Goal: Communication & Community: Answer question/provide support

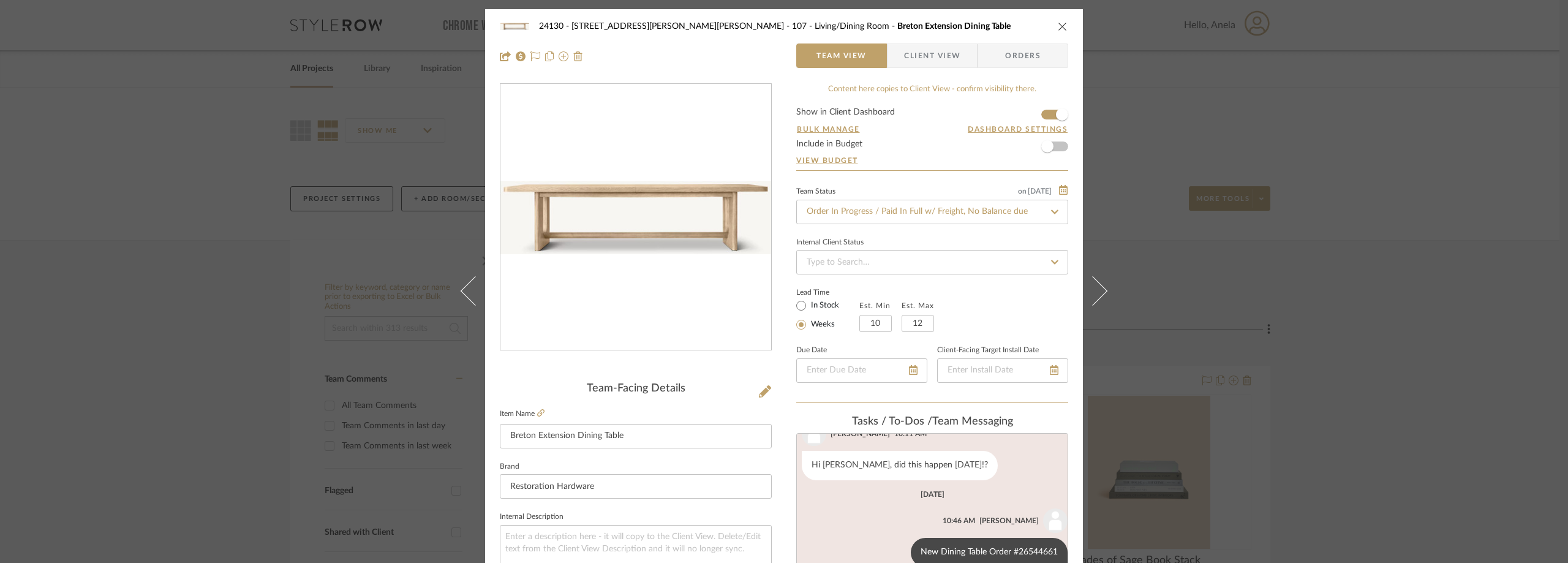
click at [259, 294] on div "24130 - 100 Mine Hill Rd - Costigan 107 - Living/Dining Room Breton Extension D…" at bounding box center [784, 282] width 1568 height 563
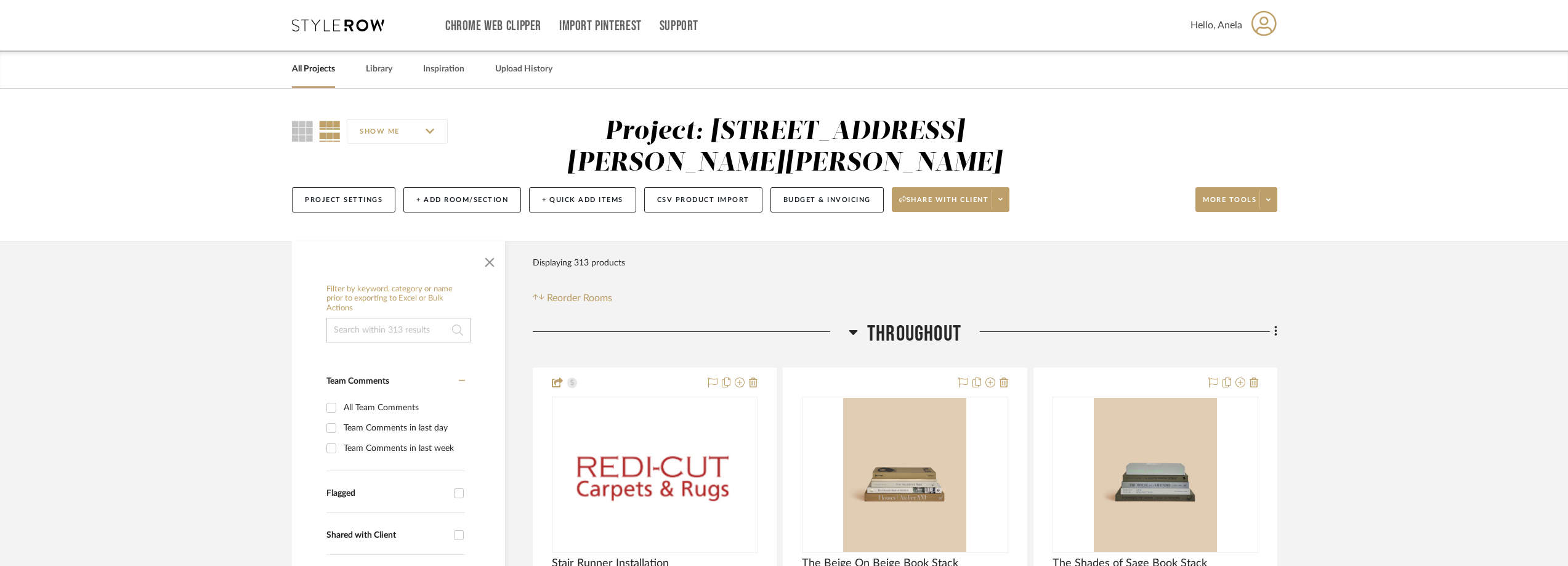
click at [332, 28] on icon at bounding box center [338, 25] width 92 height 12
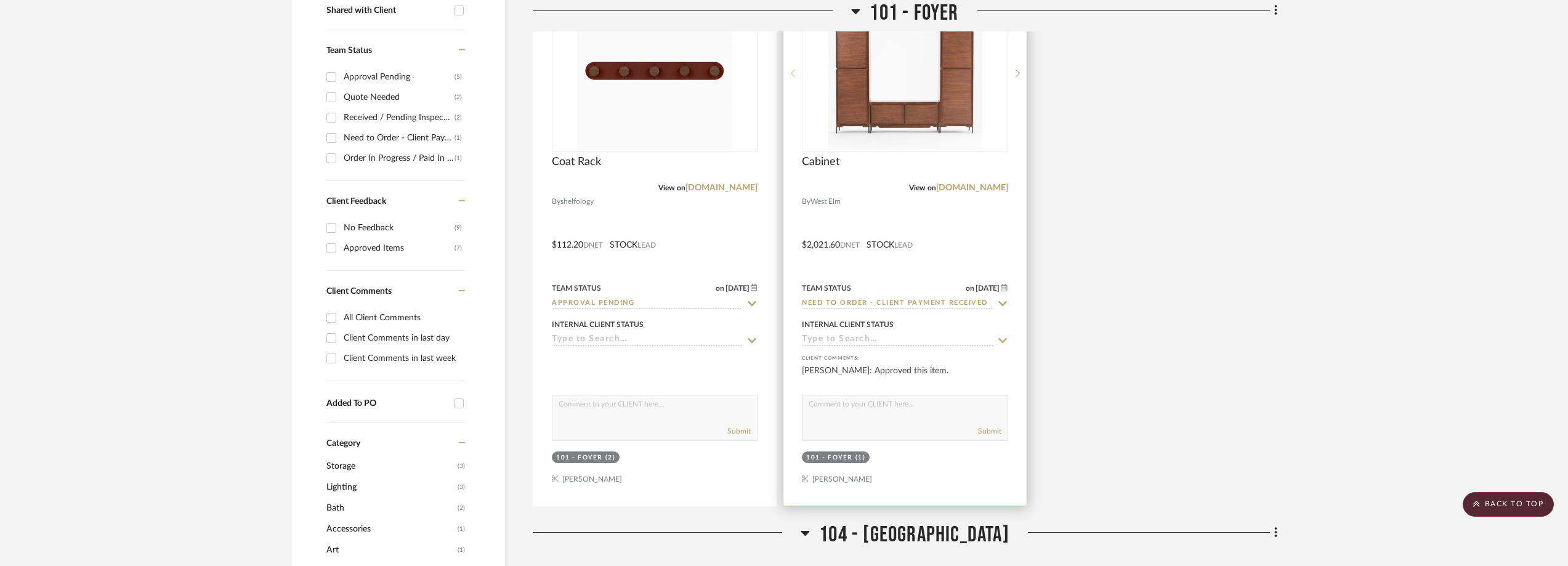
scroll to position [370, 0]
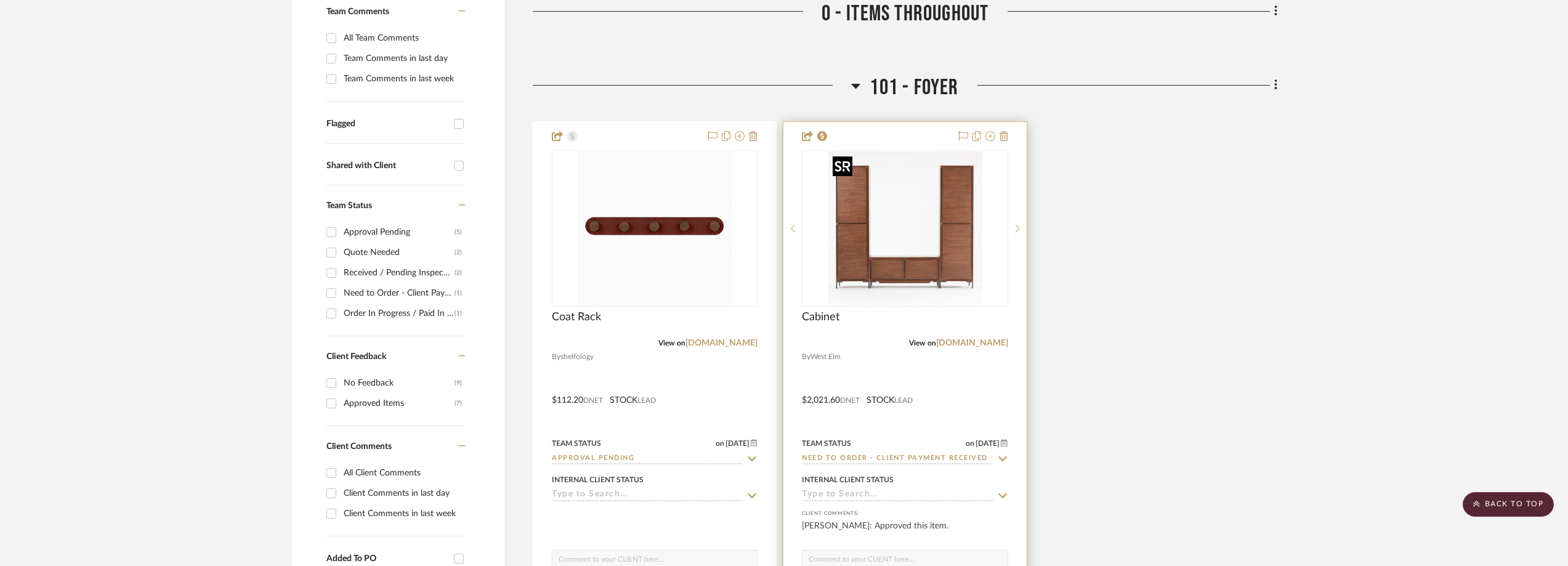
click at [864, 199] on img "0" at bounding box center [904, 229] width 154 height 154
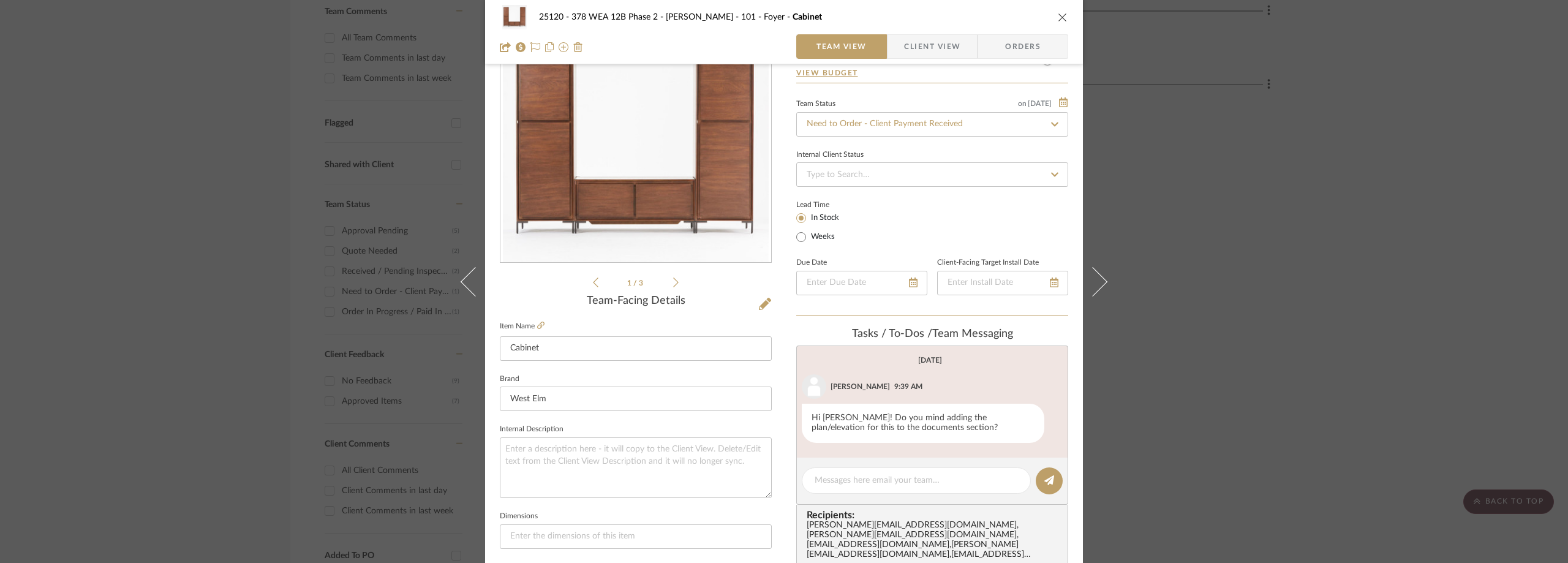
scroll to position [0, 0]
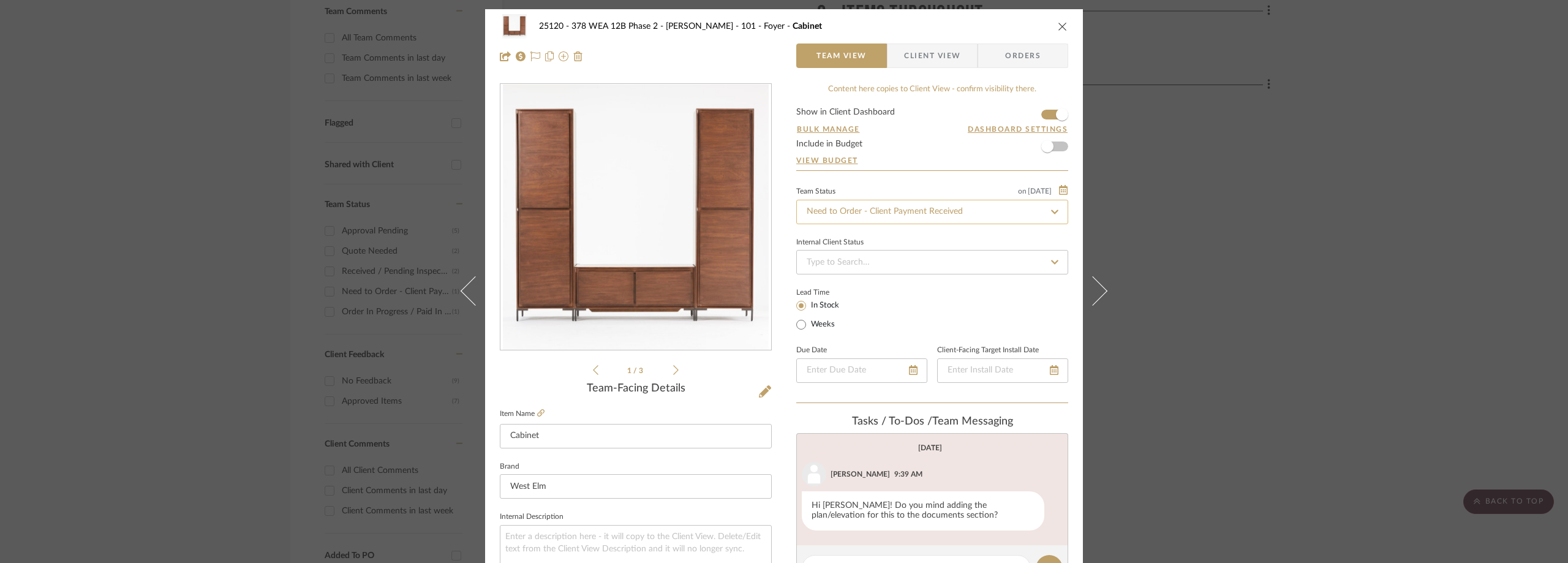
click at [873, 217] on input "Need to Order - Client Payment Received" at bounding box center [932, 212] width 272 height 25
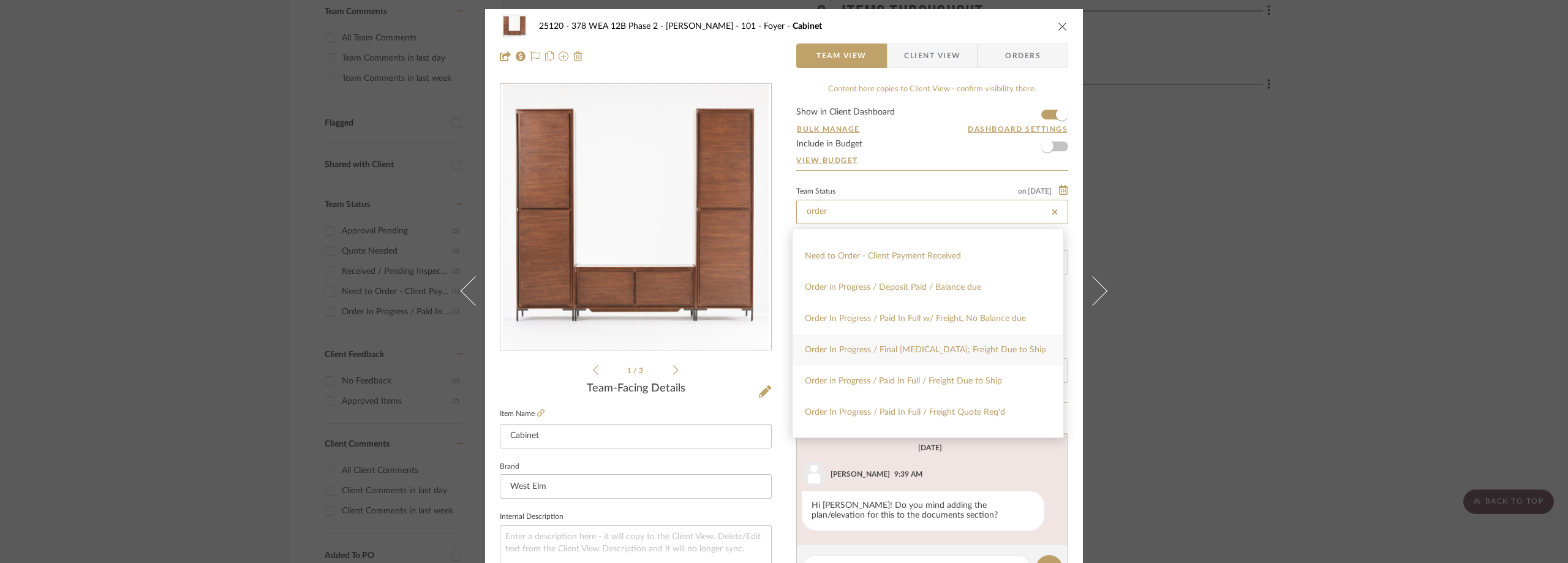
scroll to position [122, 0]
type input "order"
click at [914, 315] on div "Order In Progress / Paid In Full w/ Freight, No Balance due" at bounding box center [927, 310] width 271 height 32
type input "9/24/2025"
type input "Order In Progress / Paid In Full w/ Freight, No Balance due"
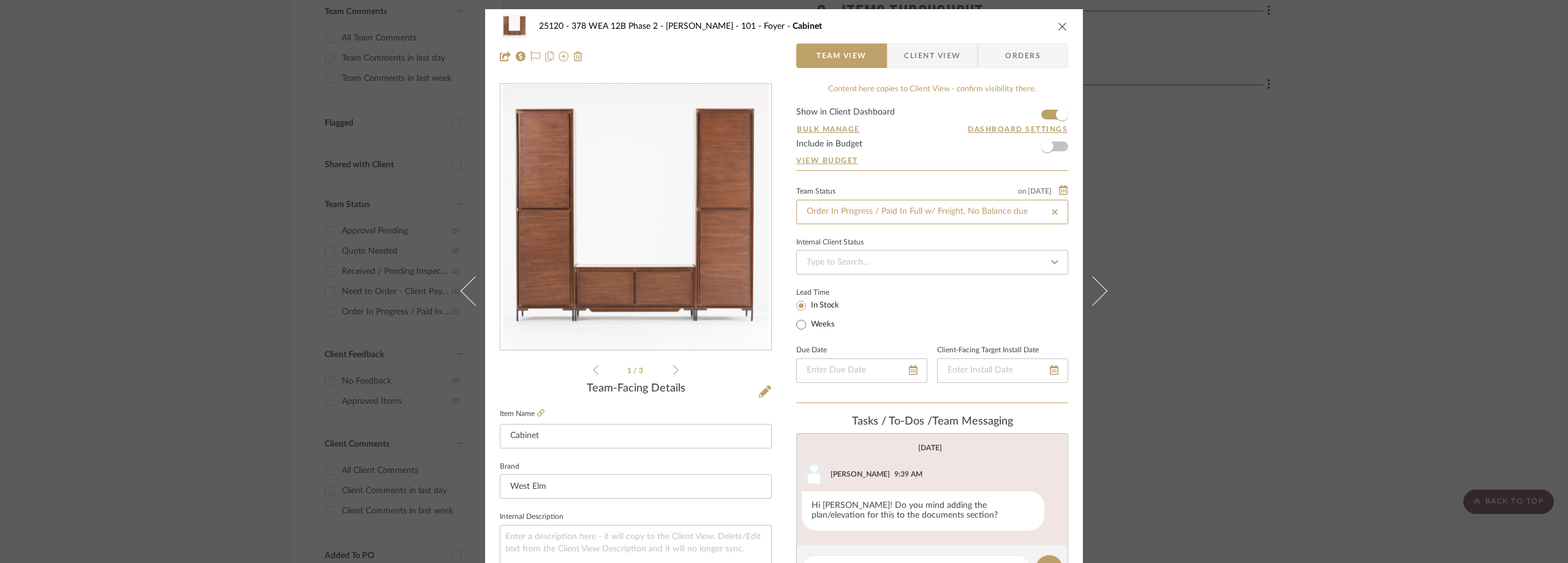
type input "9/24/2025"
type input "Order In Progress / Paid In Full w/ Freight, No Balance due"
click at [899, 289] on div "Lead Time In Stock Weeks" at bounding box center [932, 309] width 272 height 48
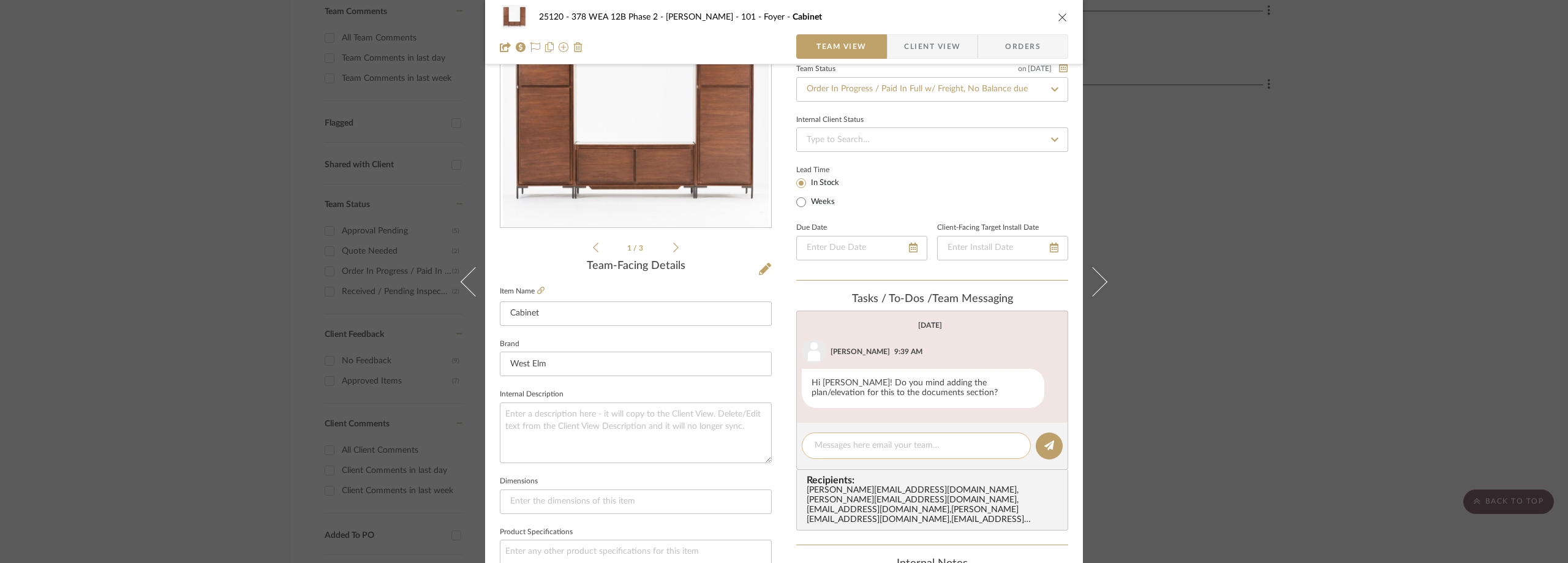
click at [880, 439] on div at bounding box center [916, 445] width 229 height 26
click at [876, 446] on textarea at bounding box center [916, 445] width 203 height 13
paste textarea "352672782864"
click at [815, 444] on textarea "352672782864" at bounding box center [916, 445] width 203 height 13
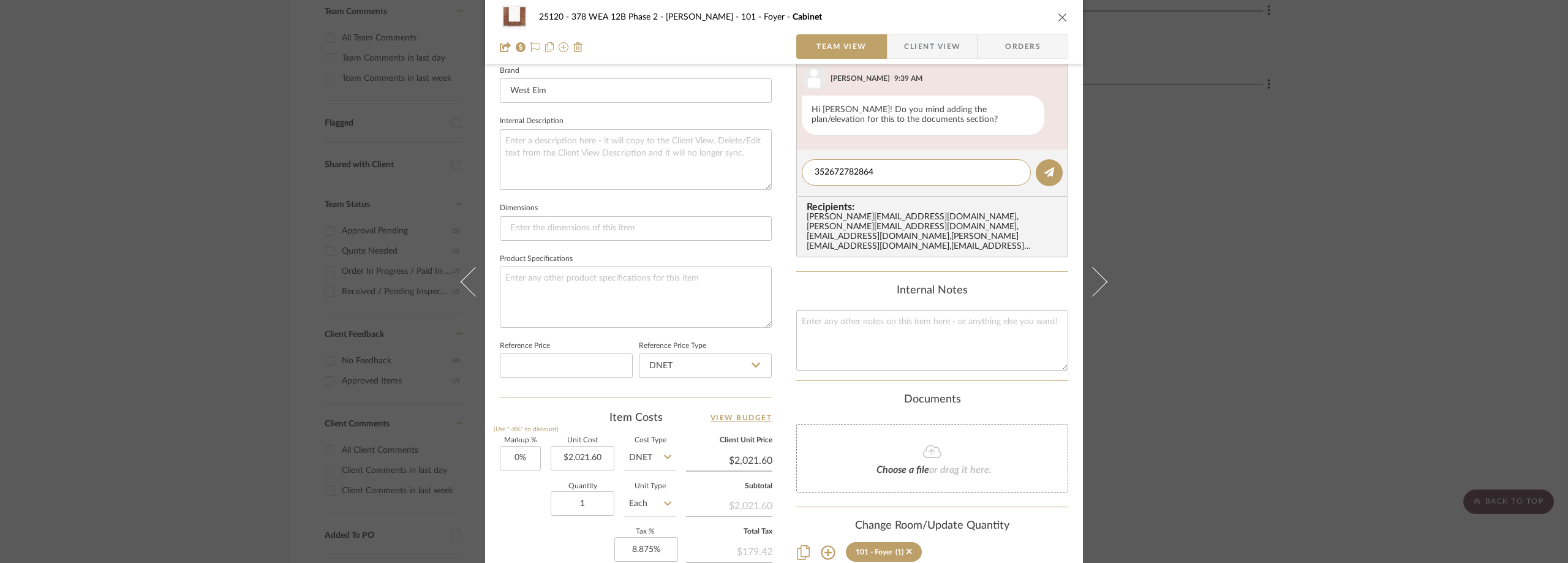
scroll to position [245, 0]
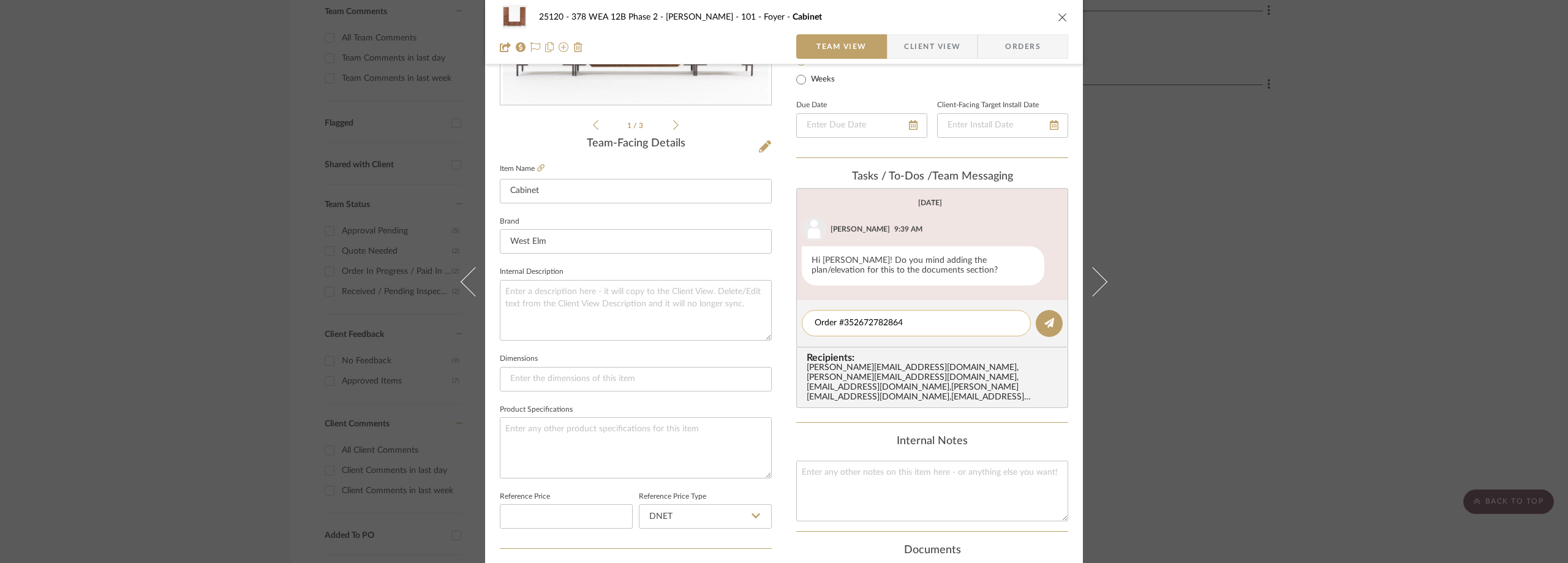
click at [948, 319] on textarea "Order #352672782864" at bounding box center [916, 323] width 203 height 13
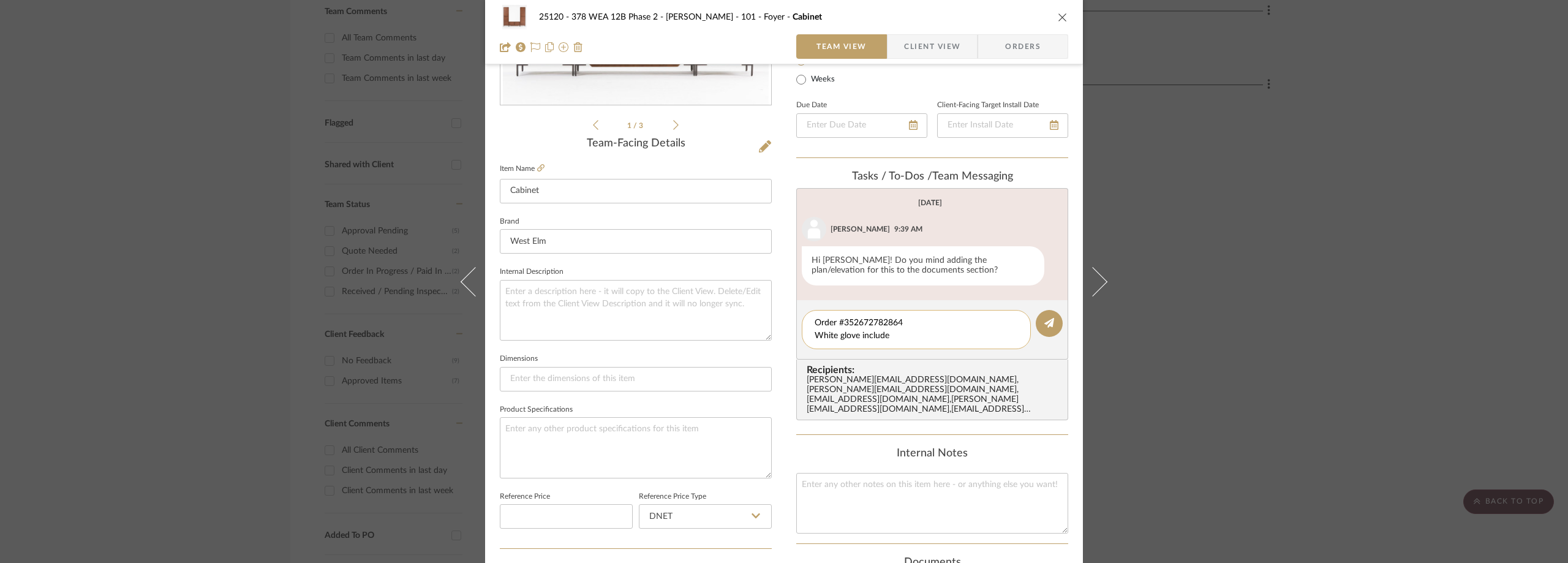
type textarea "Order #352672782864 White glove included"
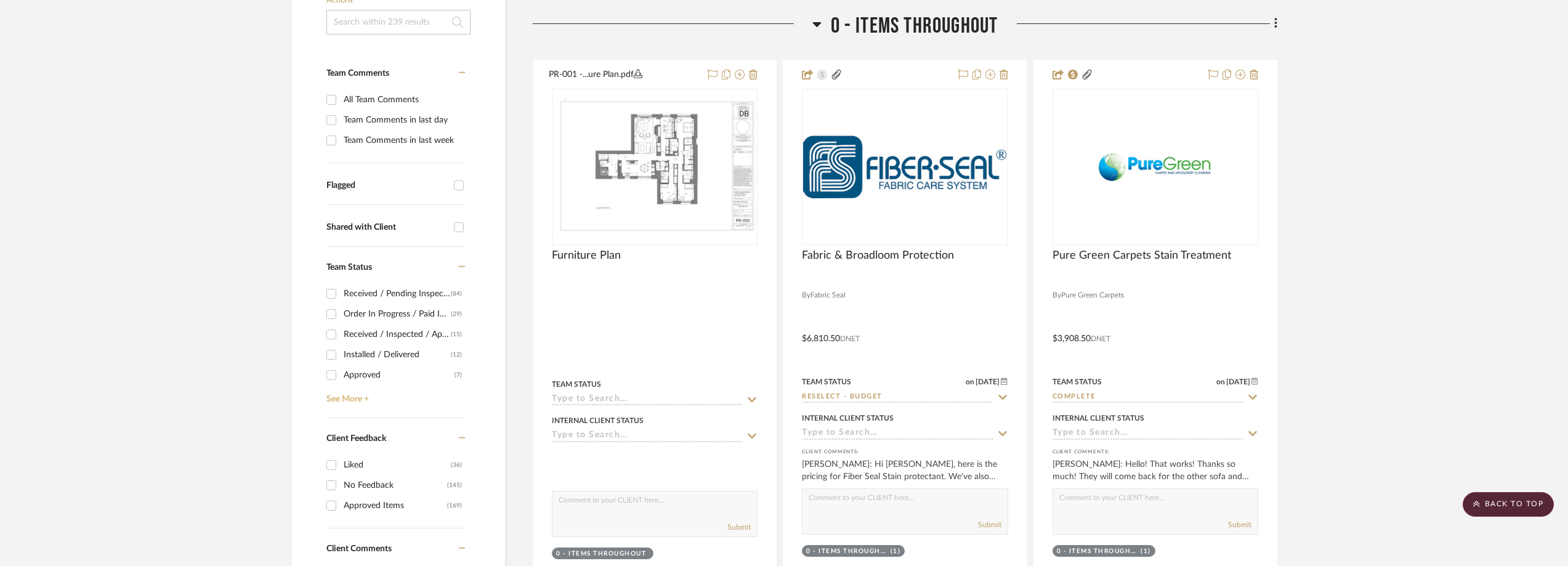
click at [344, 392] on link "See More +" at bounding box center [394, 395] width 142 height 20
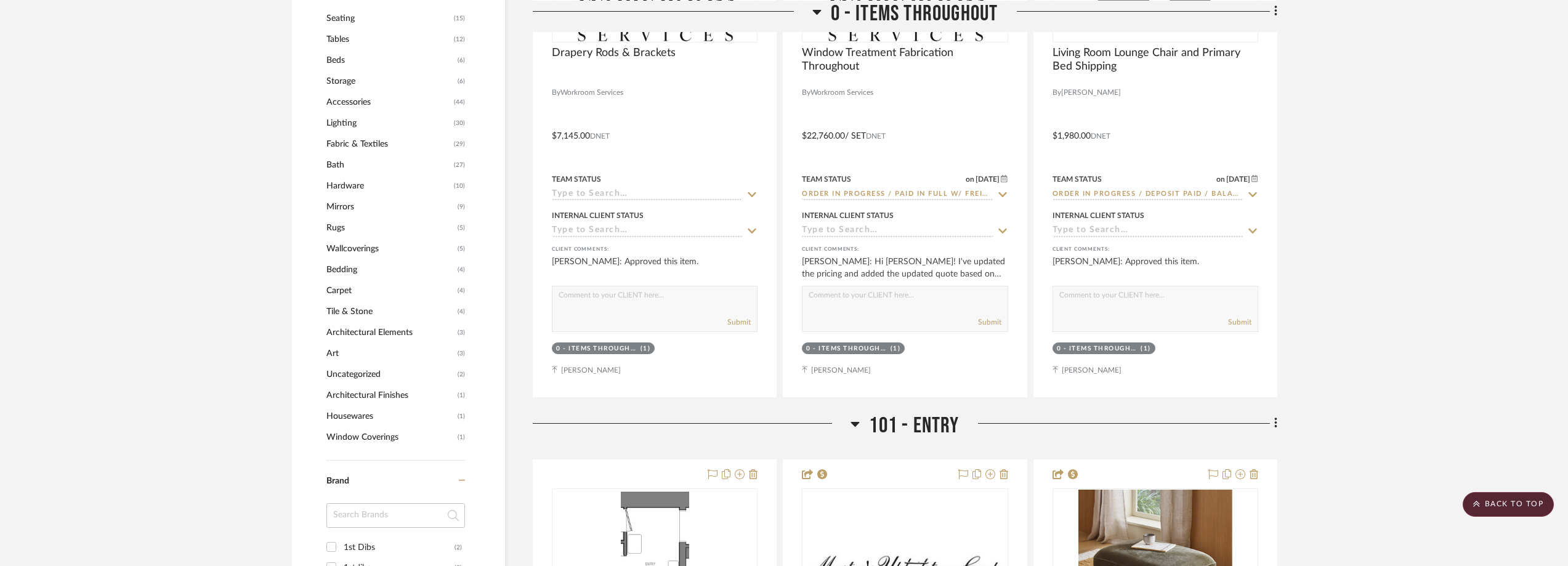
scroll to position [1170, 0]
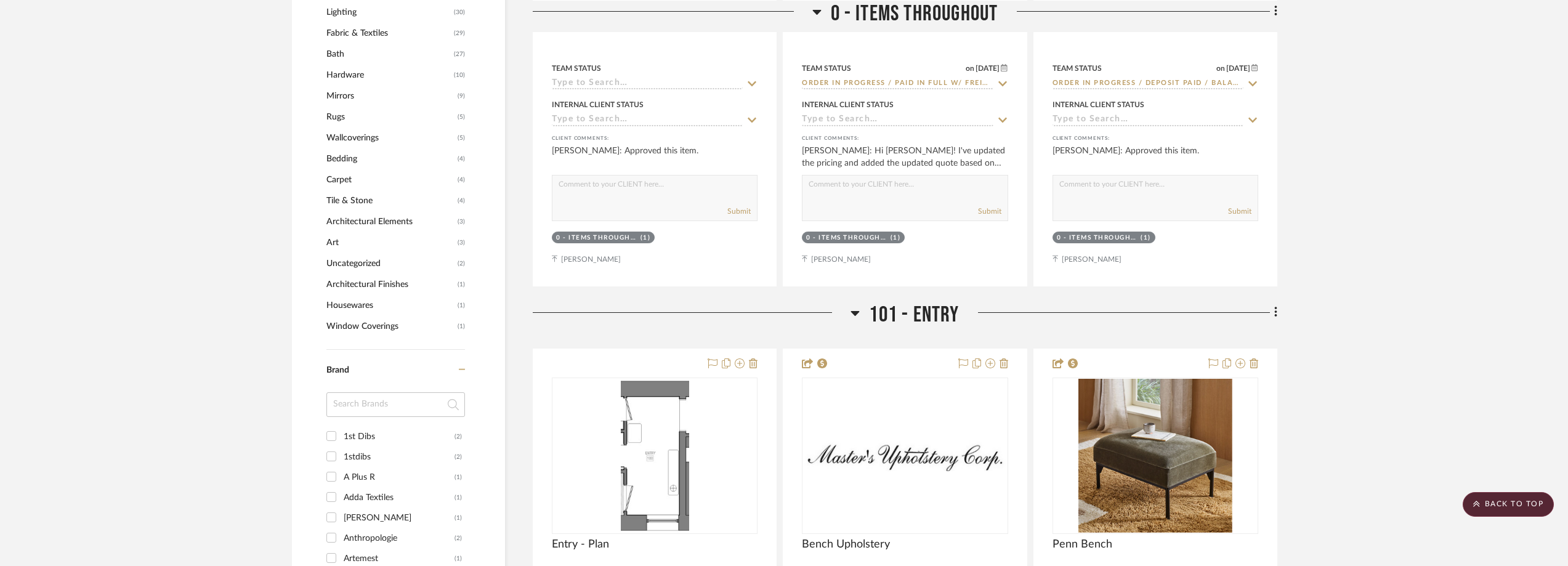
click at [345, 401] on input at bounding box center [396, 405] width 139 height 25
type input "soho"
click at [381, 437] on div "Soho Home" at bounding box center [399, 437] width 111 height 20
click at [341, 437] on input "Soho Home (3)" at bounding box center [331, 436] width 20 height 20
checkbox input "true"
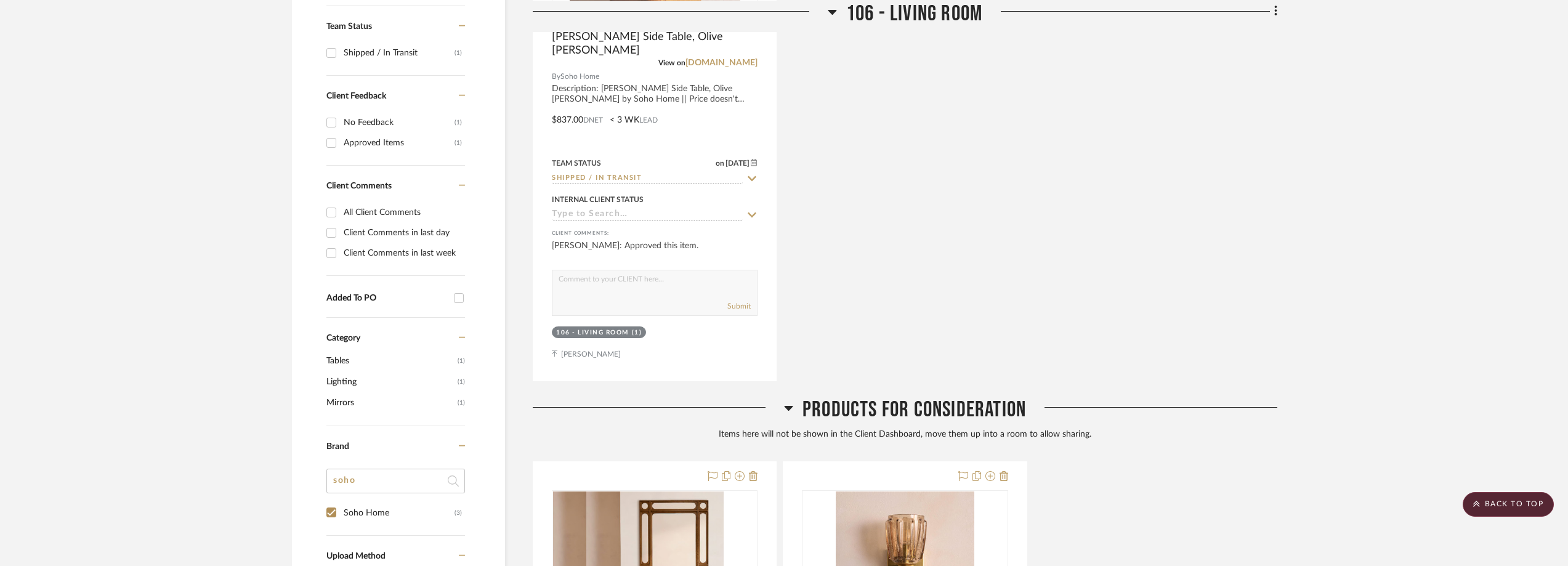
scroll to position [241, 0]
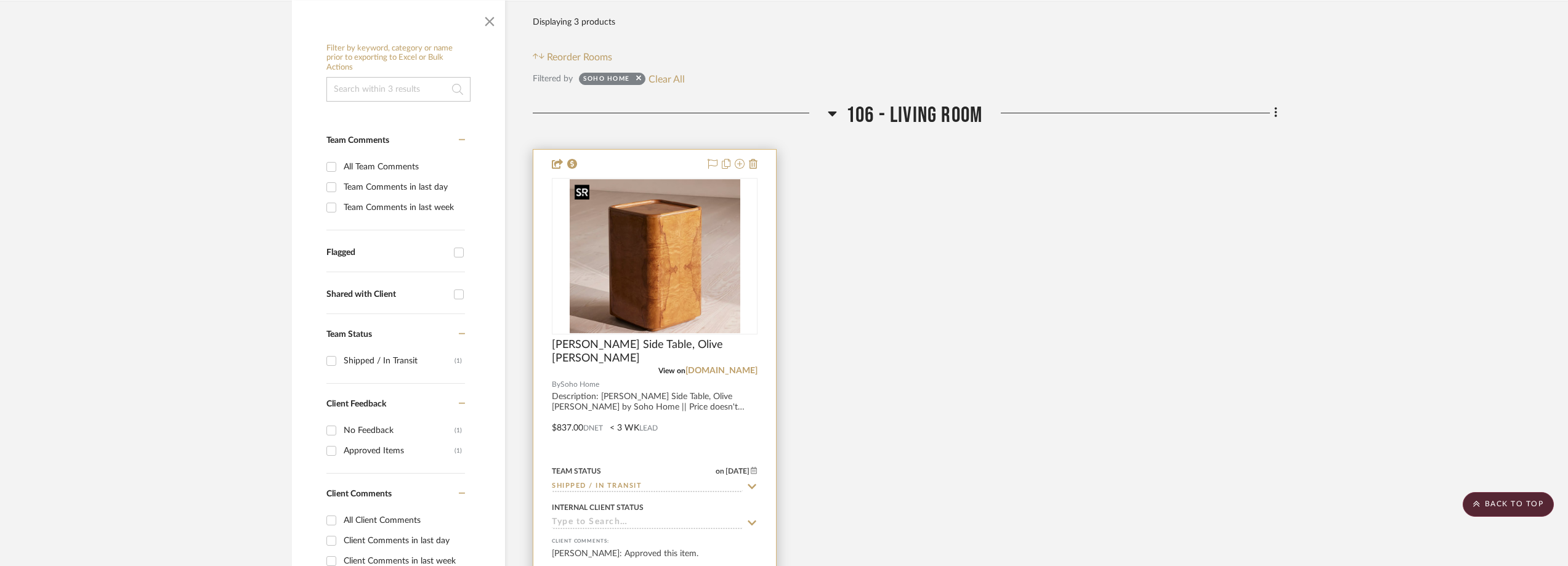
click at [0, 0] on img at bounding box center [0, 0] width 0 height 0
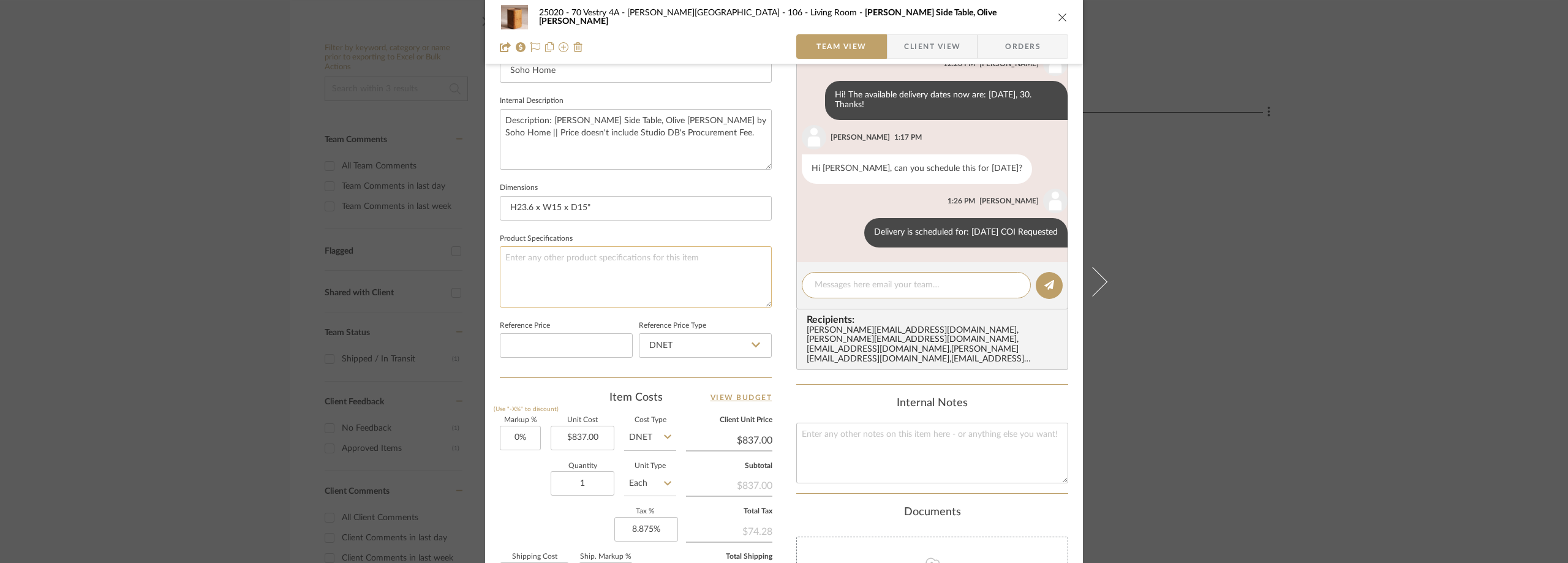
scroll to position [420, 0]
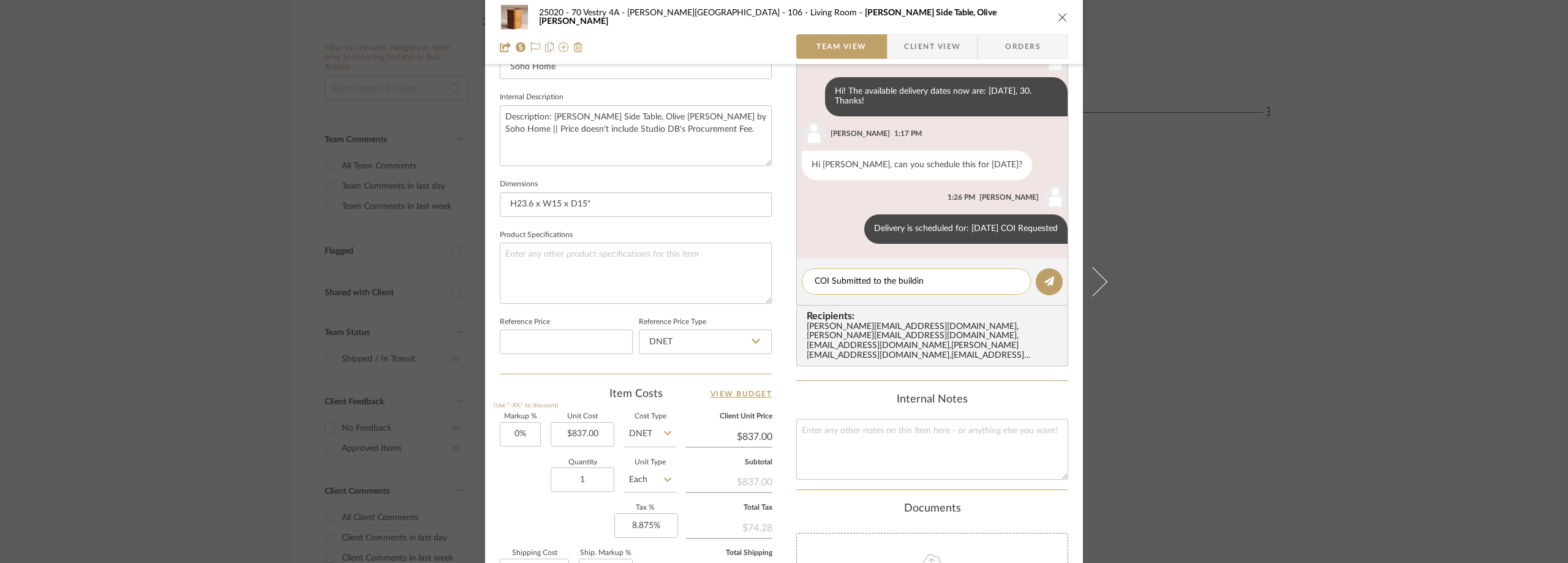
type textarea "COI Submitted to the building"
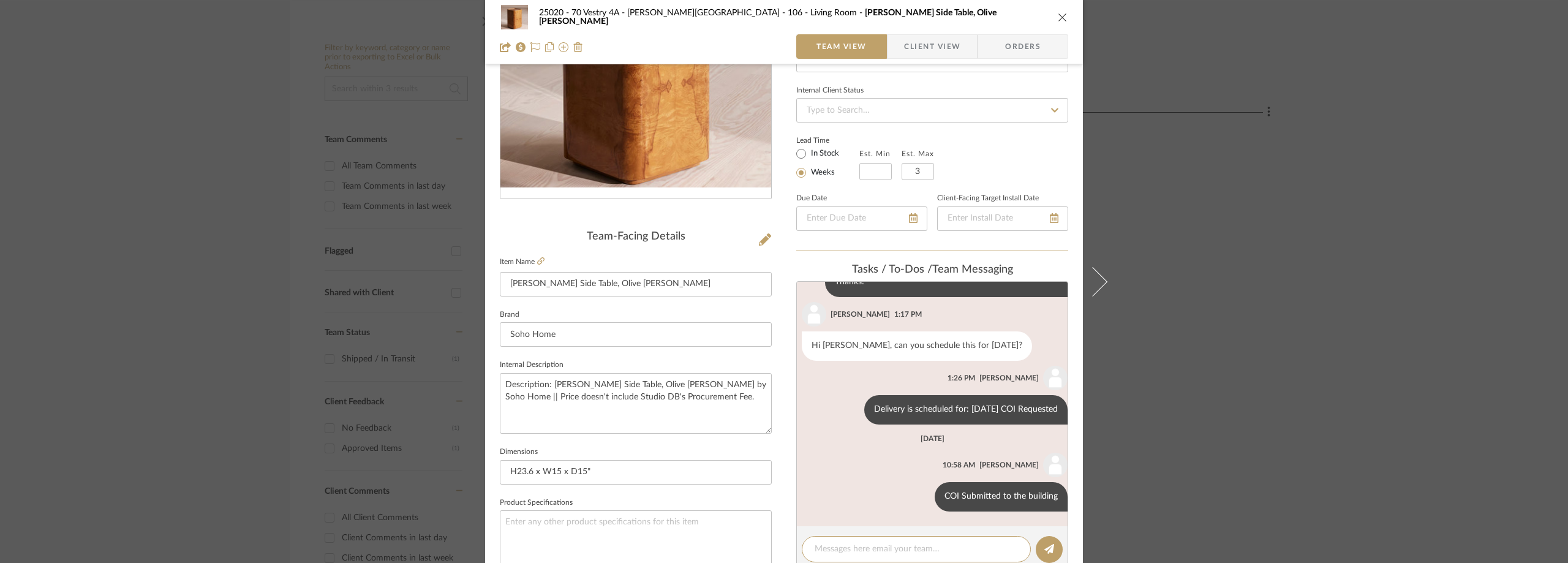
scroll to position [0, 0]
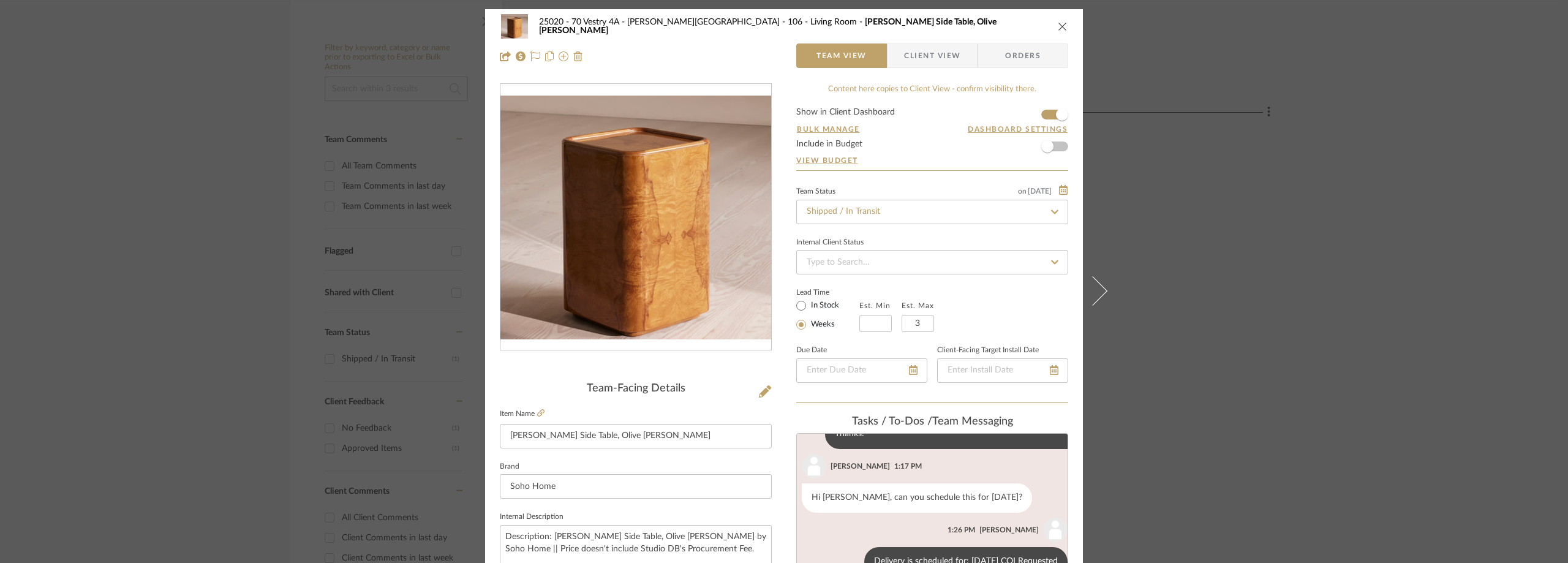
click at [295, 251] on div "25020 - 70 Vestry 4A - Grant-Stanleigh 106 - Living Room Dawson Side Table, Oli…" at bounding box center [784, 282] width 1568 height 563
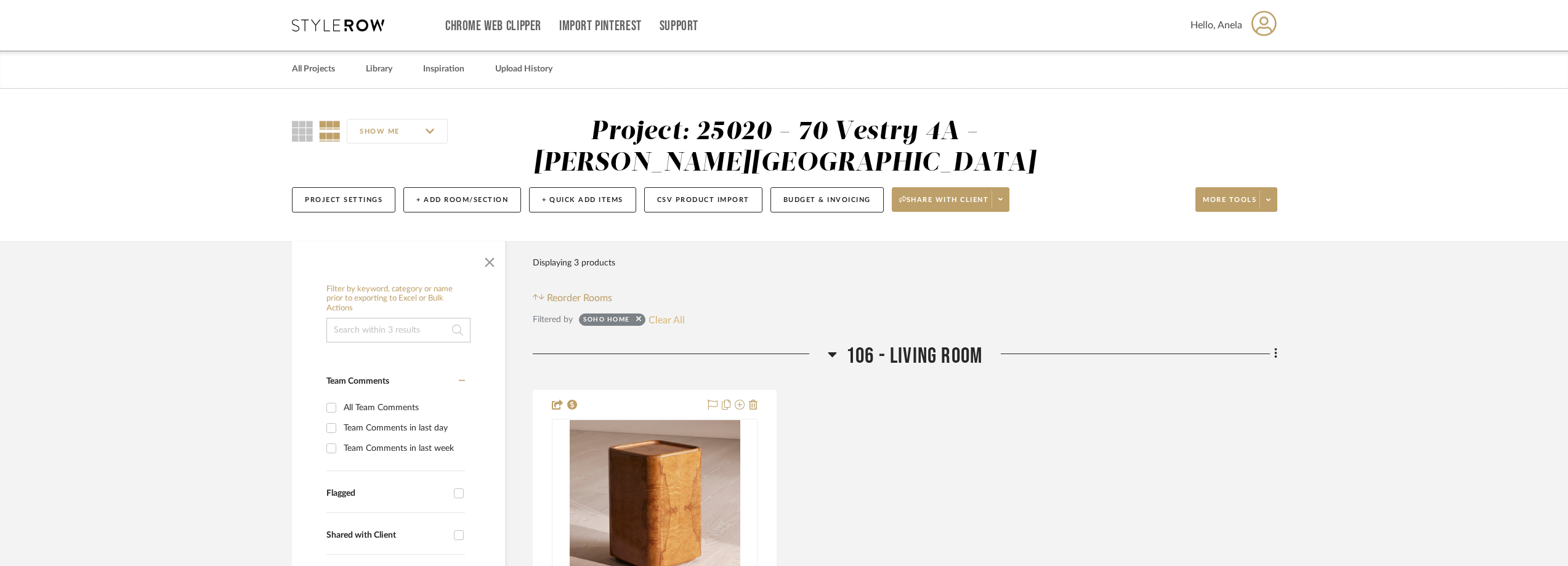
click at [657, 325] on button "Clear All" at bounding box center [667, 319] width 36 height 16
checkbox input "false"
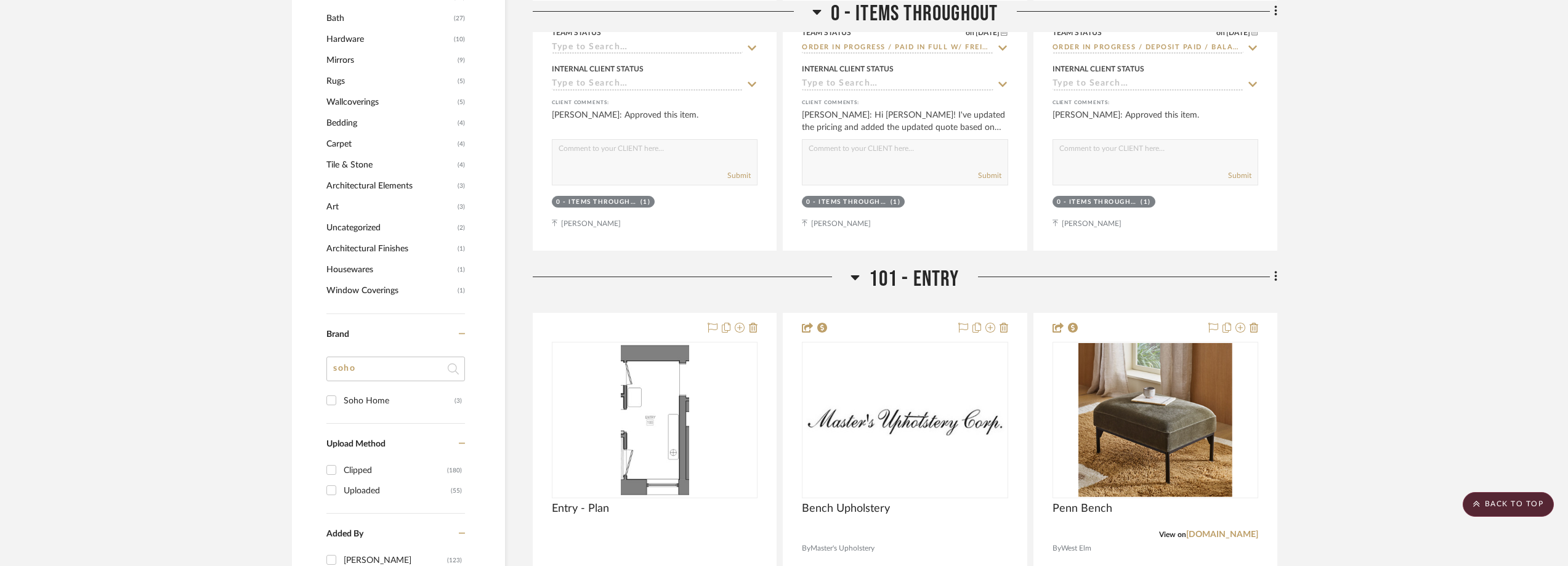
scroll to position [1293, 0]
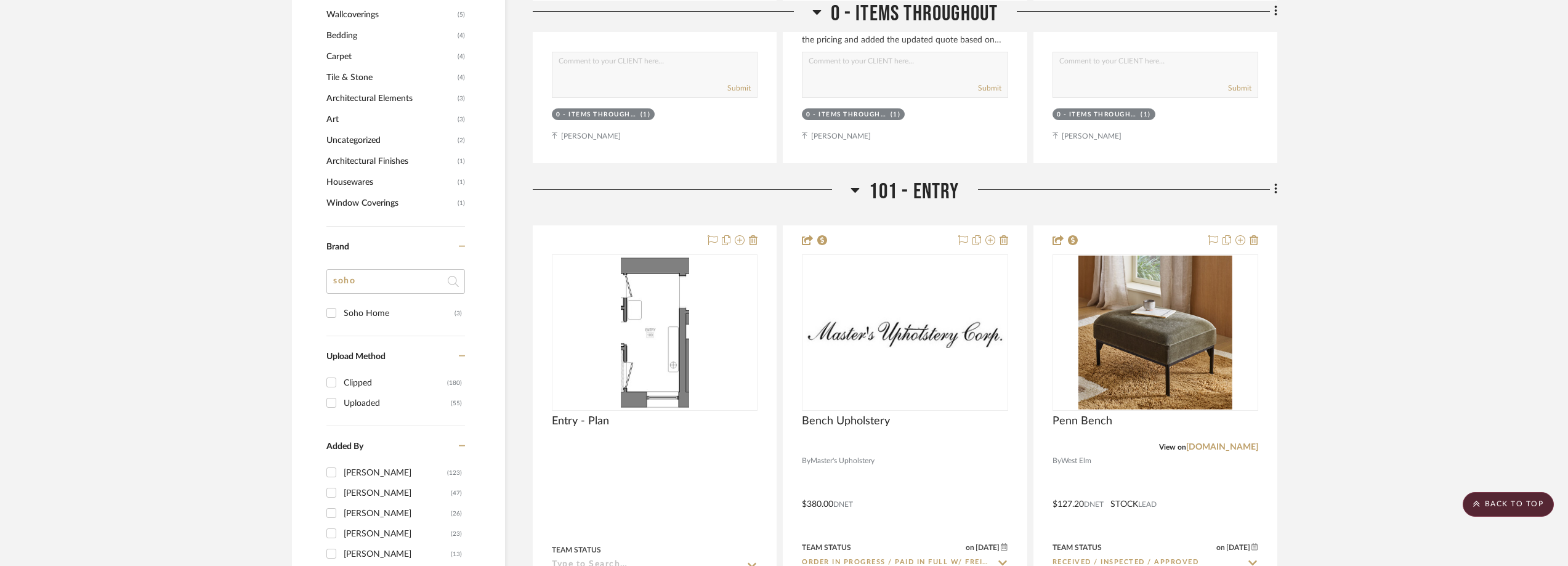
drag, startPoint x: 339, startPoint y: 286, endPoint x: 314, endPoint y: 283, distance: 25.2
type input "ade"
click at [380, 325] on div "Made In" at bounding box center [399, 334] width 111 height 20
click at [341, 325] on input "Made In (1)" at bounding box center [331, 334] width 20 height 20
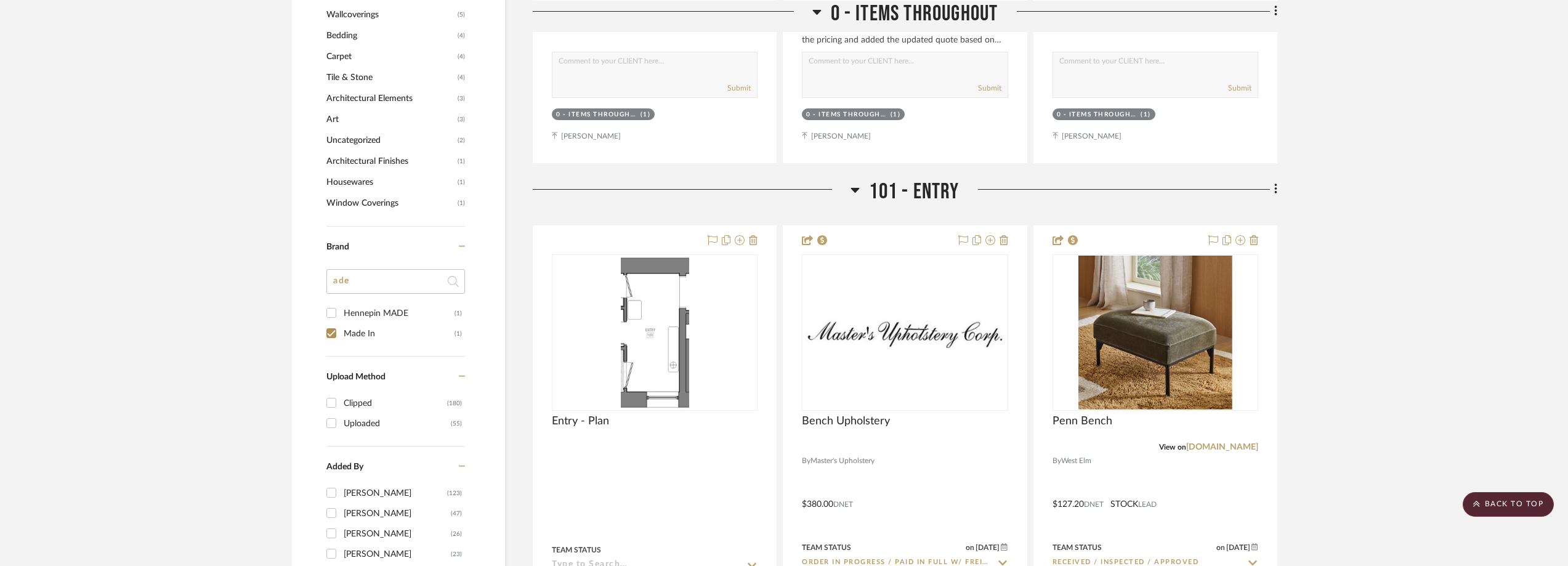
checkbox input "true"
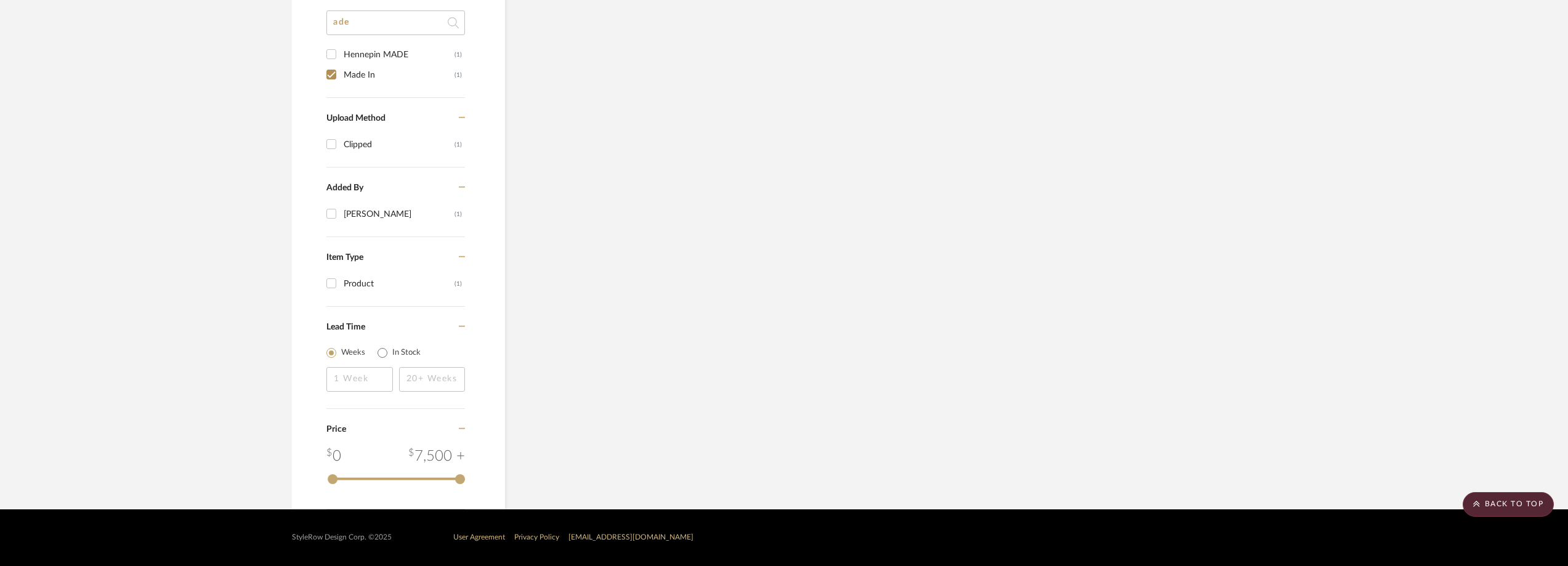
scroll to position [0, 0]
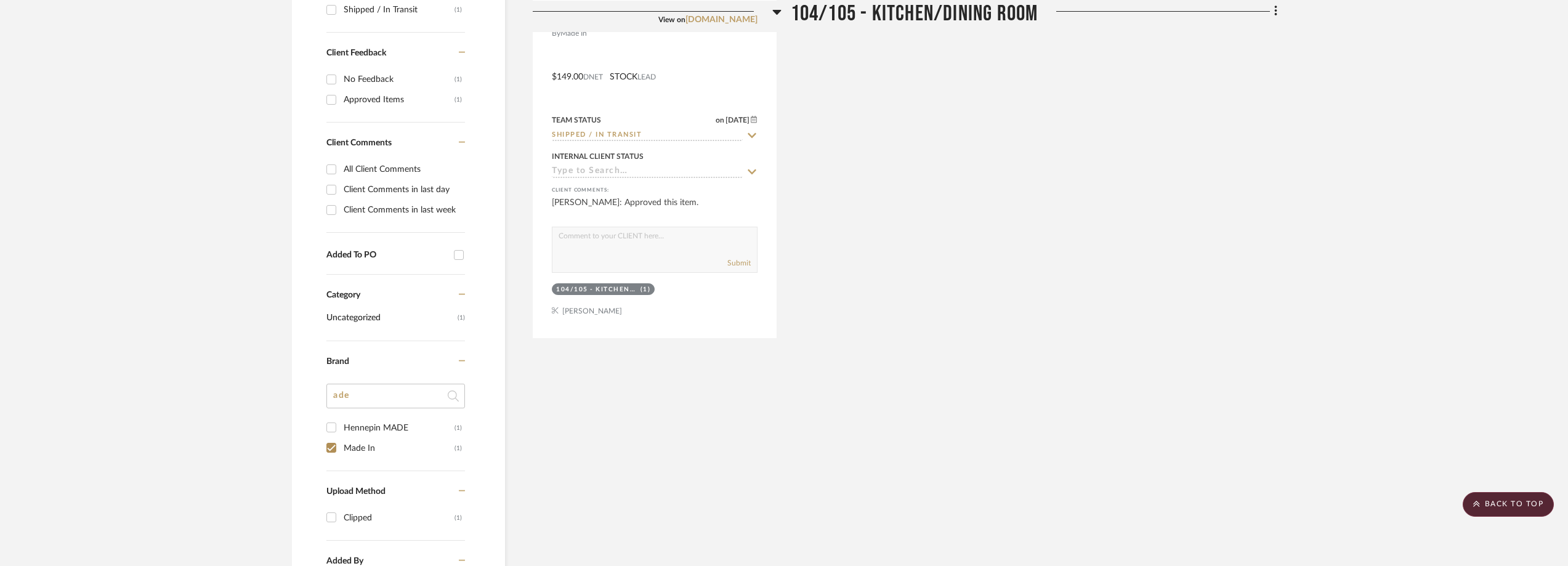
scroll to position [523, 0]
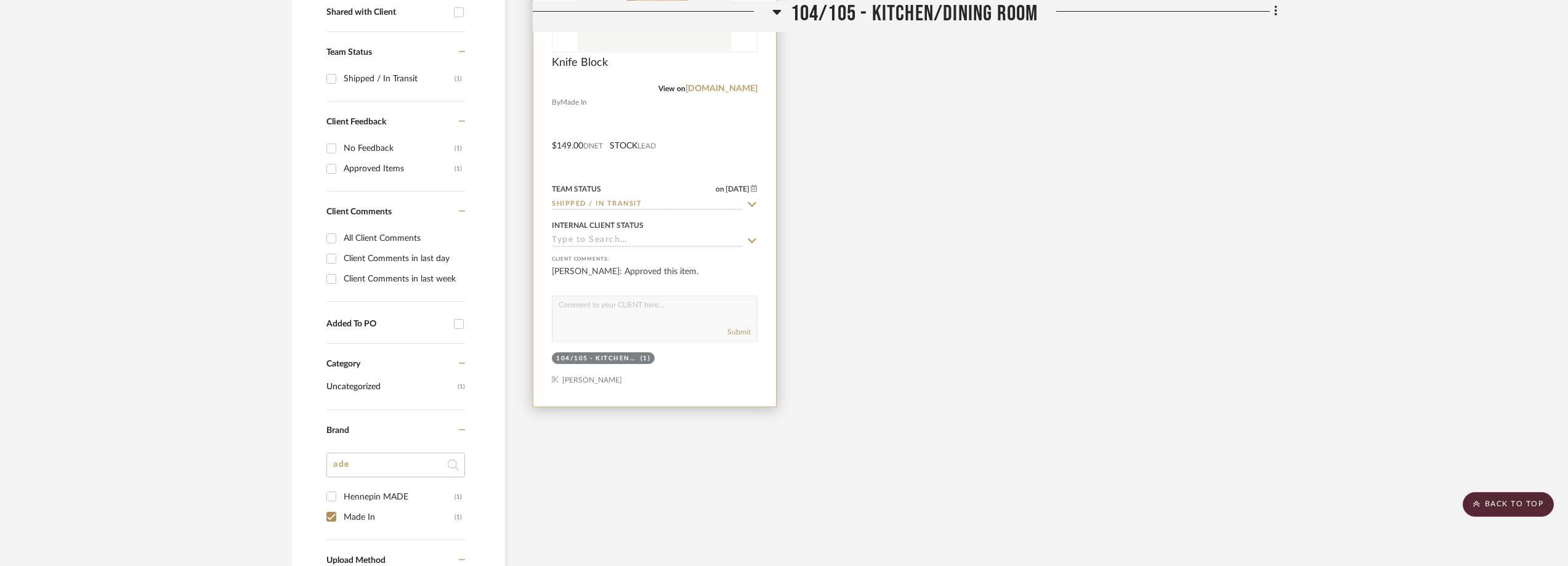
click at [750, 206] on icon at bounding box center [751, 205] width 11 height 10
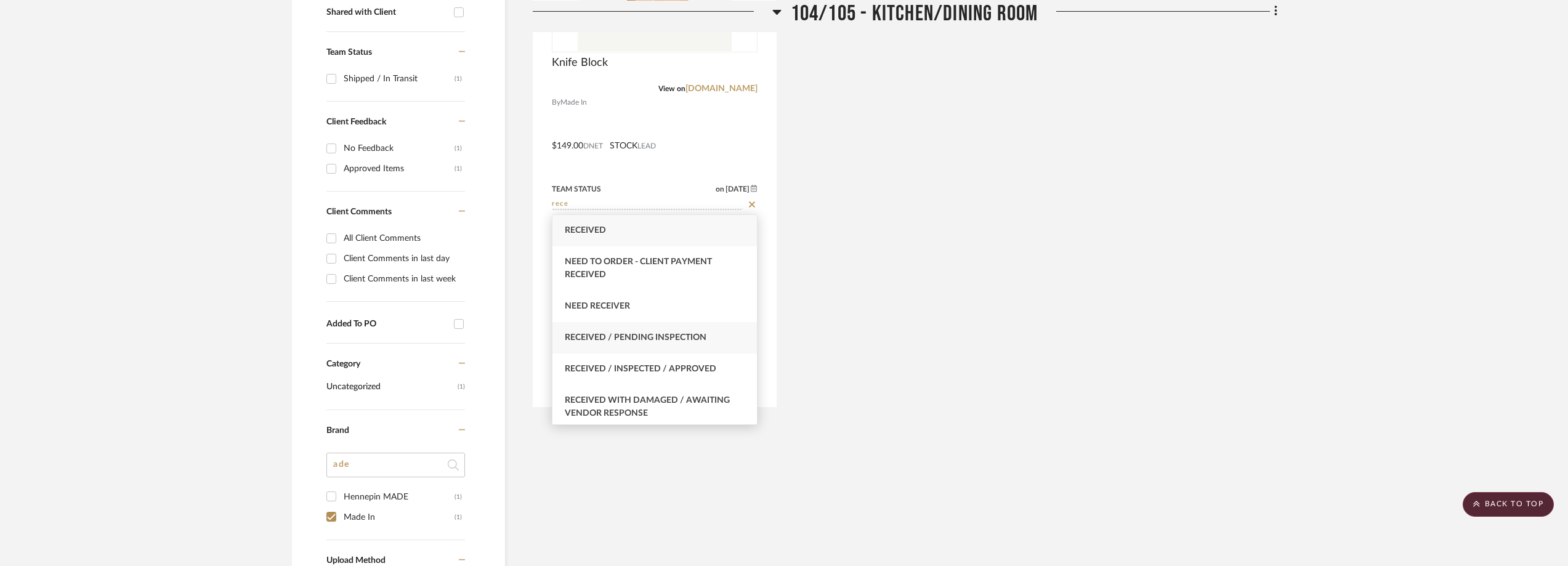
type input "rece"
click at [699, 331] on div "Received / Pending Inspection" at bounding box center [654, 338] width 204 height 32
type input "9/24/2025"
type input "Received / Pending Inspection"
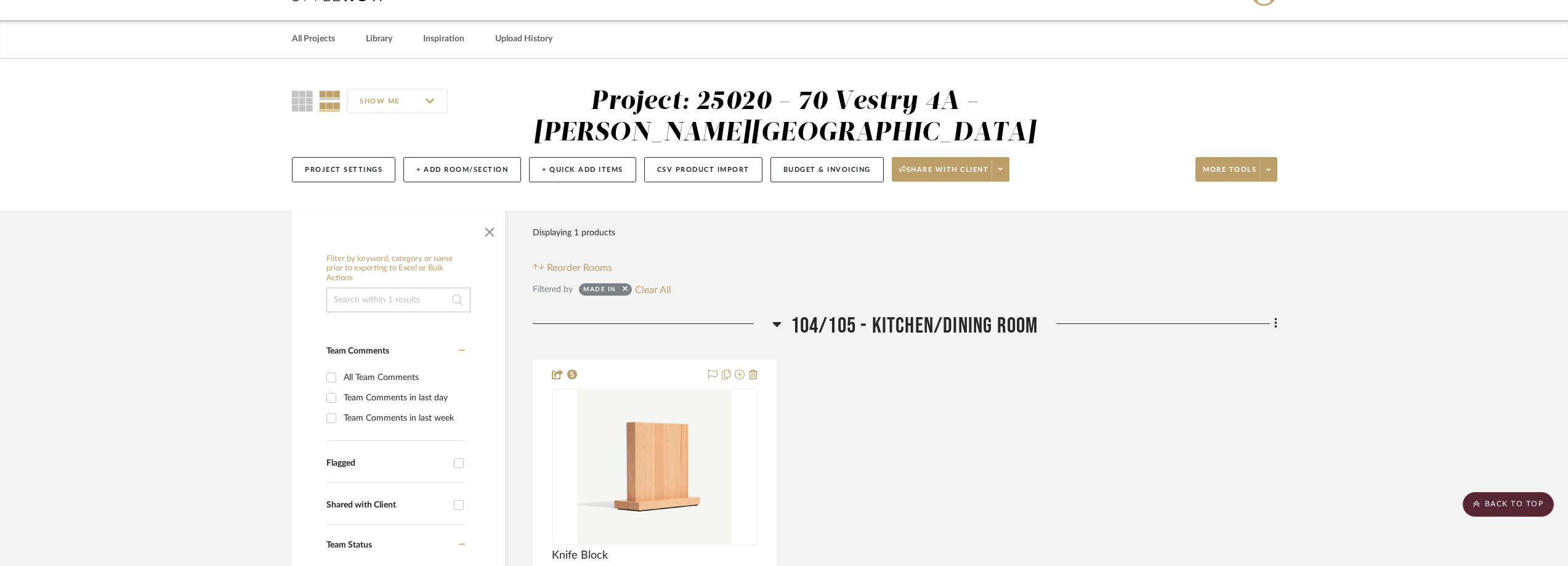
scroll to position [0, 0]
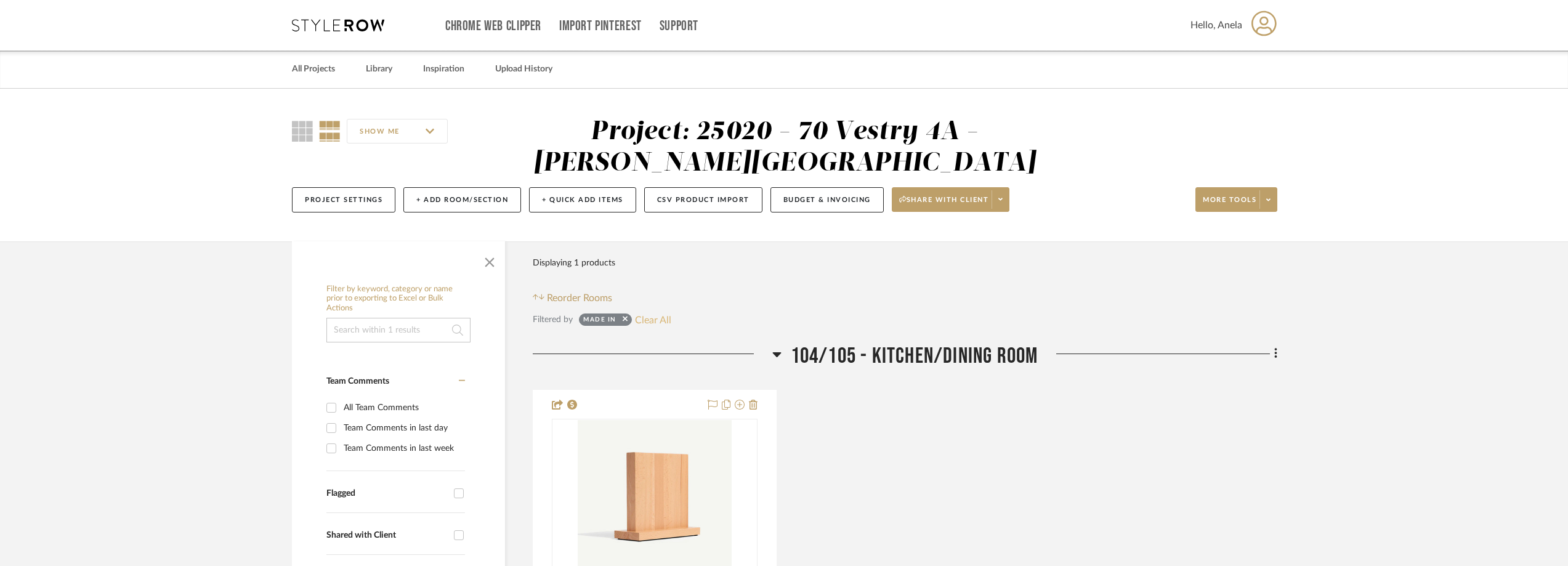
click at [663, 321] on button "Clear All" at bounding box center [653, 319] width 36 height 16
checkbox input "false"
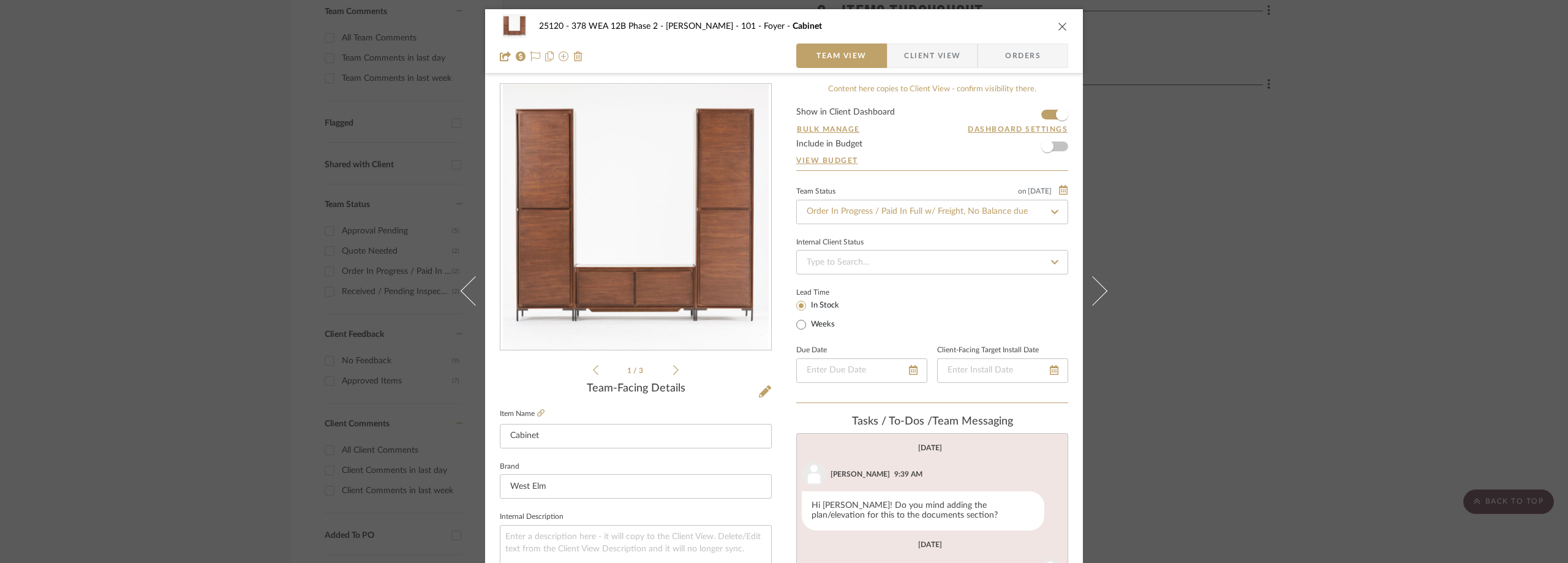
click at [287, 158] on div "25120 - 378 WEA 12B Phase 2 - [PERSON_NAME] 101 - Foyer Cabinet Team View Clien…" at bounding box center [784, 282] width 1568 height 563
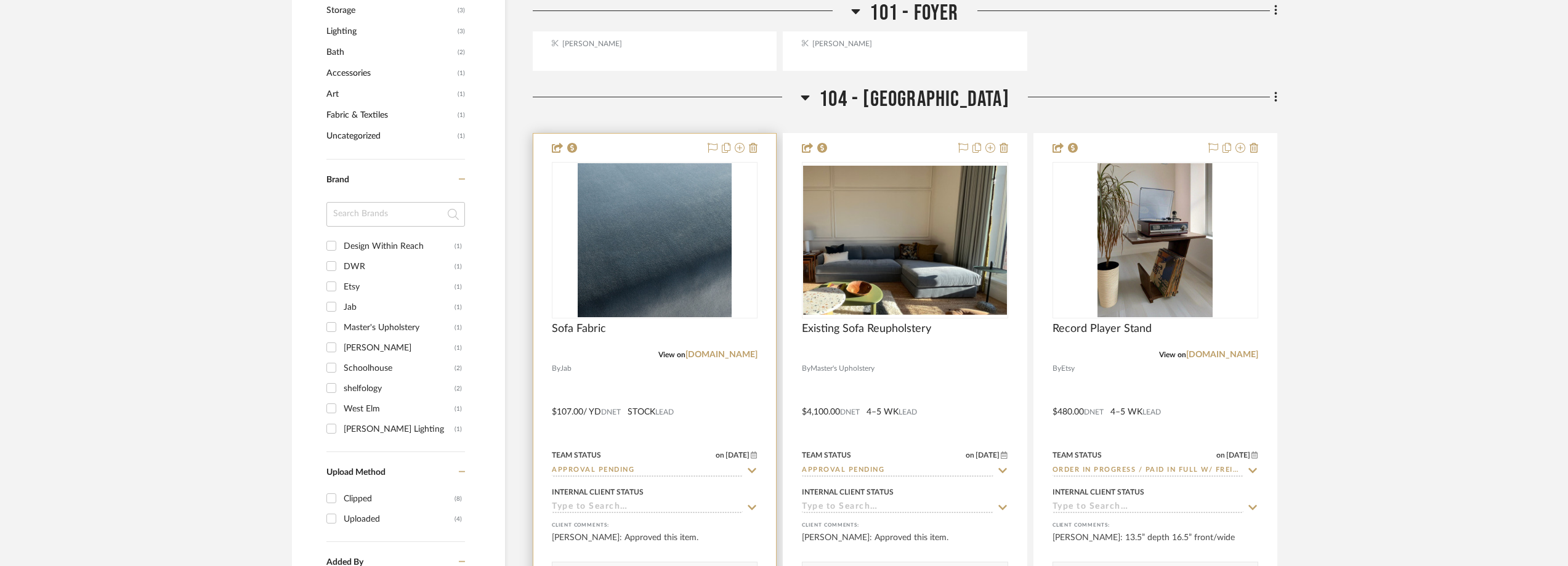
scroll to position [1047, 0]
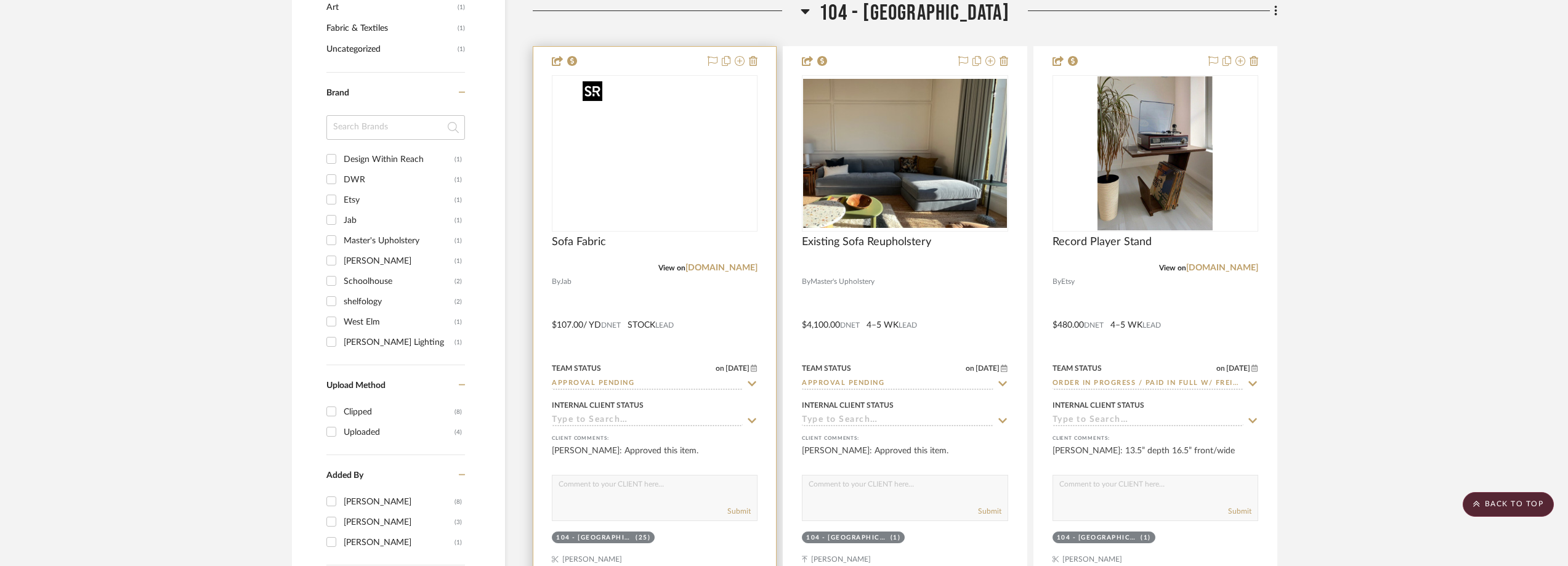
click at [0, 0] on img at bounding box center [0, 0] width 0 height 0
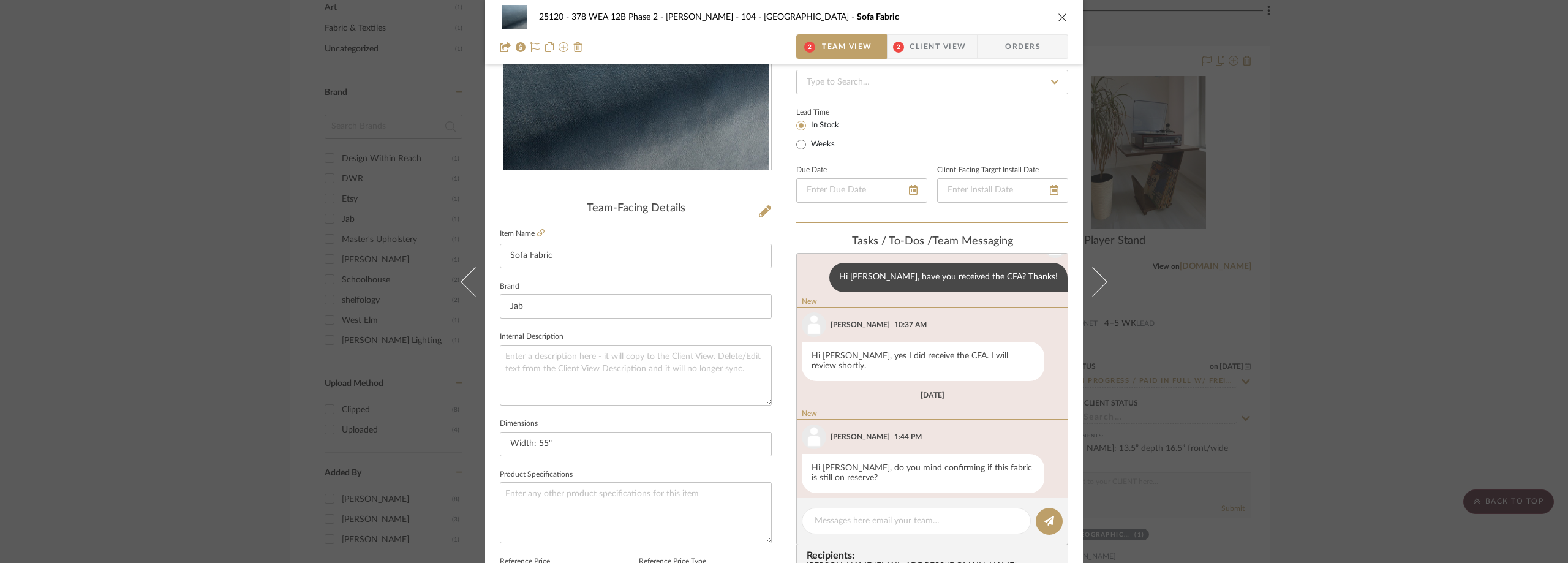
scroll to position [245, 0]
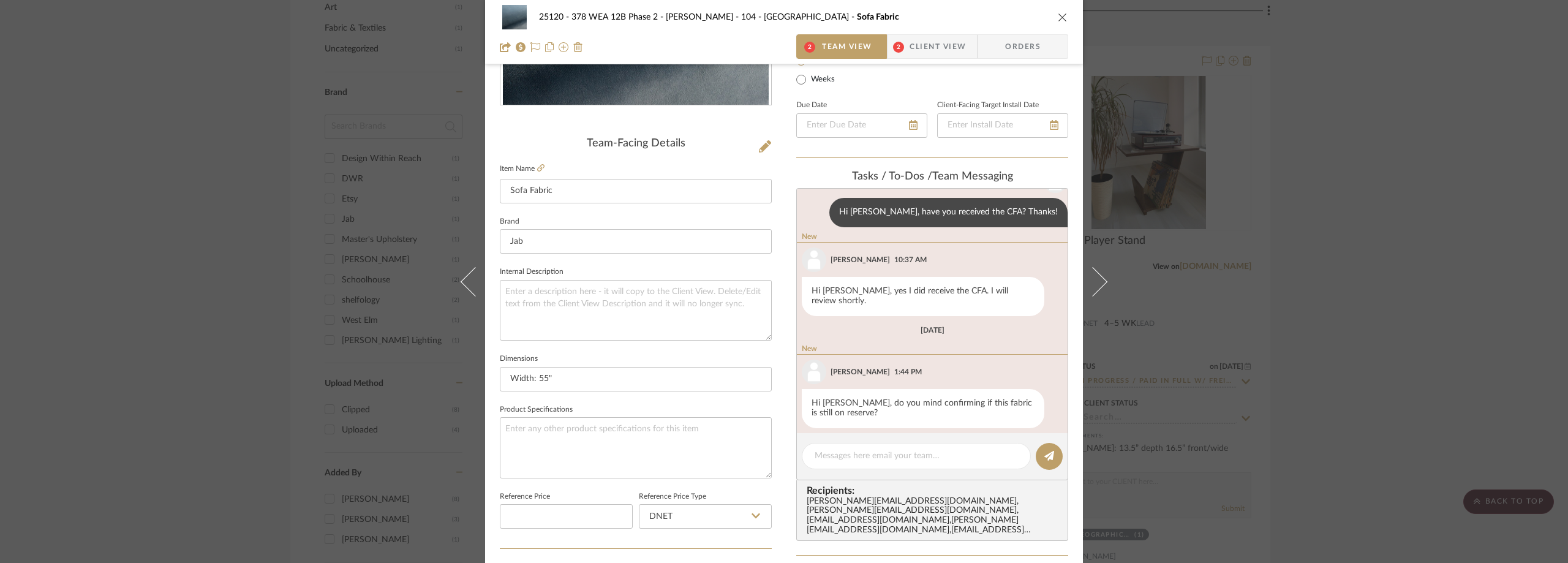
click at [909, 53] on span "Client View" at bounding box center [937, 47] width 56 height 25
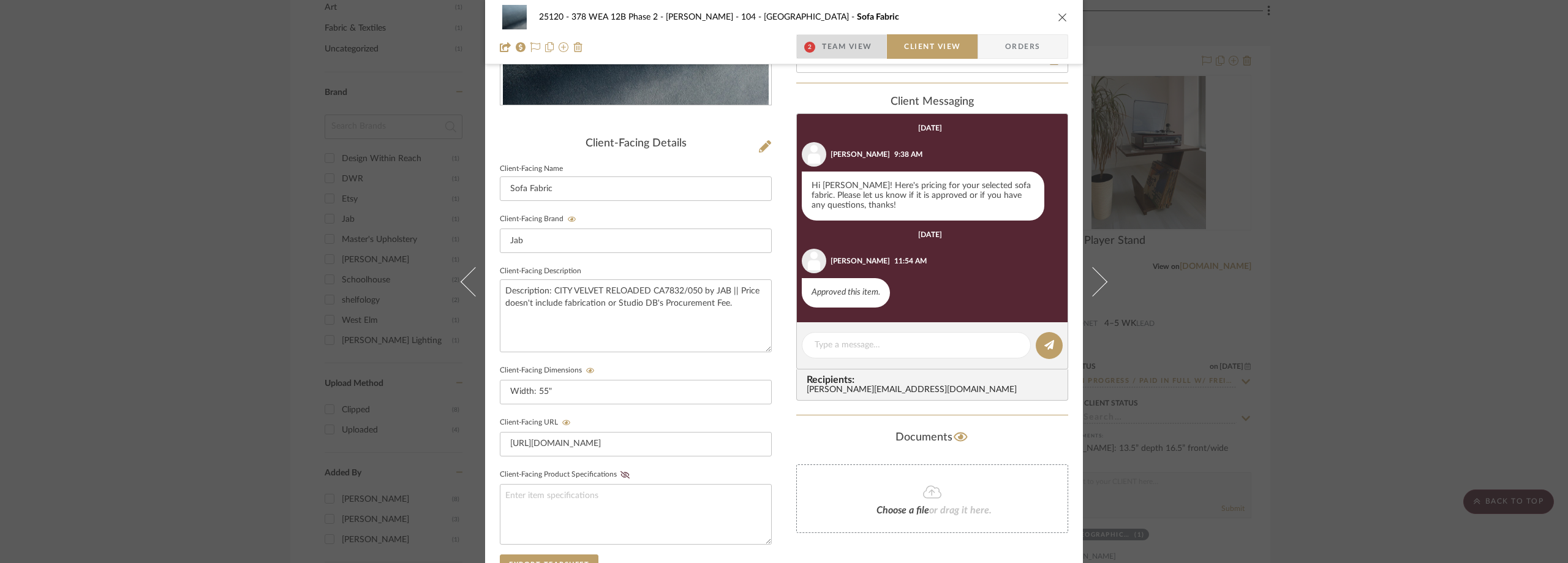
click at [860, 56] on span "Team View" at bounding box center [847, 47] width 50 height 25
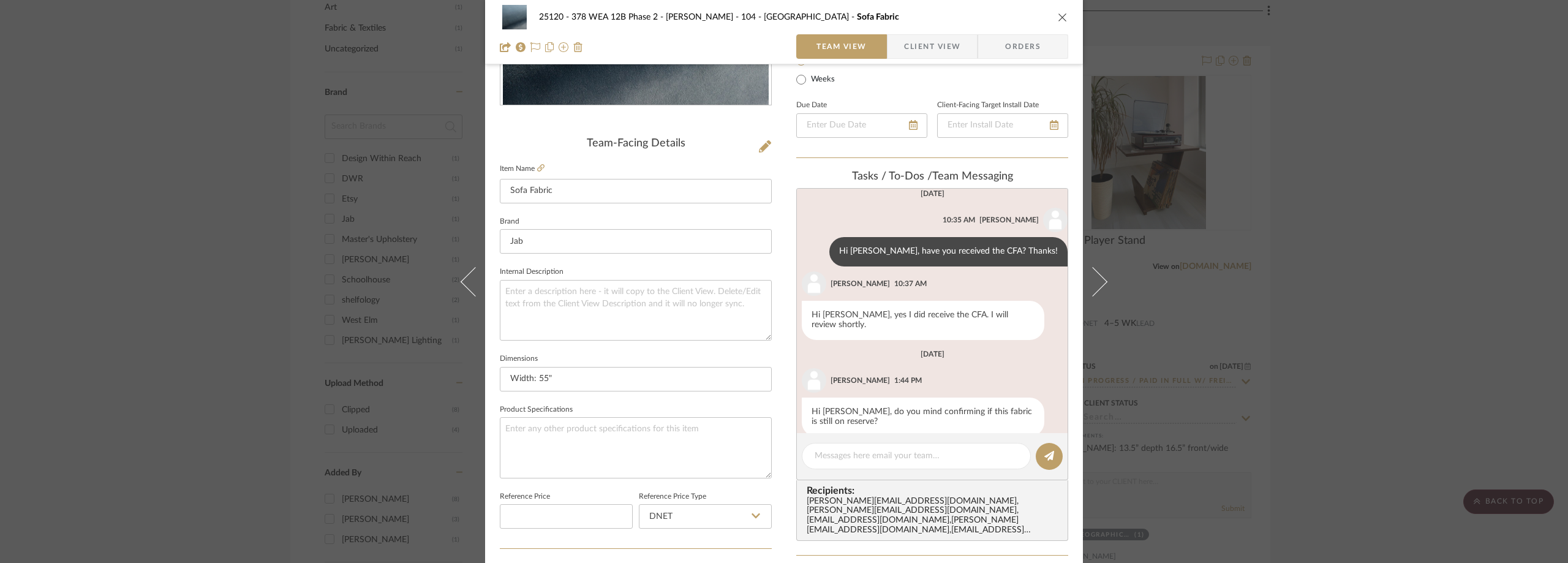
scroll to position [192, 0]
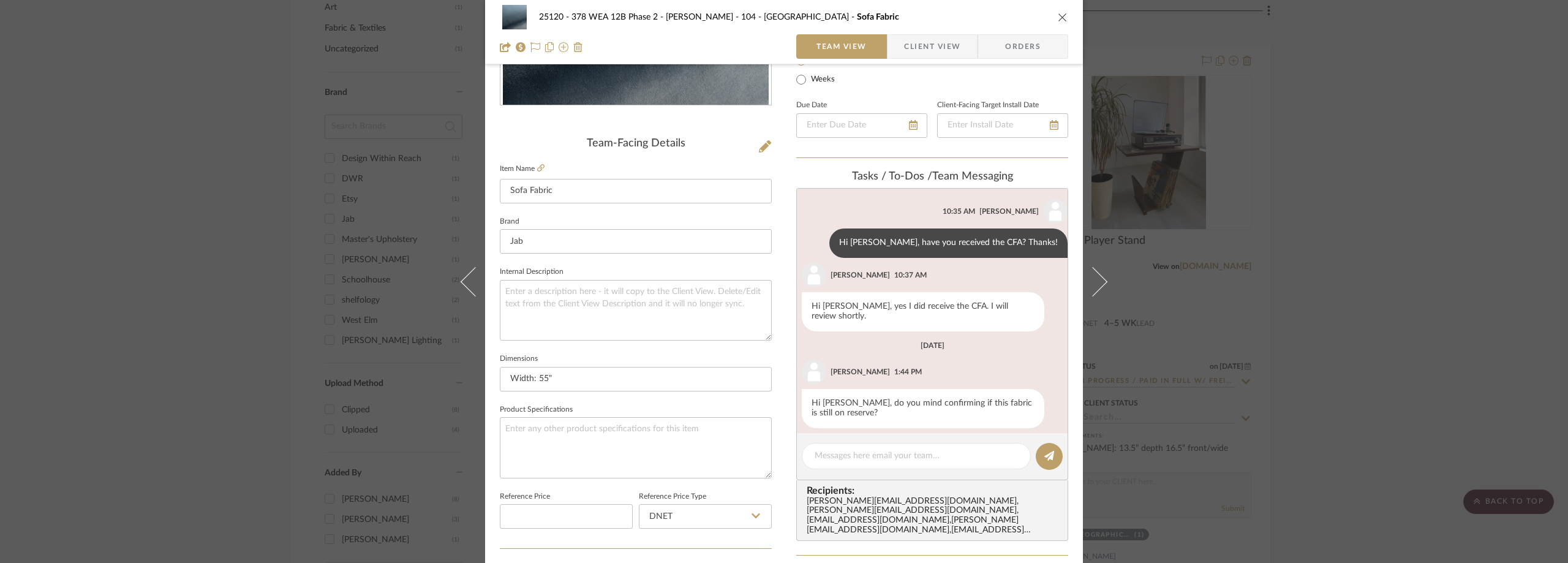
click at [326, 101] on div "25120 - 378 WEA 12B Phase 2 - Mautner 104 - Grand Room Sofa Fabric Team View Cl…" at bounding box center [784, 282] width 1568 height 563
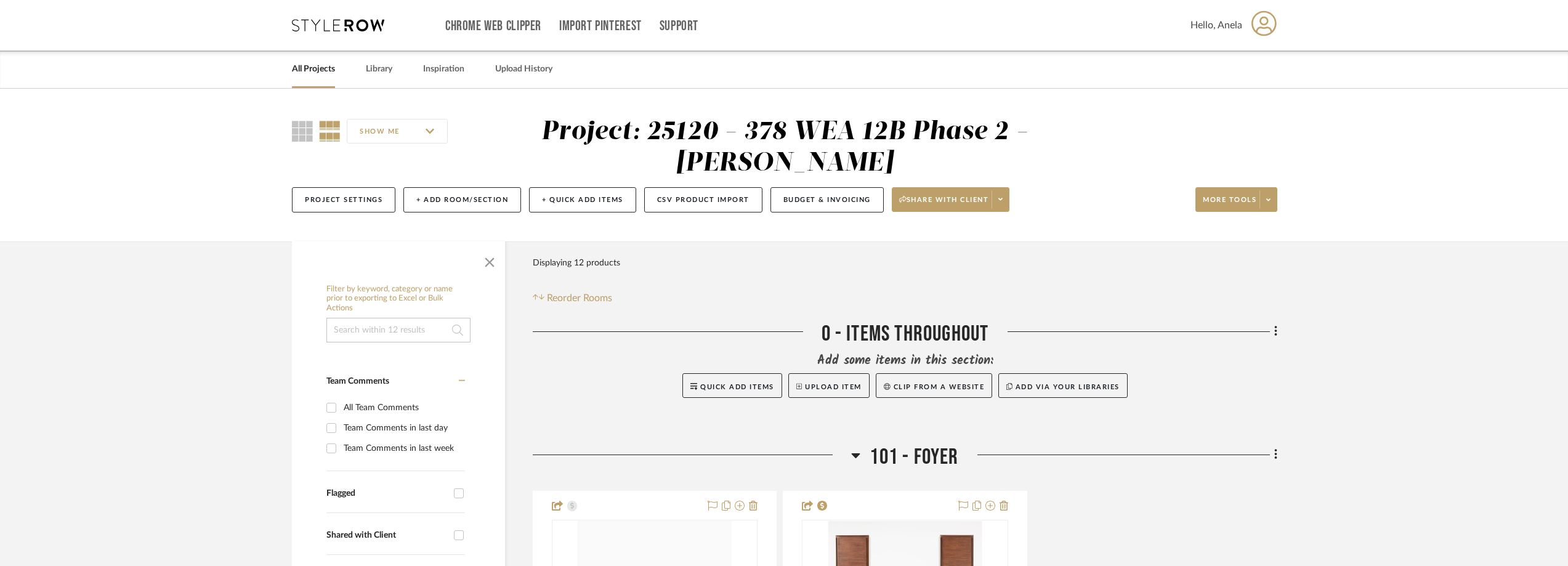
scroll to position [431, 0]
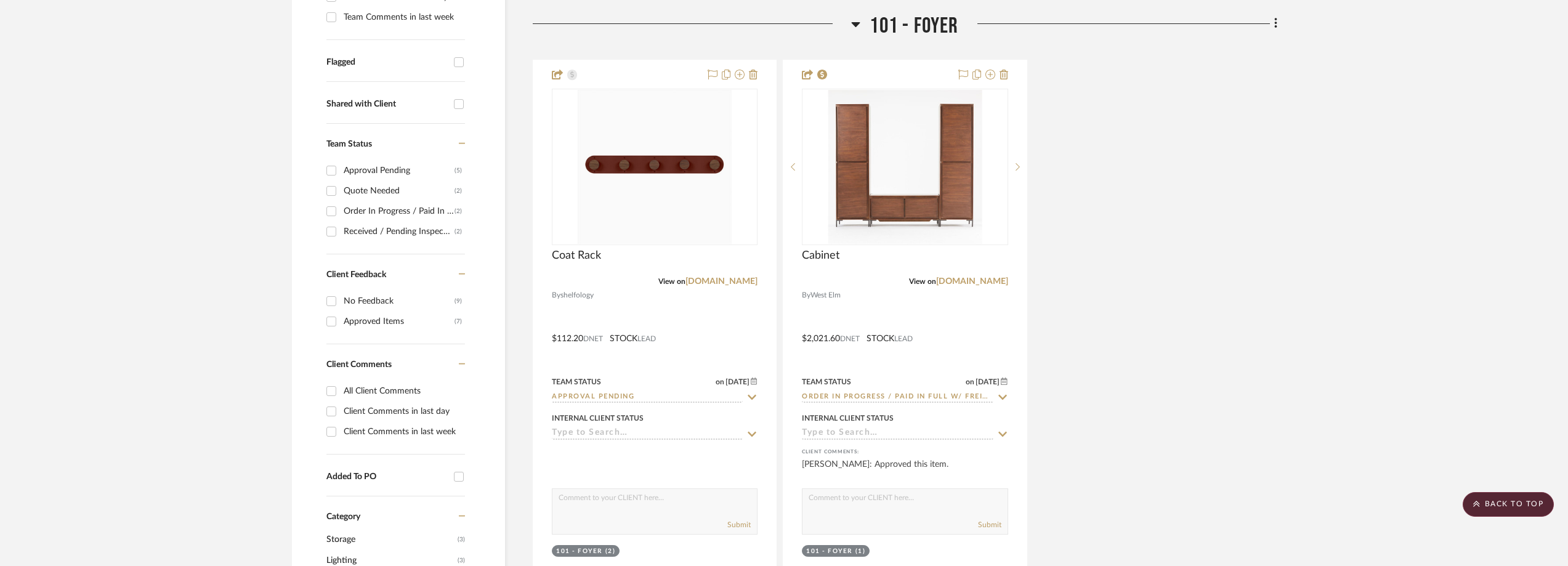
click at [391, 186] on div "Quote Needed" at bounding box center [399, 191] width 111 height 20
click at [341, 186] on input "Quote Needed (2)" at bounding box center [331, 191] width 20 height 20
checkbox input "true"
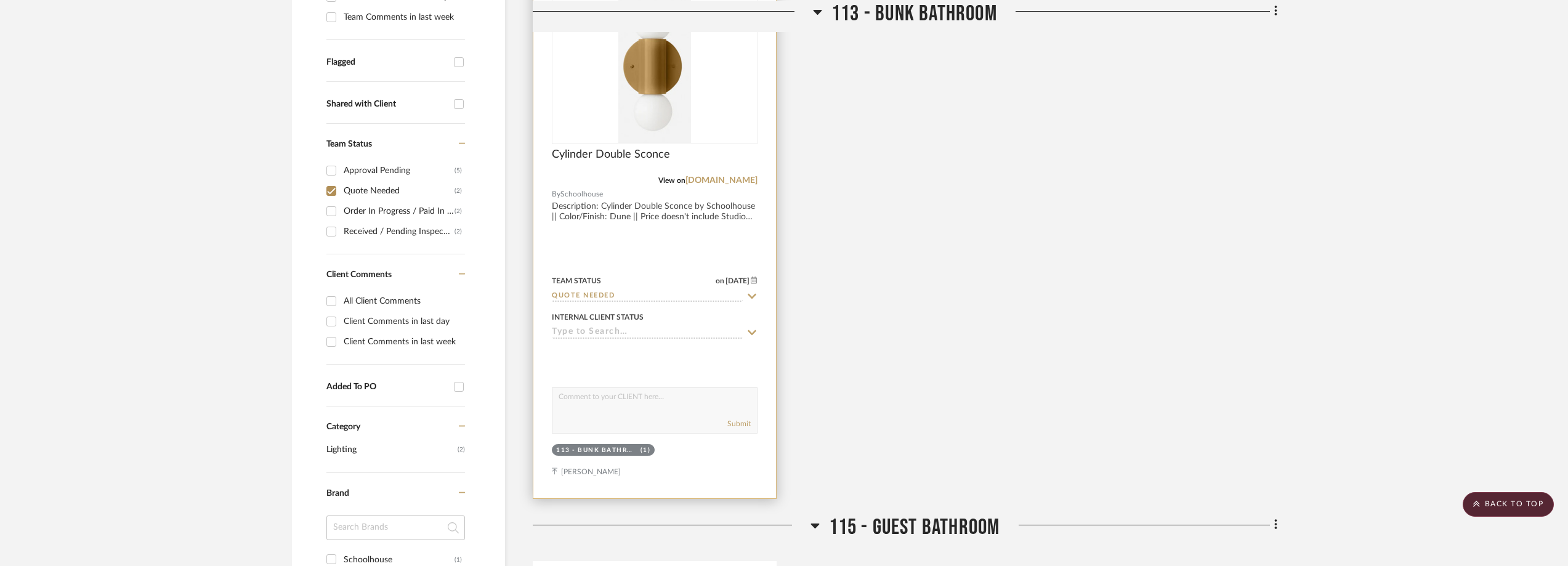
click at [0, 0] on div at bounding box center [0, 0] width 0 height 0
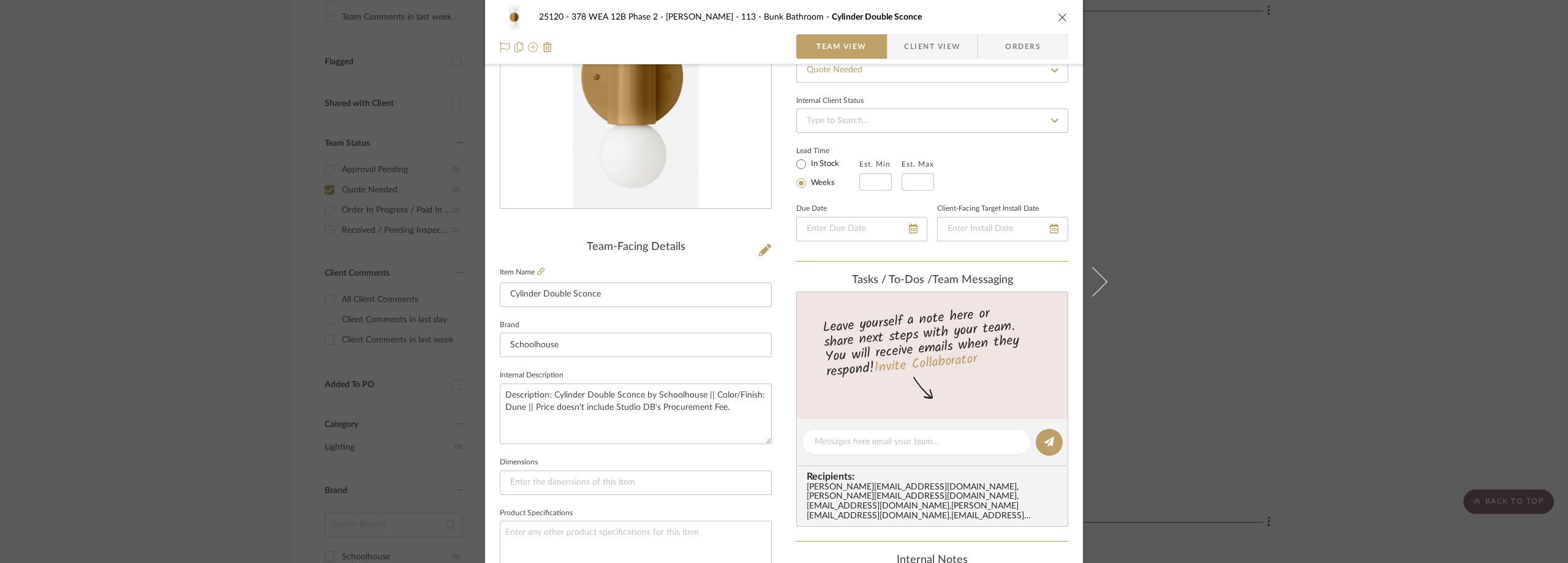
scroll to position [122, 0]
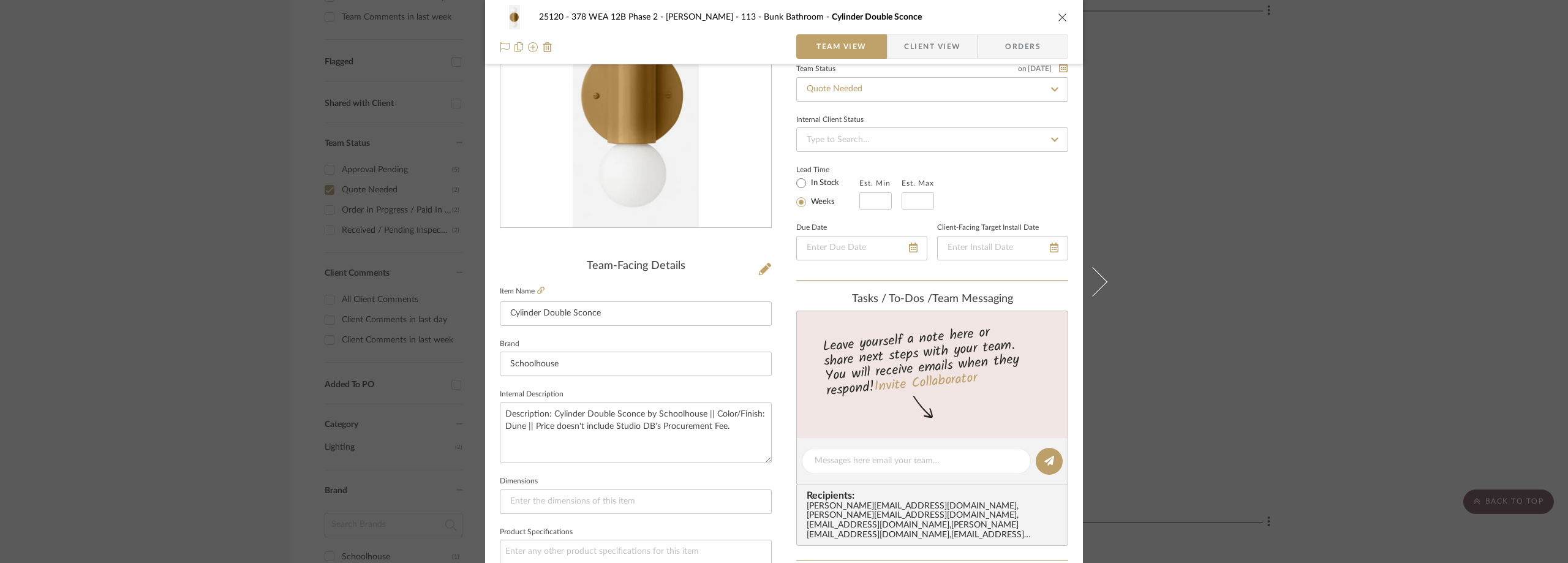
click at [1249, 239] on div "25120 - 378 WEA 12B Phase 2 - Mautner 113 - Bunk Bathroom Cylinder Double Sconc…" at bounding box center [784, 282] width 1568 height 563
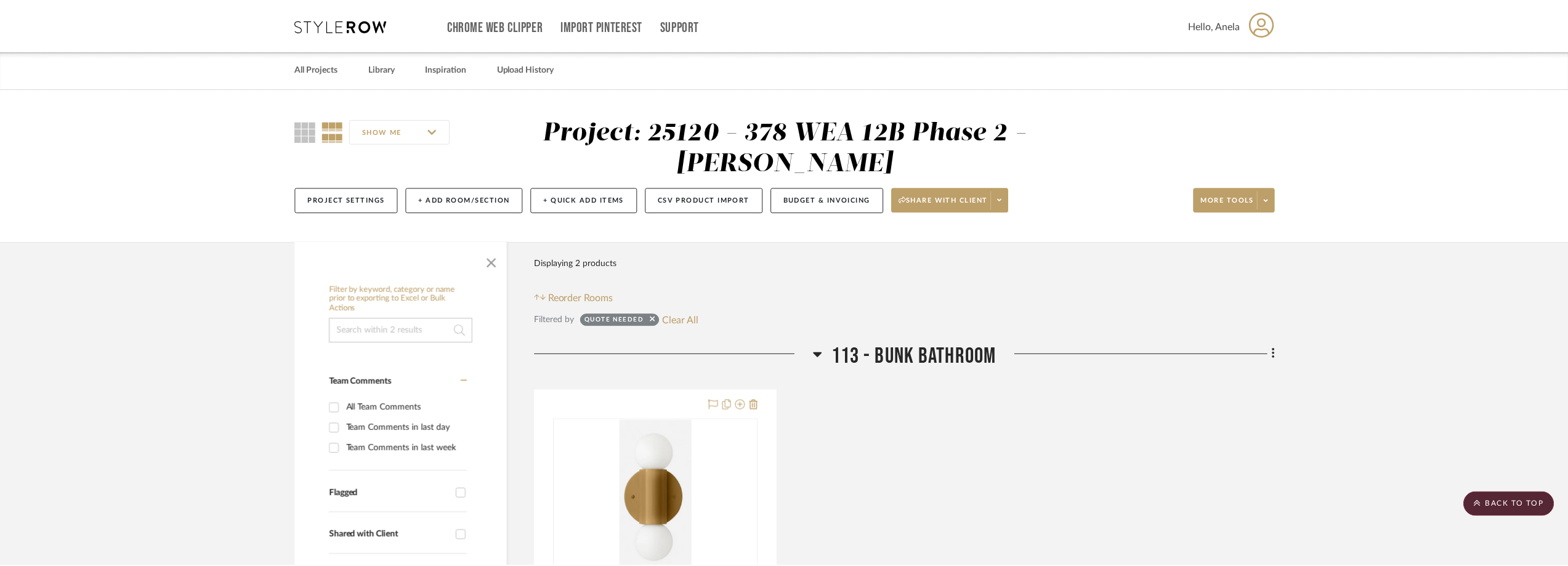
scroll to position [431, 0]
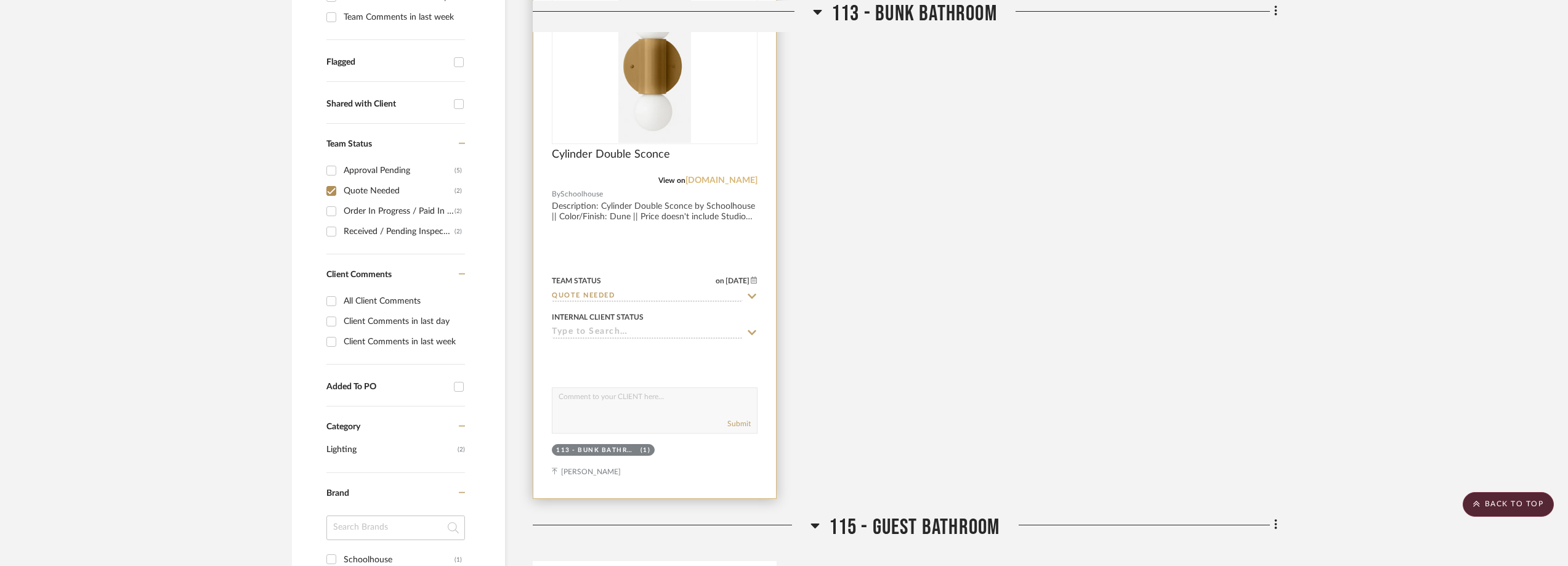
click at [723, 177] on link "[DOMAIN_NAME]" at bounding box center [722, 180] width 72 height 8
click at [616, 78] on div "0" at bounding box center [654, 66] width 204 height 155
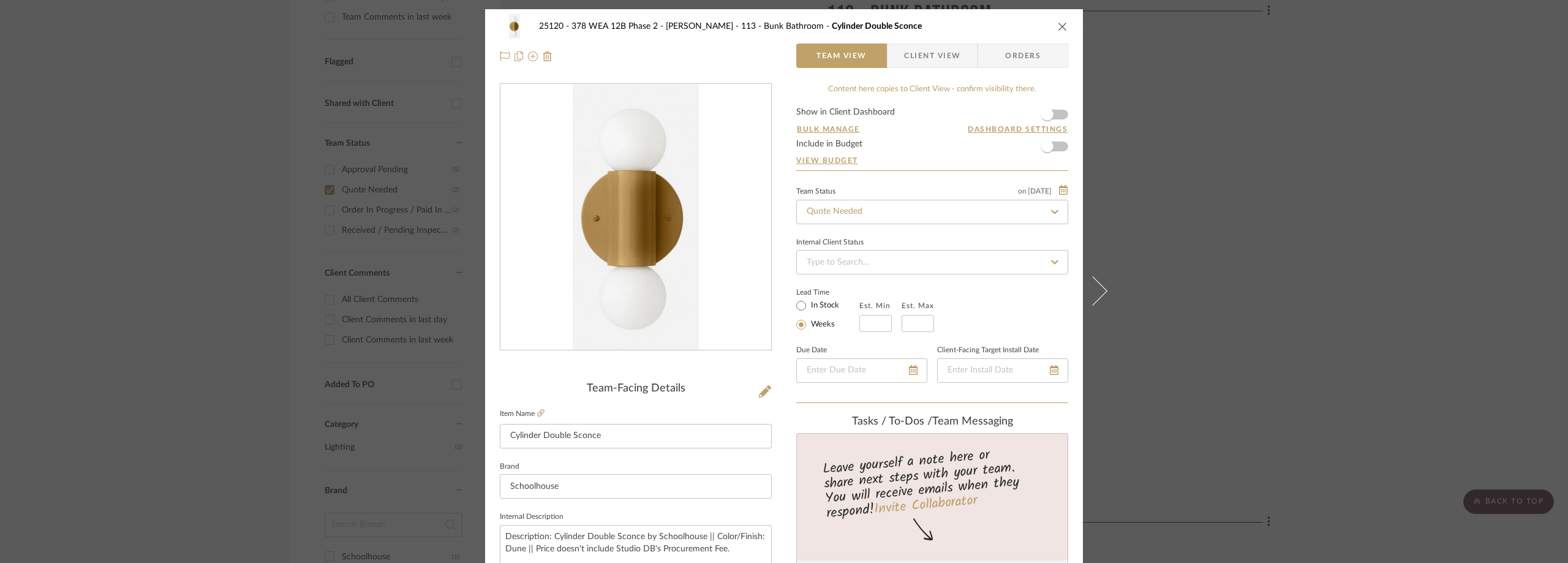
scroll to position [122, 0]
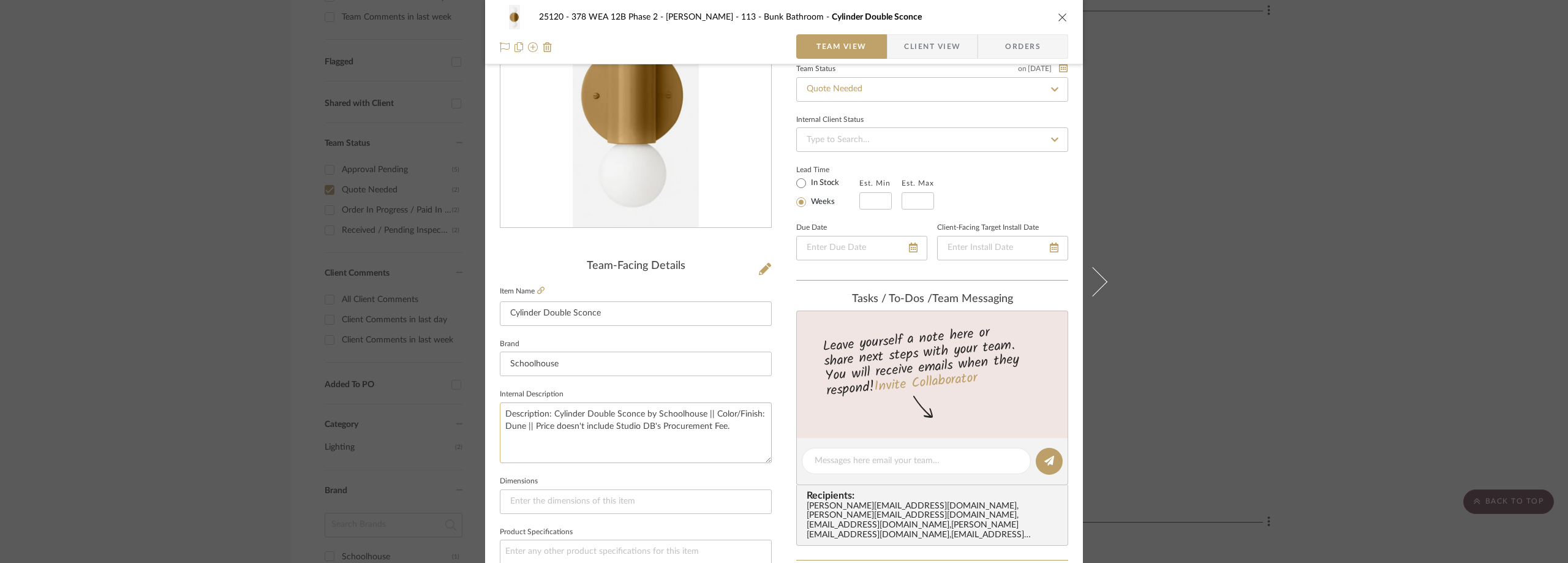
click at [524, 426] on textarea "Description: Cylinder Double Sconce by Schoolhouse || Color/Finish: Dune || Pri…" at bounding box center [635, 432] width 272 height 61
type textarea "Description: Cylinder Double Sconce by Schoolhouse || Color/Finish: Dune, Satin…"
click at [590, 389] on fieldset "Internal Description Description: Cylinder Double Sconce by Schoolhouse || Colo…" at bounding box center [635, 424] width 272 height 77
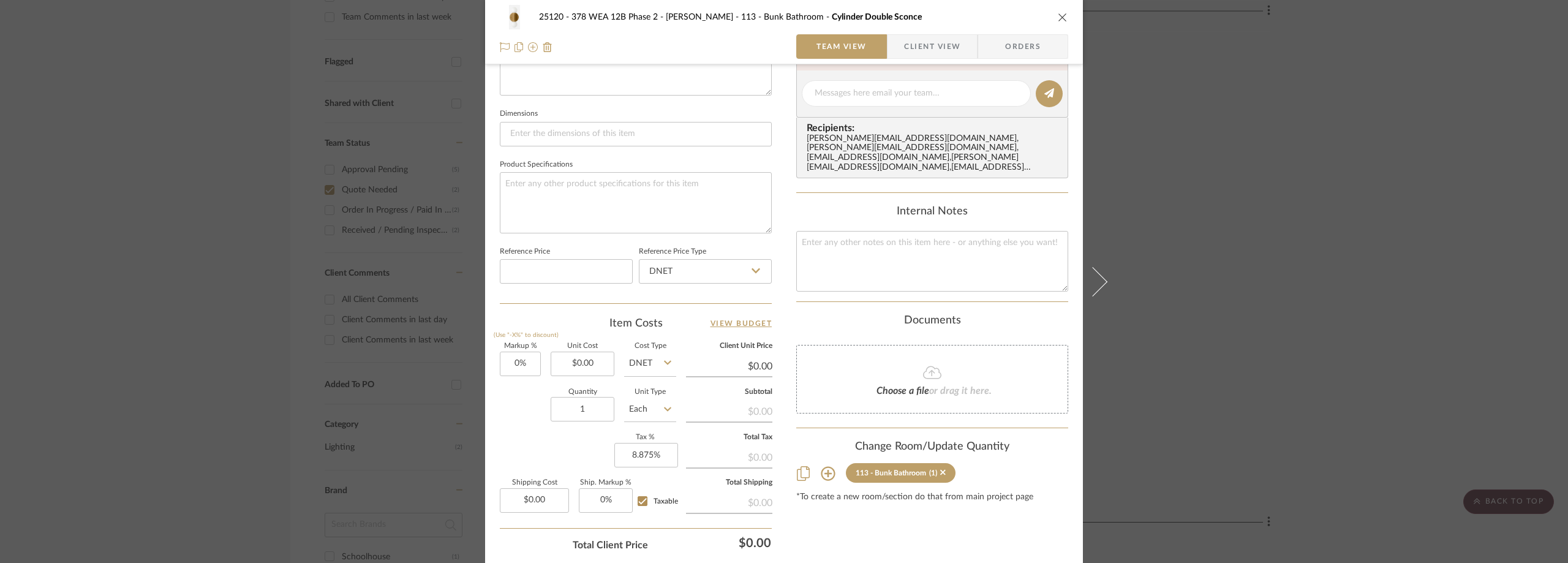
click at [614, 362] on div "Markup % (Use "-X%" to discount) 0% Unit Cost $0.00 Cost Type DNET Client Unit …" at bounding box center [635, 432] width 272 height 179
click at [606, 363] on input "0.00" at bounding box center [582, 364] width 64 height 25
type input "$159.20"
click at [529, 335] on div "Item Costs View Budget Markup % (Use "-X%" to discount) 0% Unit Cost $159.20 Co…" at bounding box center [635, 459] width 272 height 285
type input "$159.20"
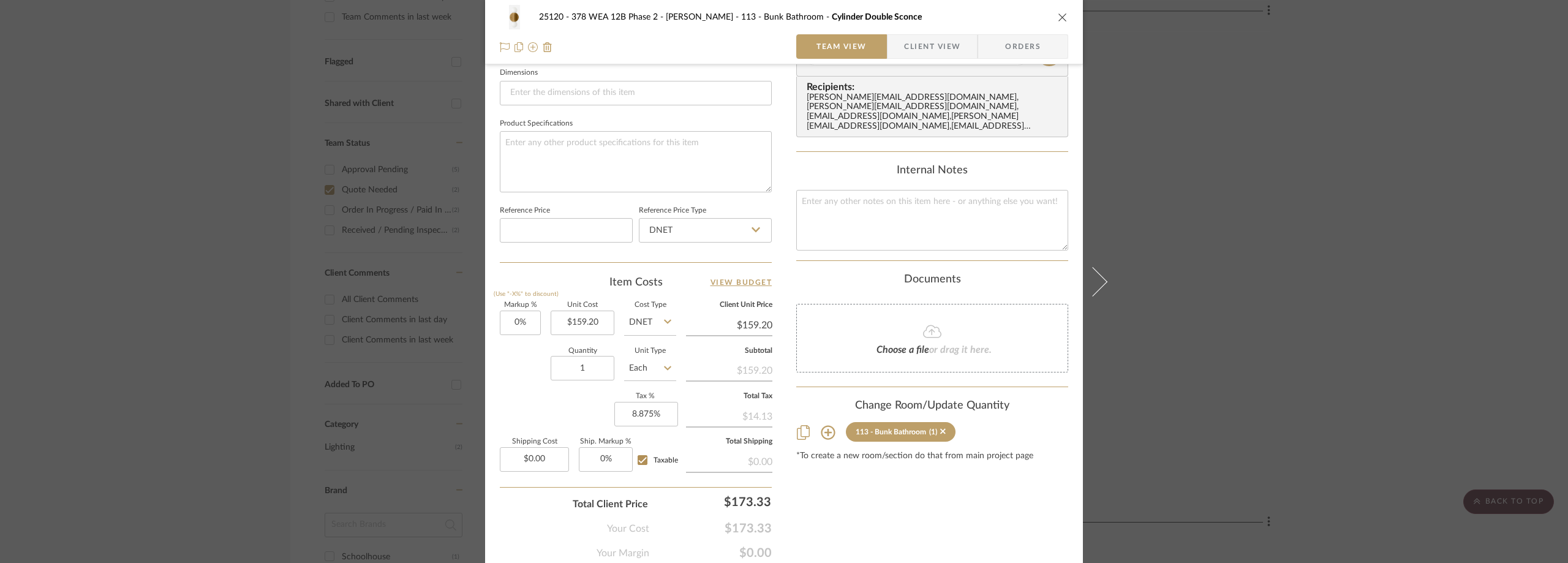
scroll to position [552, 0]
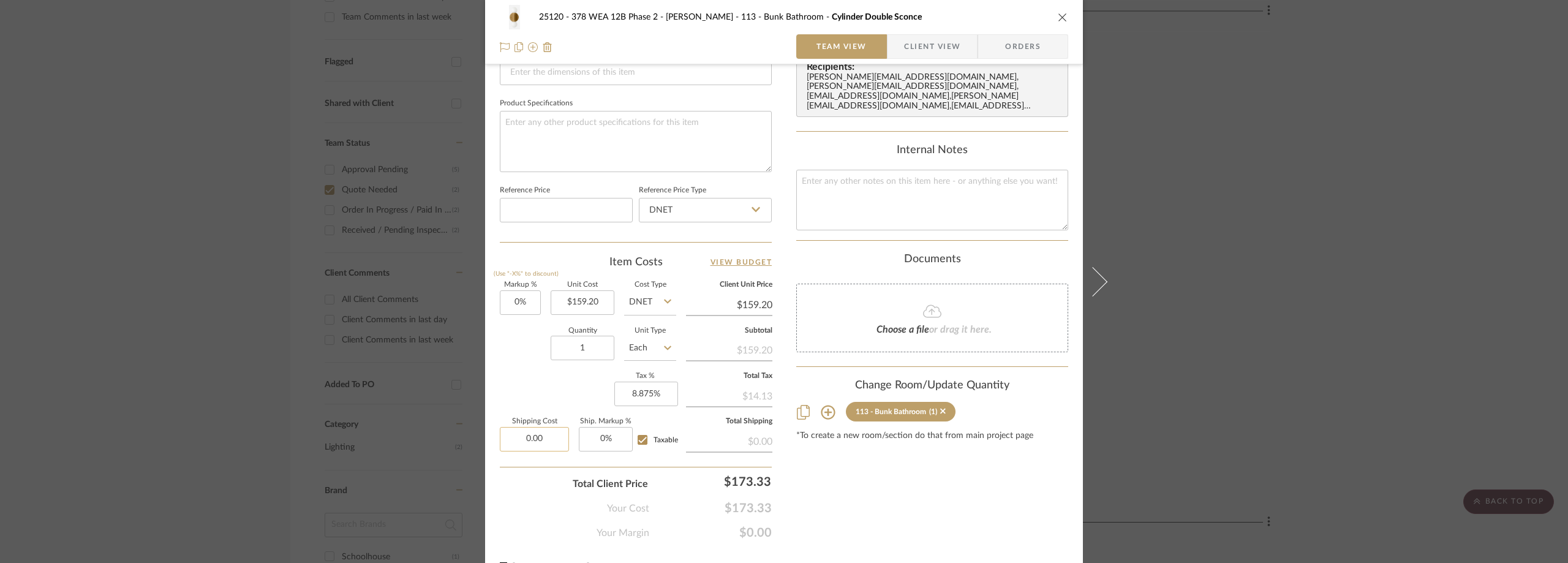
click at [534, 435] on input "0.00" at bounding box center [534, 439] width 69 height 25
type input "$14.99"
click at [551, 382] on div "Markup % (Use "-X%" to discount) 0% Unit Cost $159.20 Cost Type DNET Client Uni…" at bounding box center [635, 372] width 272 height 179
click at [912, 41] on span "Client View" at bounding box center [932, 47] width 56 height 25
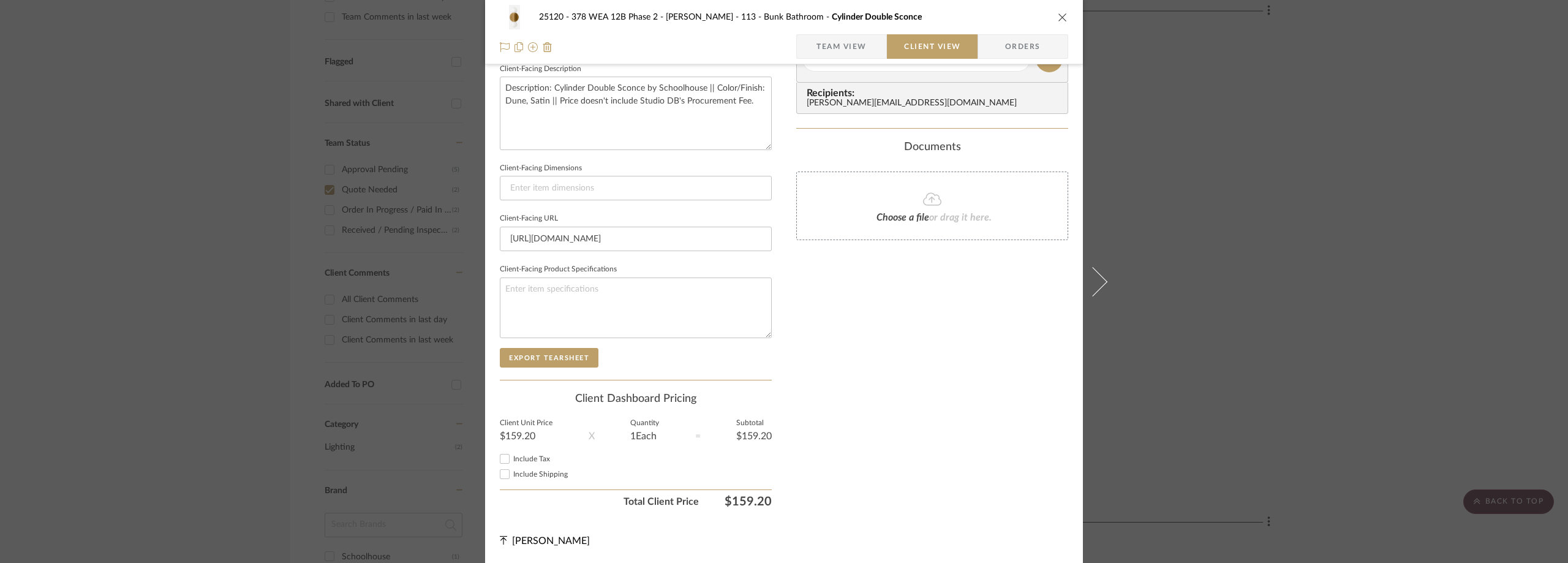
click at [532, 457] on span "Include Tax" at bounding box center [531, 459] width 37 height 8
click at [512, 457] on input "Include Tax" at bounding box center [505, 459] width 15 height 15
checkbox input "true"
click at [530, 477] on span "Include Shipping" at bounding box center [540, 474] width 55 height 8
click at [512, 477] on input "Include Shipping" at bounding box center [505, 474] width 15 height 15
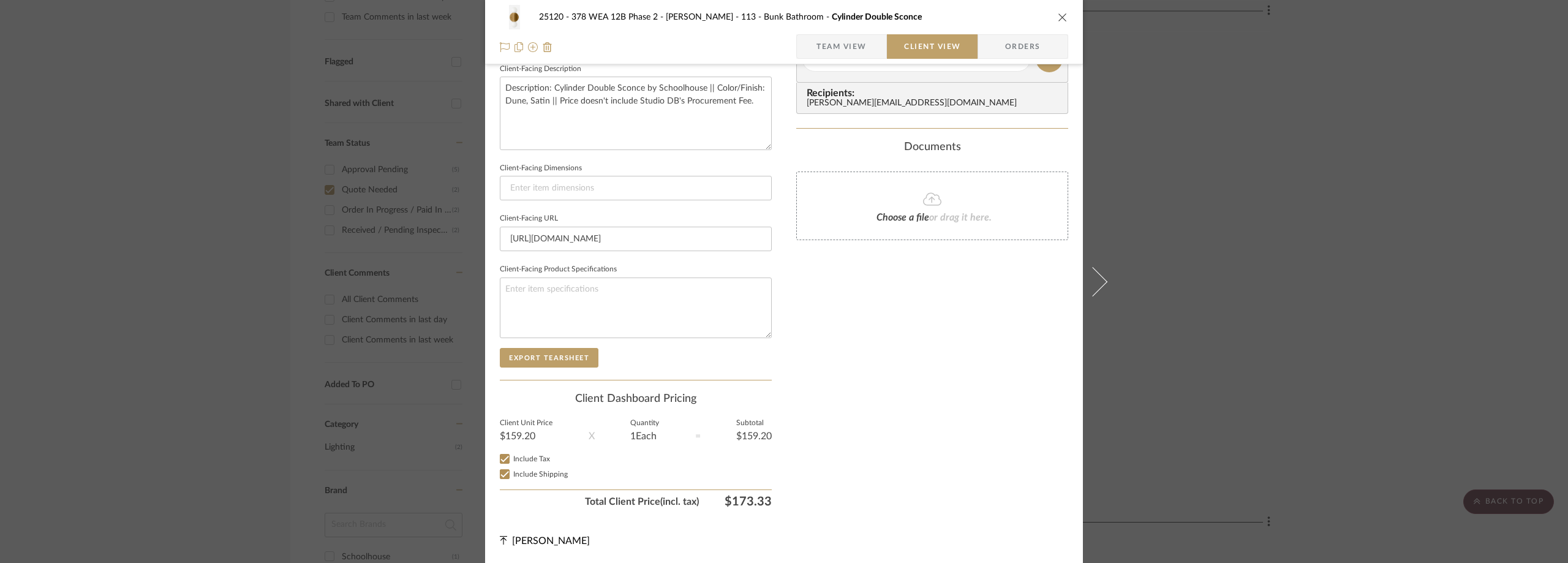
checkbox input "true"
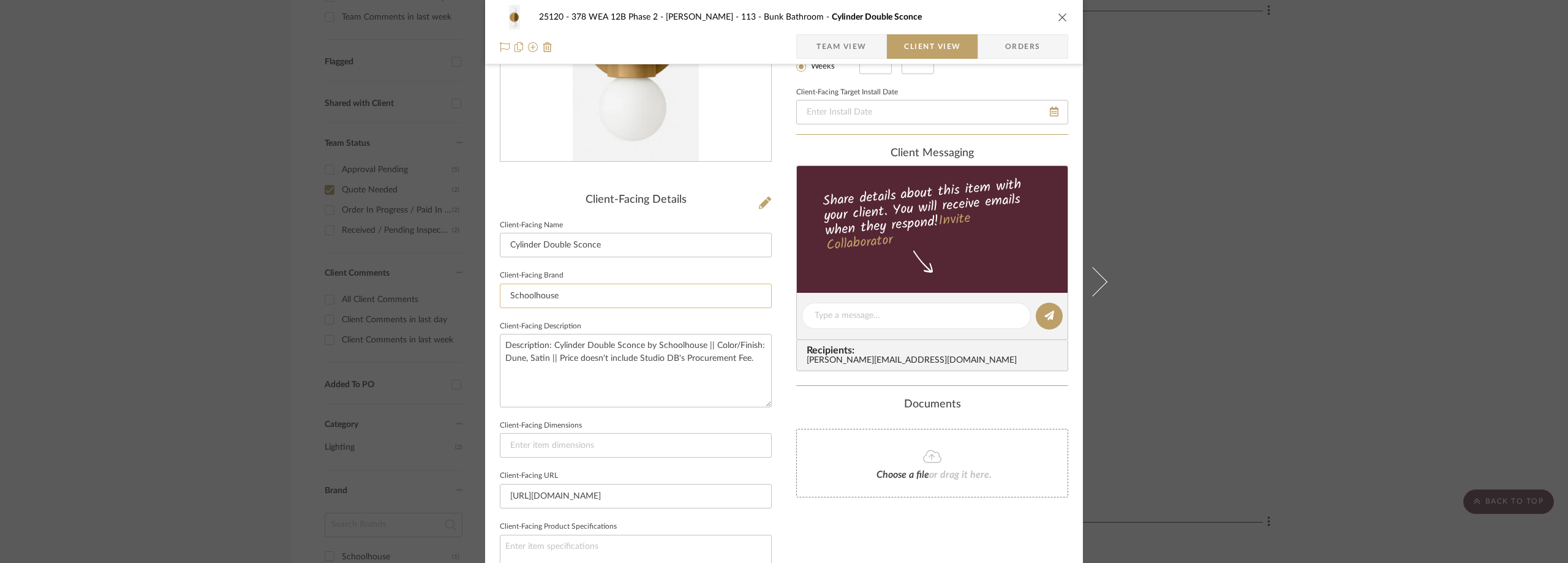
scroll to position [0, 0]
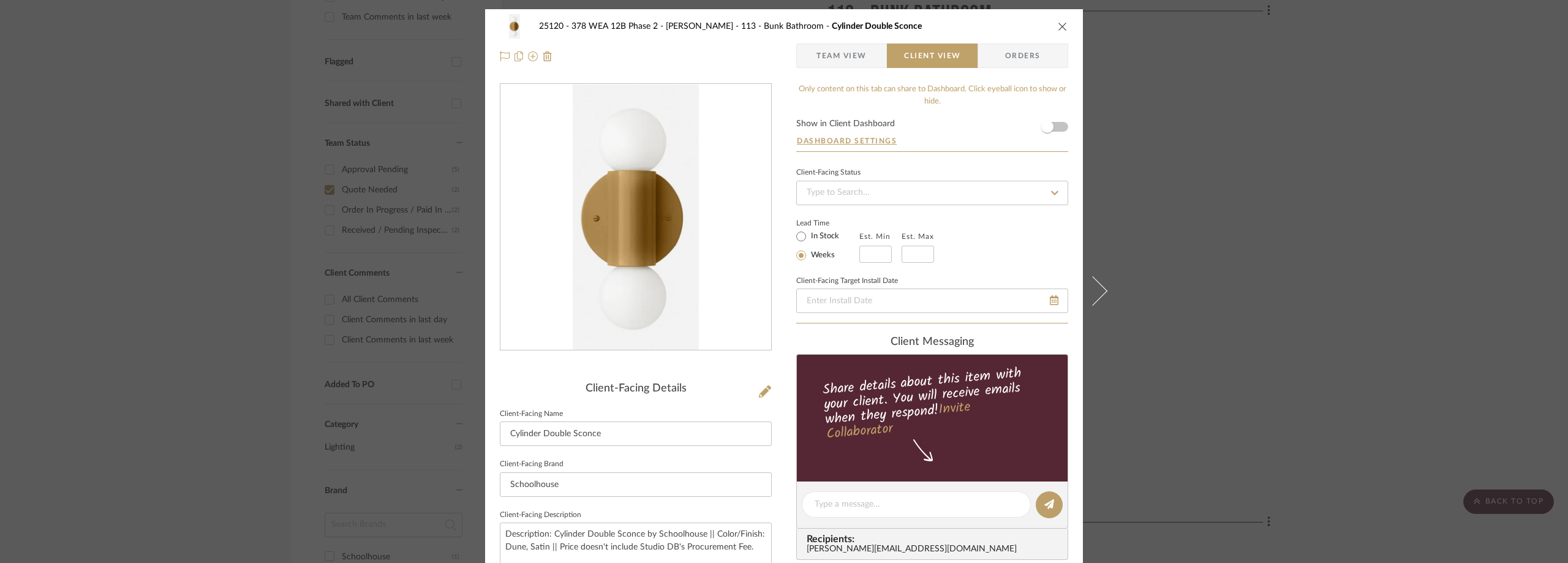
click at [1239, 148] on div "25120 - 378 WEA 12B Phase 2 - Mautner 113 - Bunk Bathroom Cylinder Double Sconc…" at bounding box center [784, 282] width 1568 height 563
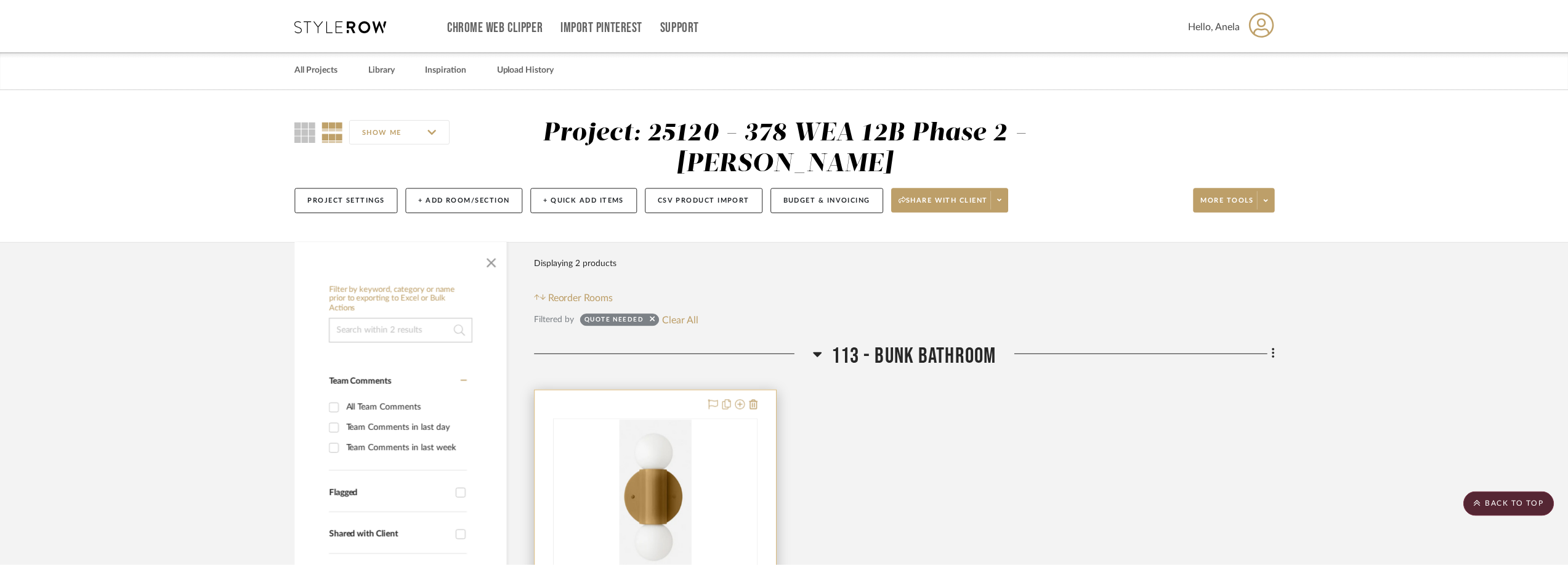
scroll to position [431, 0]
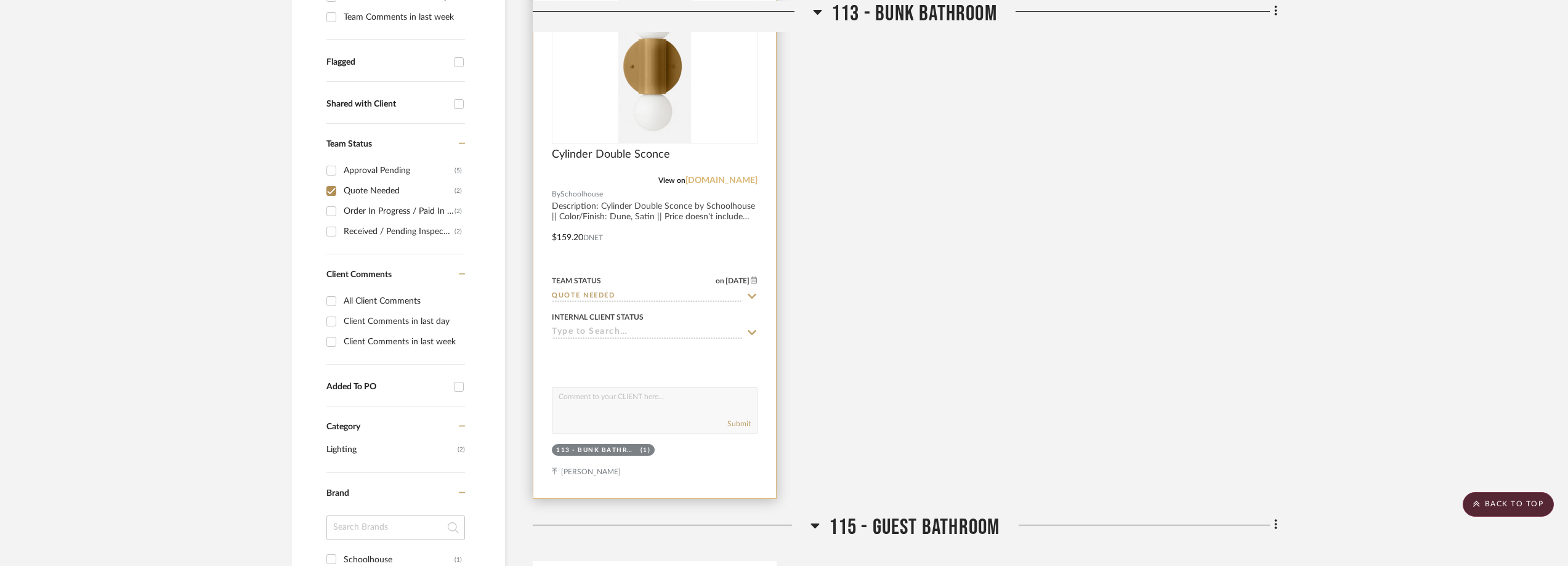
click at [729, 181] on link "[DOMAIN_NAME]" at bounding box center [722, 180] width 72 height 8
click at [645, 103] on img "0" at bounding box center [655, 66] width 73 height 154
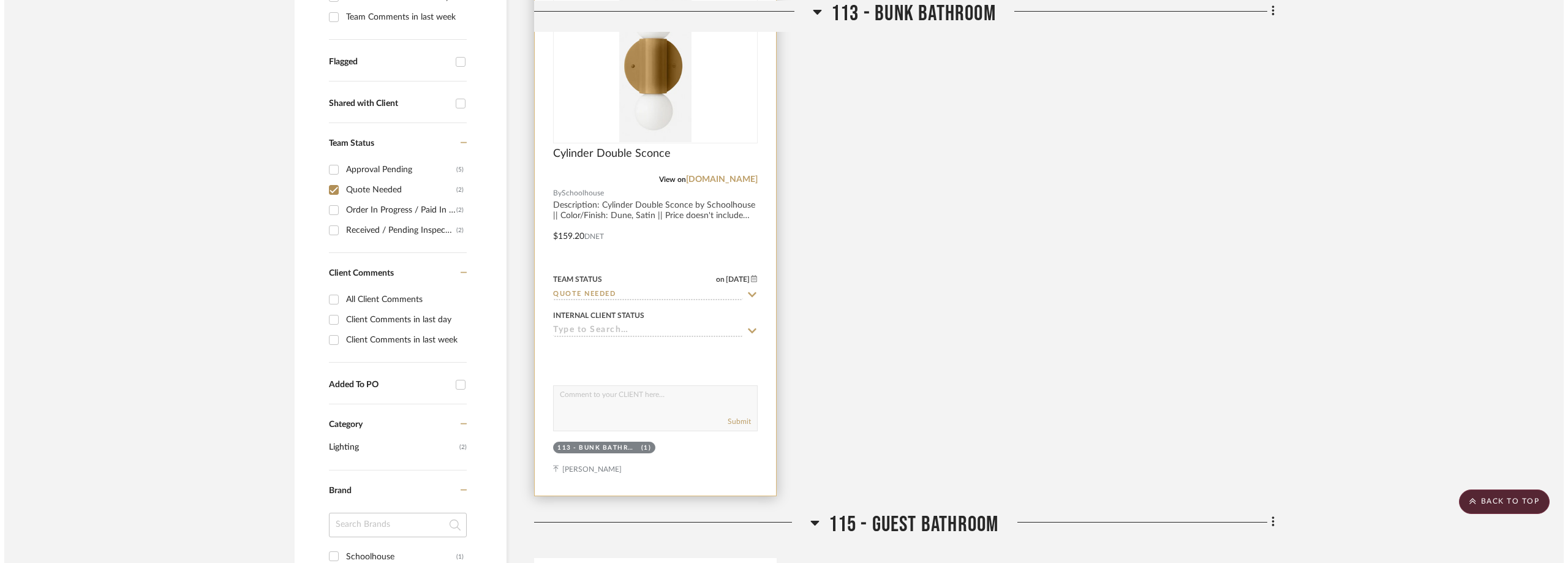
scroll to position [0, 0]
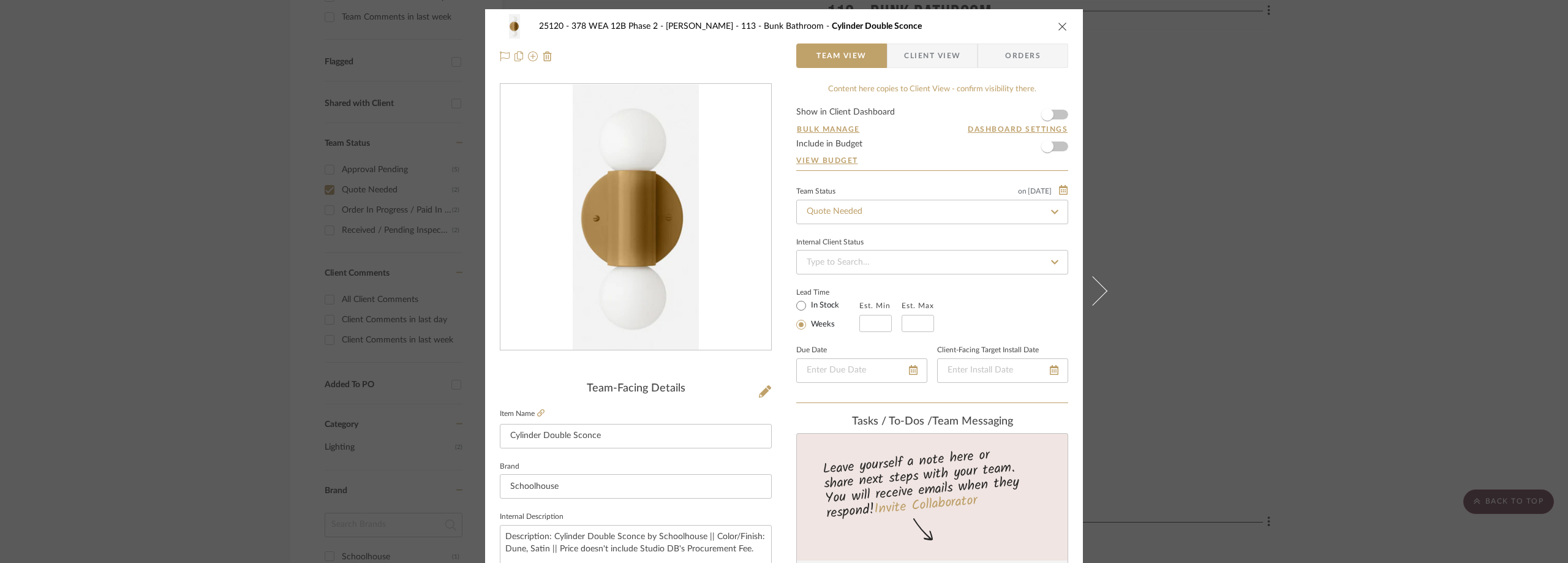
click at [816, 303] on label "In Stock" at bounding box center [824, 306] width 31 height 11
click at [809, 303] on input "In Stock" at bounding box center [801, 306] width 15 height 15
radio input "true"
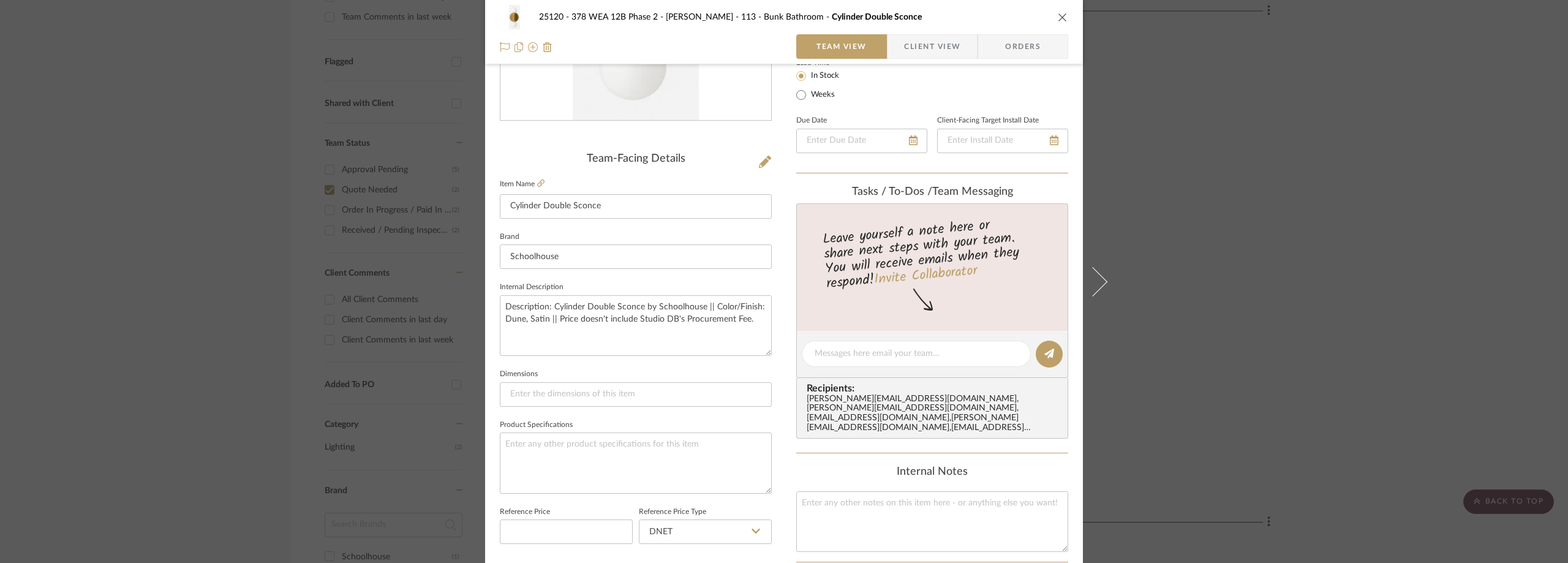
scroll to position [368, 0]
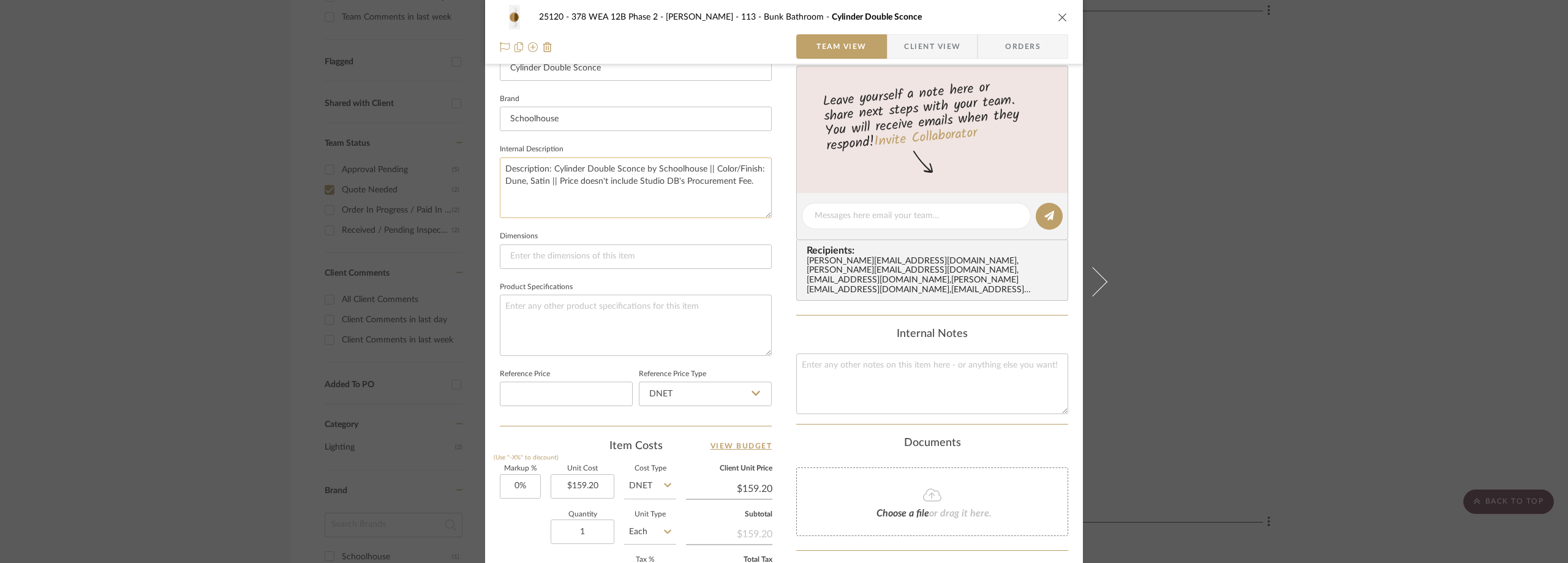
click at [554, 180] on textarea "Description: Cylinder Double Sconce by Schoolhouse || Color/Finish: Dune, Satin…" at bounding box center [635, 188] width 272 height 61
paste textarea "G25 Matte Porcelain LED Bulb"
type textarea "Description: Cylinder Double Sconce by Schoolhouse || Color/Finish: Dune, Satin…"
click at [671, 141] on fieldset "Internal Description Description: Cylinder Double Sconce by Schoolhouse || Colo…" at bounding box center [635, 179] width 272 height 77
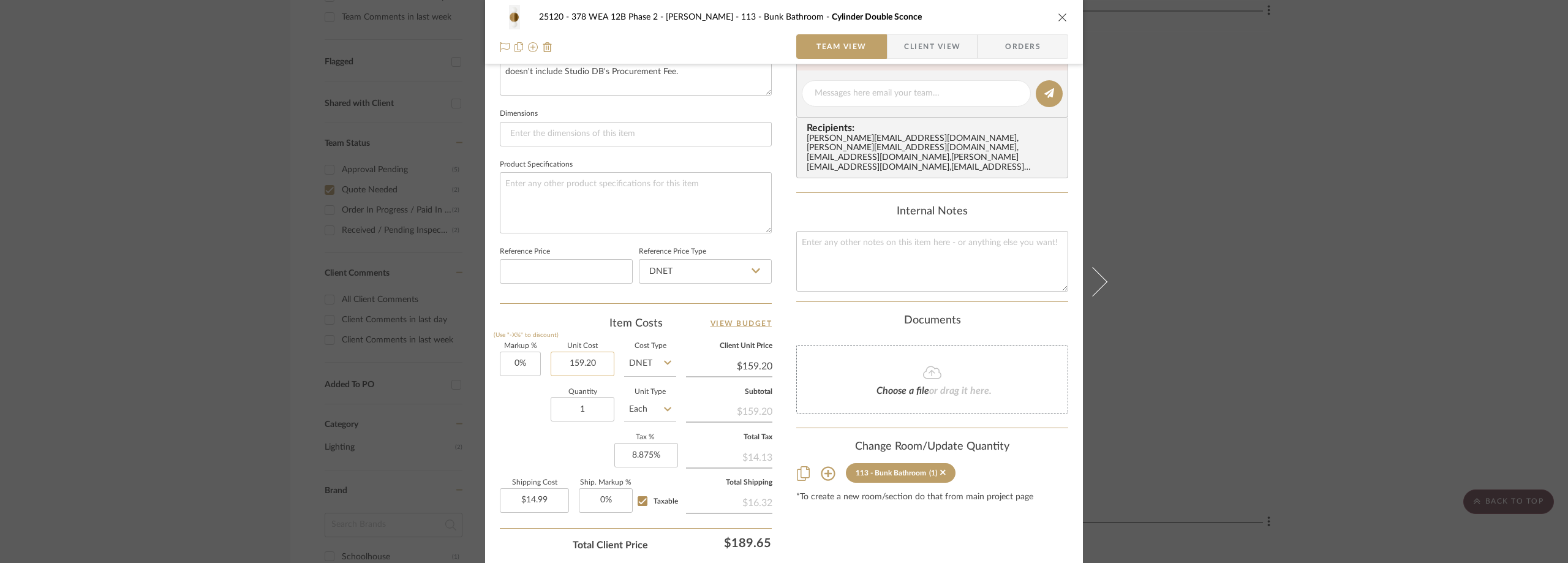
click at [580, 375] on input "159.20" at bounding box center [582, 364] width 64 height 25
type input "$221.60"
click at [573, 282] on input at bounding box center [566, 271] width 133 height 25
type input "$221.60"
click at [564, 319] on div "Item Costs View Budget" at bounding box center [635, 324] width 272 height 15
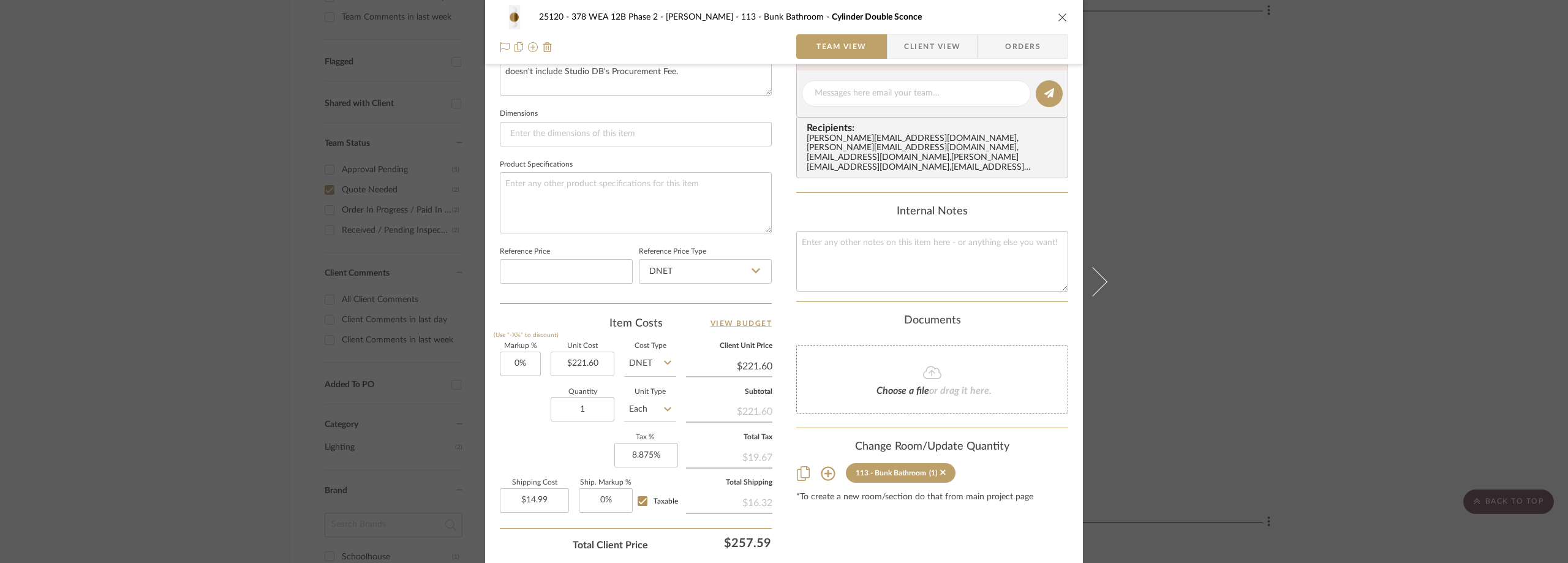
click at [912, 41] on span "Client View" at bounding box center [932, 47] width 56 height 25
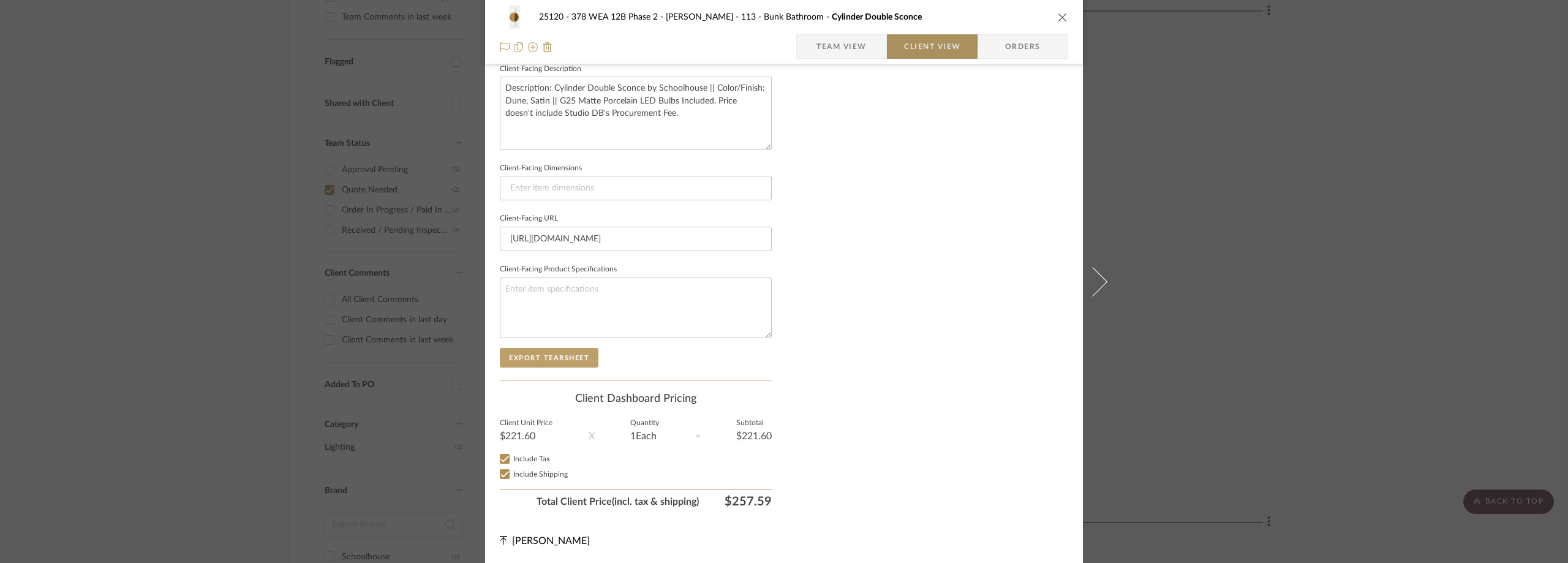
scroll to position [446, 0]
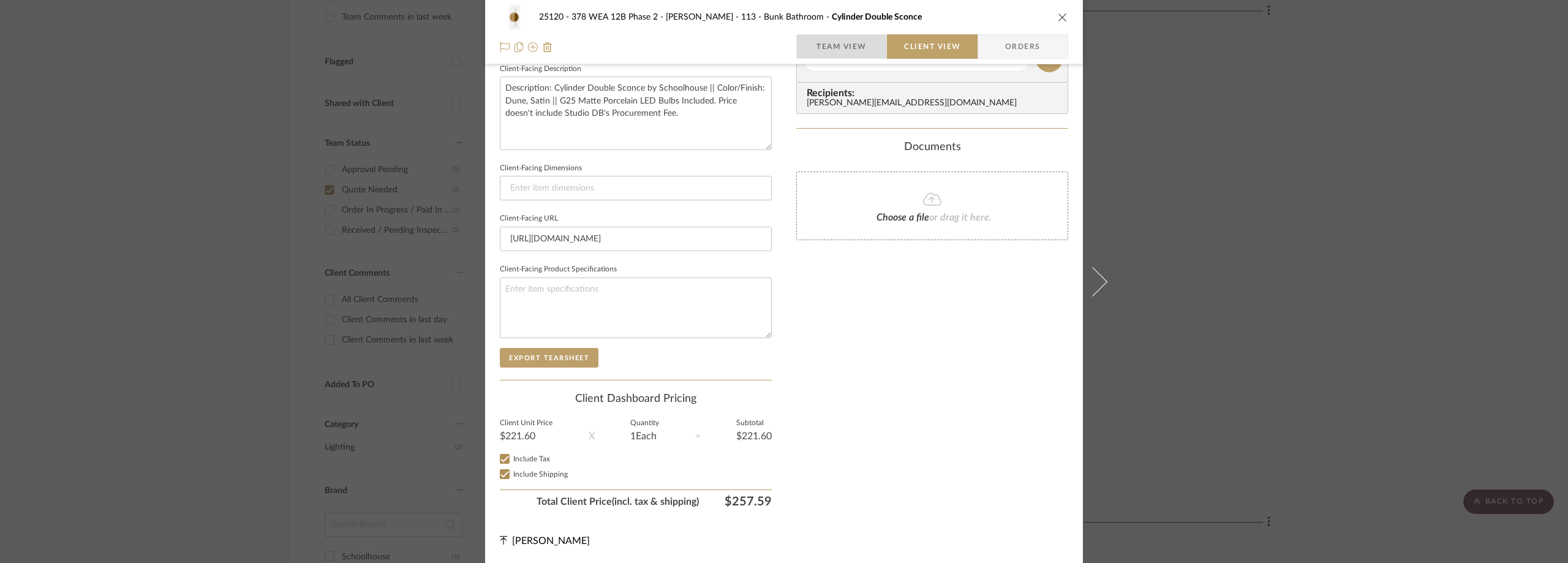
click at [834, 42] on span "Team View" at bounding box center [841, 47] width 50 height 25
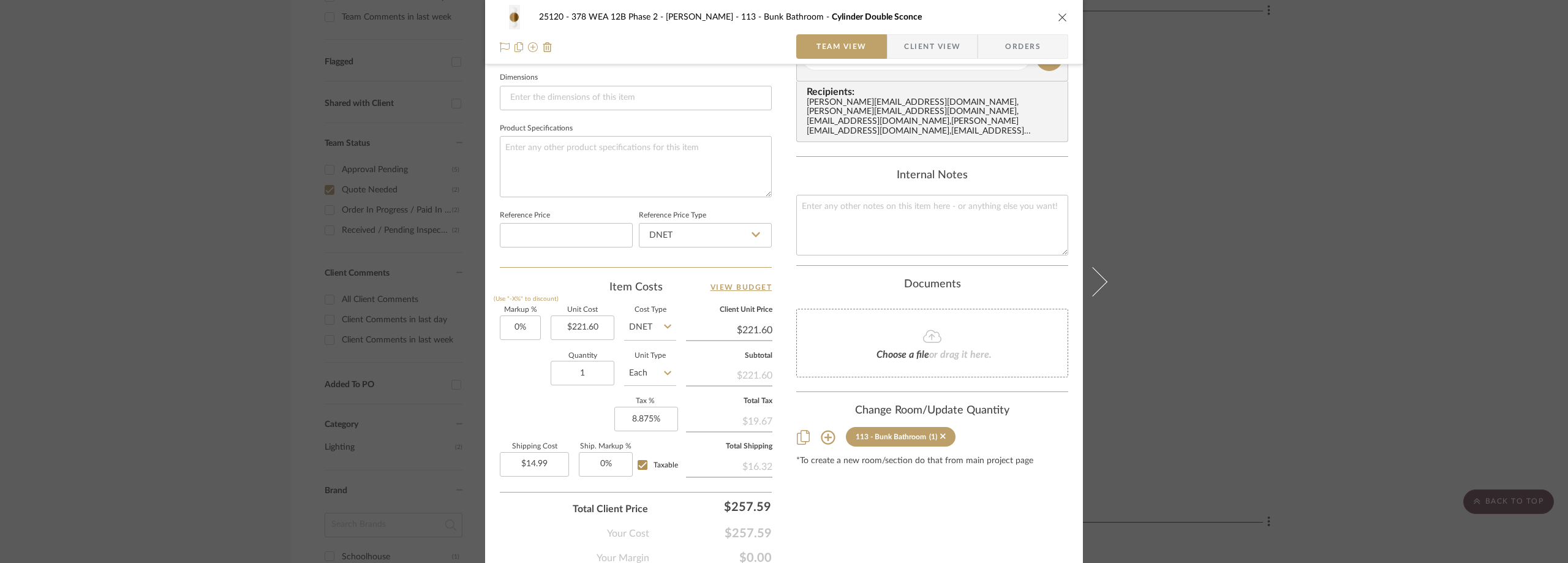
scroll to position [578, 0]
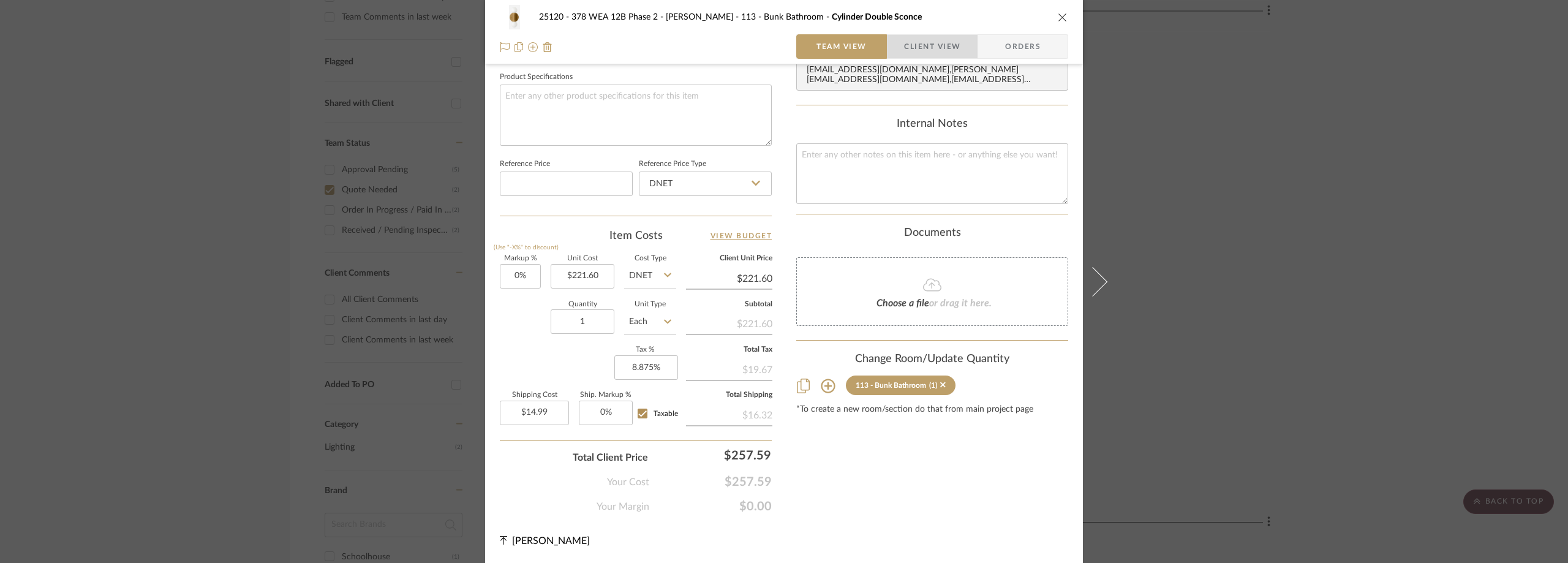
click at [904, 46] on span "Client View" at bounding box center [932, 47] width 56 height 25
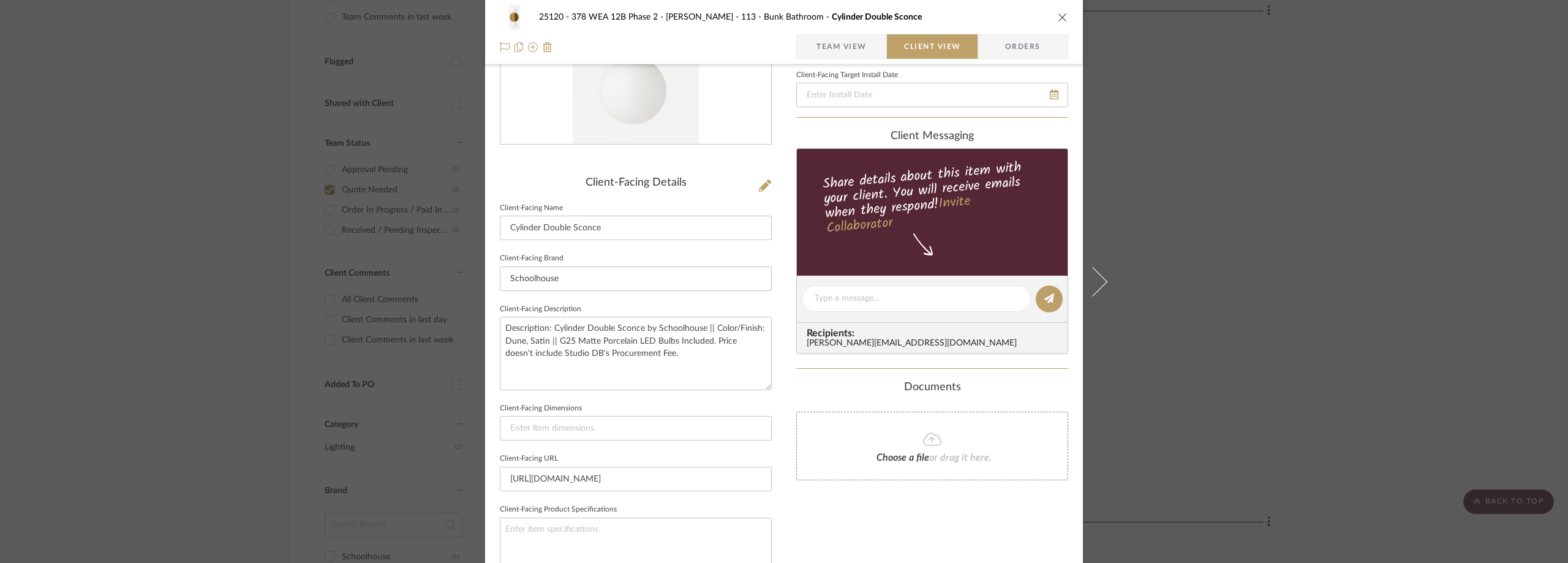
scroll to position [446, 0]
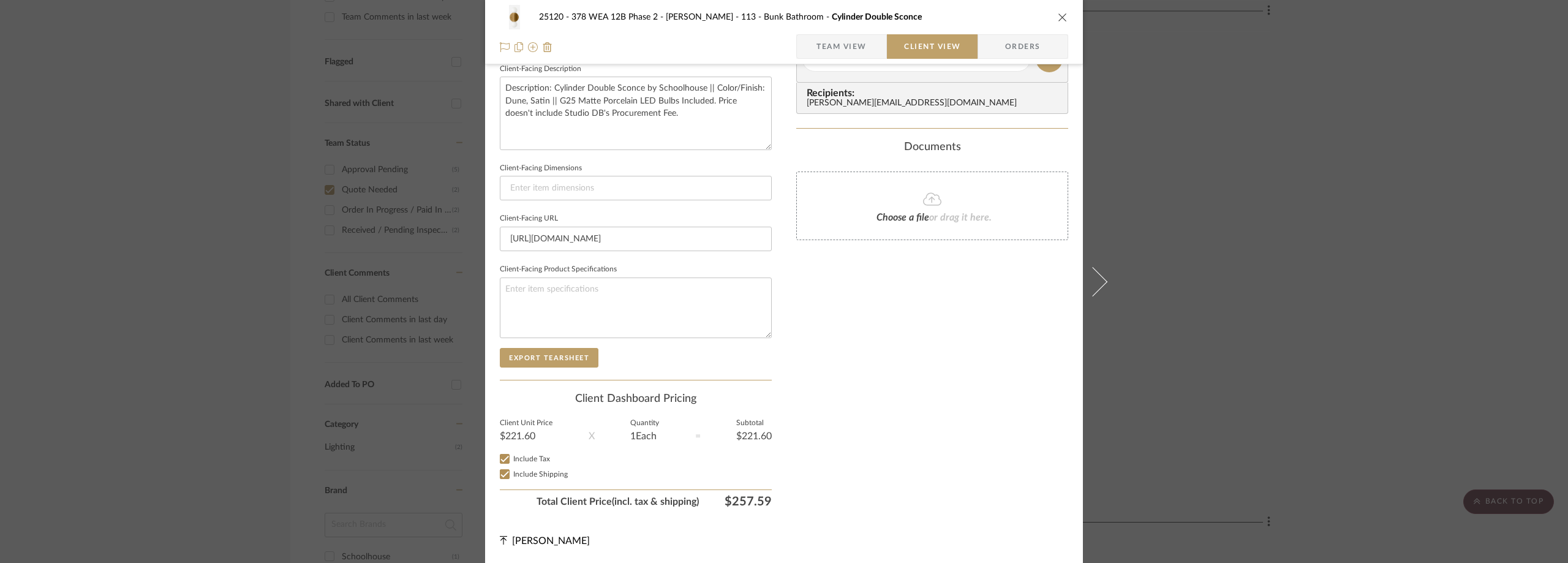
drag, startPoint x: 1218, startPoint y: 235, endPoint x: 1199, endPoint y: 236, distance: 19.0
click at [1217, 235] on div "25120 - 378 WEA 12B Phase 2 - Mautner 113 - Bunk Bathroom Cylinder Double Sconc…" at bounding box center [784, 282] width 1568 height 563
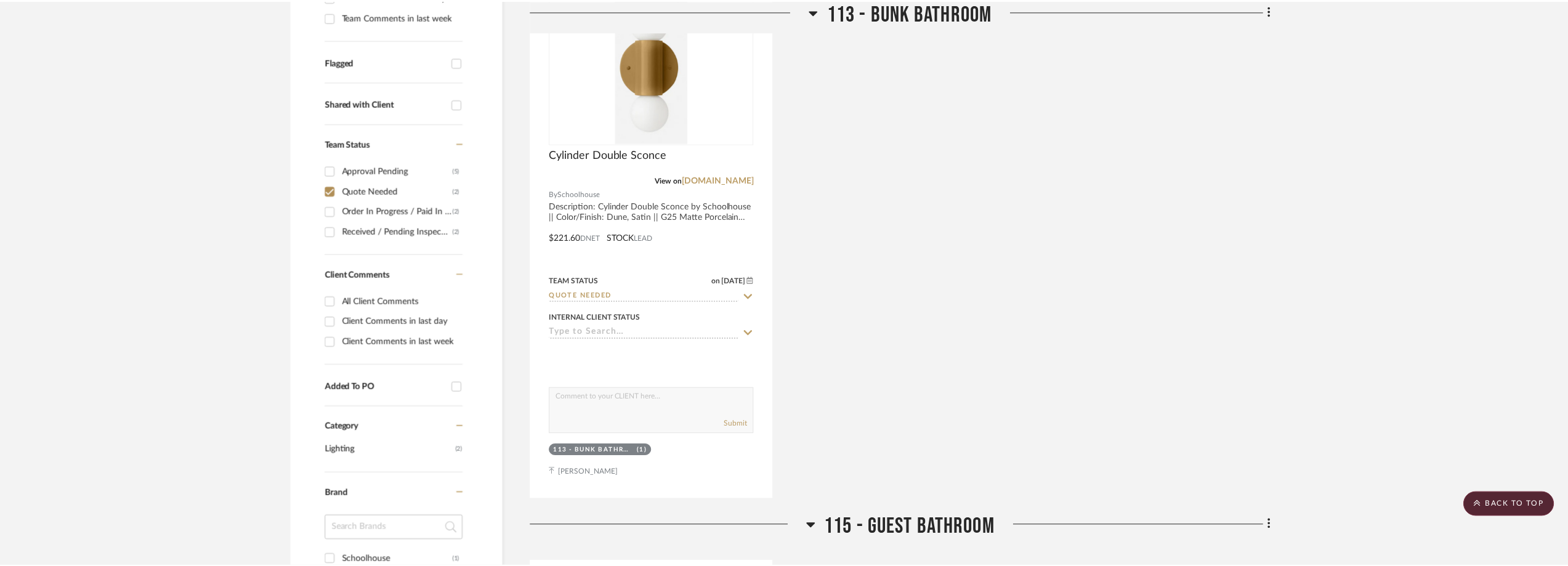
scroll to position [431, 0]
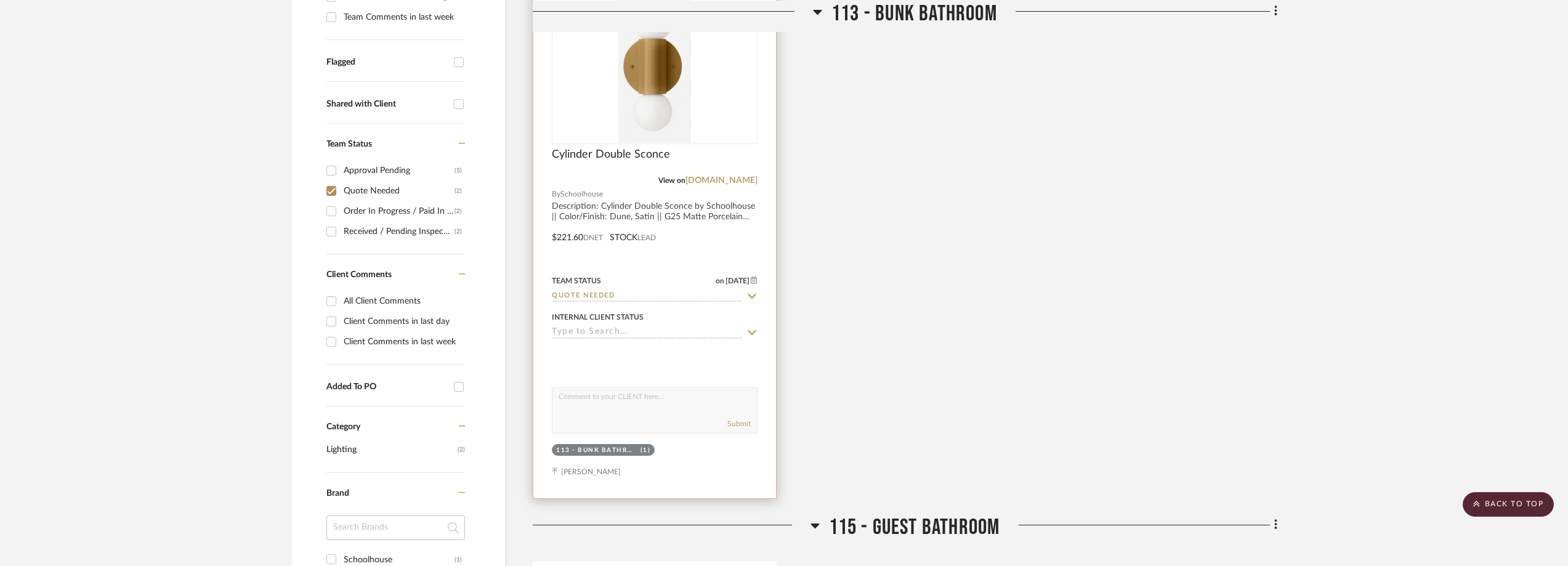
click at [720, 175] on div "View on schoolhouse.com" at bounding box center [654, 180] width 206 height 11
click at [717, 179] on link "[DOMAIN_NAME]" at bounding box center [722, 180] width 72 height 8
click at [591, 58] on div "0" at bounding box center [654, 66] width 204 height 155
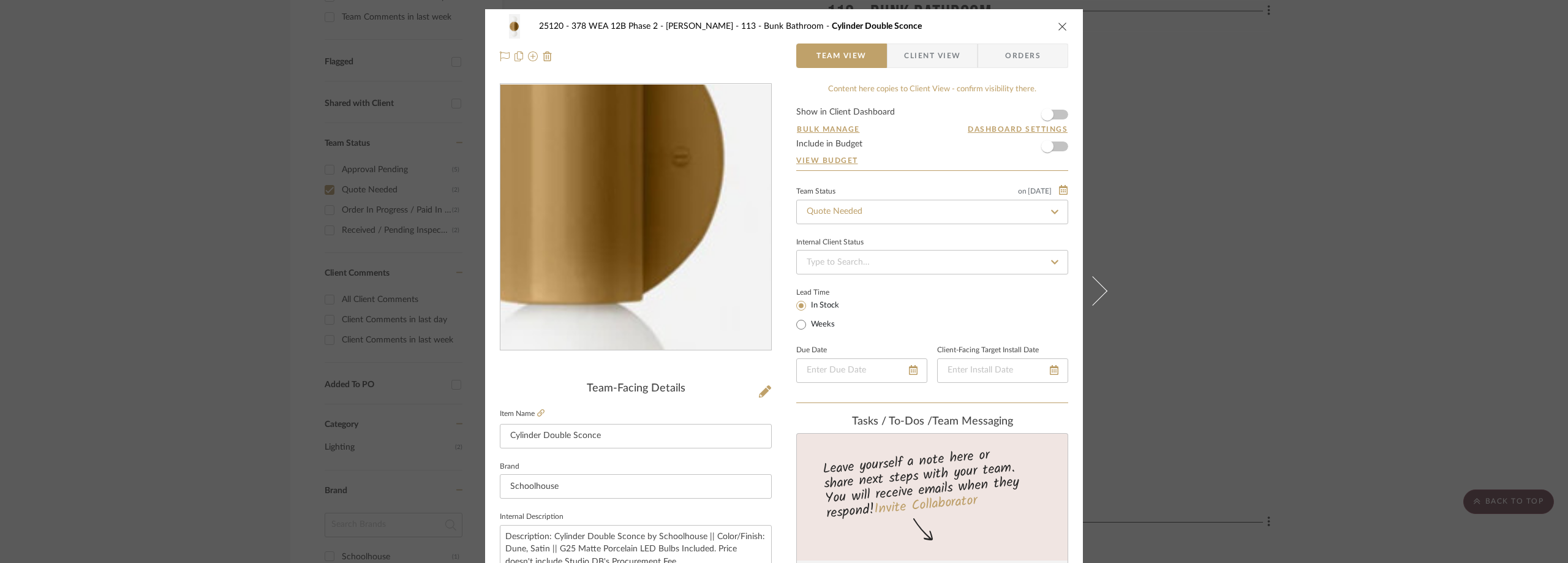
scroll to position [306, 0]
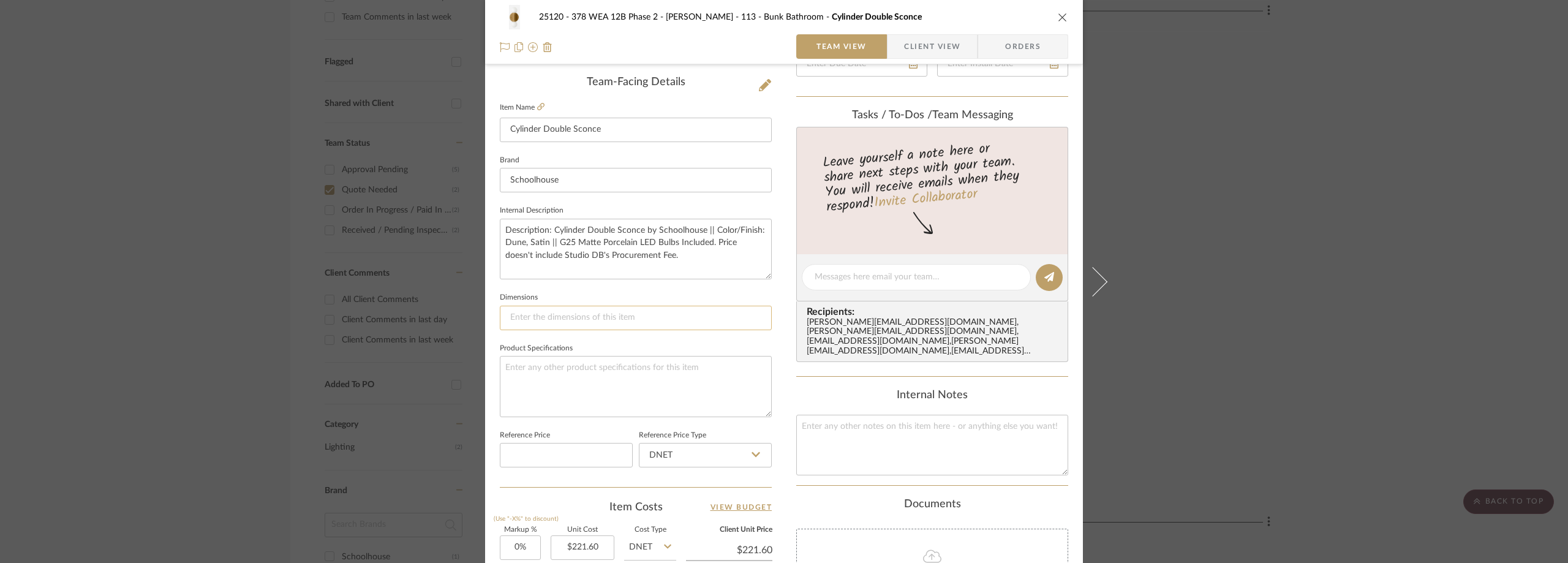
click at [596, 321] on input at bounding box center [635, 318] width 272 height 25
paste input "Diameter: 5""
type input "Diameter: 5""
click at [636, 297] on fieldset "Dimensions Diameter: 5"" at bounding box center [635, 309] width 272 height 41
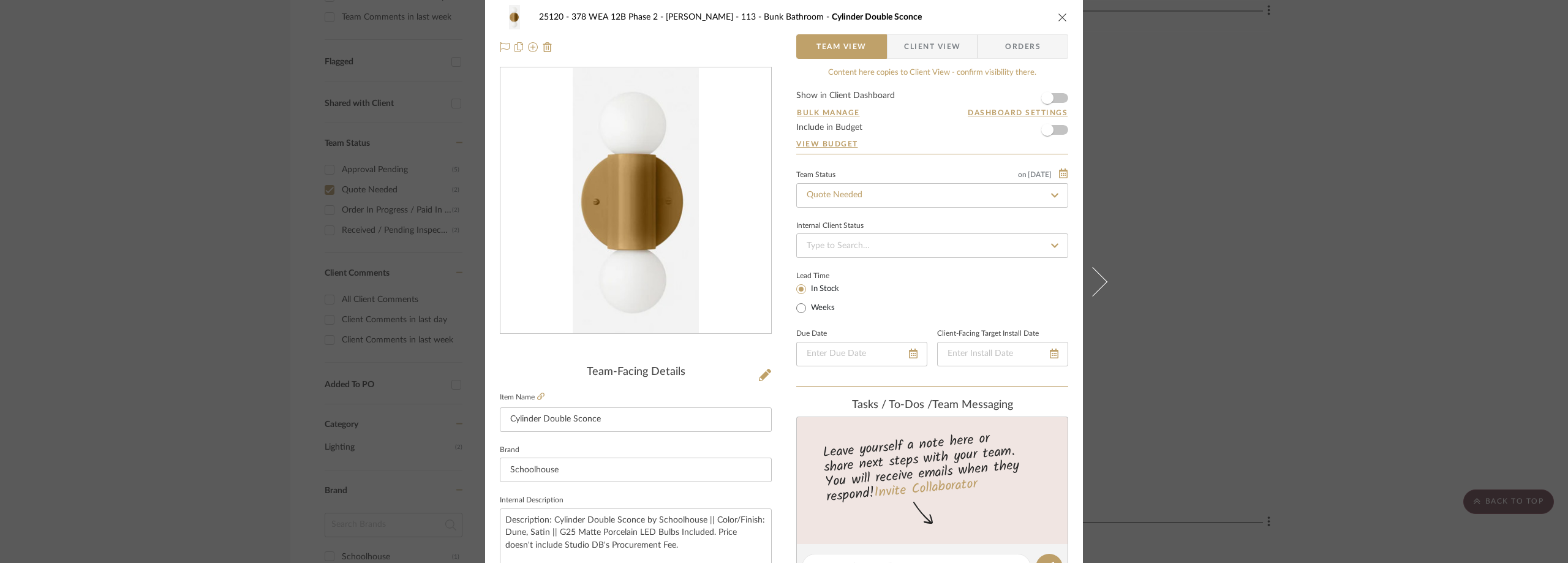
scroll to position [0, 0]
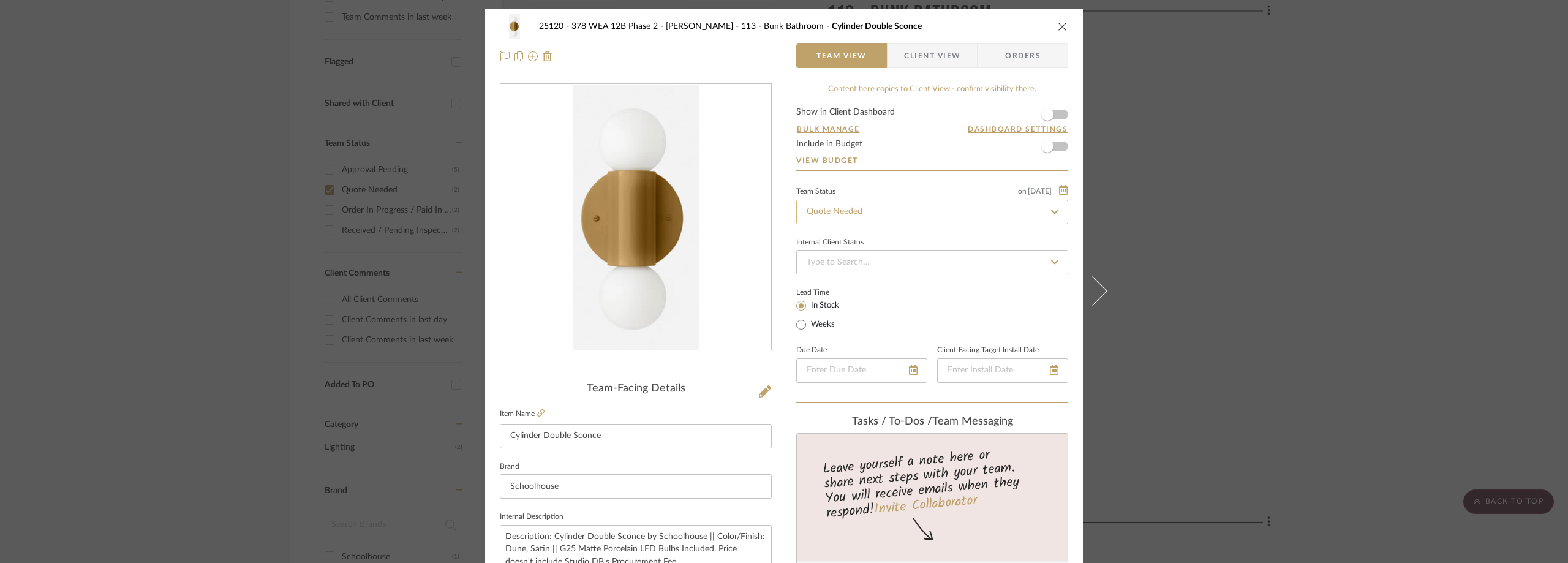
click at [888, 220] on input "Quote Needed" at bounding box center [932, 212] width 272 height 25
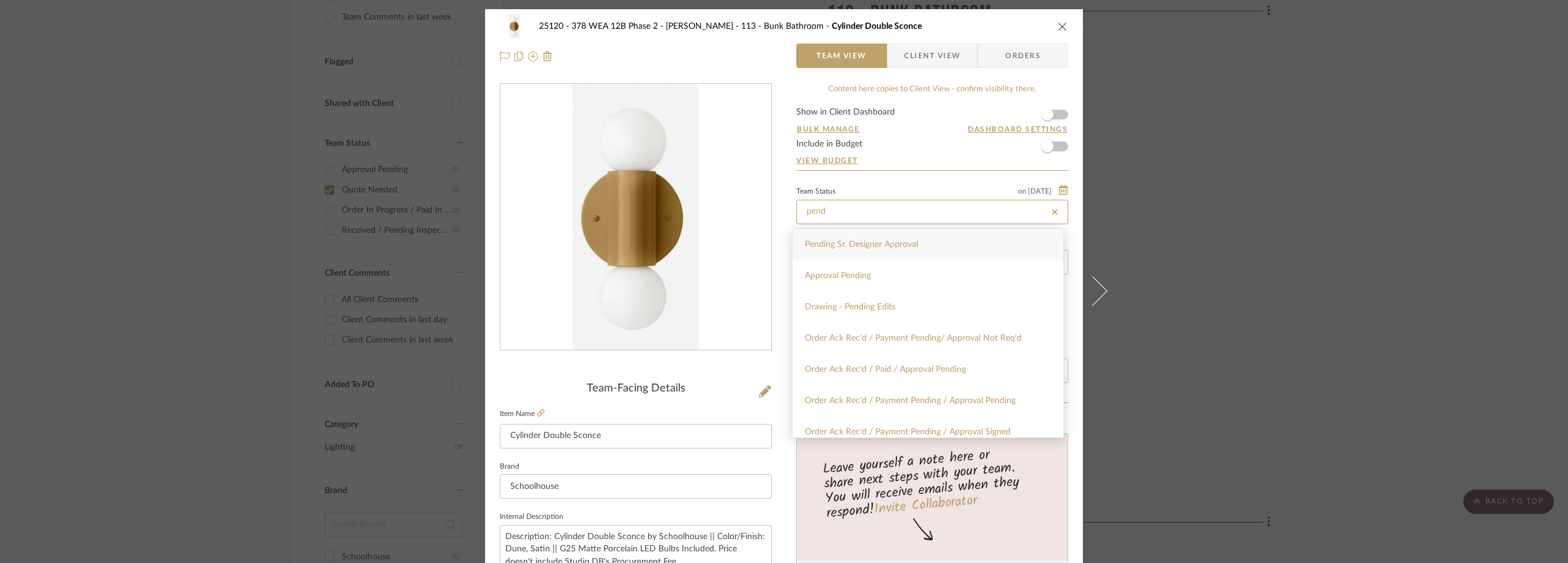
type input "pend"
click at [894, 239] on div "Pending Sr. Designer Approval" at bounding box center [927, 245] width 271 height 32
type input "9/24/2025"
type input "Pending Sr. Designer Approval"
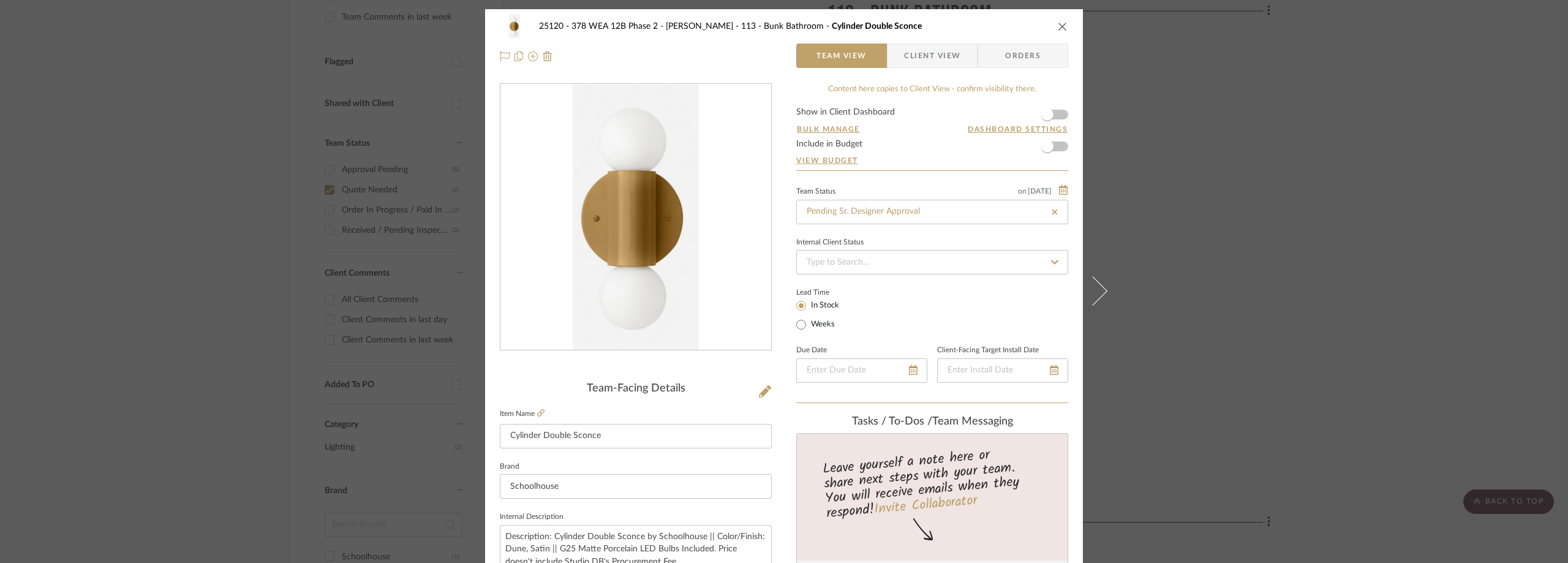
type input "9/24/2025"
type input "Pending Sr. Designer Approval"
click at [1248, 165] on div "25120 - 378 WEA 12B Phase 2 - Mautner 113 - Bunk Bathroom Cylinder Double Sconc…" at bounding box center [784, 282] width 1568 height 563
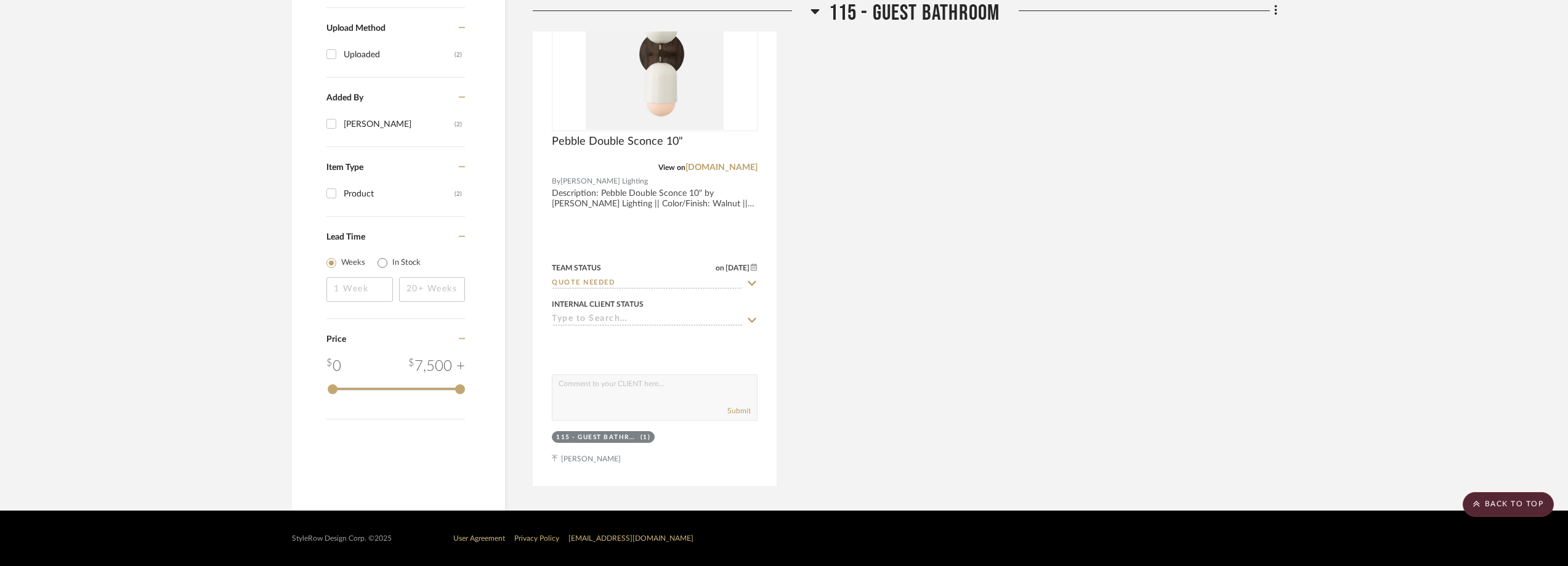
scroll to position [1047, 0]
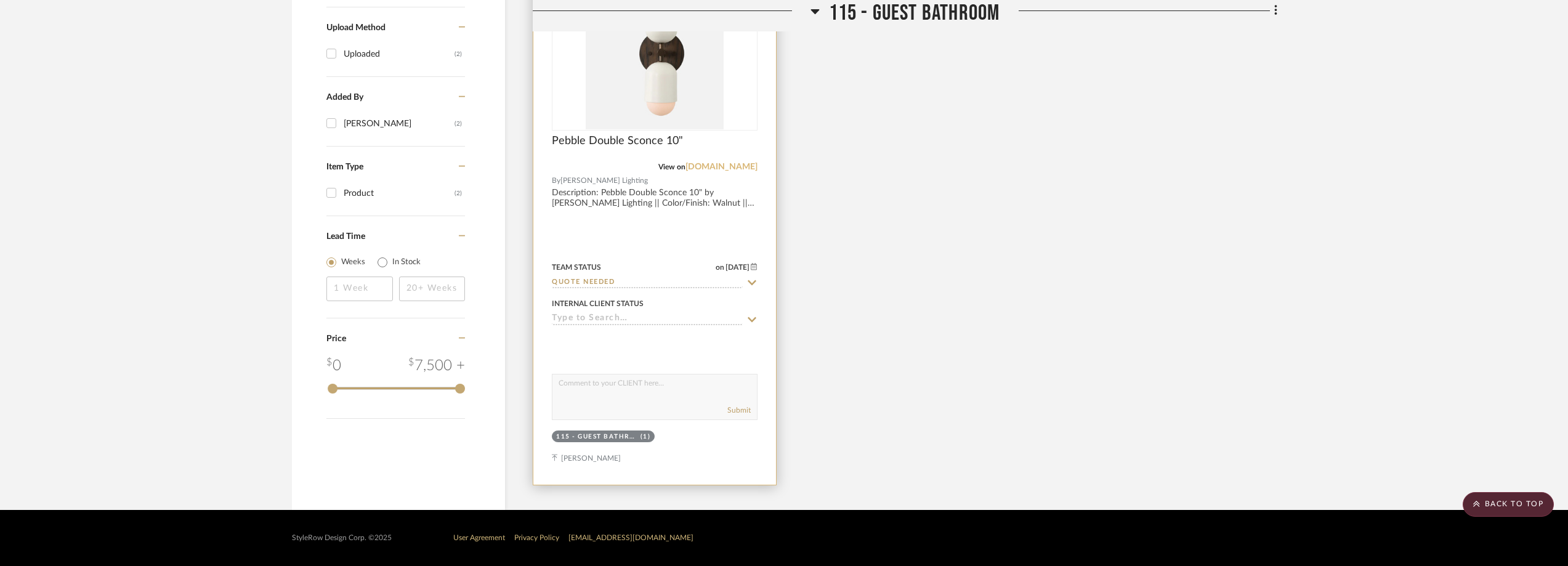
click at [732, 166] on link "worleyslighting.com" at bounding box center [722, 167] width 72 height 8
click at [732, 167] on link "worleyslighting.com" at bounding box center [722, 167] width 72 height 8
click at [622, 82] on img "0" at bounding box center [654, 52] width 138 height 154
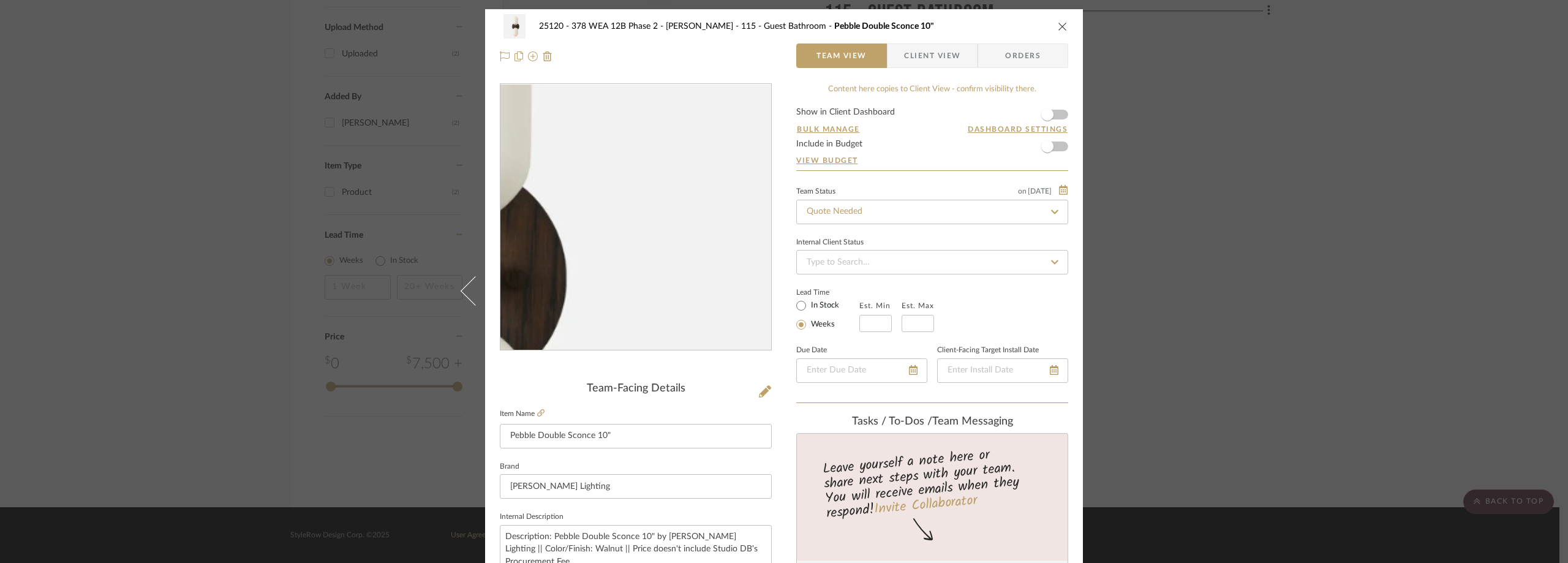
scroll to position [122, 0]
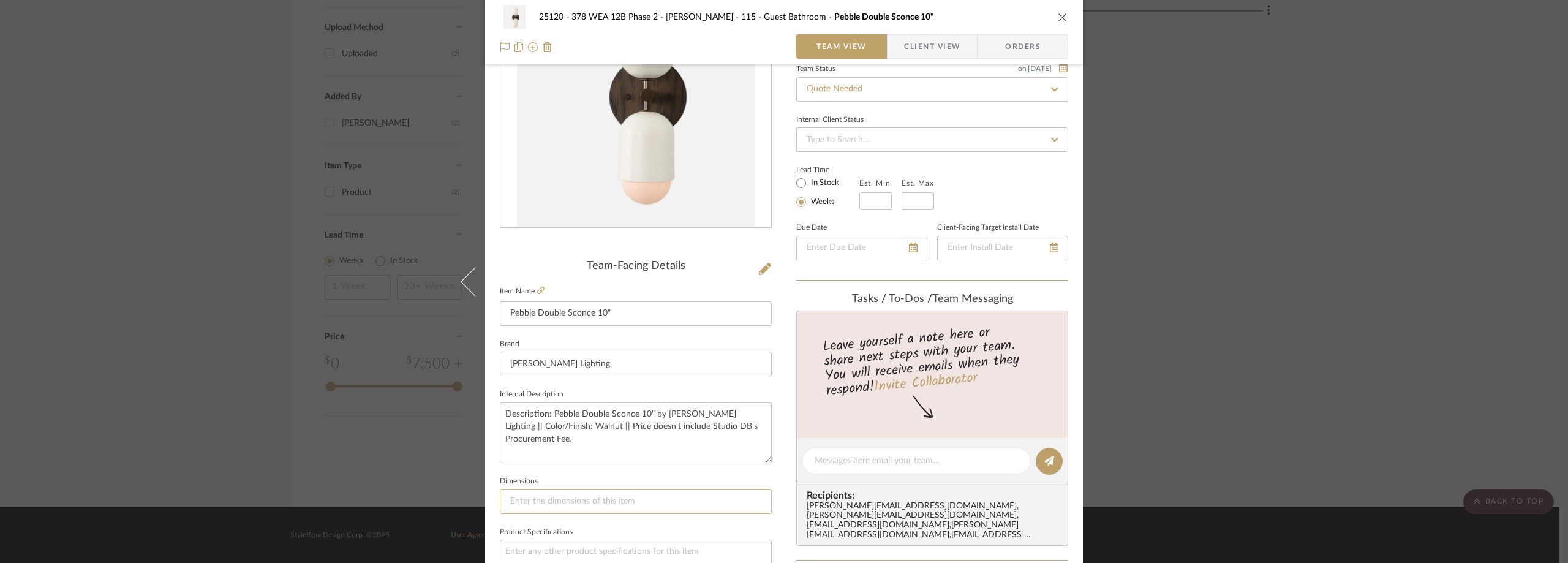
click at [539, 499] on input at bounding box center [635, 501] width 272 height 25
paste input "5.5” depth, 5" width, 10” height"
type input "5.5” depth, 5" width, 10” height"
click at [589, 462] on textarea "Description: Pebble Double Sconce 10" by Worley's Lighting || Color/Finish: Wal…" at bounding box center [635, 432] width 272 height 61
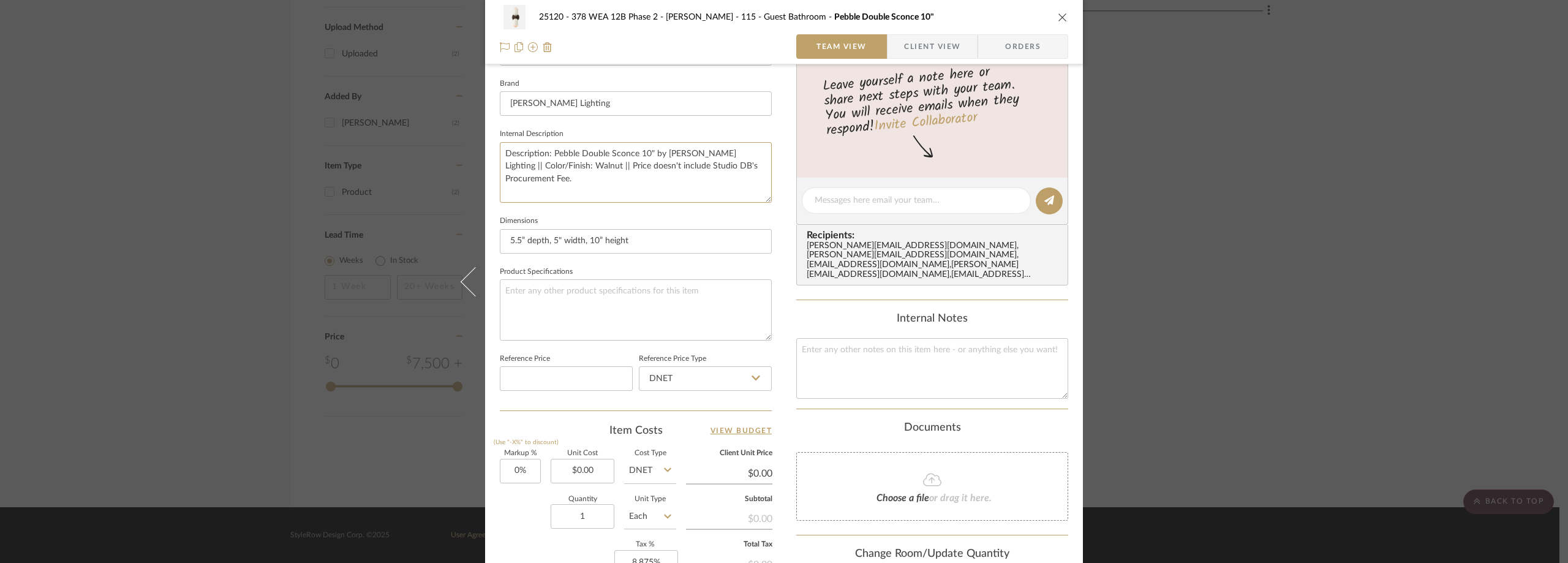
scroll to position [490, 0]
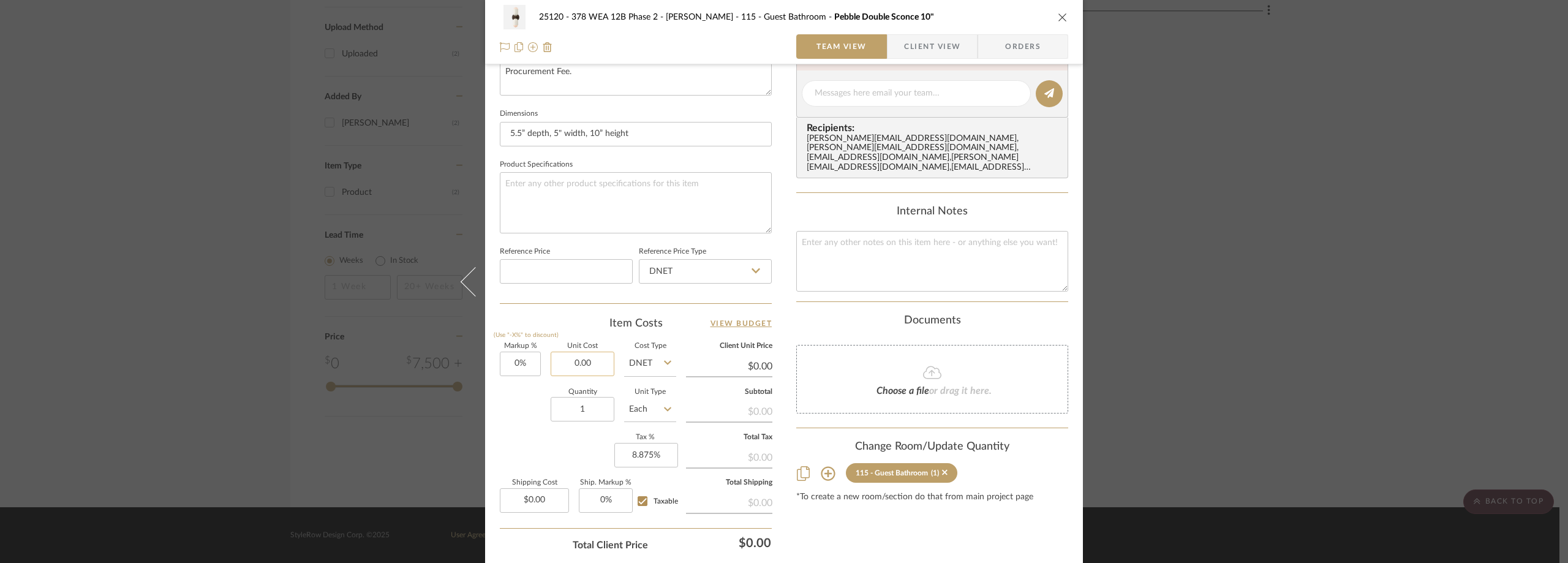
click at [571, 363] on input "0.00" at bounding box center [582, 364] width 64 height 25
type input "$323.10"
drag, startPoint x: 554, startPoint y: 311, endPoint x: 535, endPoint y: 245, distance: 68.7
click at [554, 310] on div "Team-Facing Details Item Name Pebble Double Sconce 10" Brand Worley's Lighting …" at bounding box center [635, 98] width 272 height 1009
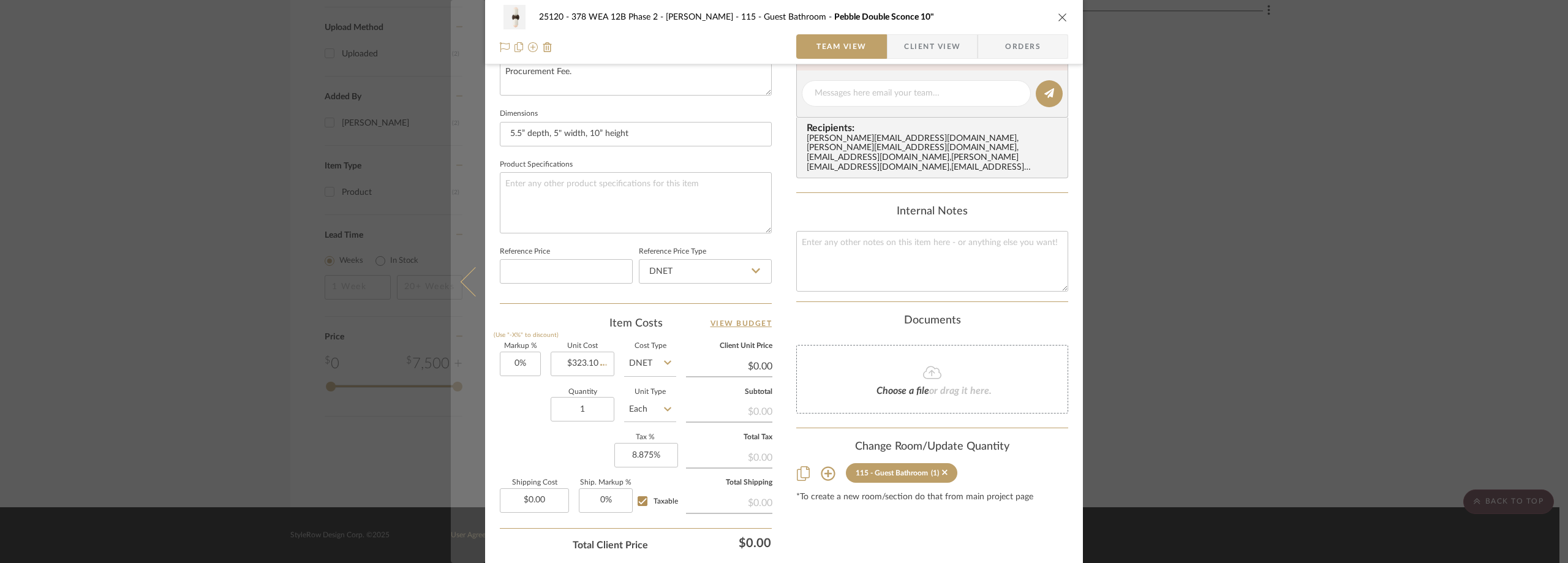
type input "$323.10"
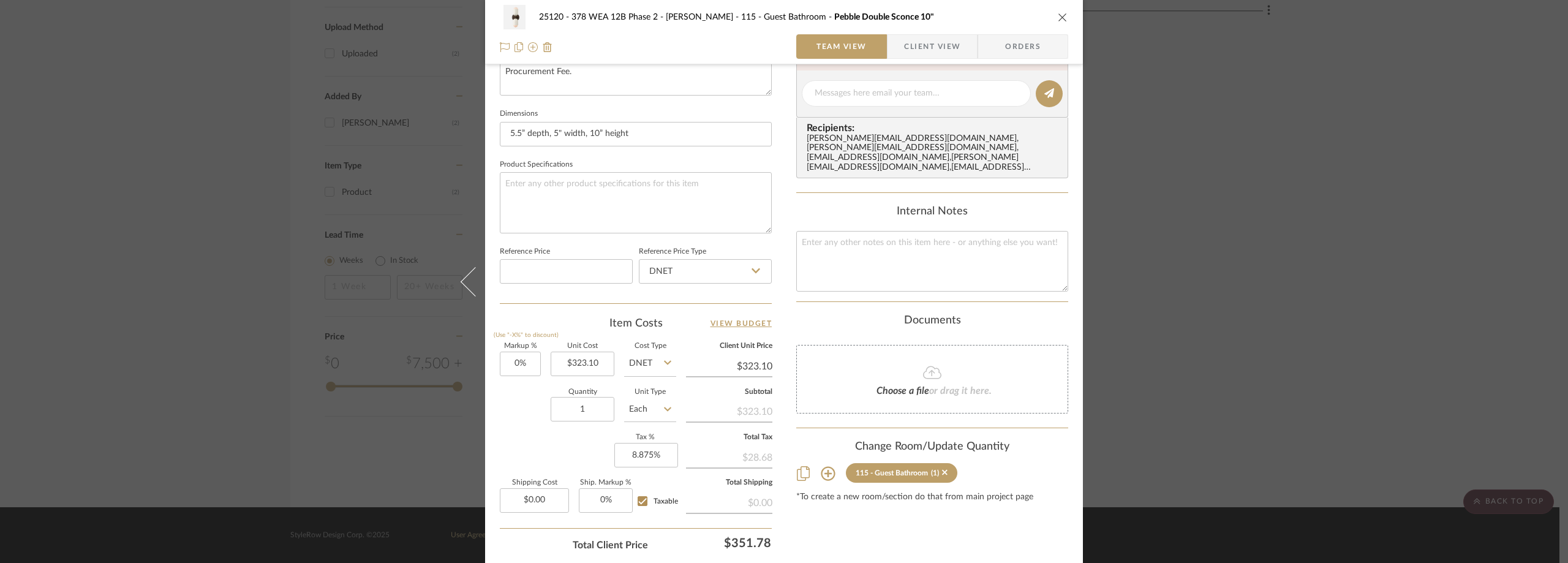
click at [908, 48] on span "Client View" at bounding box center [932, 47] width 56 height 25
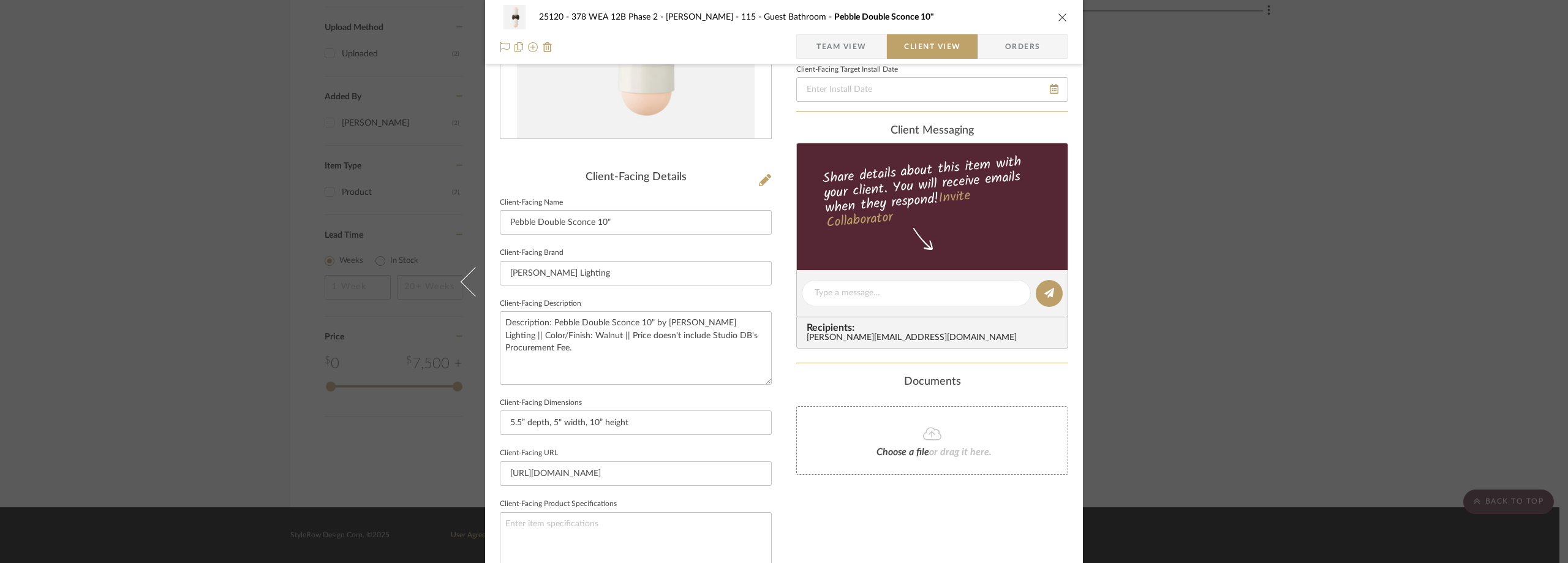
scroll to position [201, 0]
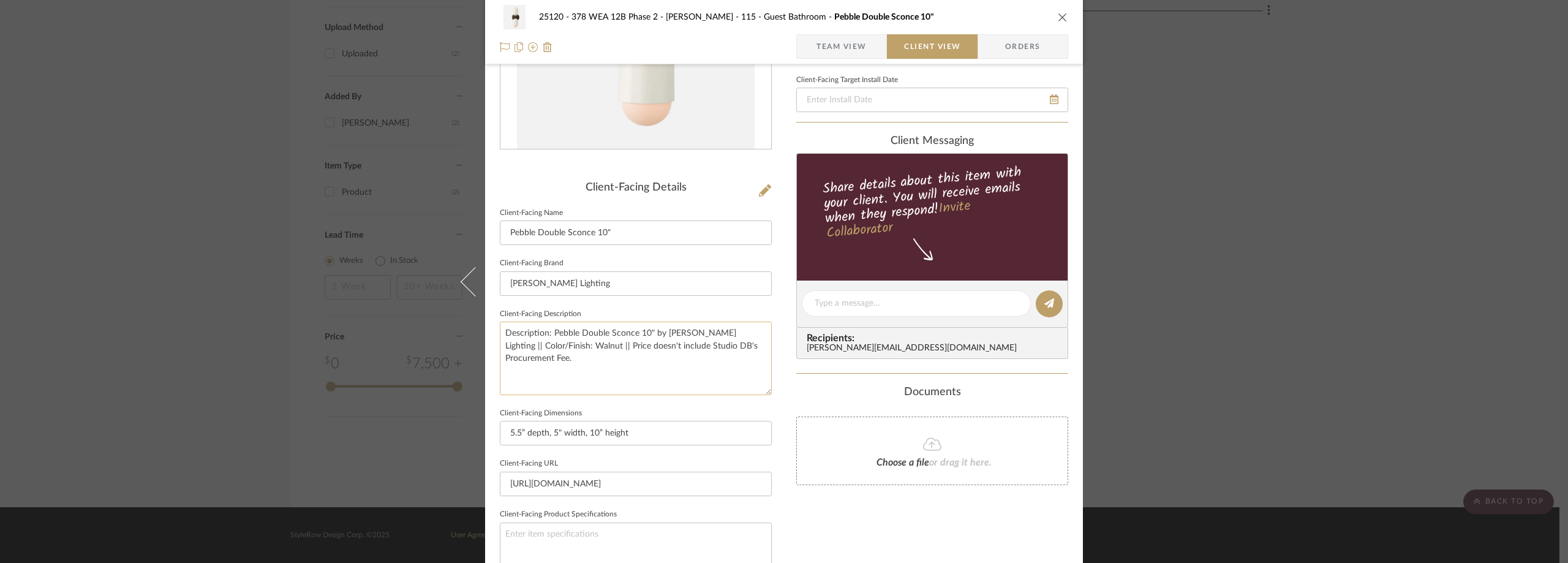
click at [578, 350] on textarea "Description: Pebble Double Sconce 10" by Worley's Lighting || Color/Finish: Wal…" at bounding box center [635, 358] width 272 height 73
type textarea "Description: Pebble Double Sconce 10" by Worley's Lighting || Color/Finish: Wal…"
click at [587, 309] on fieldset "Client-Facing Description Description: Pebble Double Sconce 10" by Worley's Lig…" at bounding box center [635, 350] width 272 height 89
click at [582, 351] on textarea "Description: Pebble Double Sconce 10" by Worley's Lighting || Color/Finish: Wal…" at bounding box center [635, 358] width 272 height 73
type textarea "Description: Pebble Double Sconce 10" by Worley's Lighting || Color/Finish: Wal…"
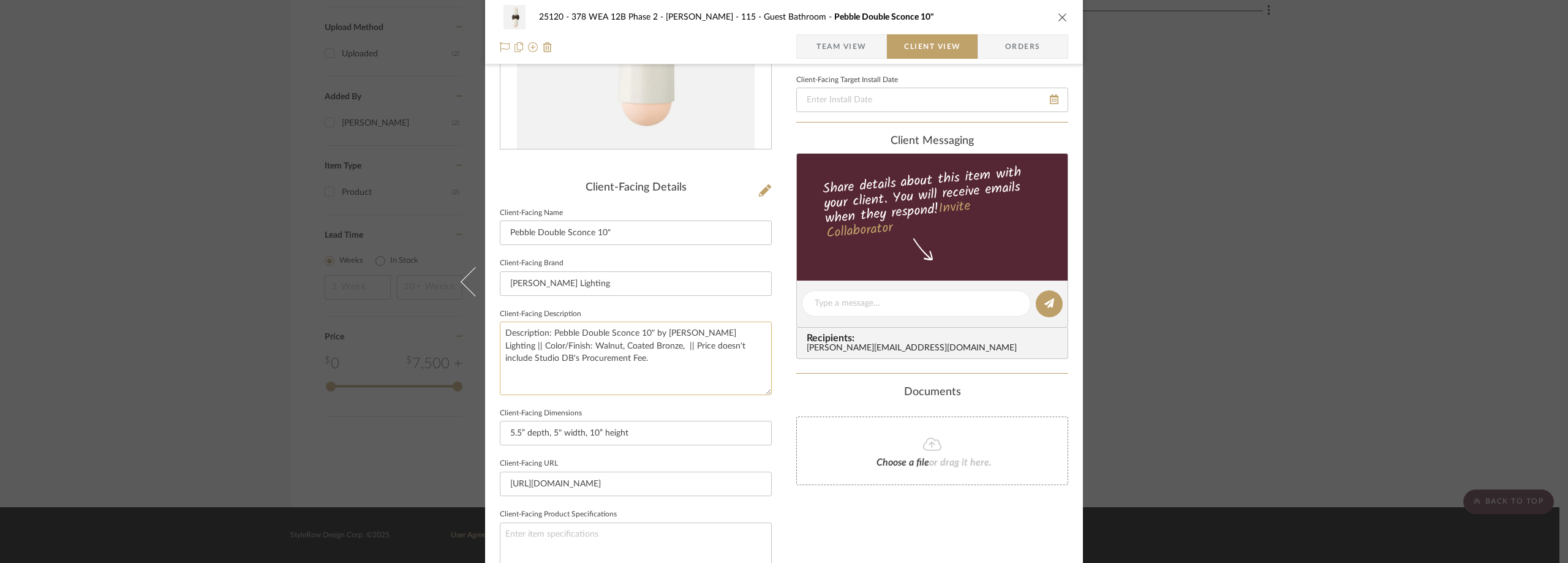
click at [639, 351] on textarea "Description: Pebble Double Sconce 10" by Worley's Lighting || Color/Finish: Wal…" at bounding box center [635, 358] width 272 height 73
type textarea "Description: Pebble Double Sconce 10" by Worley's Lighting || Color/Finish: Wal…"
click at [639, 305] on sr-form-field "Client-Facing Brand Worley's Lighting" at bounding box center [635, 281] width 272 height 51
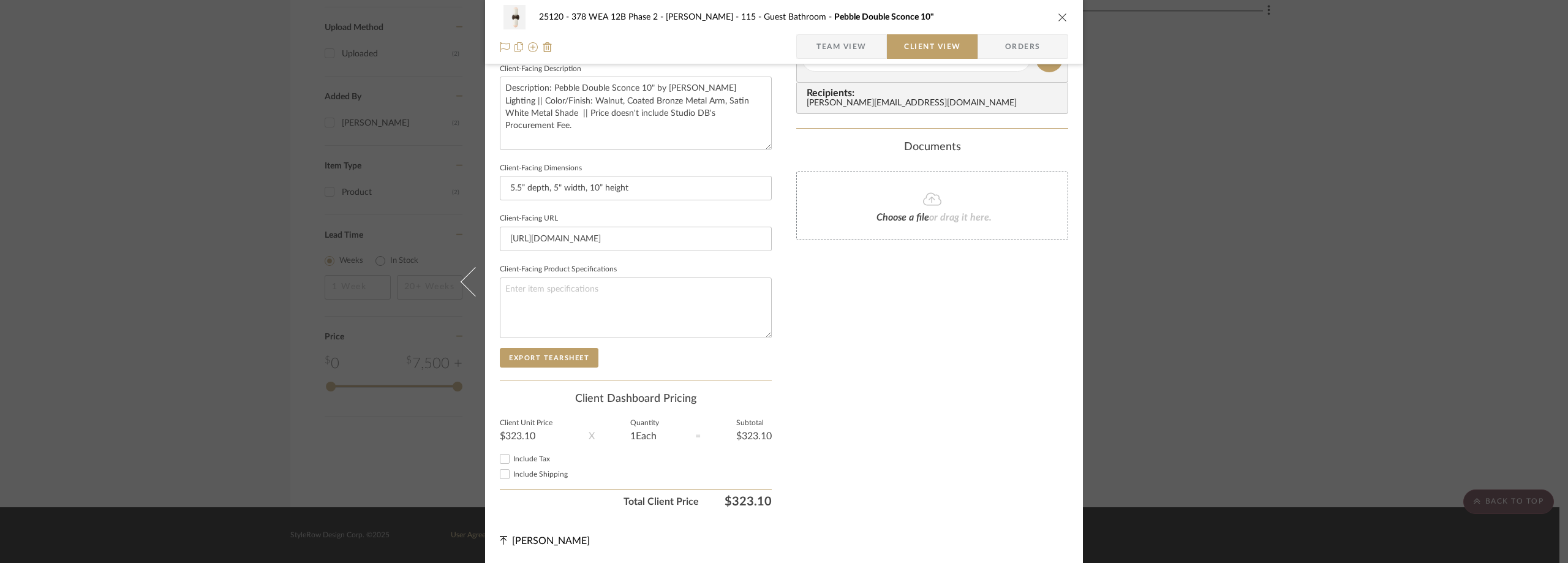
click at [850, 43] on span "Team View" at bounding box center [841, 47] width 50 height 25
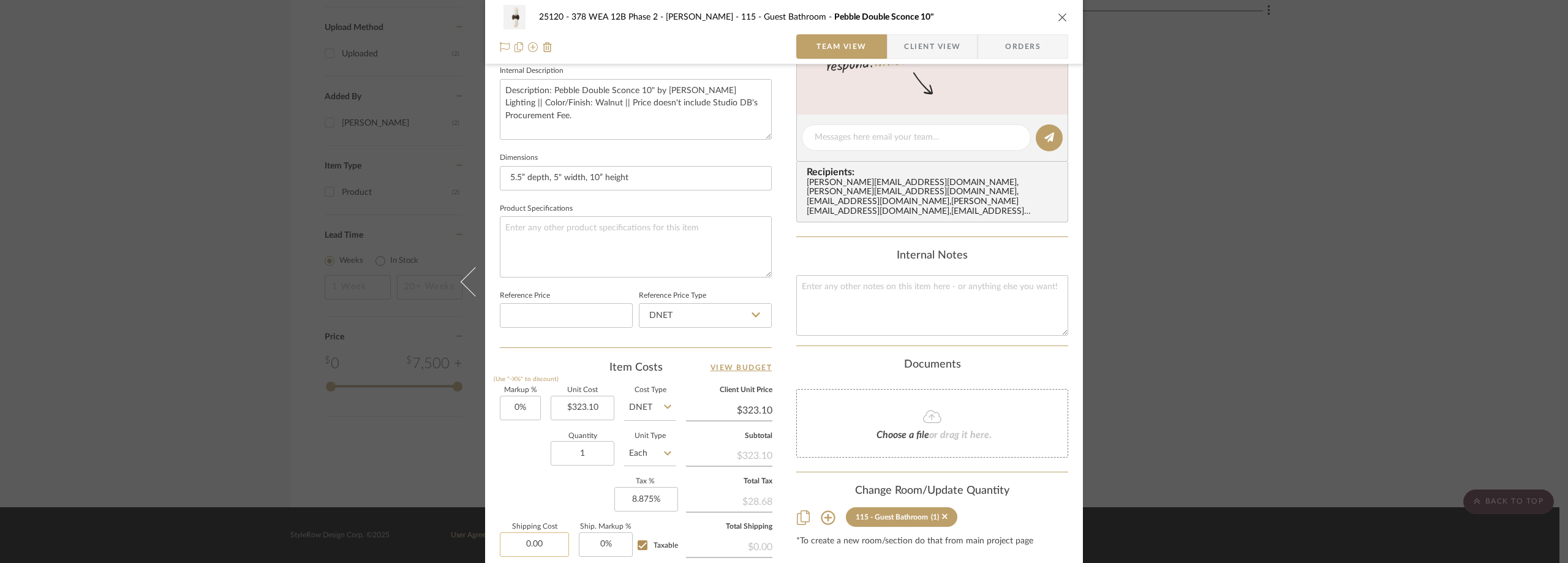
click at [542, 535] on input "0.00" at bounding box center [534, 544] width 69 height 25
type input "$21.56"
click at [532, 501] on div "Markup % (Use "-X%" to discount) 0% Unit Cost $323.10 Cost Type DNET Client Uni…" at bounding box center [635, 477] width 272 height 179
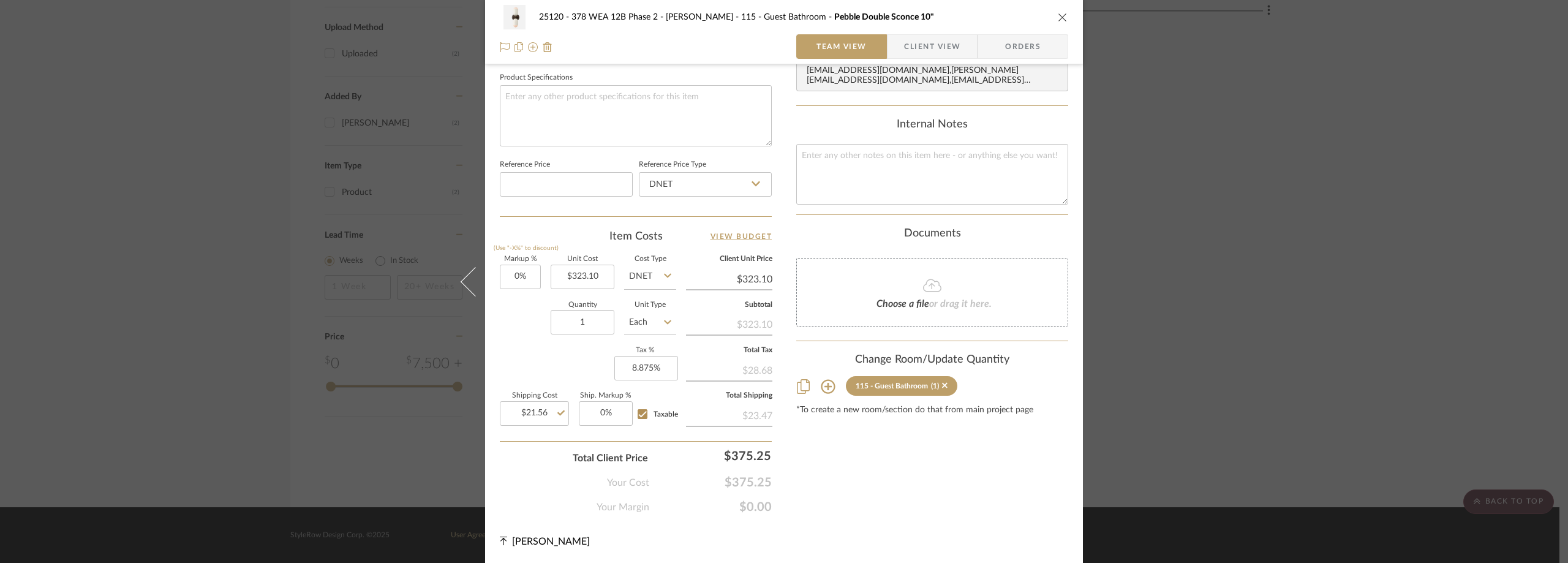
scroll to position [578, 0]
click at [896, 42] on span "button" at bounding box center [896, 47] width 17 height 25
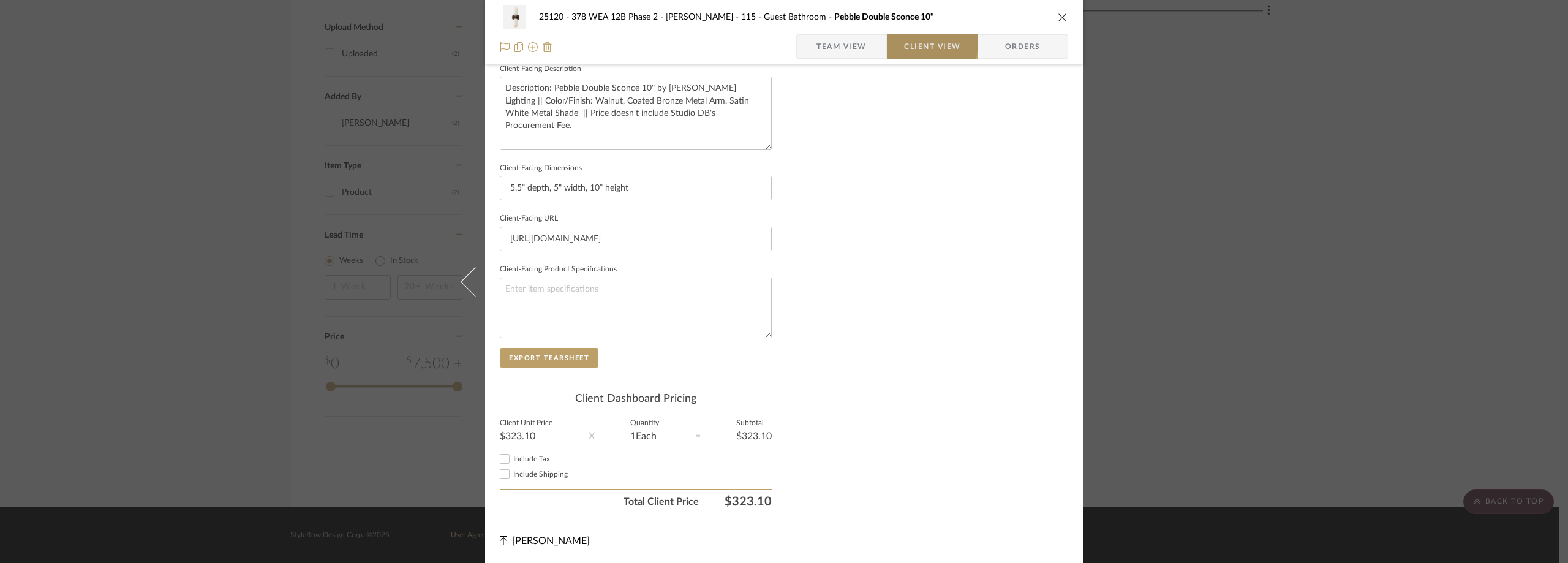
scroll to position [446, 0]
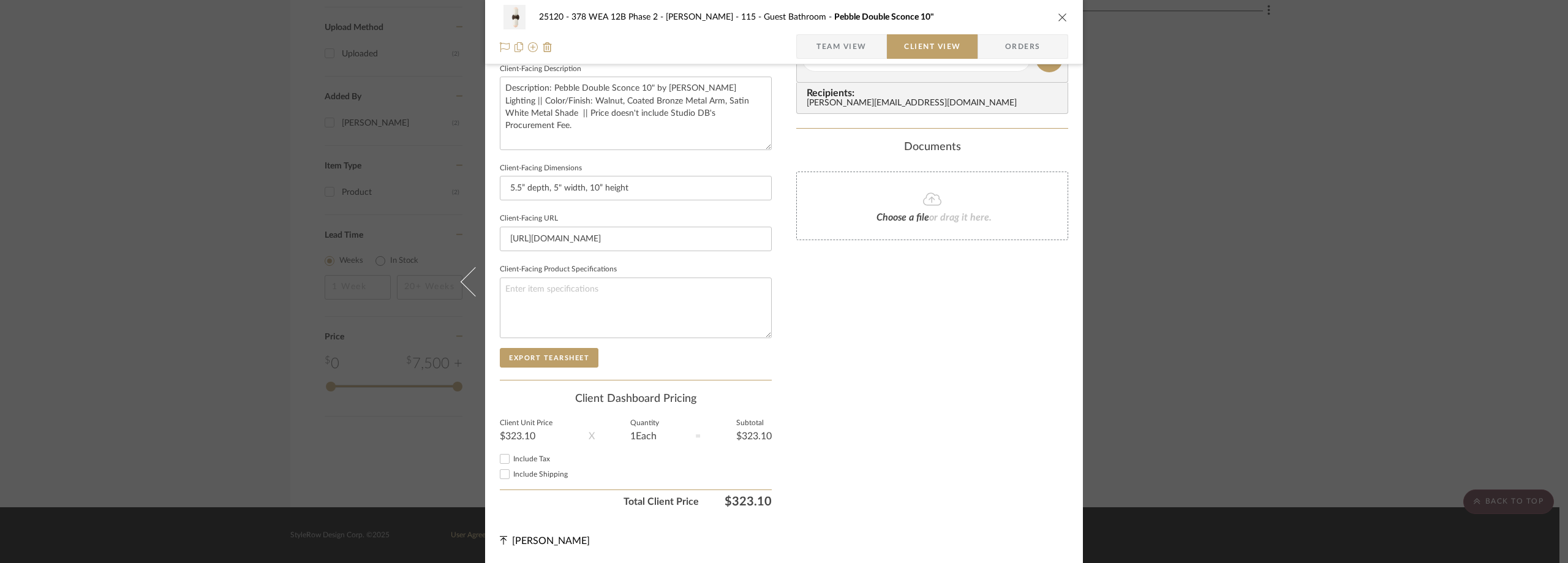
click at [535, 460] on span "Include Tax" at bounding box center [531, 459] width 37 height 8
click at [512, 460] on input "Include Tax" at bounding box center [505, 459] width 15 height 15
checkbox input "true"
click at [532, 475] on span "Include Shipping" at bounding box center [540, 474] width 55 height 8
click at [512, 475] on input "Include Shipping" at bounding box center [505, 474] width 15 height 15
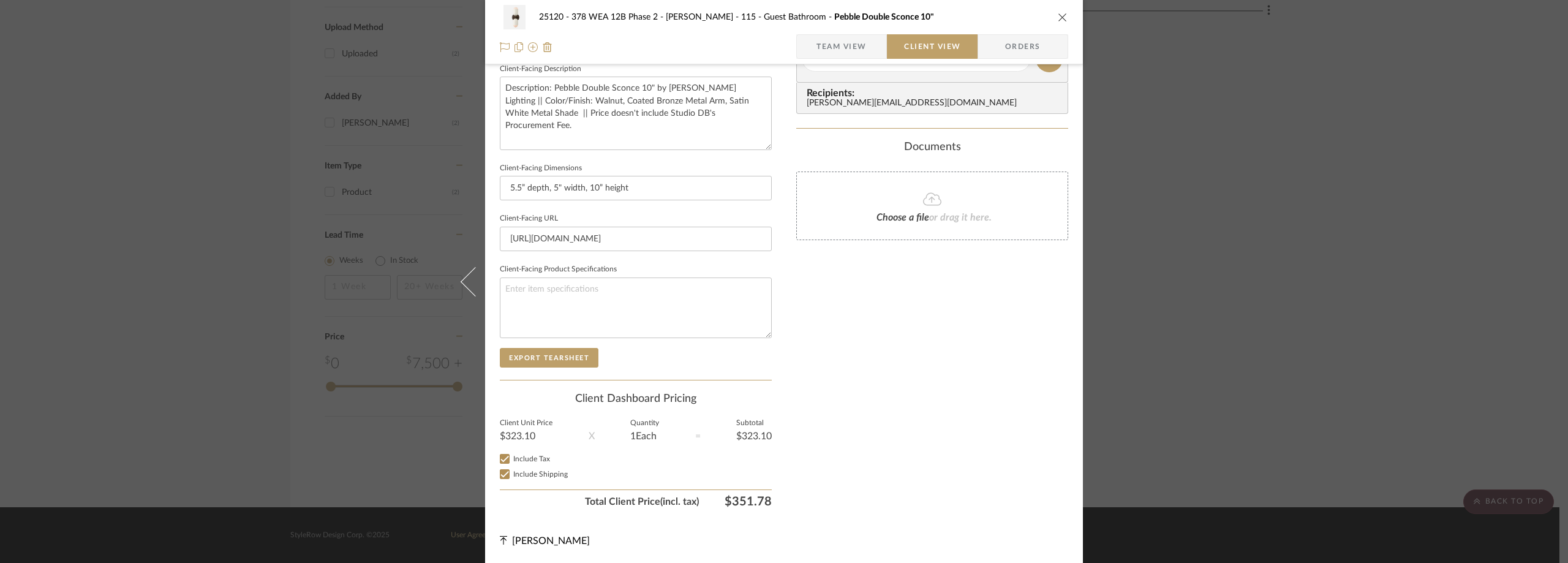
checkbox input "true"
click at [613, 297] on textarea at bounding box center [635, 308] width 272 height 61
paste textarea "Wood Finish: Walnut Metal Arm Finish: Coated Bronze (gilded warm bronze) Metal …"
type textarea "Wood Finish: Walnut Metal Arm Finish: Coated Bronze (gilded warm bronze) Metal …"
click at [893, 321] on div "Only content on this tab can share to Dashboard. Click eyeball icon to show or …" at bounding box center [932, 76] width 272 height 877
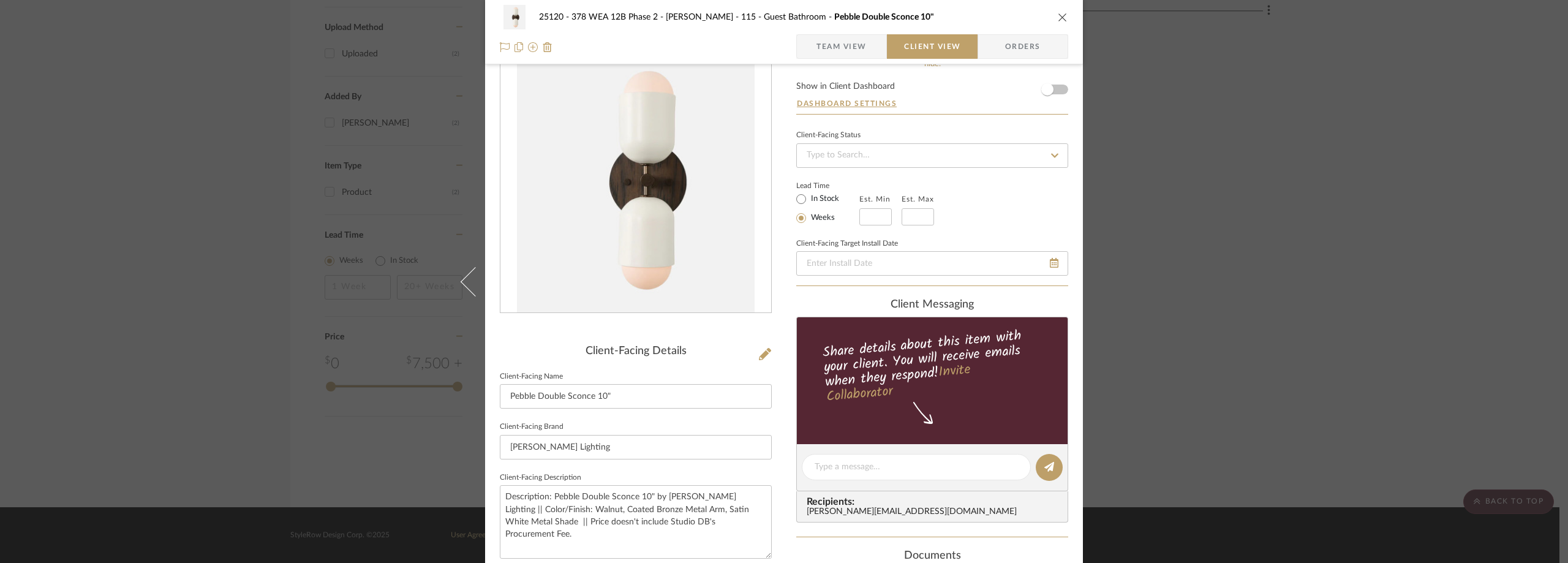
scroll to position [17, 0]
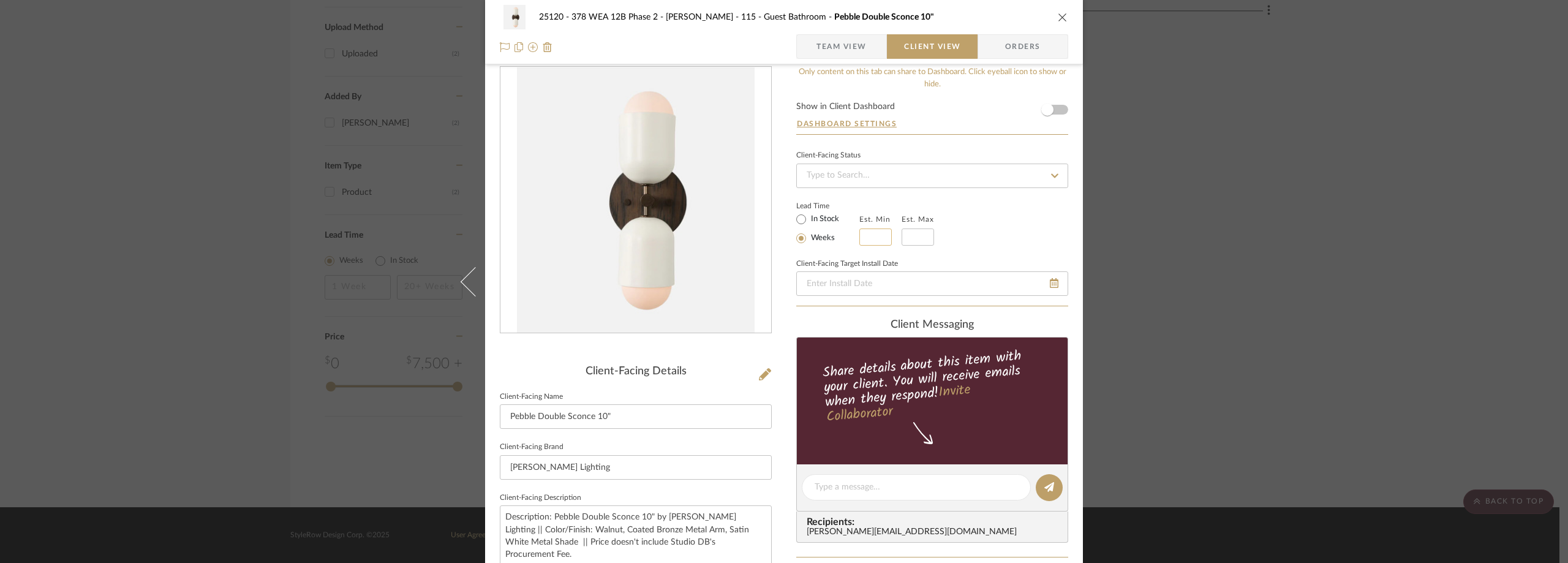
click at [859, 239] on input at bounding box center [875, 237] width 32 height 17
type input "2"
click at [902, 236] on input at bounding box center [918, 237] width 32 height 17
type input "4"
click at [959, 224] on div "Lead Time In Stock Weeks Est. Min 2 Est. Max 4" at bounding box center [932, 222] width 272 height 48
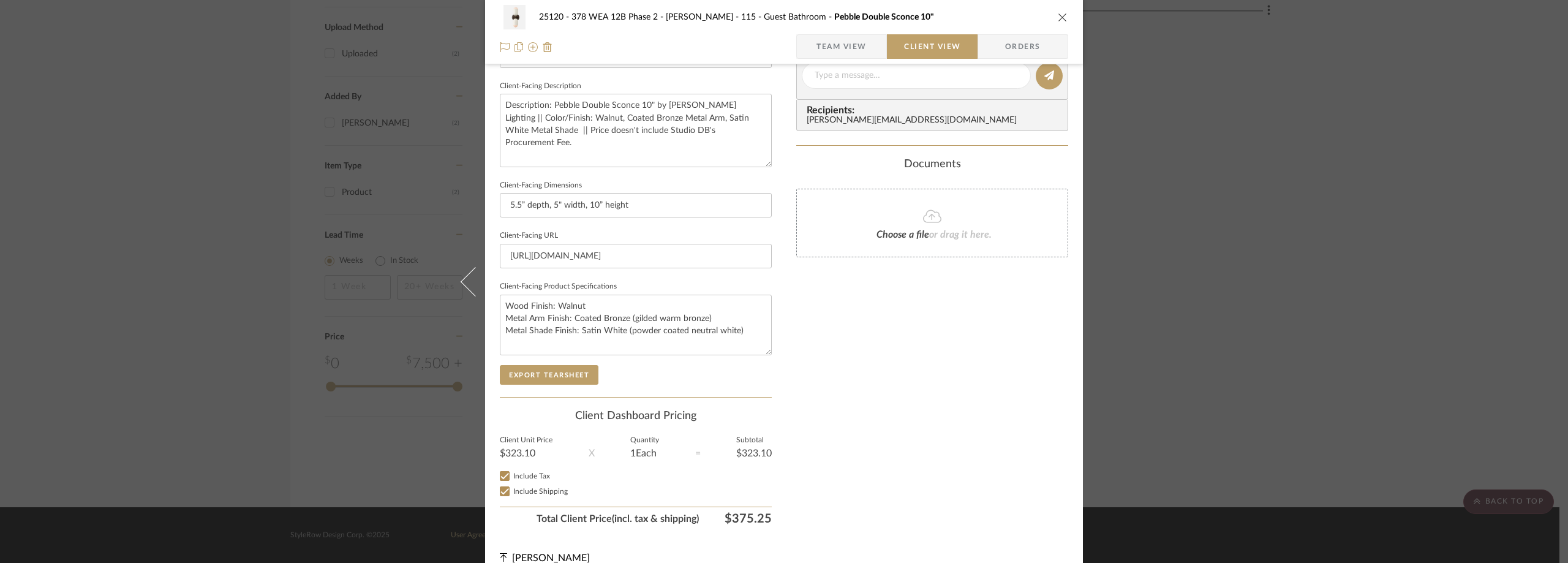
scroll to position [0, 0]
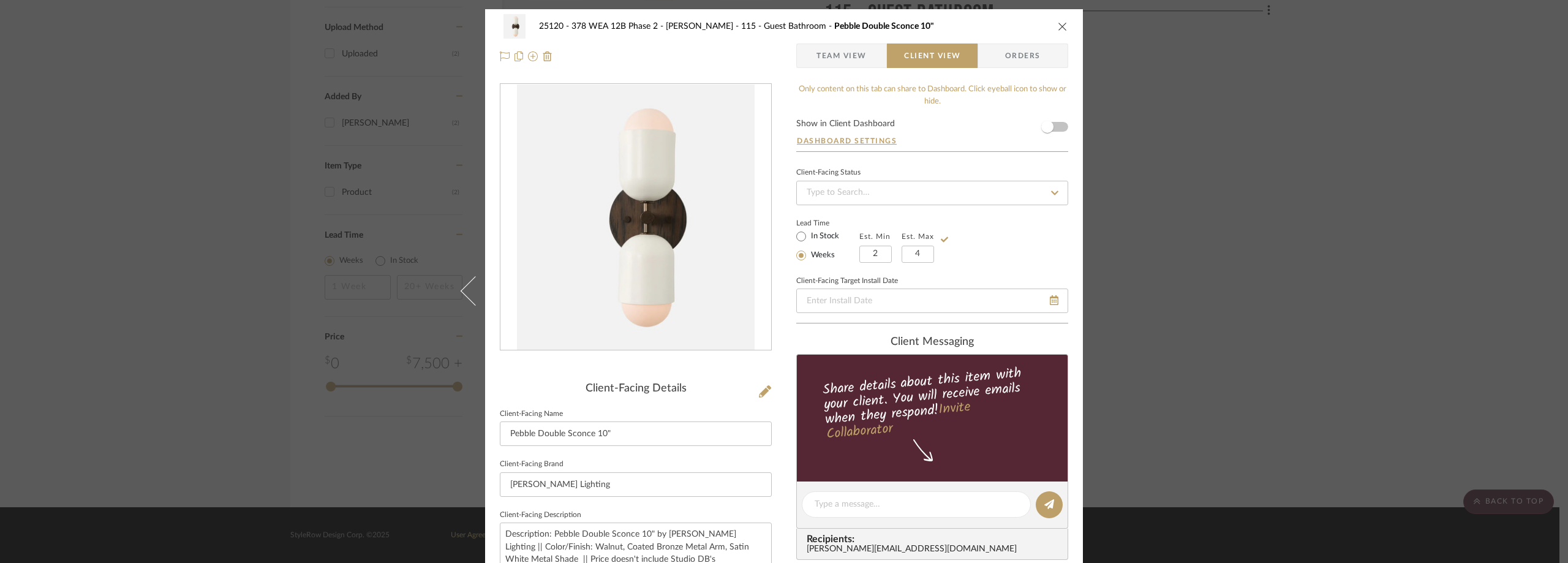
click at [862, 52] on span "Team View" at bounding box center [841, 56] width 50 height 25
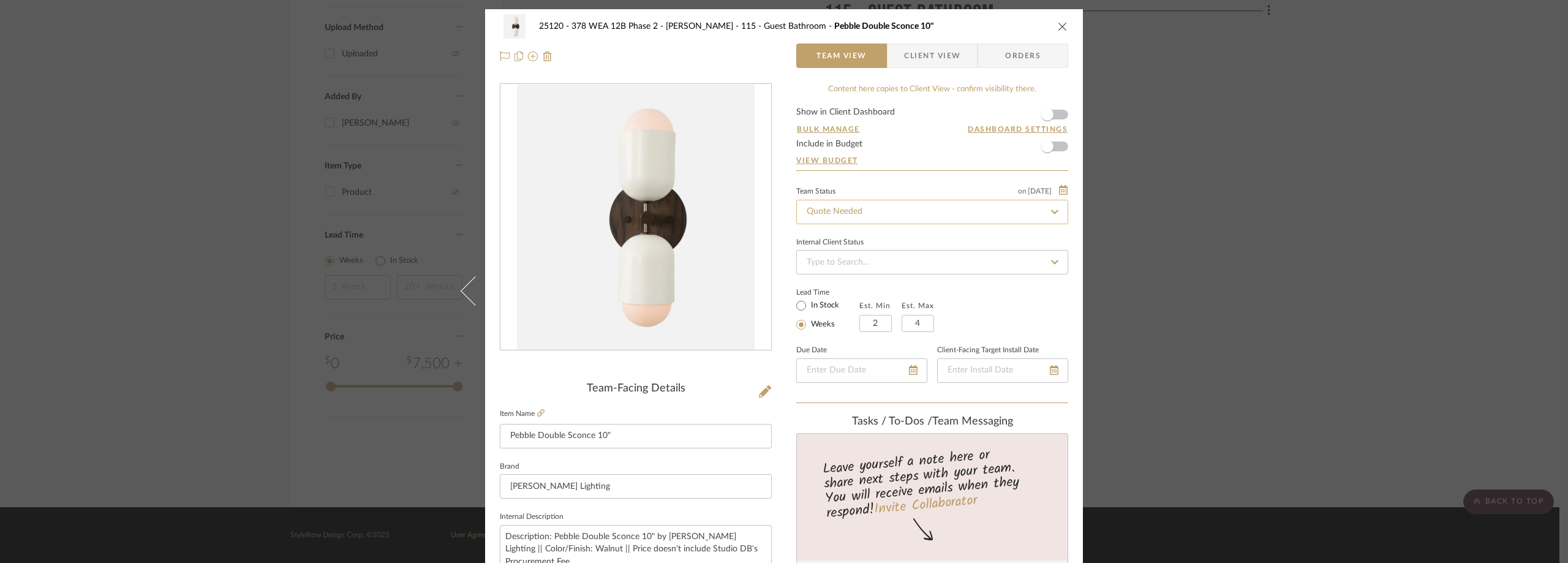
click at [855, 205] on input "Quote Needed" at bounding box center [932, 212] width 272 height 25
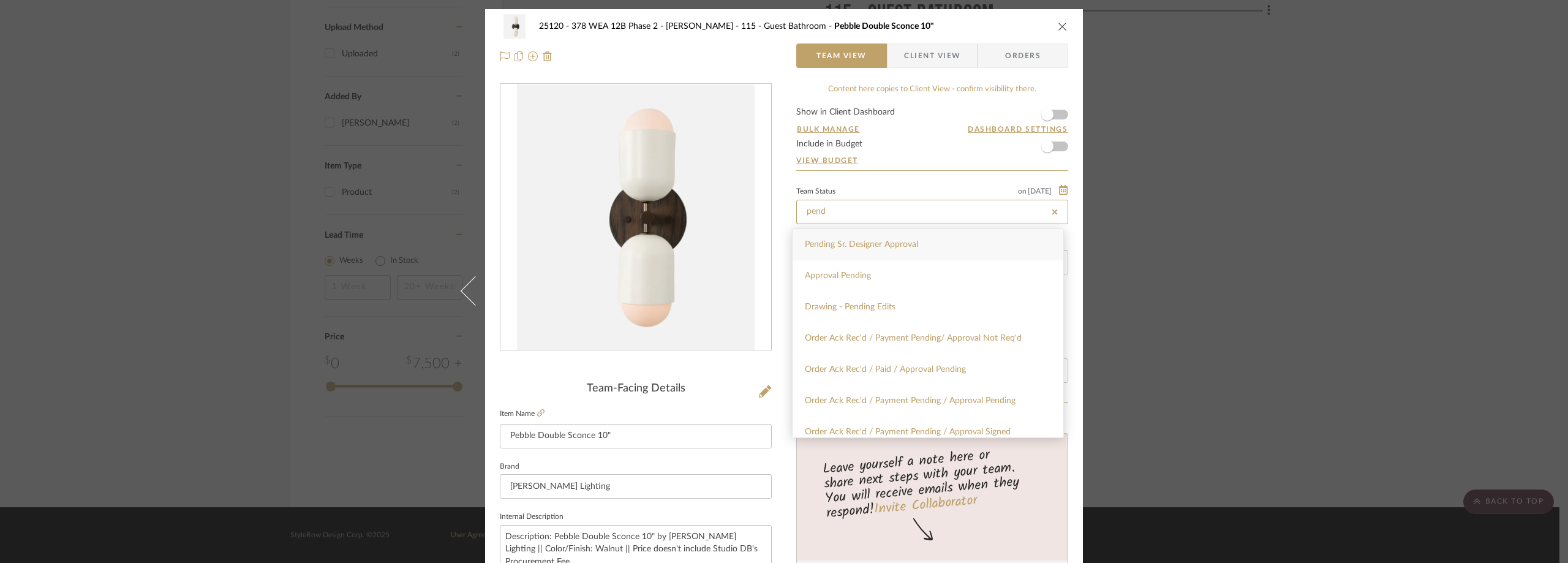
type input "pend"
click at [854, 239] on div "Pending Sr. Designer Approval" at bounding box center [927, 245] width 271 height 32
type input "9/24/2025"
type input "Pending Sr. Designer Approval"
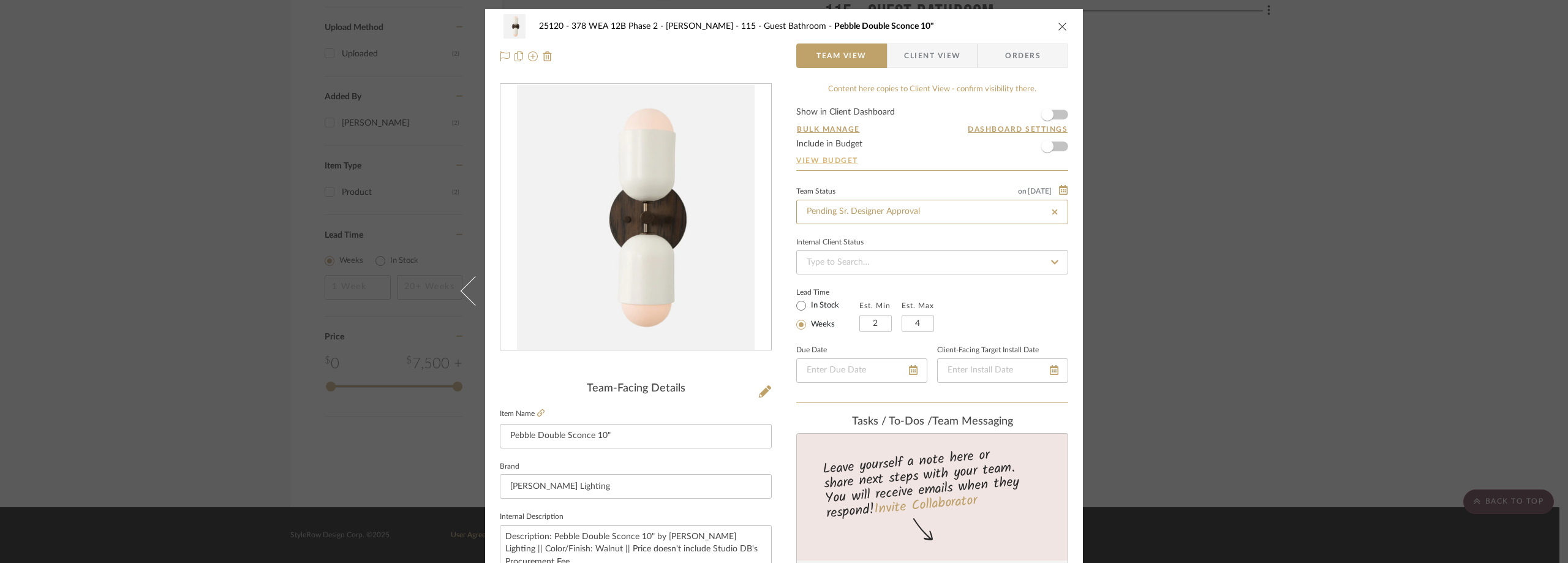
type input "9/24/2025"
type input "Pending Sr. Designer Approval"
click at [908, 155] on link "View Budget" at bounding box center [932, 160] width 272 height 10
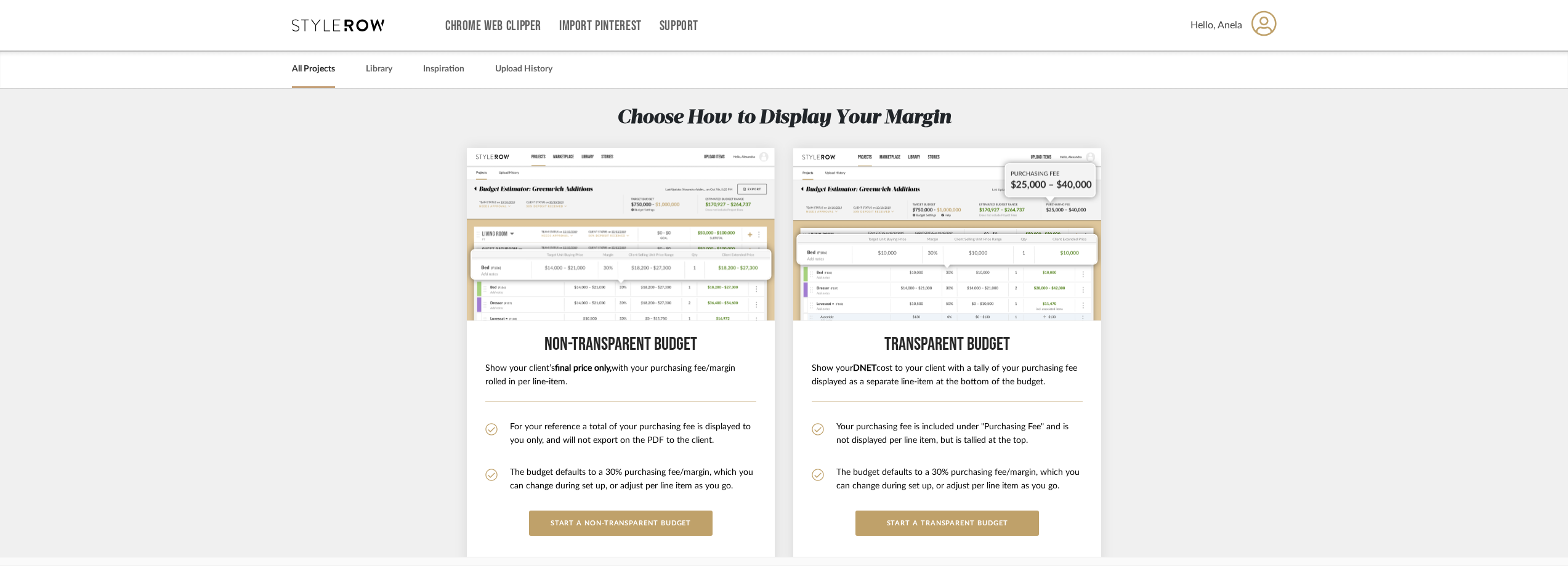
click at [327, 23] on icon at bounding box center [338, 25] width 92 height 12
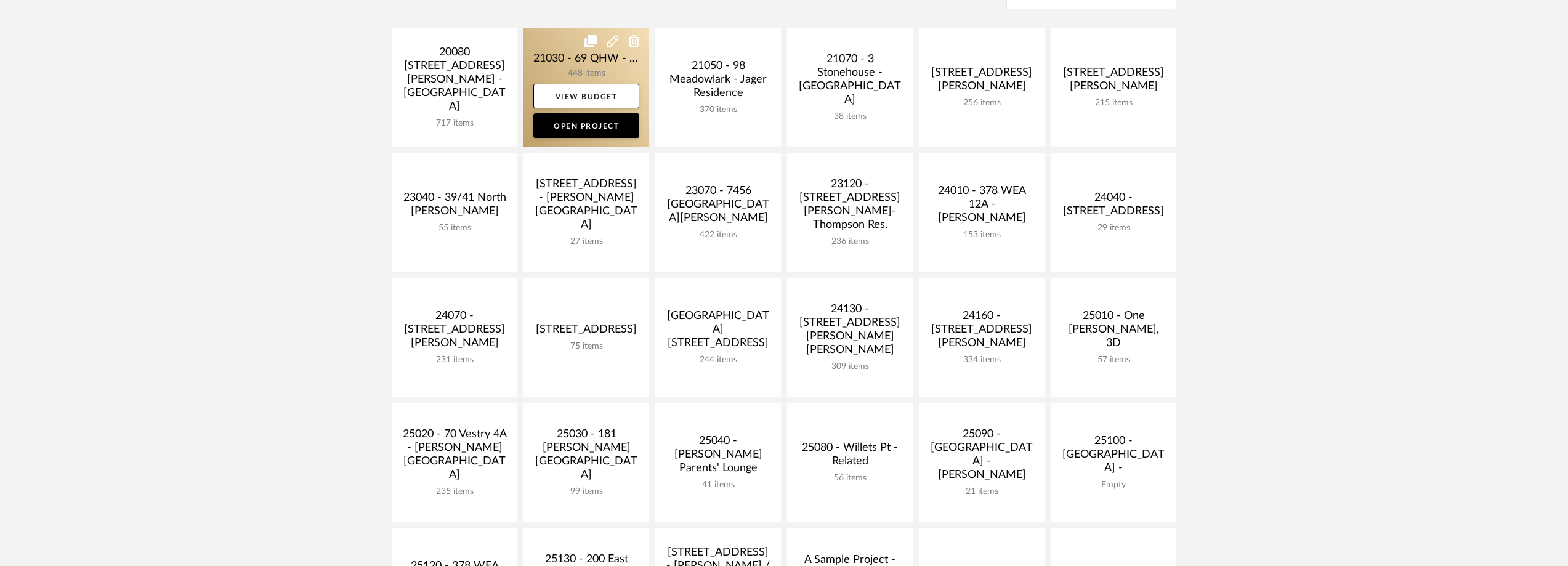
scroll to position [431, 0]
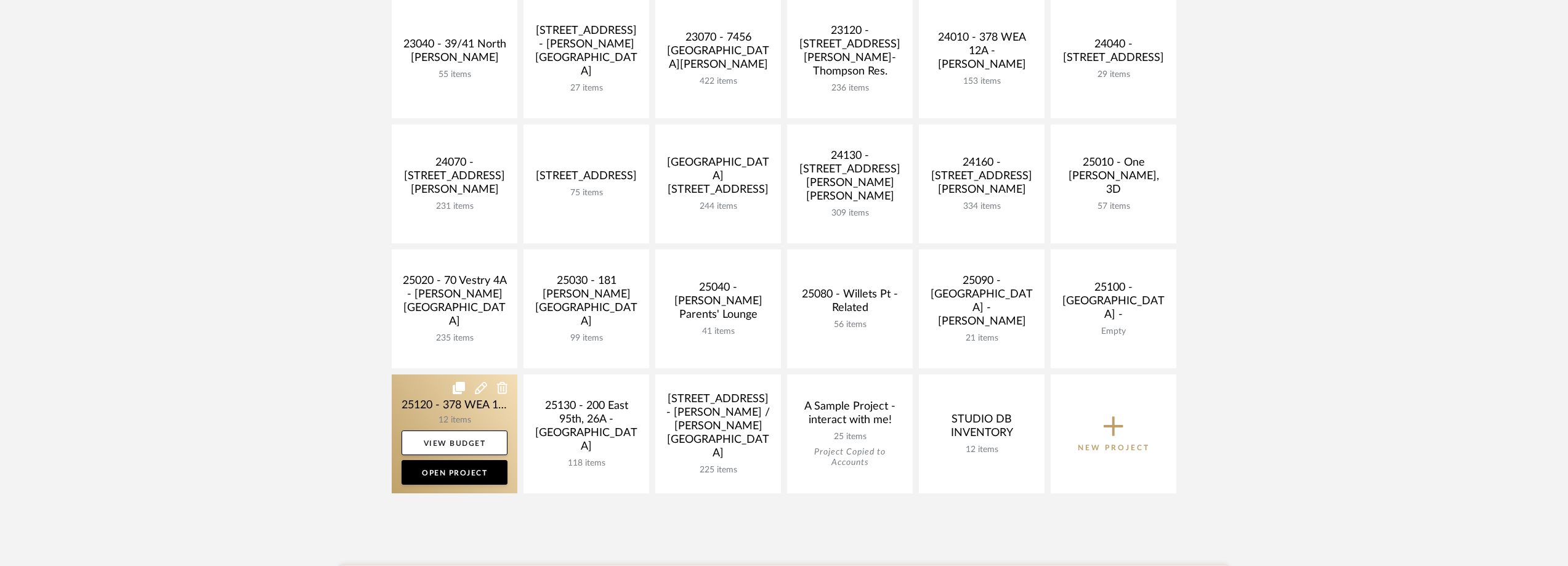
click at [451, 409] on link at bounding box center [454, 434] width 126 height 119
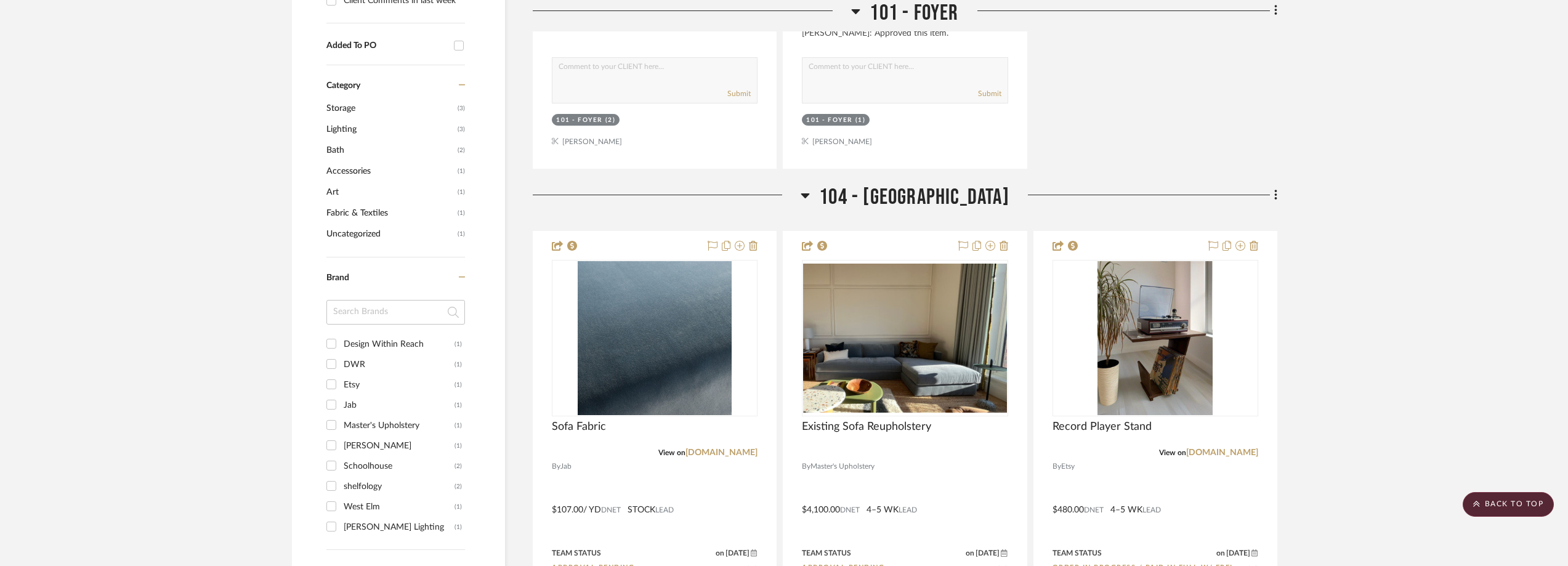
scroll to position [431, 0]
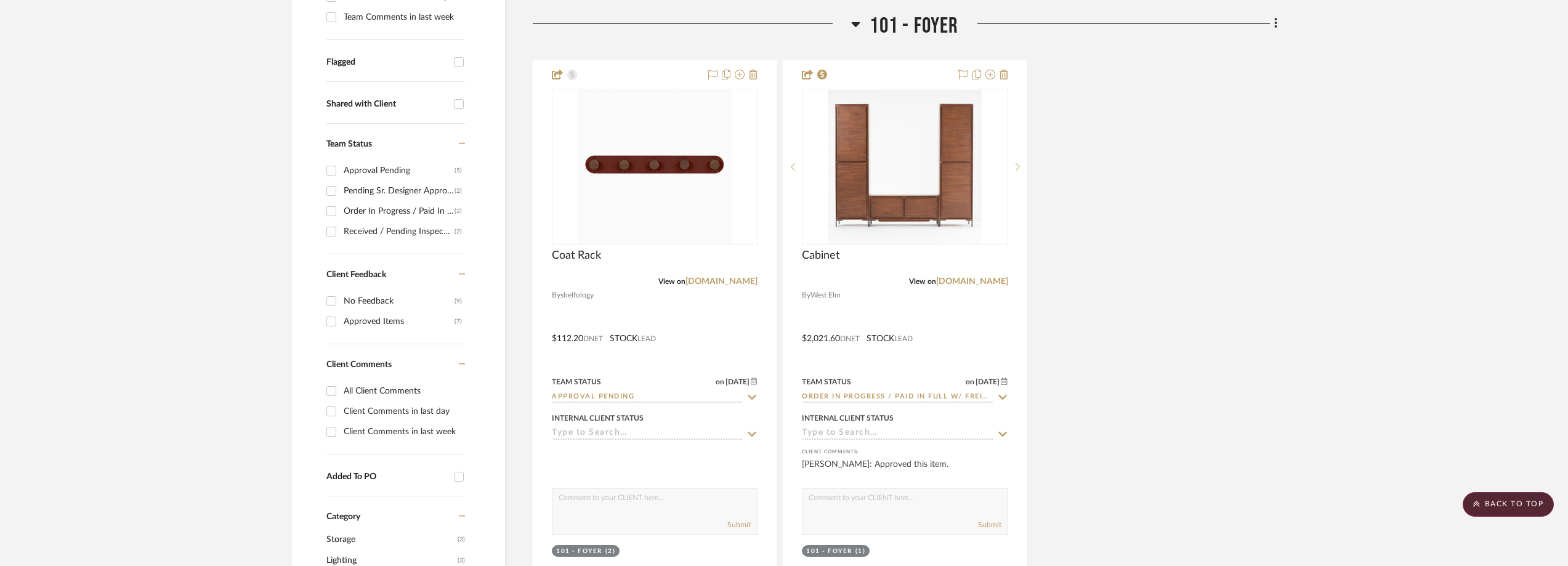
click at [372, 195] on div "Pending Sr. Designer Approval" at bounding box center [399, 191] width 111 height 20
click at [341, 195] on input "Pending Sr. Designer Approval (2)" at bounding box center [331, 191] width 20 height 20
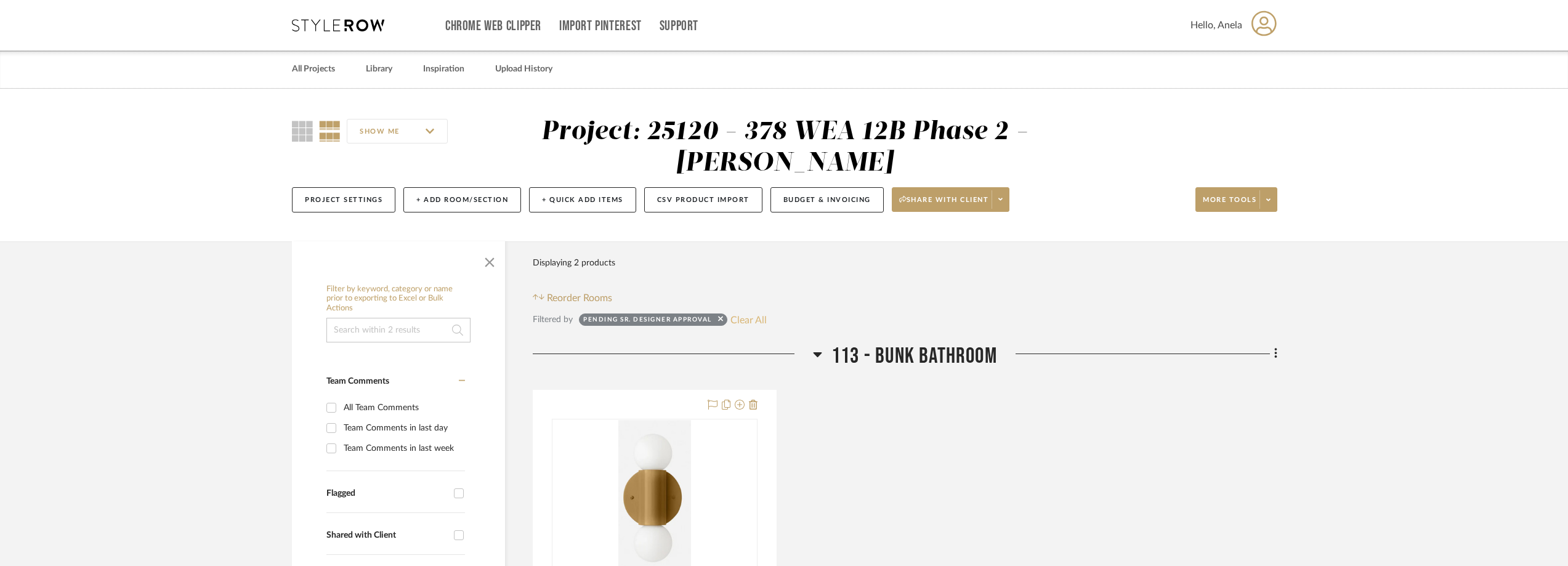
click at [758, 319] on button "Clear All" at bounding box center [748, 319] width 36 height 16
checkbox input "false"
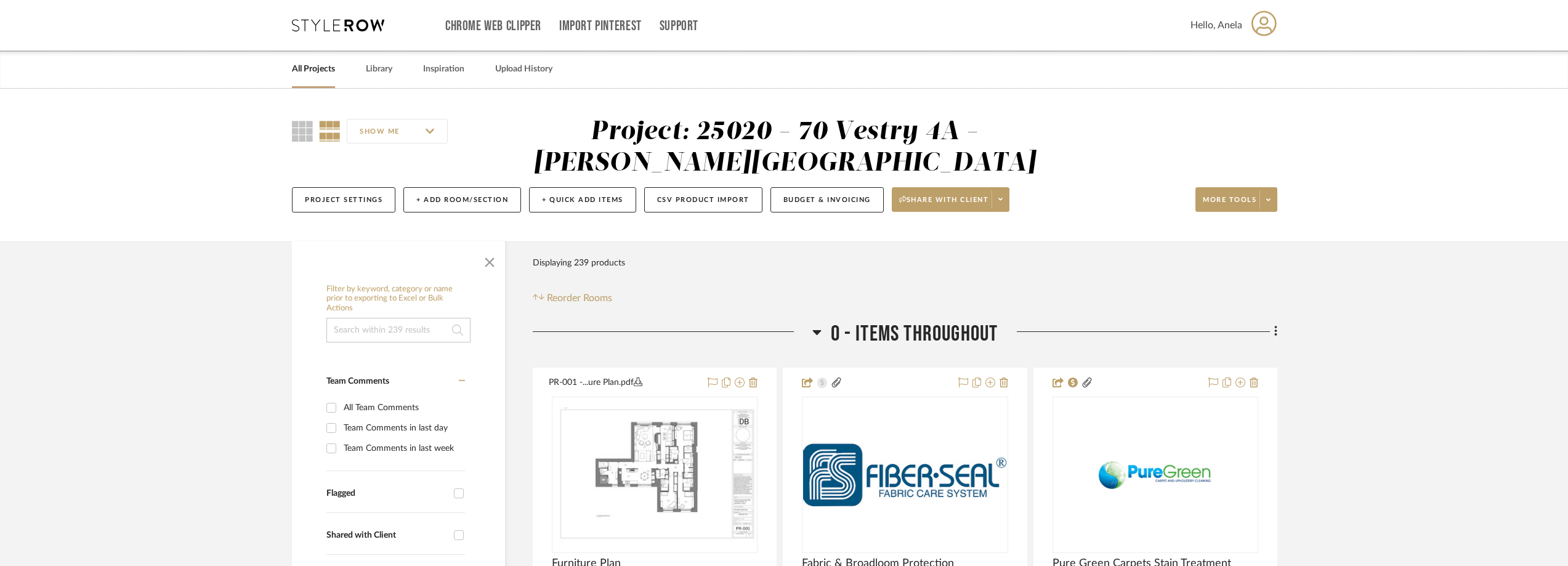
click at [330, 14] on div "Chrome Web Clipper Import Pinterest Support All Projects Library Inspiration Up…" at bounding box center [784, 25] width 985 height 51
click at [330, 22] on icon at bounding box center [338, 25] width 92 height 12
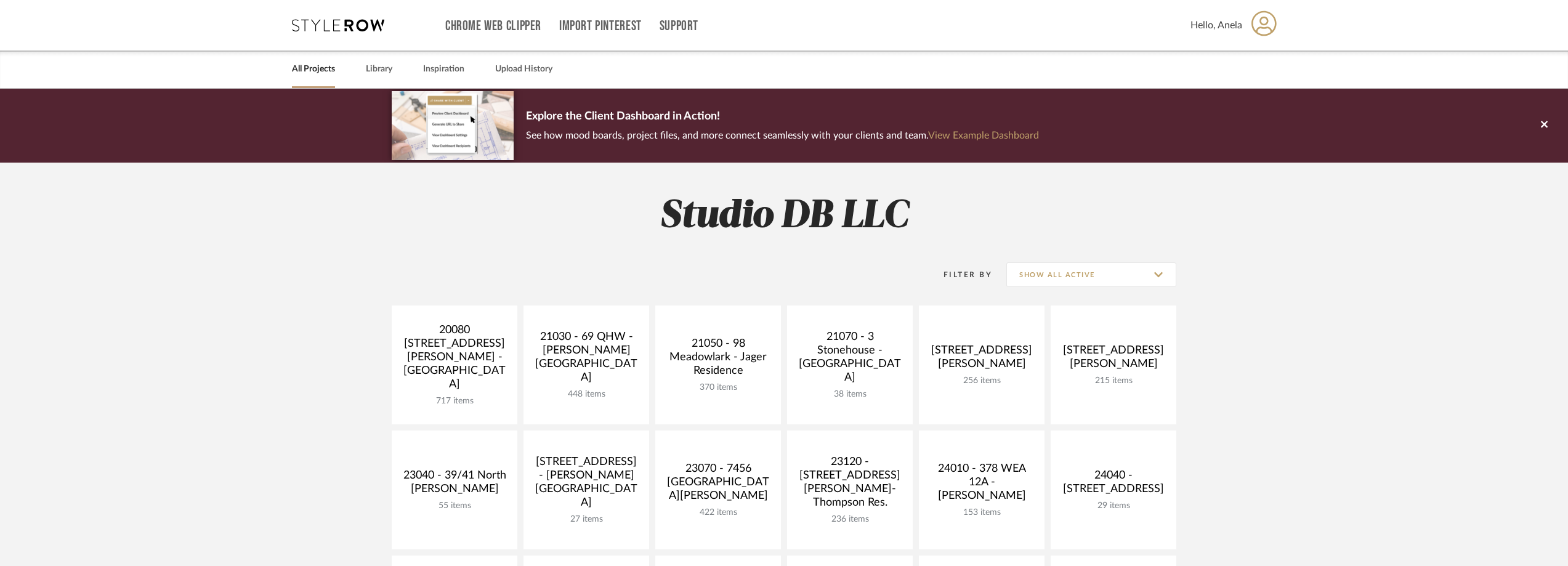
scroll to position [370, 0]
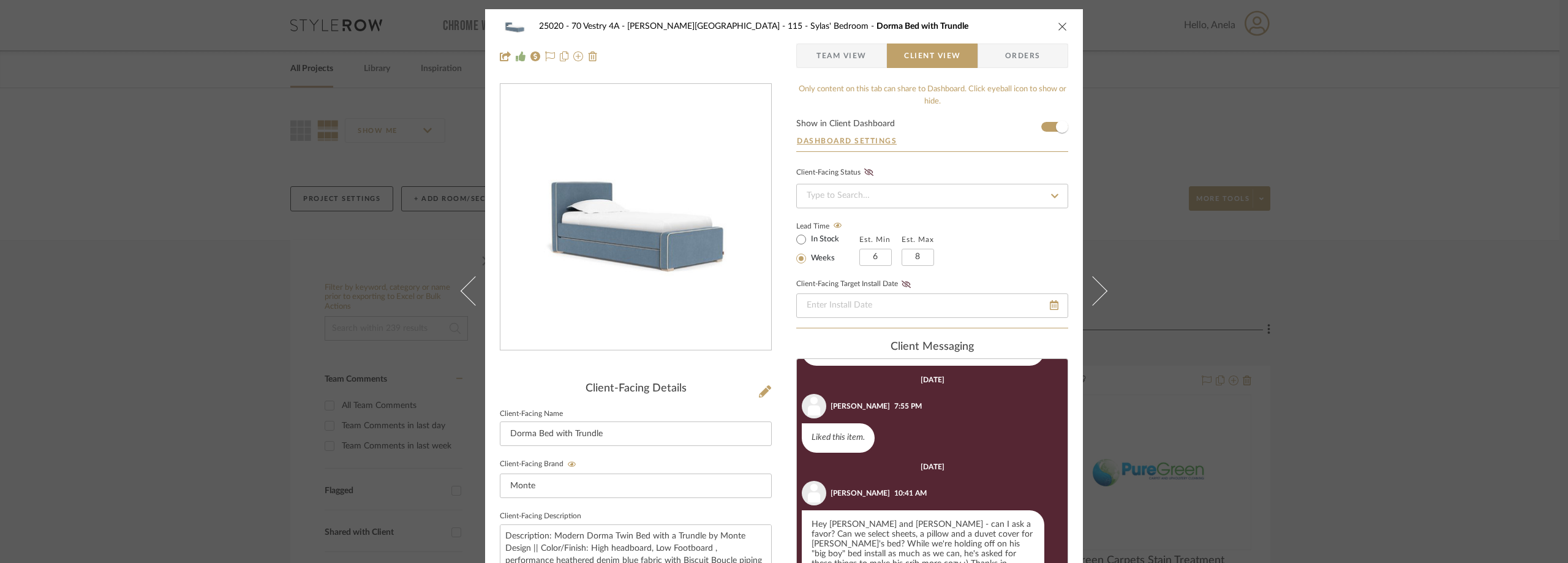
click at [337, 164] on div "25020 - 70 Vestry 4A - Grant-Stanleigh 115 - Sylas' Bedroom Dorma Bed with Trun…" at bounding box center [784, 282] width 1568 height 563
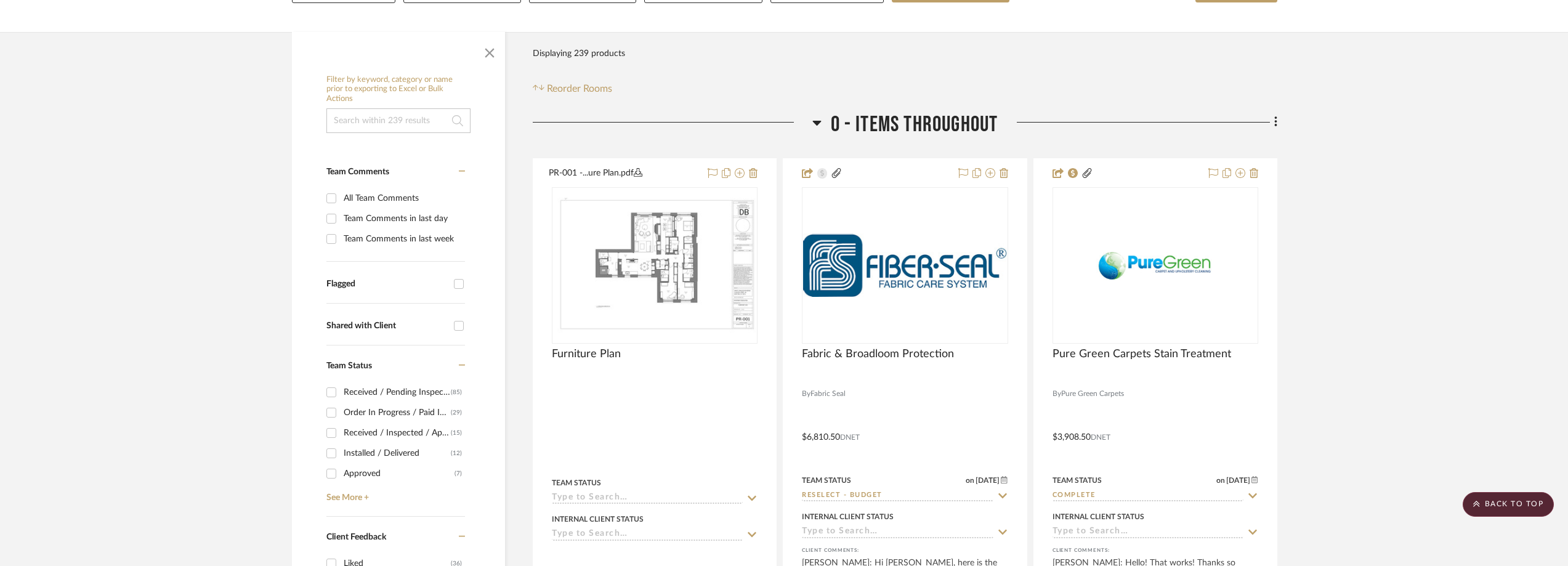
scroll to position [370, 0]
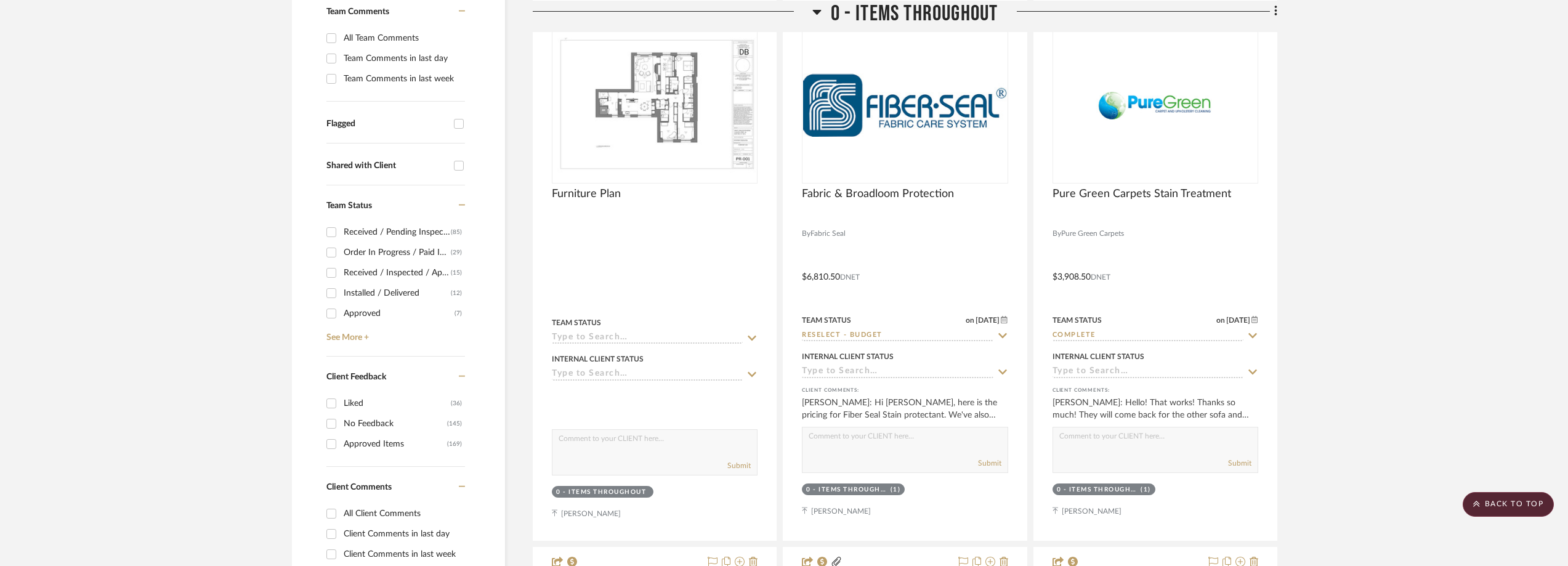
click at [369, 250] on div "Order In Progress / Paid In Full w/ Freight, No Balance due" at bounding box center [397, 253] width 107 height 20
click at [341, 250] on input "Order In Progress / Paid In Full w/ Freight, No Balance due (29)" at bounding box center [331, 253] width 20 height 20
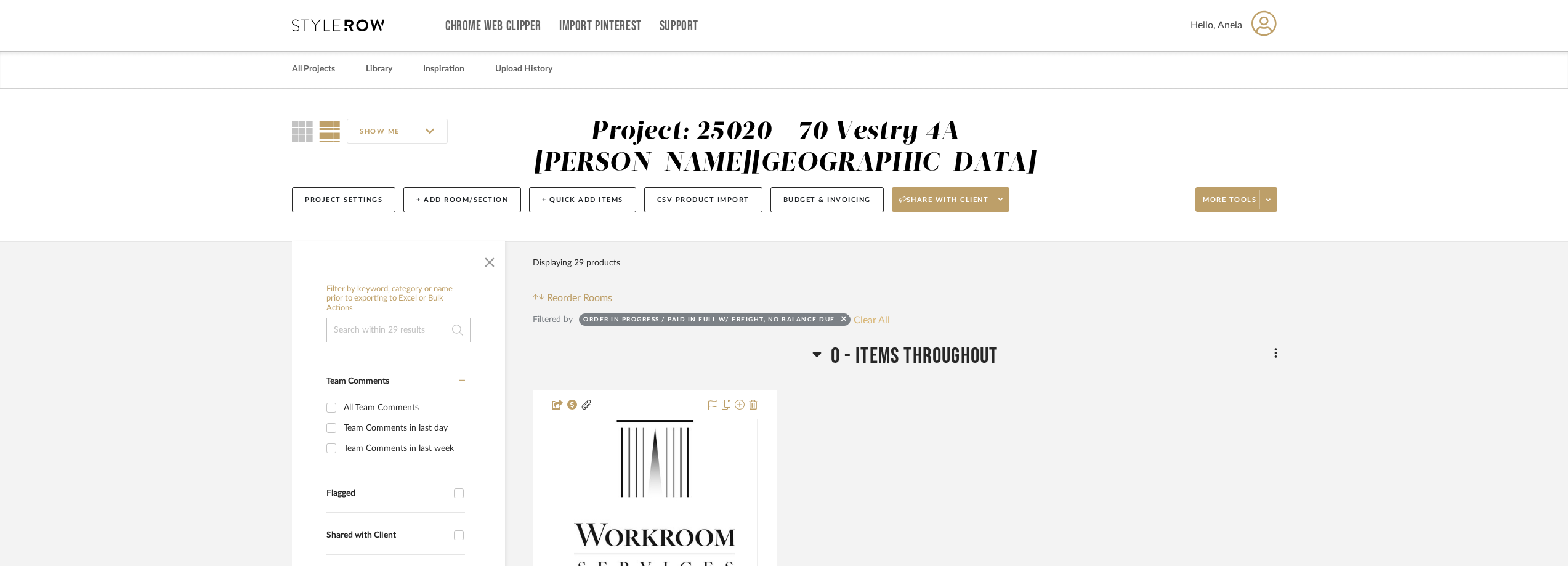
click at [882, 322] on button "Clear All" at bounding box center [872, 319] width 36 height 16
checkbox input "false"
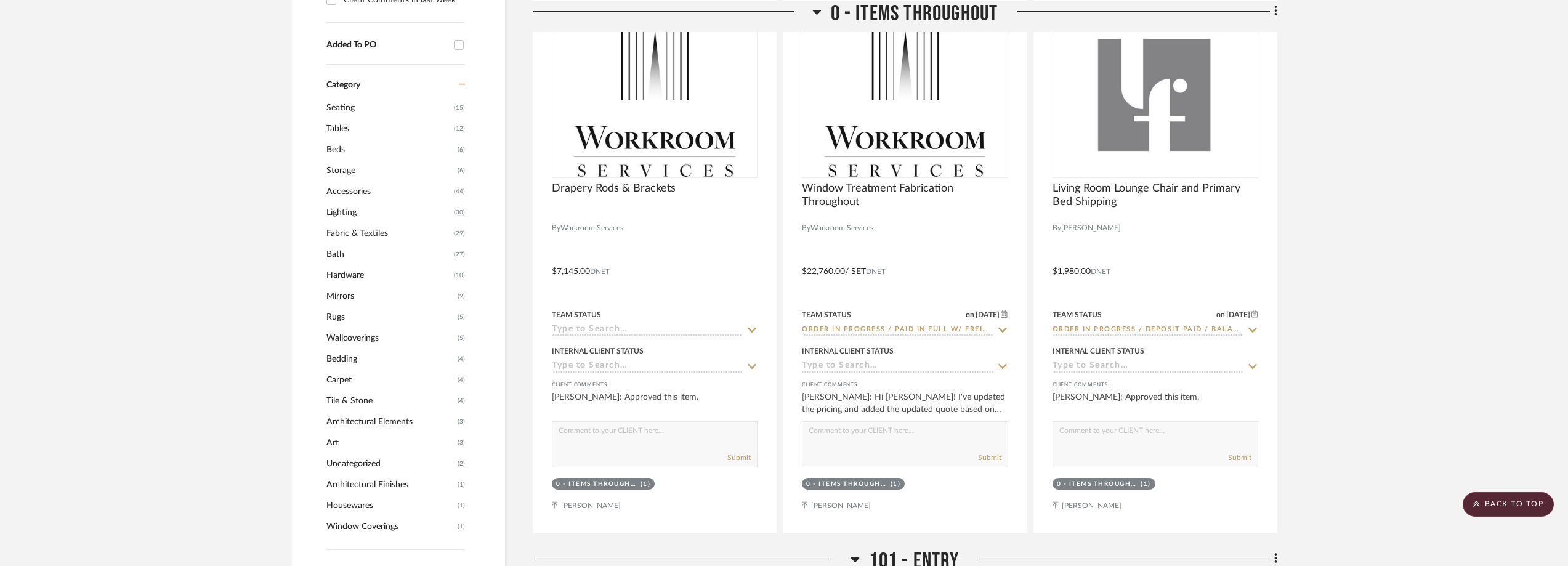
scroll to position [1293, 0]
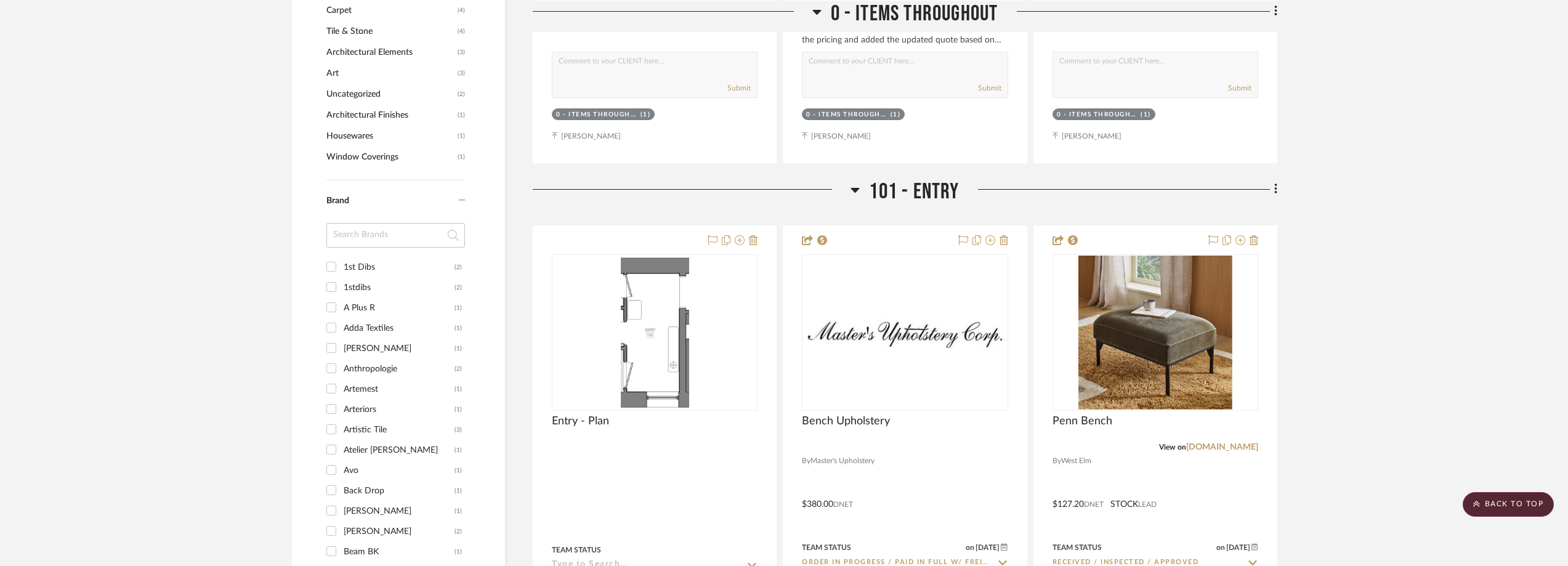
click at [367, 242] on input at bounding box center [396, 235] width 139 height 25
type input "flam"
click at [372, 266] on div "Flamingo Estate" at bounding box center [399, 267] width 111 height 20
click at [341, 266] on input "Flamingo Estate (1)" at bounding box center [331, 266] width 20 height 20
checkbox input "true"
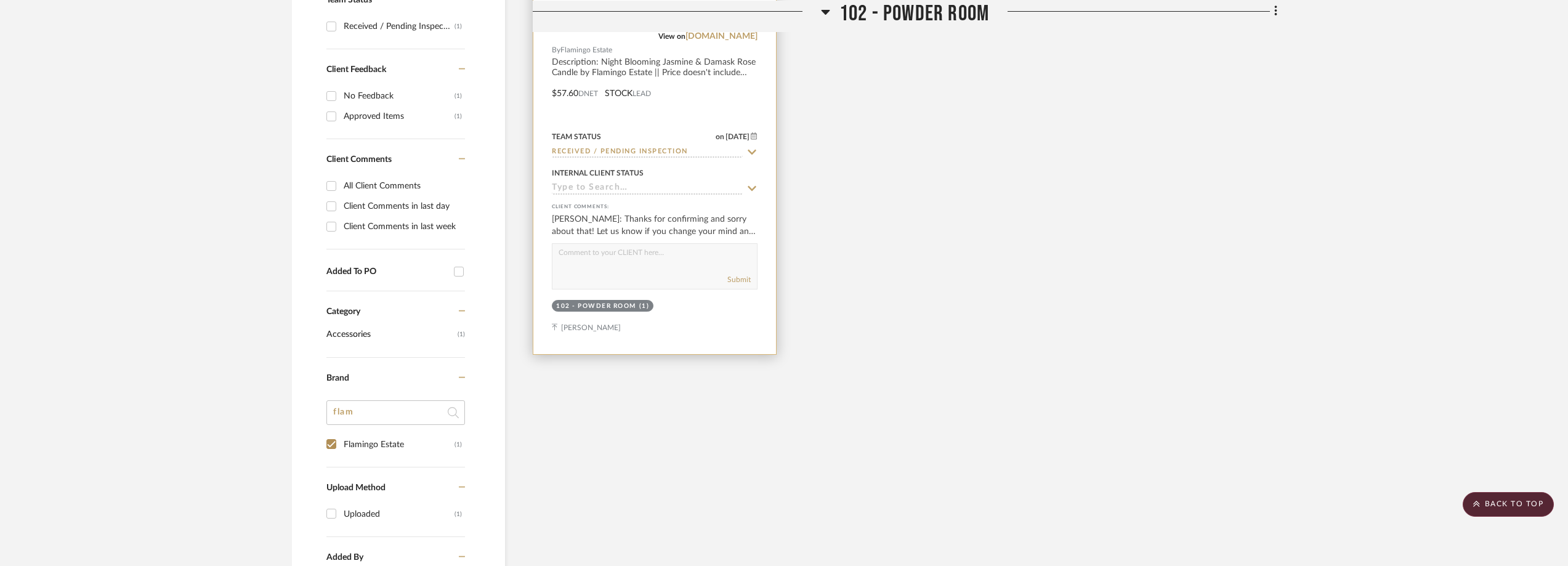
scroll to position [329, 0]
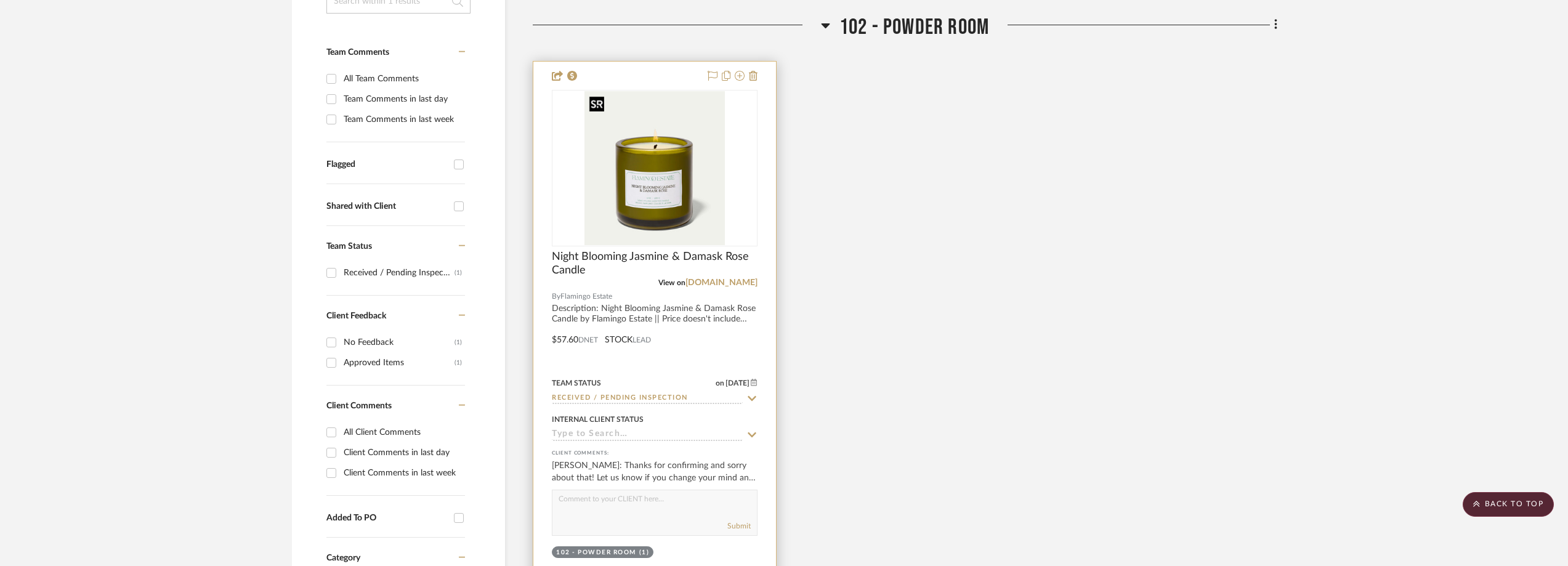
click at [0, 0] on img at bounding box center [0, 0] width 0 height 0
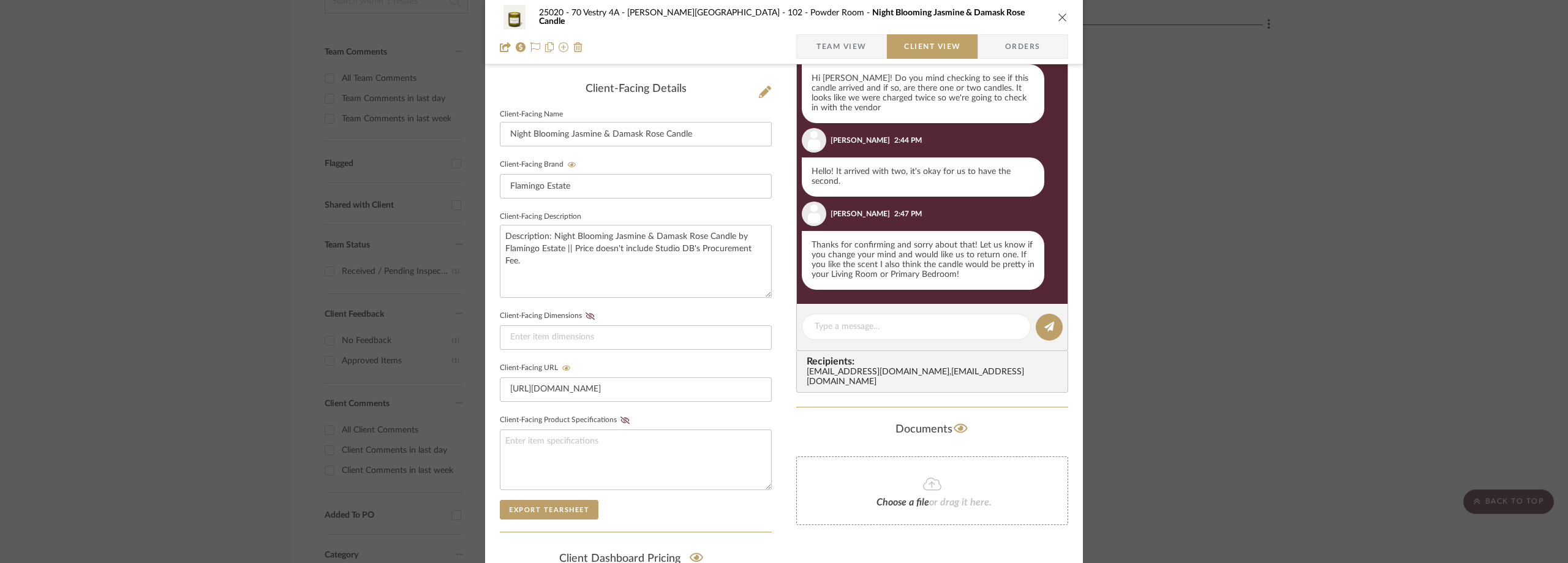
scroll to position [282, 0]
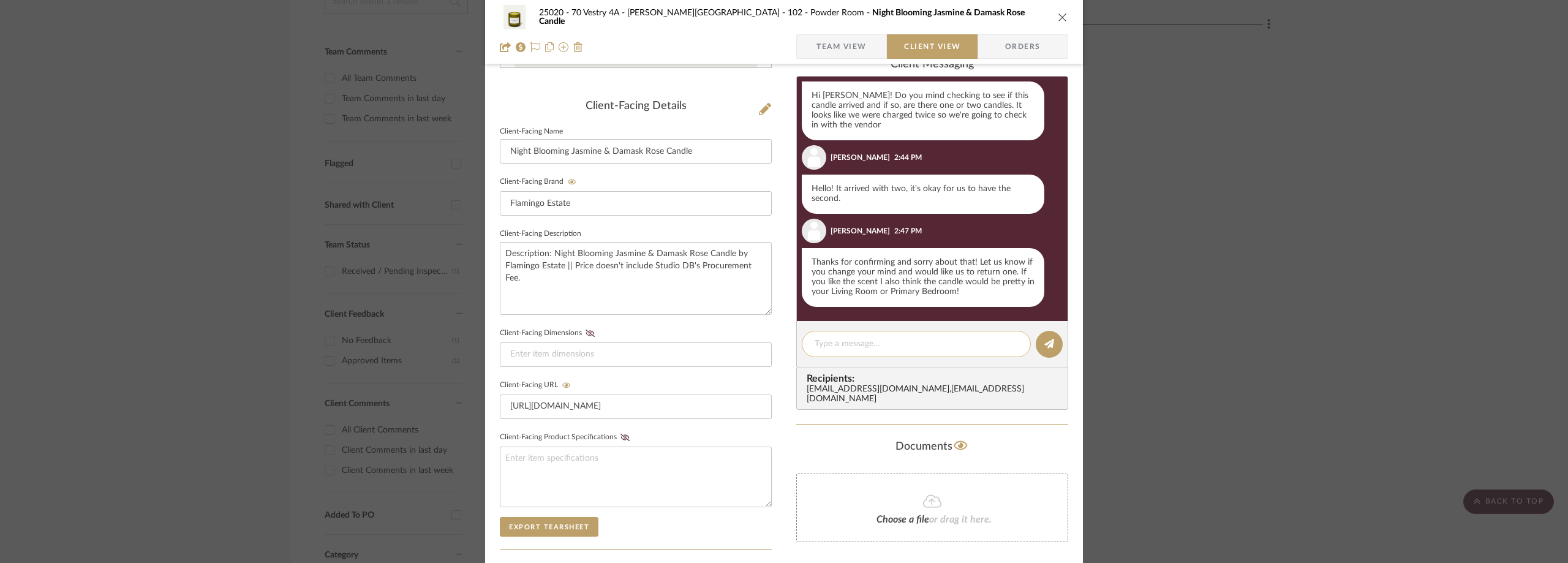
click at [826, 339] on textarea at bounding box center [916, 344] width 203 height 13
click at [825, 50] on span "Team View" at bounding box center [841, 47] width 50 height 25
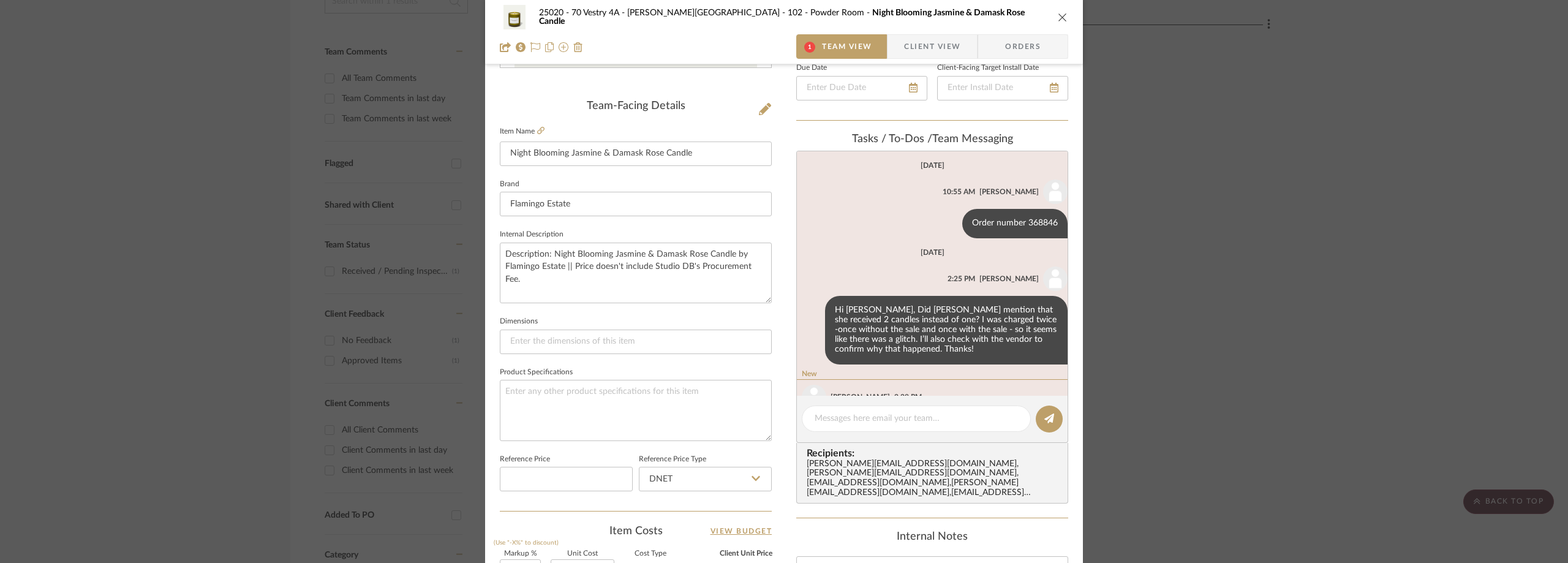
scroll to position [62, 0]
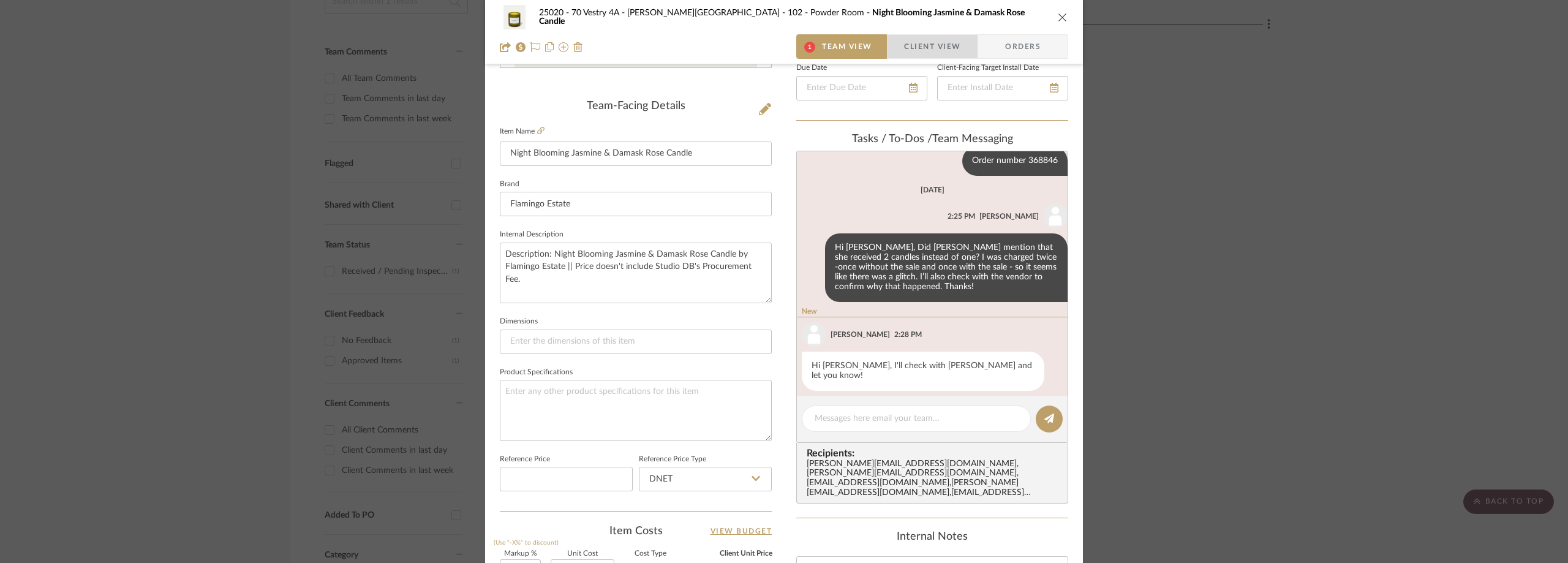
click at [910, 41] on span "Client View" at bounding box center [932, 47] width 56 height 25
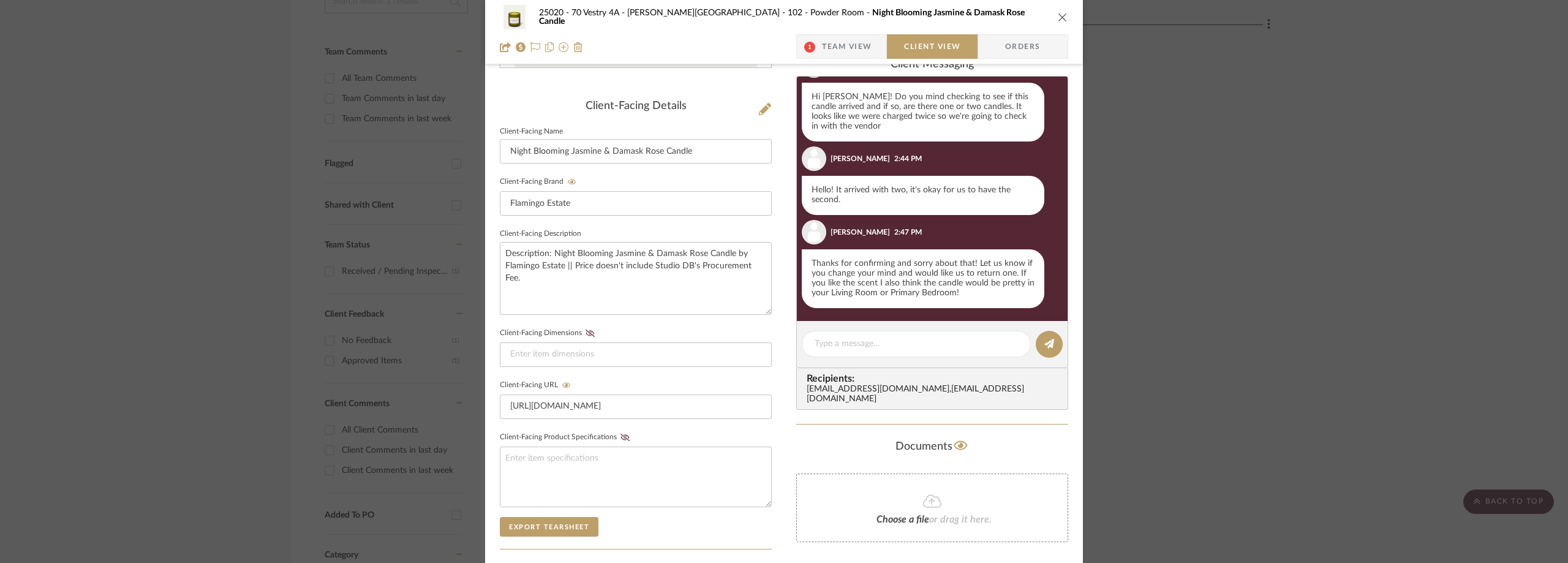
scroll to position [140, 0]
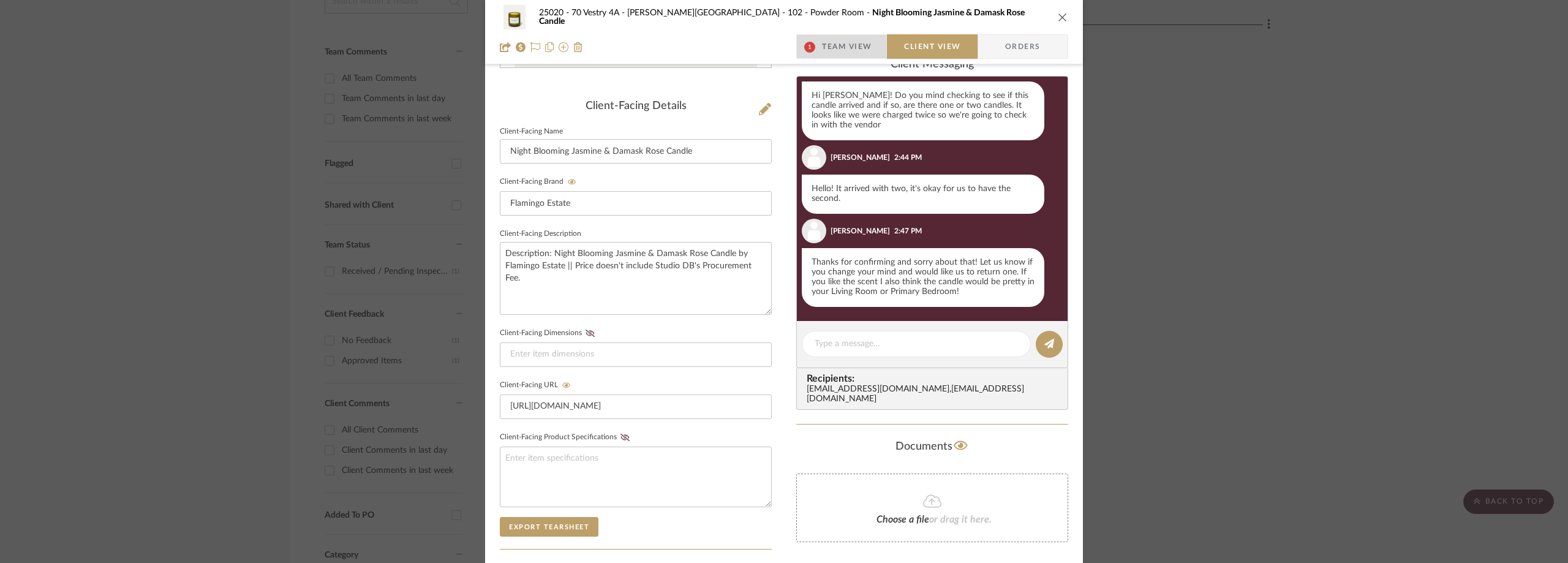
click at [840, 44] on span "Team View" at bounding box center [847, 47] width 50 height 25
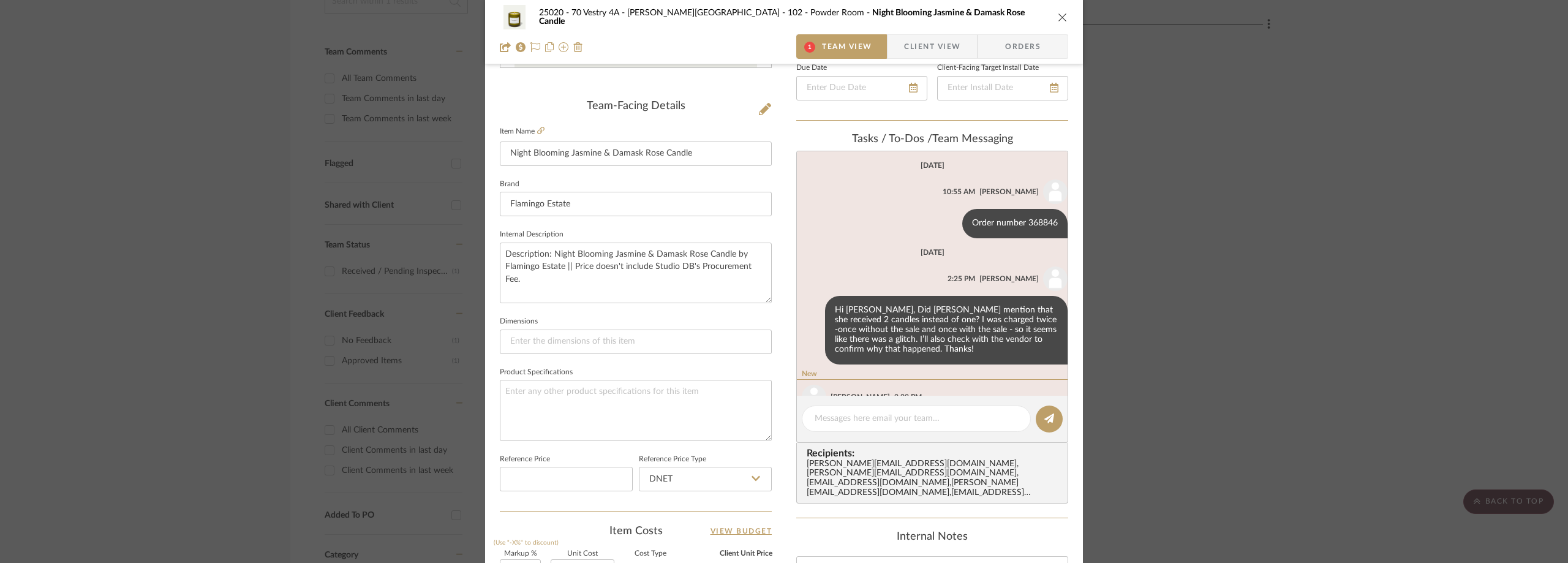
scroll to position [62, 0]
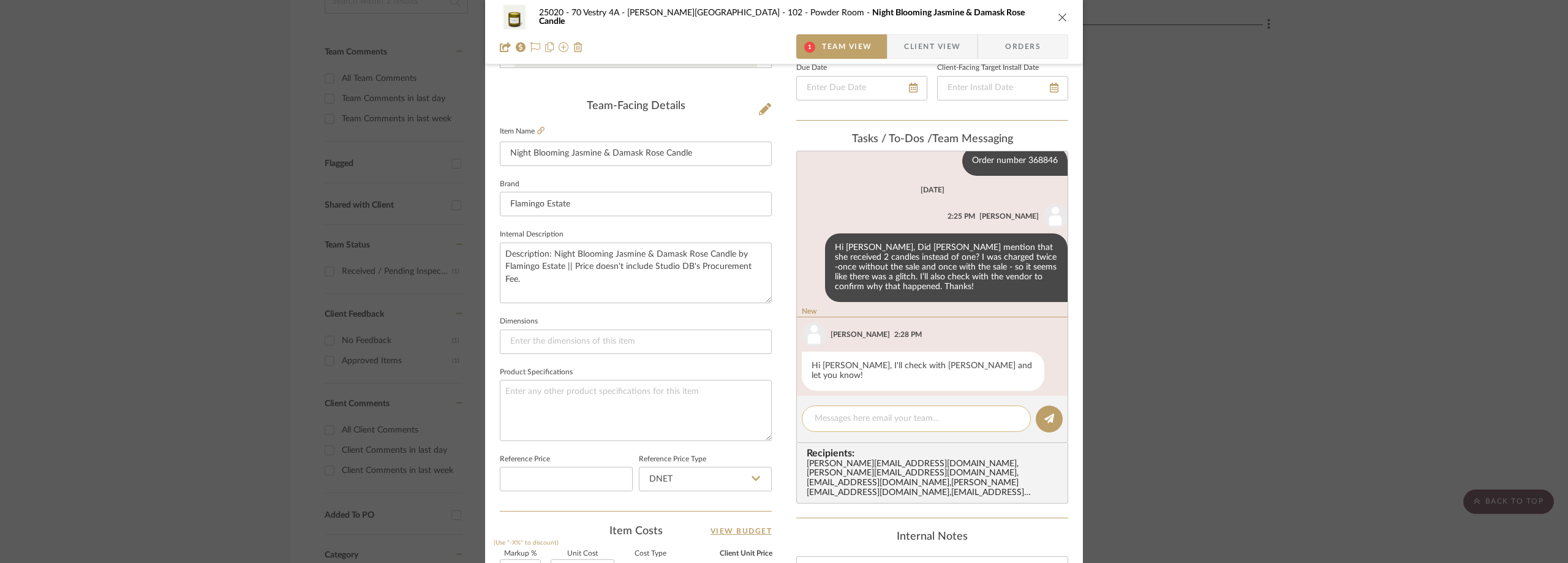
click at [915, 423] on textarea at bounding box center [916, 418] width 203 height 13
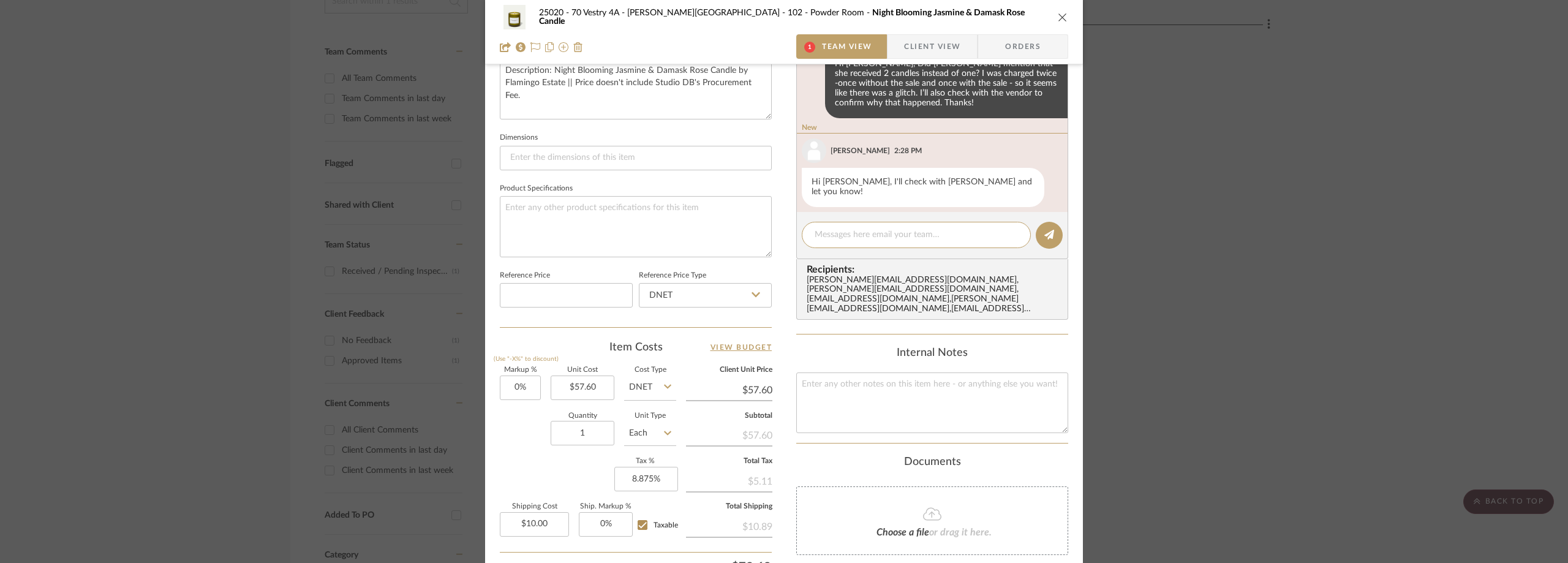
click at [903, 507] on fa-icon at bounding box center [932, 514] width 112 height 16
click at [843, 238] on textarea at bounding box center [916, 235] width 203 height 13
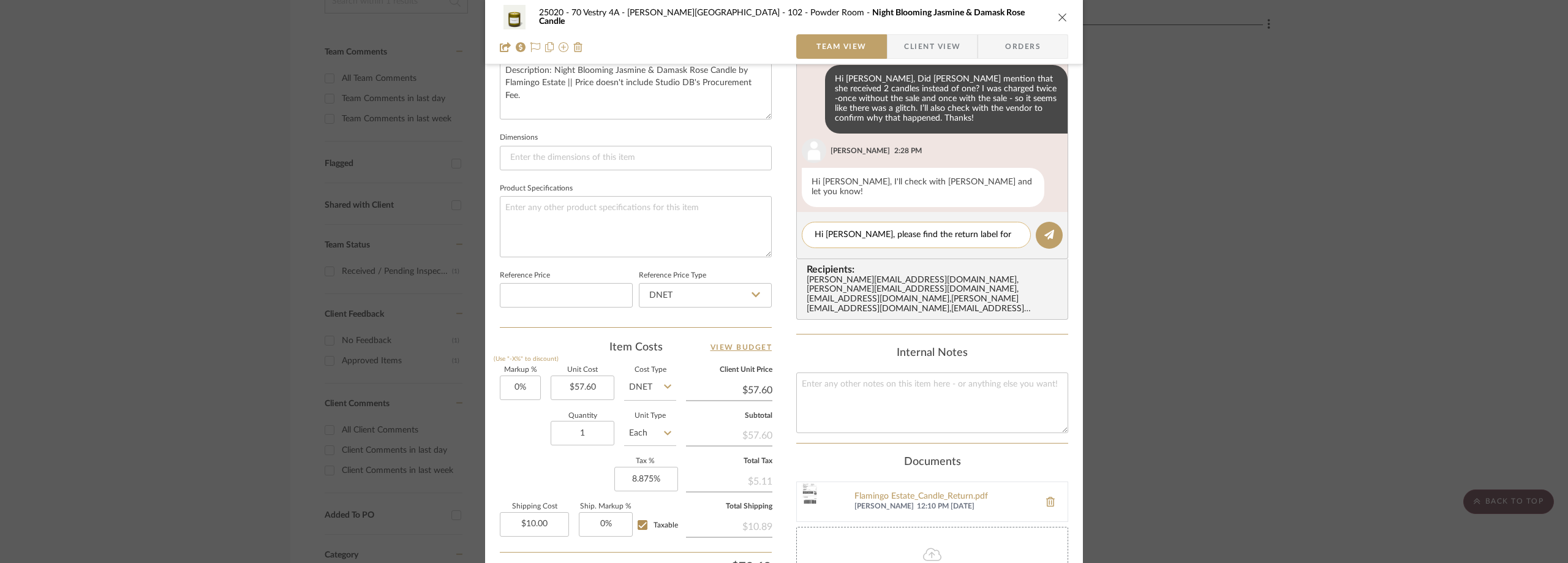
scroll to position [0, 0]
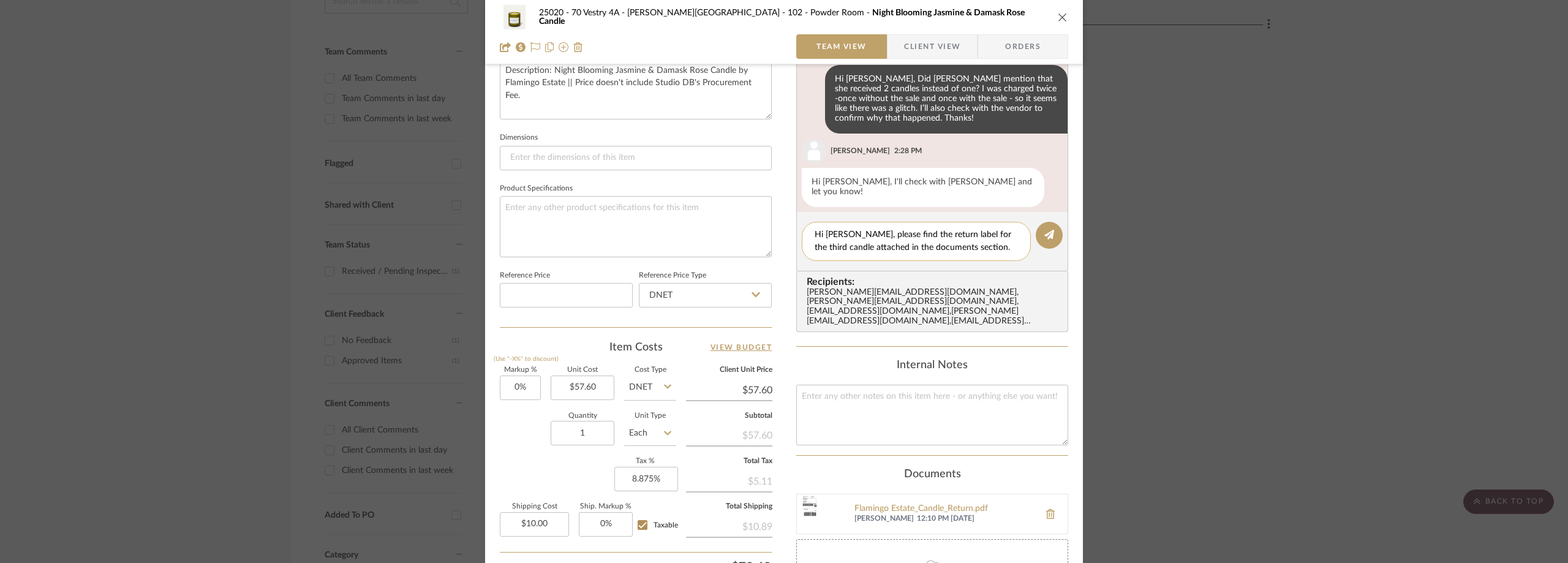
type textarea "Hi Lauren, please find the return label for the third candle attached in the do…"
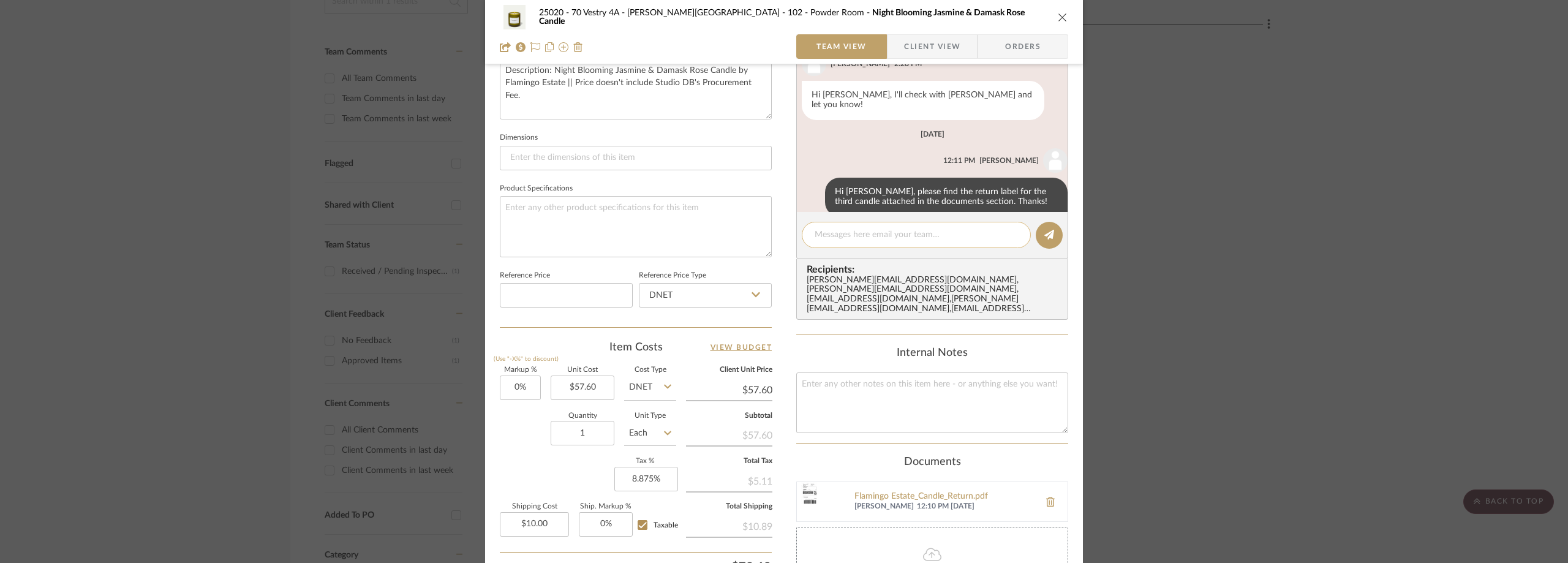
scroll to position [144, 0]
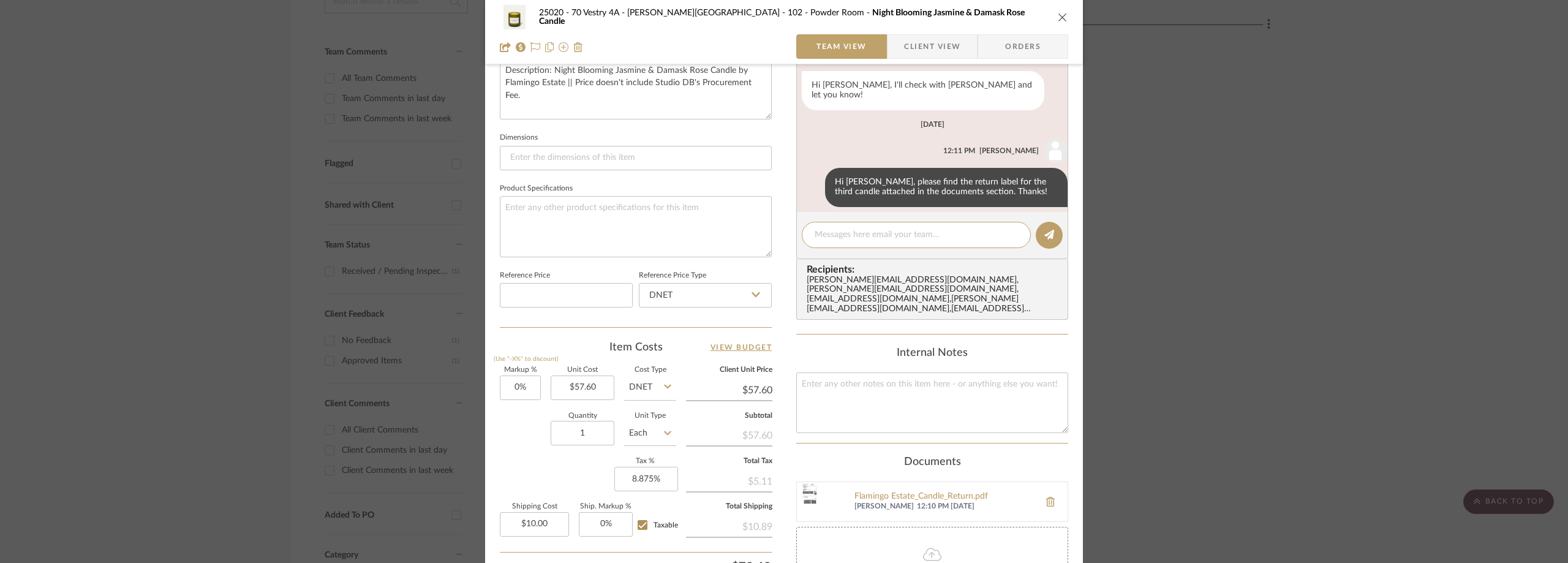
click at [311, 110] on div "25020 - 70 Vestry 4A - Grant-Stanleigh 102 - Powder Room Night Blooming Jasmine…" at bounding box center [784, 282] width 1568 height 563
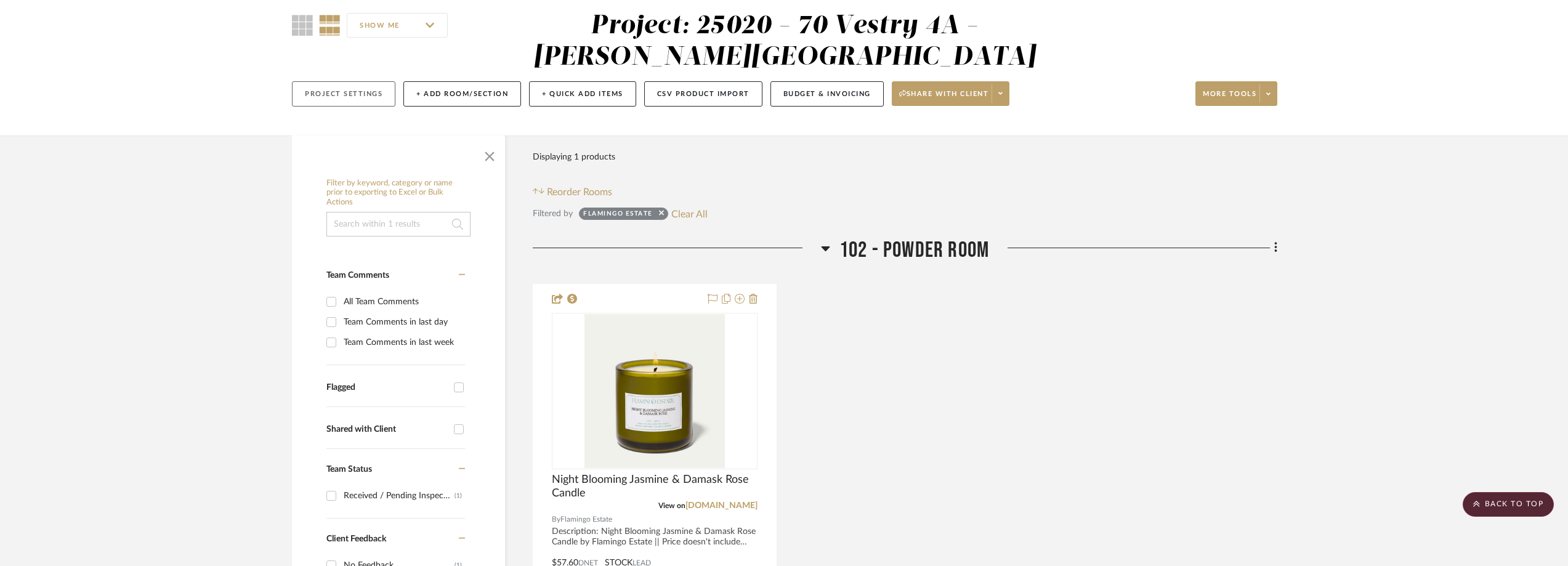
scroll to position [0, 0]
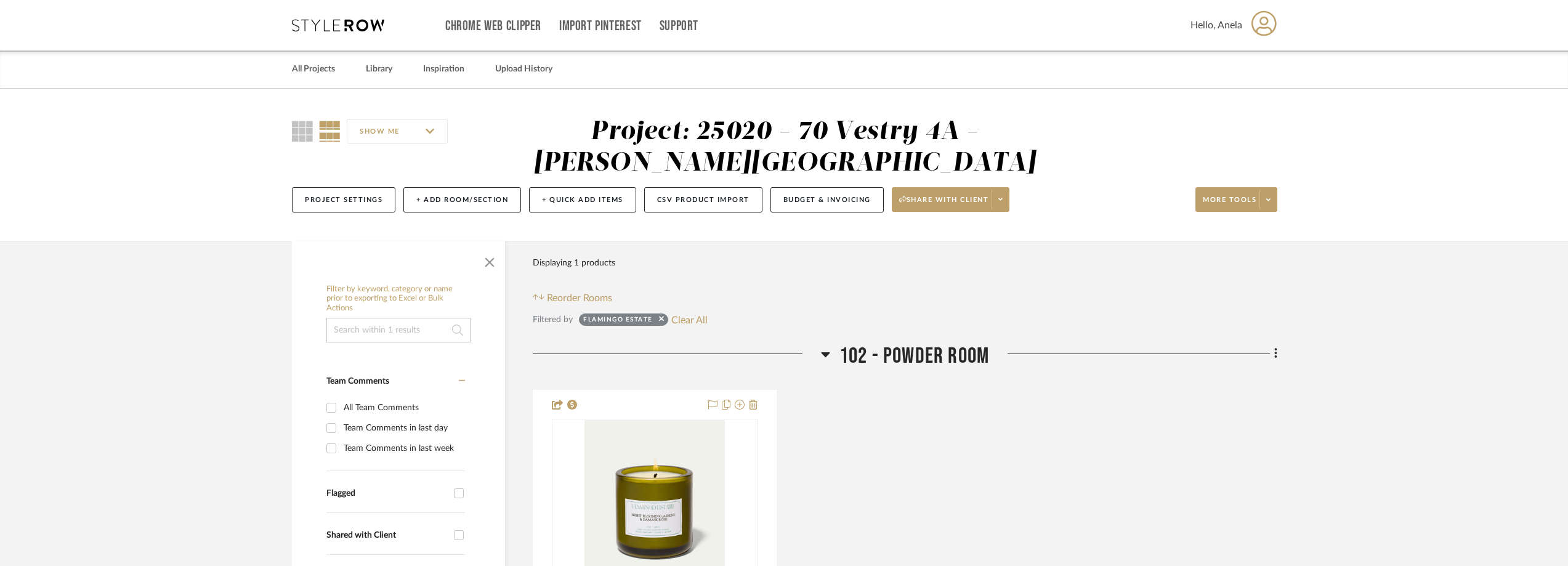
click at [356, 27] on icon at bounding box center [338, 25] width 92 height 12
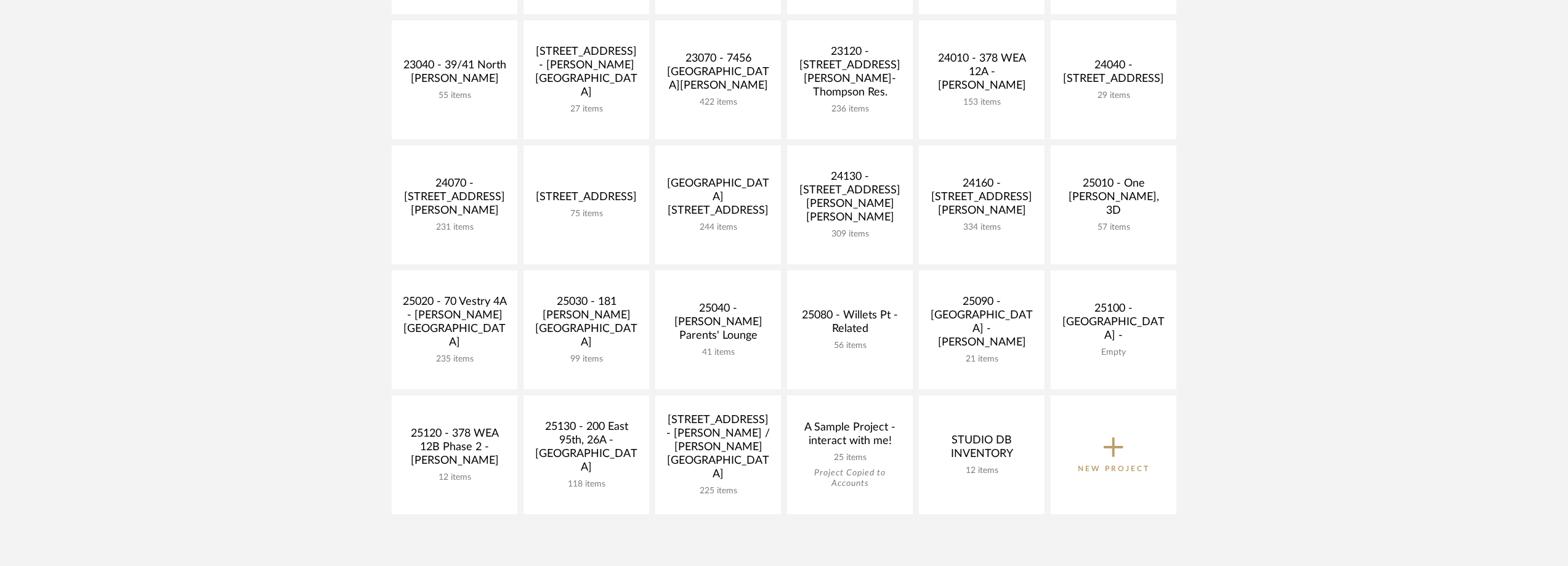
scroll to position [493, 0]
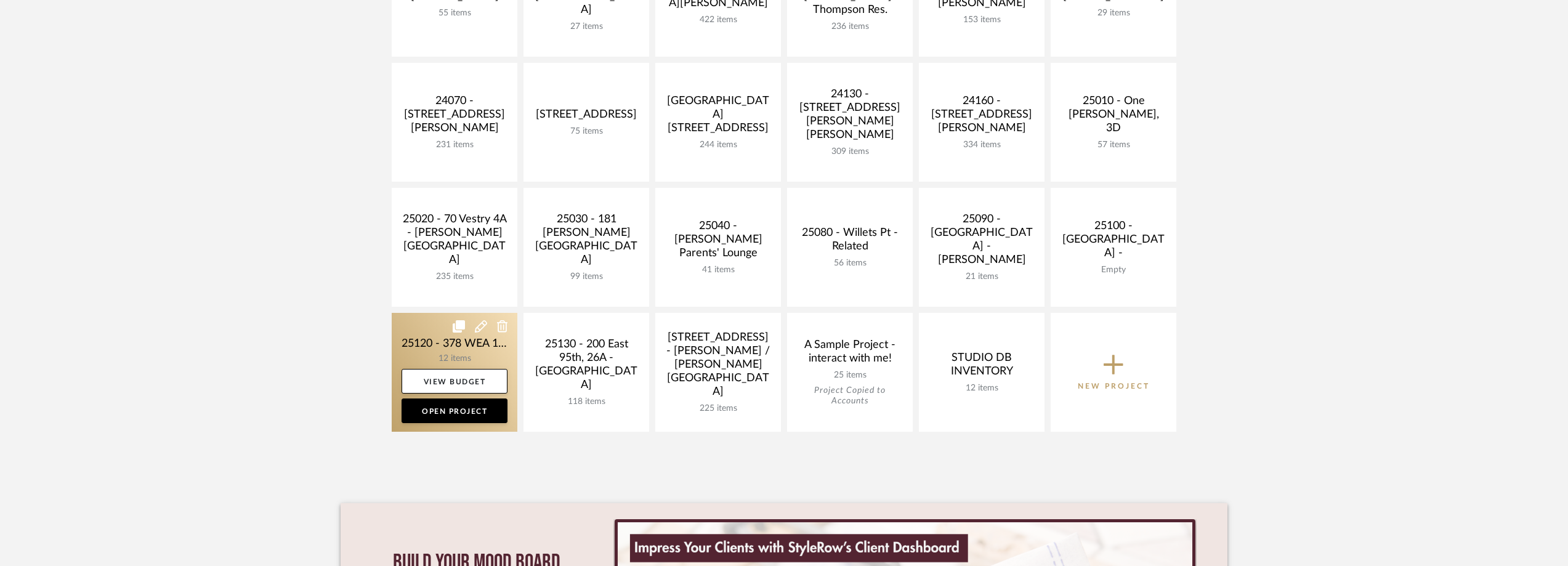
click at [428, 347] on link at bounding box center [454, 373] width 126 height 119
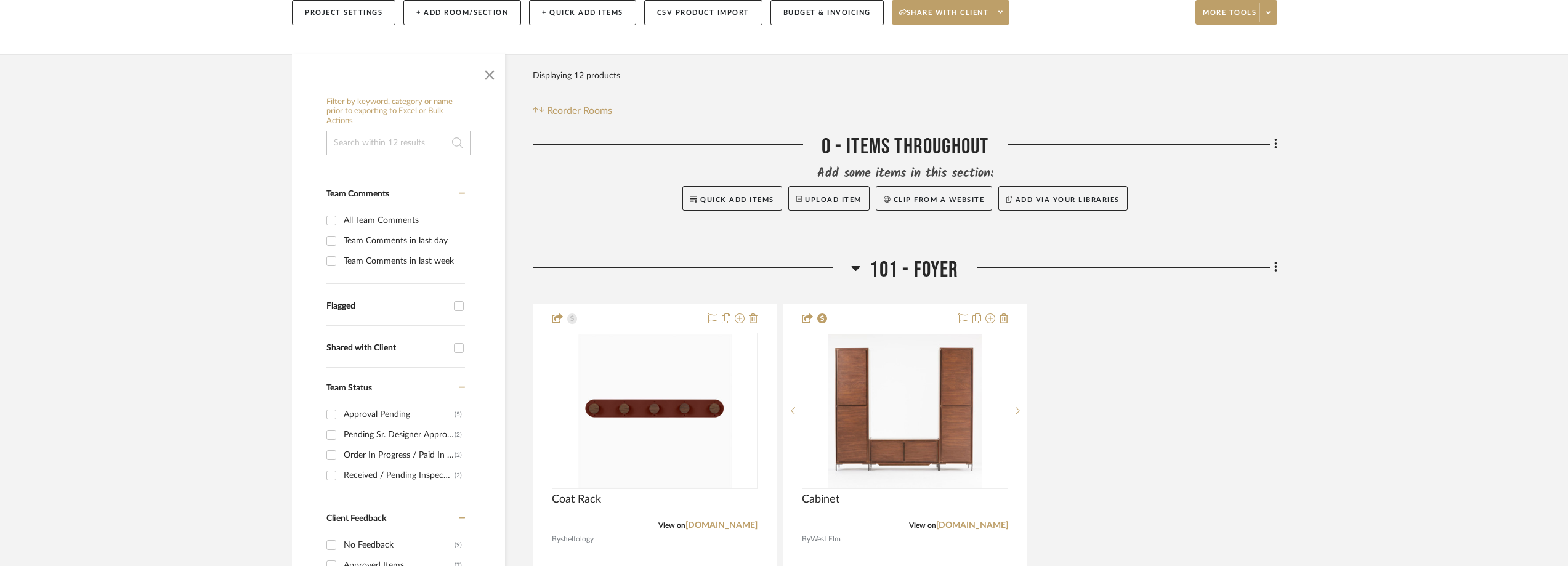
scroll to position [370, 0]
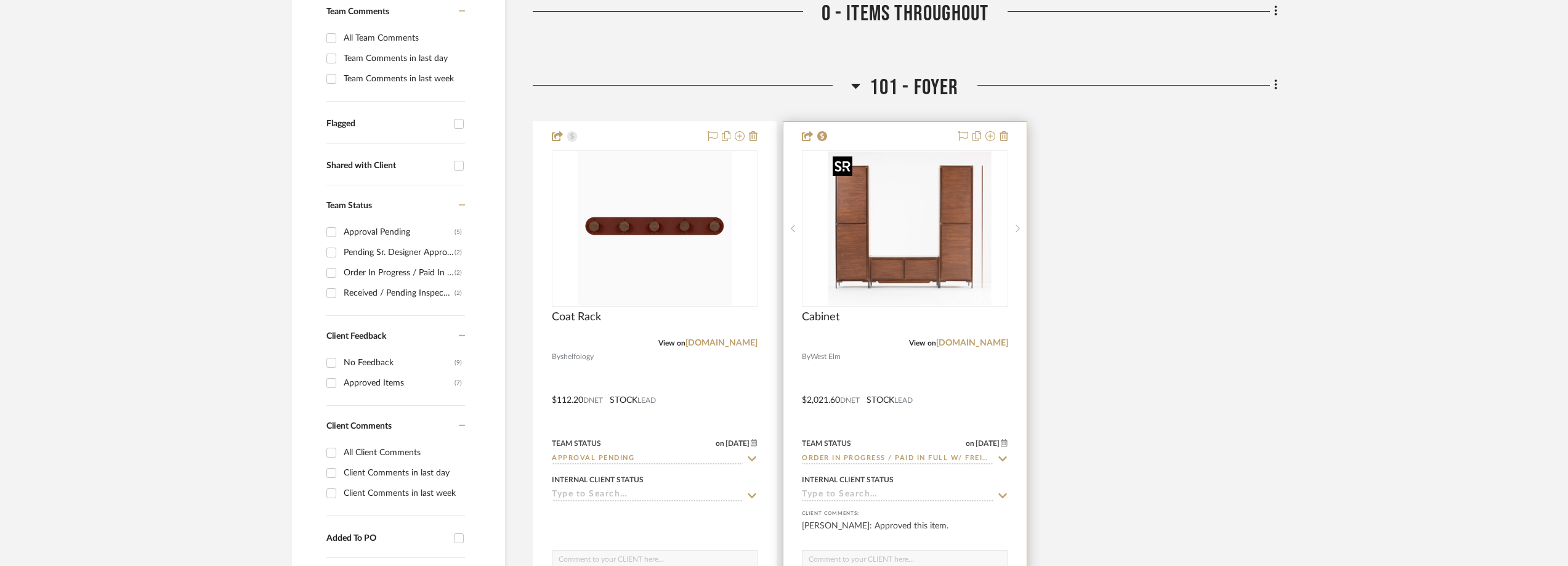
click at [877, 270] on img "0" at bounding box center [914, 229] width 154 height 154
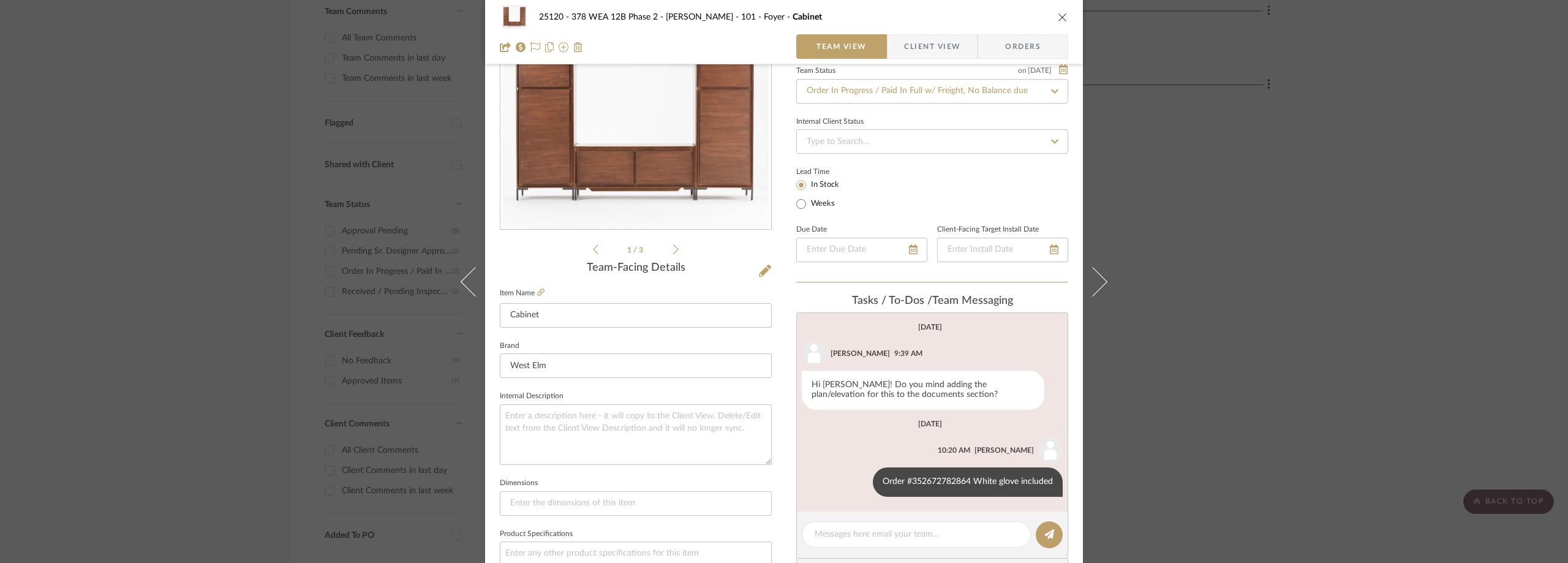
scroll to position [245, 0]
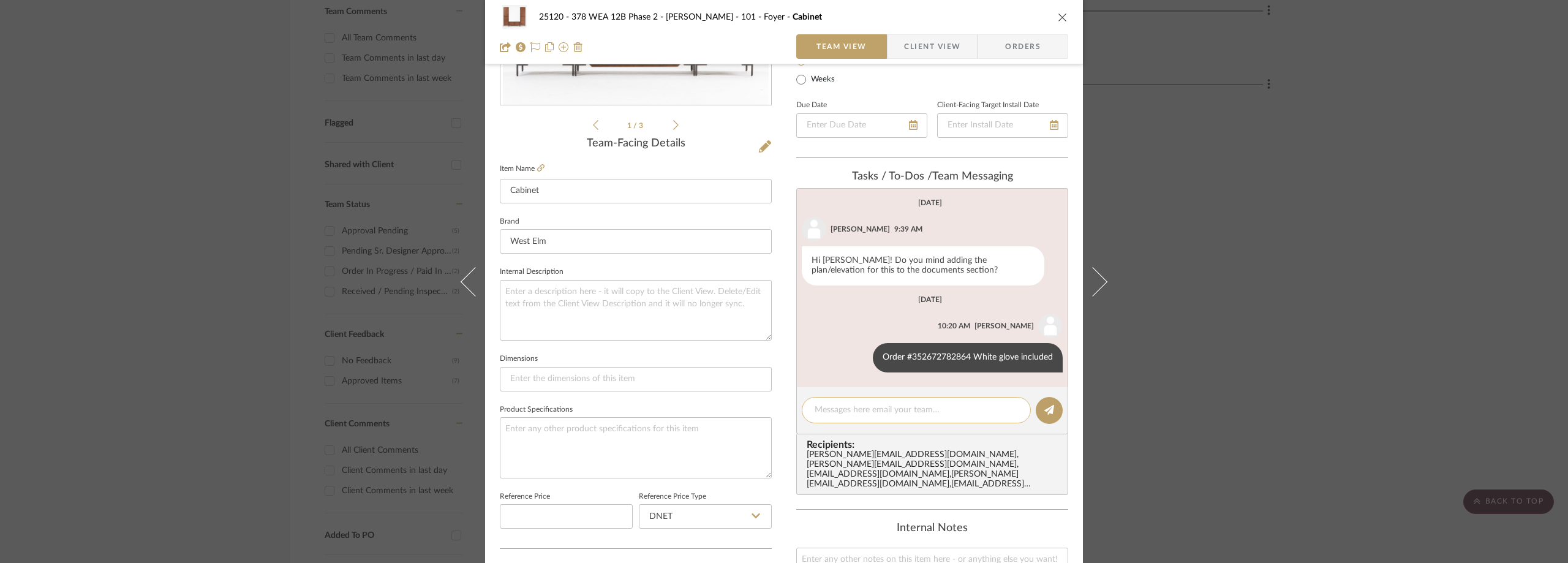
click at [888, 410] on textarea at bounding box center [916, 410] width 203 height 13
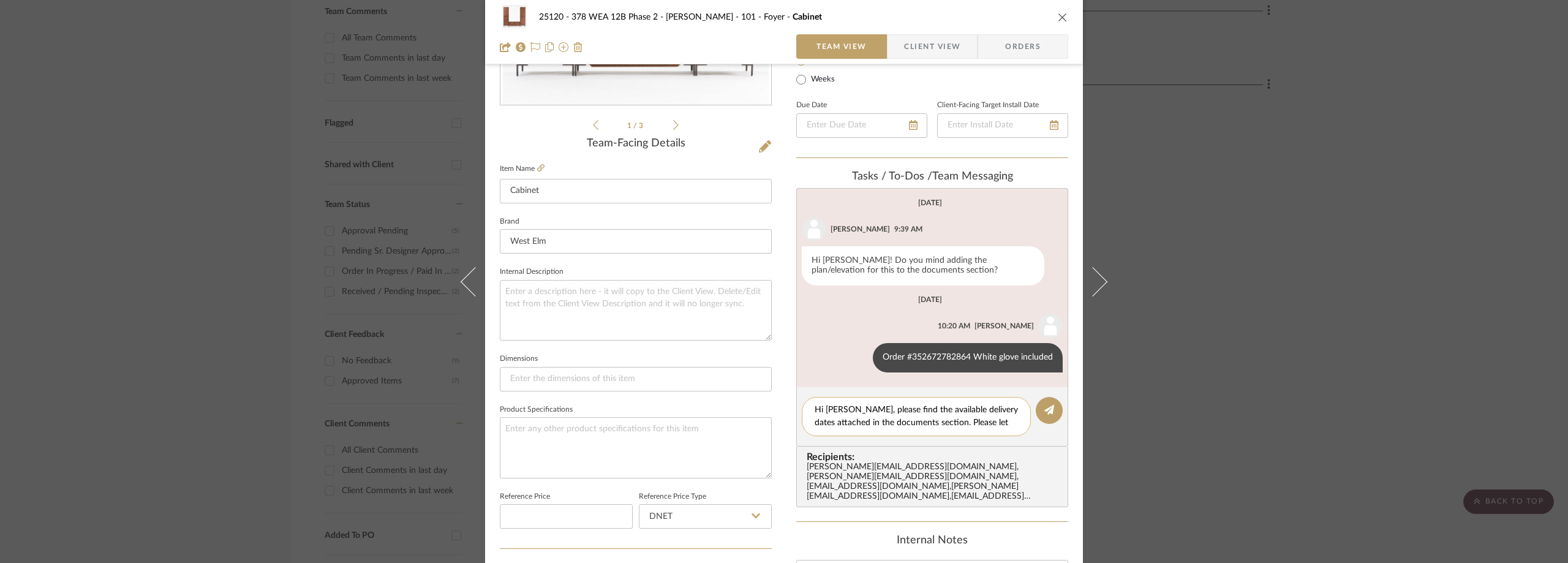
scroll to position [0, 0]
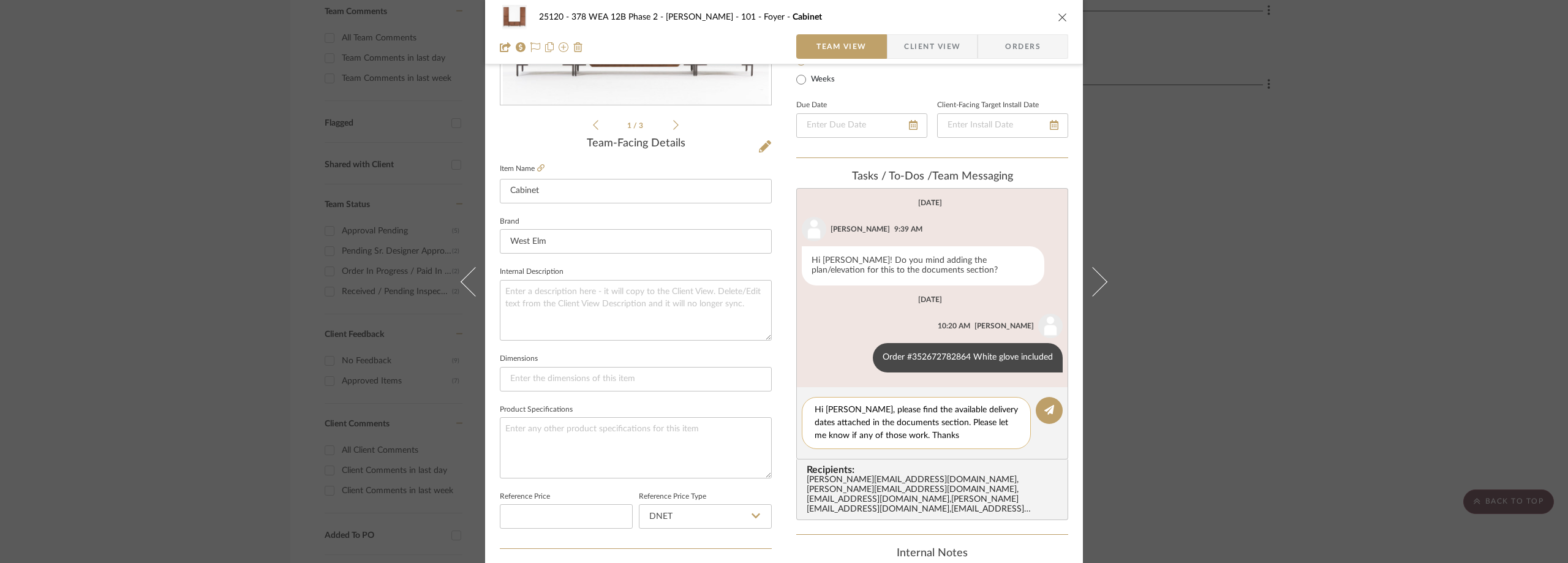
type textarea "Hi Lauren, please find the available delivery dates attached in the documents s…"
drag, startPoint x: 953, startPoint y: 432, endPoint x: 806, endPoint y: 405, distance: 149.5
click at [806, 405] on div "Hi Lauren, please find the available delivery dates attached in the documents s…" at bounding box center [916, 423] width 229 height 52
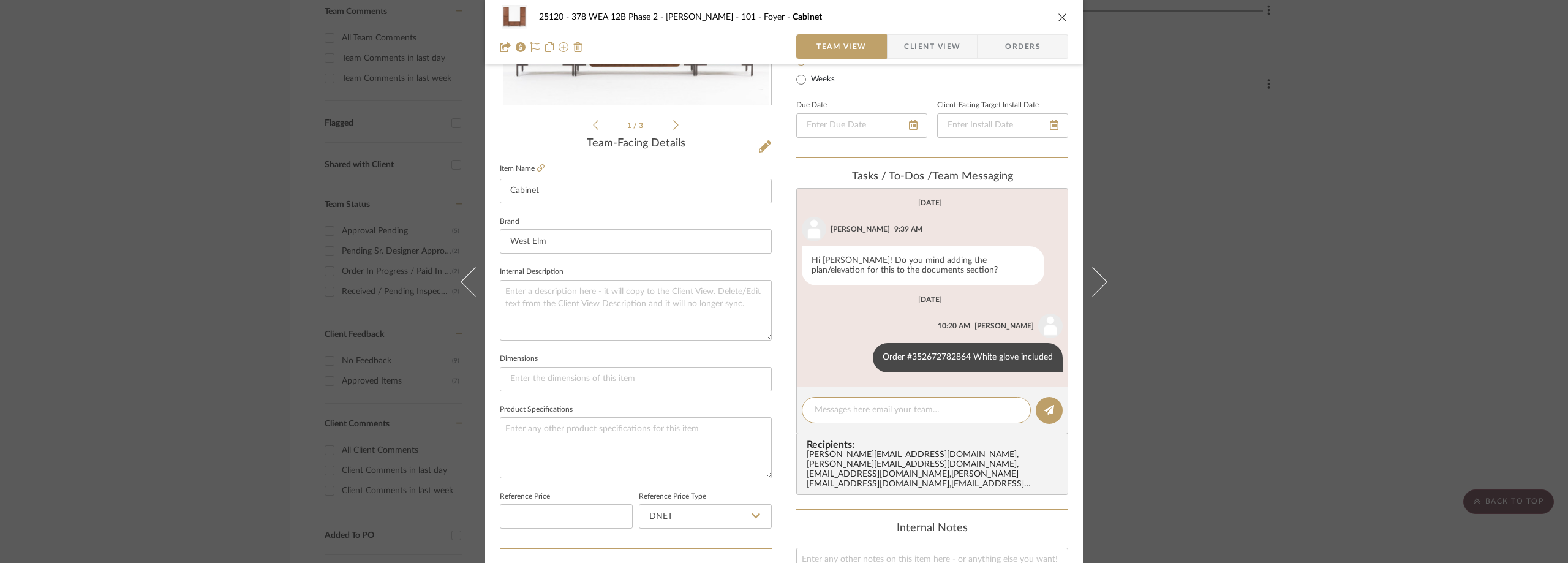
paste textarea "Hi Lauren, Please find the available delivery dates attached in the documents s…"
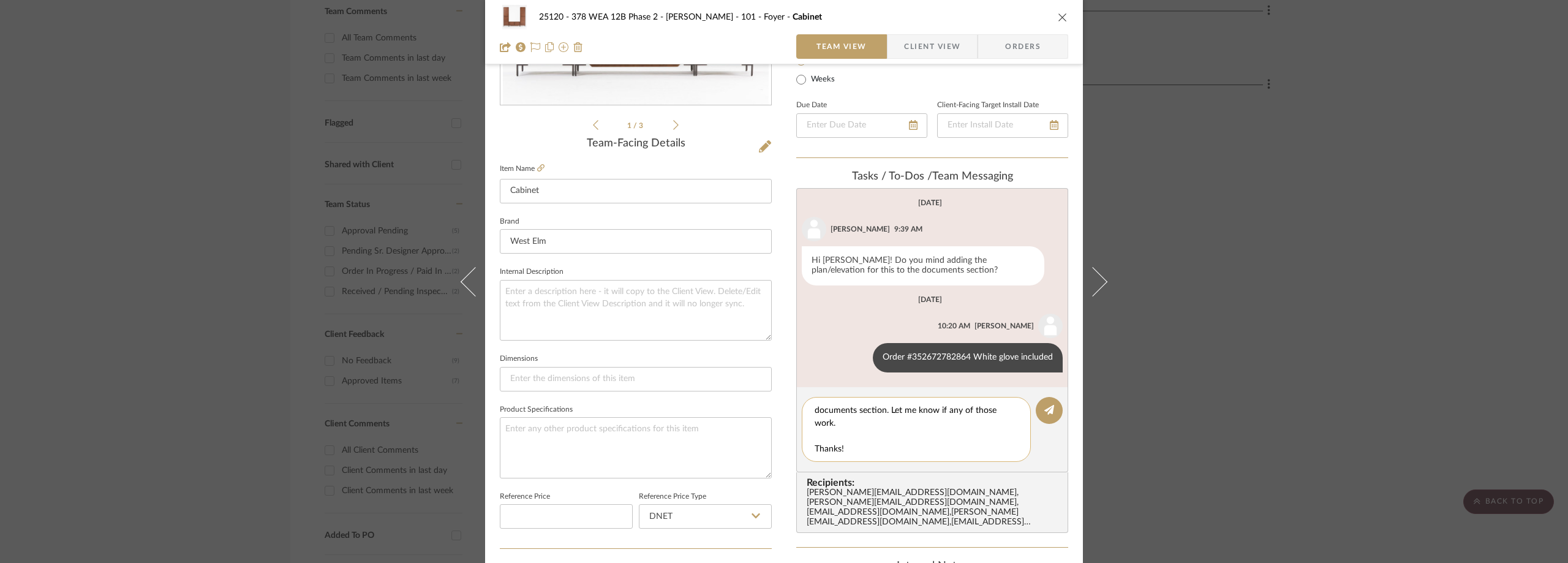
scroll to position [38, 0]
drag, startPoint x: 843, startPoint y: 446, endPoint x: 802, endPoint y: 441, distance: 41.3
click at [802, 441] on div "Hi Lauren, Please find the available delivery dates attached in the documents s…" at bounding box center [916, 429] width 229 height 65
click at [829, 448] on textarea "Hi Lauren, Please find the available delivery dates attached in the documents s…" at bounding box center [921, 429] width 212 height 52
click at [839, 451] on textarea "Hi Lauren, Please find the available delivery dates attached in the documents s…" at bounding box center [921, 429] width 212 height 52
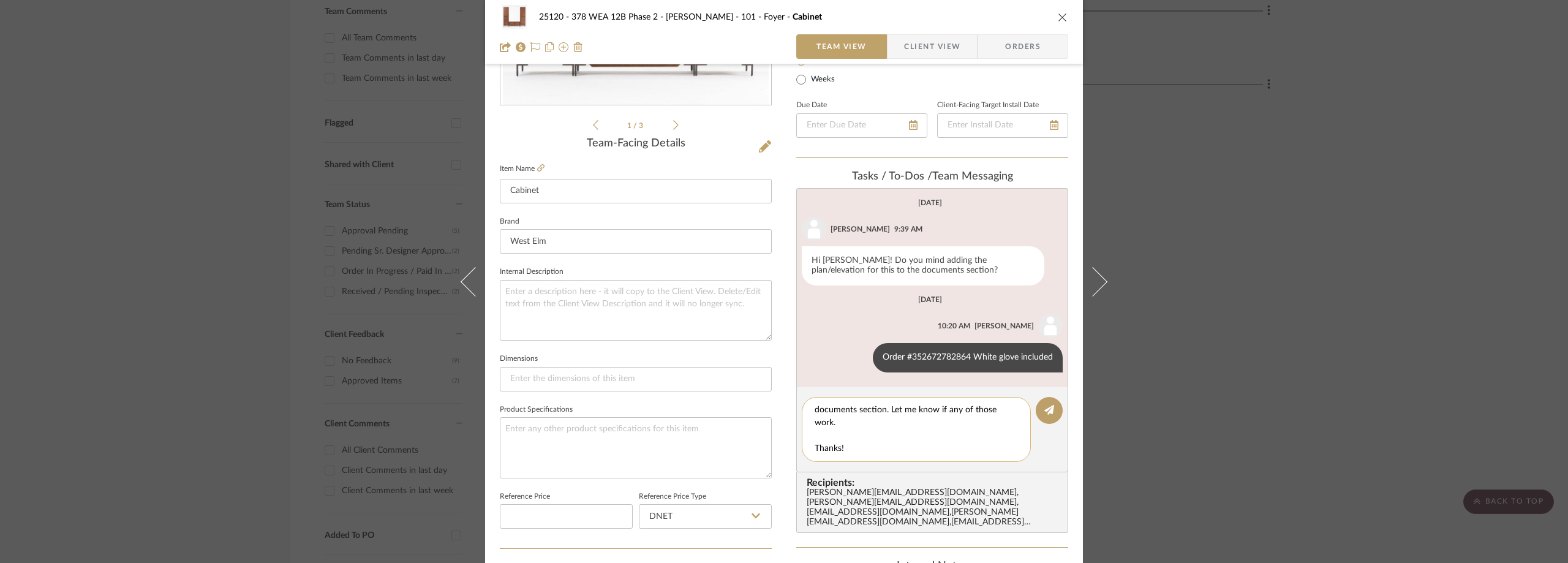
scroll to position [26, 0]
click at [815, 446] on textarea "Hi Lauren, Please find the available delivery dates attached in the documents s…" at bounding box center [921, 429] width 212 height 52
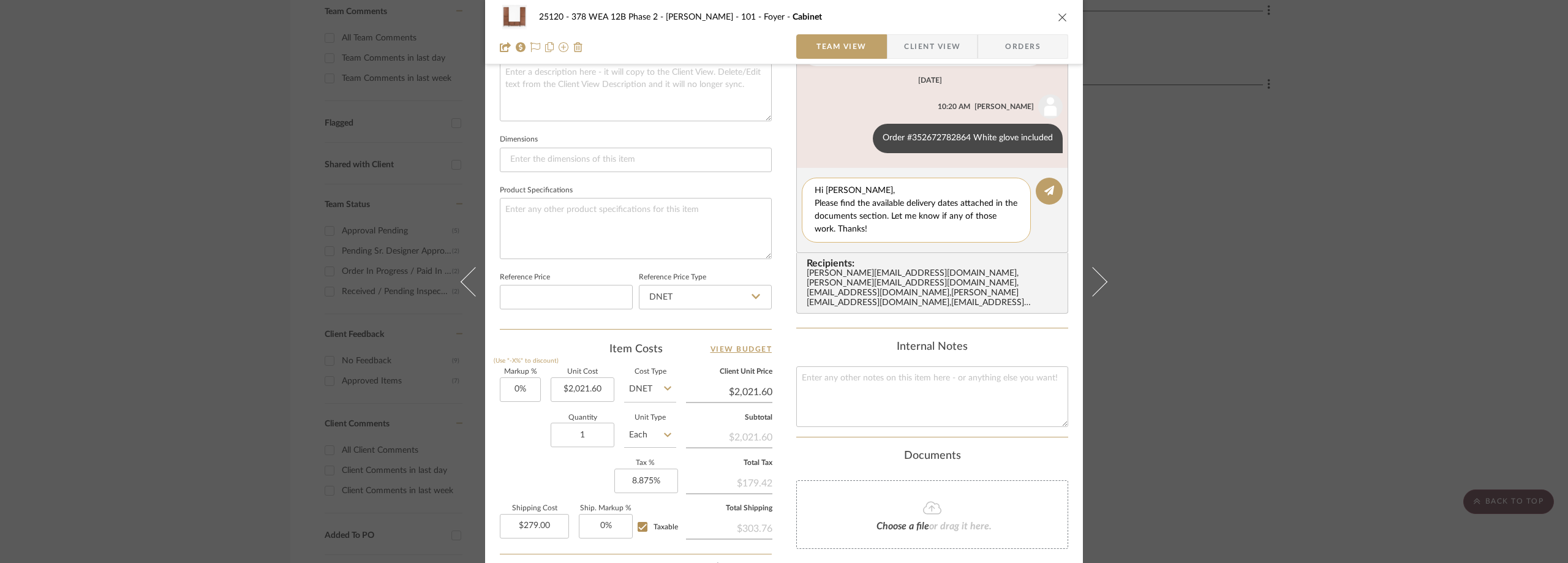
scroll to position [589, 0]
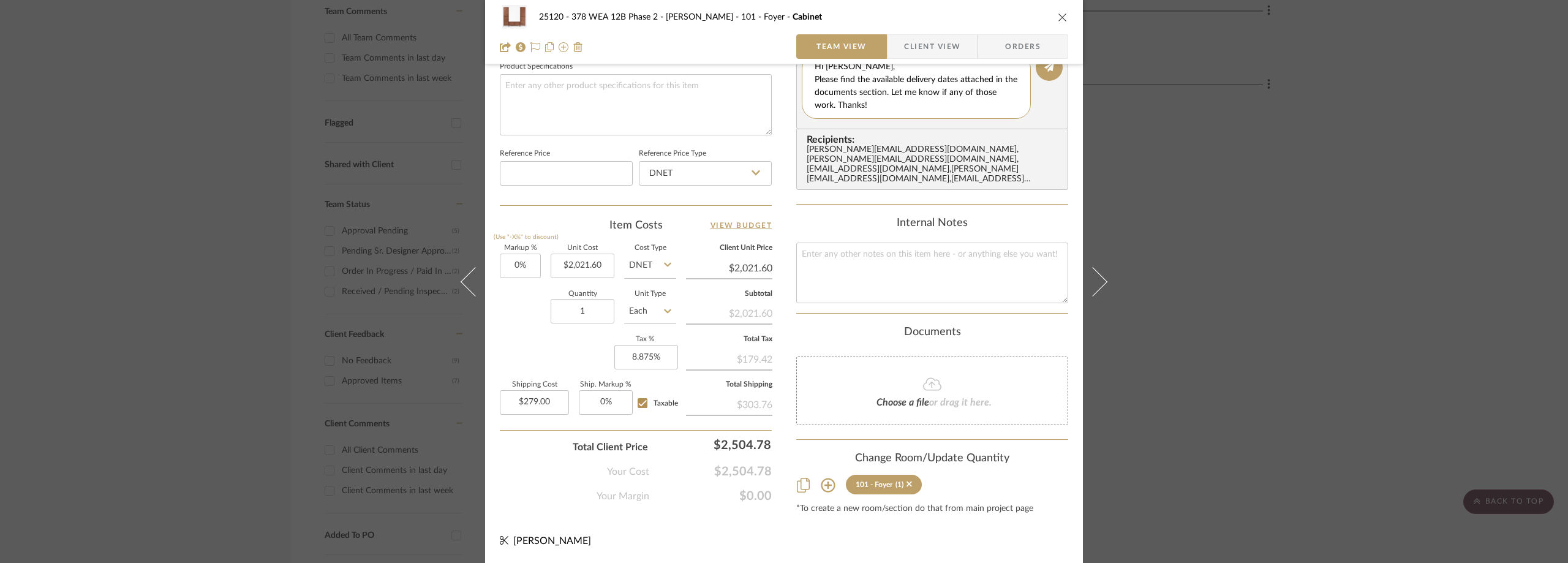
type textarea "Hi Lauren, Please find the available delivery dates attached in the documents s…"
click at [885, 389] on fa-icon at bounding box center [932, 384] width 112 height 16
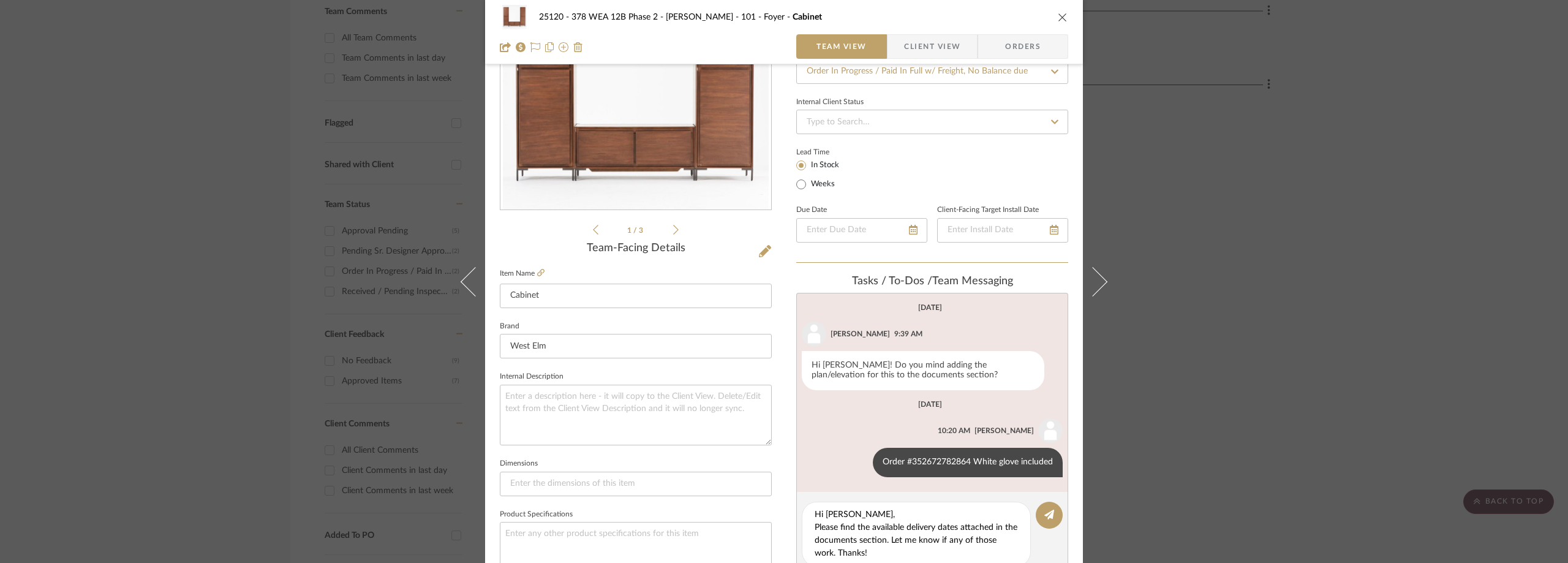
scroll to position [159, 0]
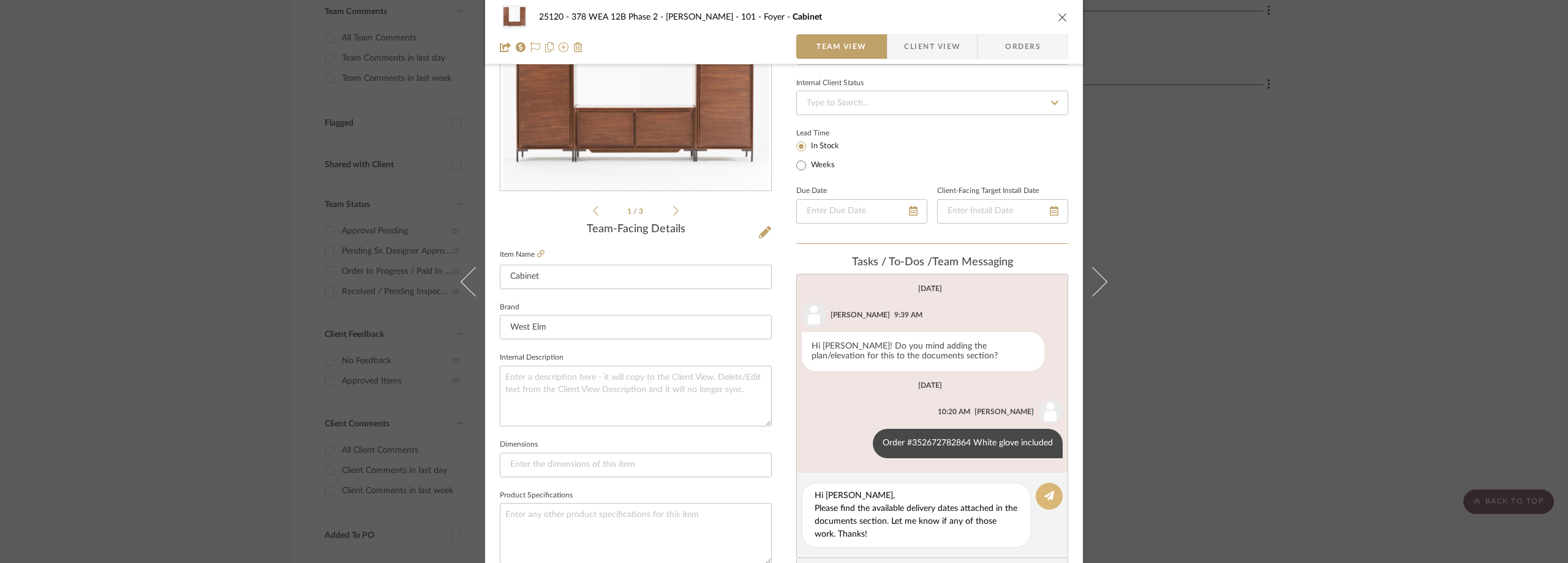
click at [1046, 489] on button at bounding box center [1050, 496] width 27 height 27
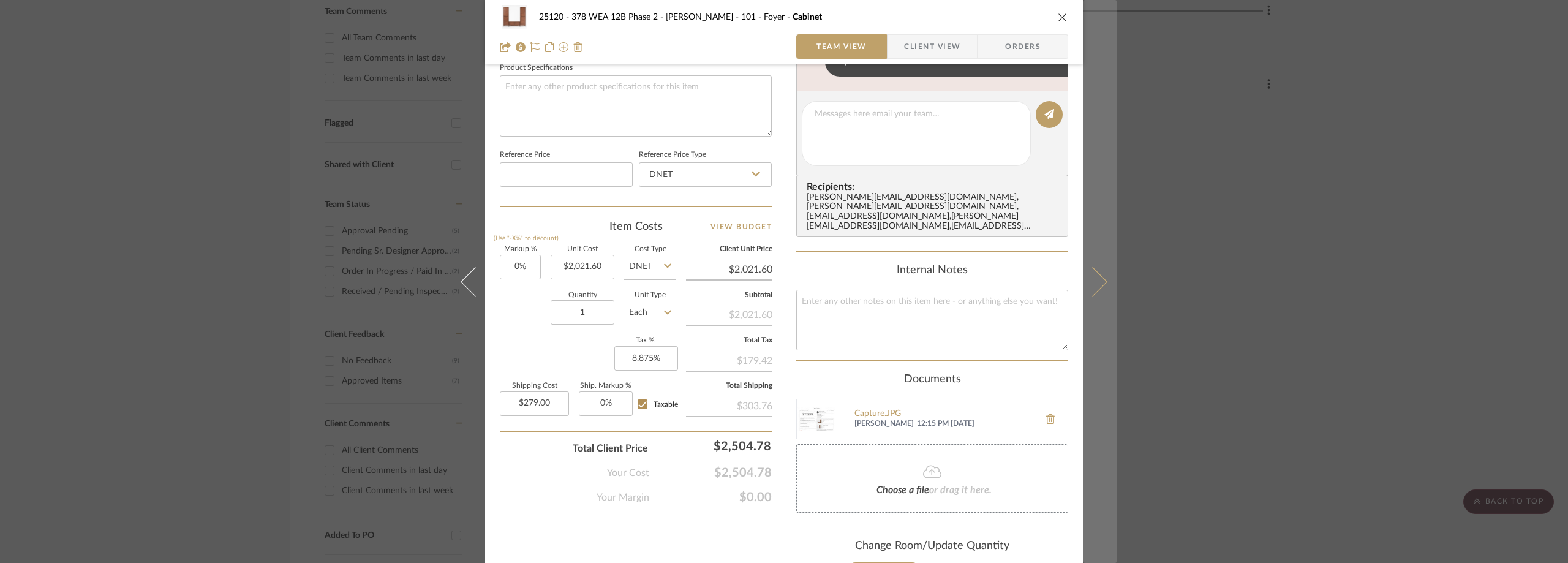
scroll to position [589, 0]
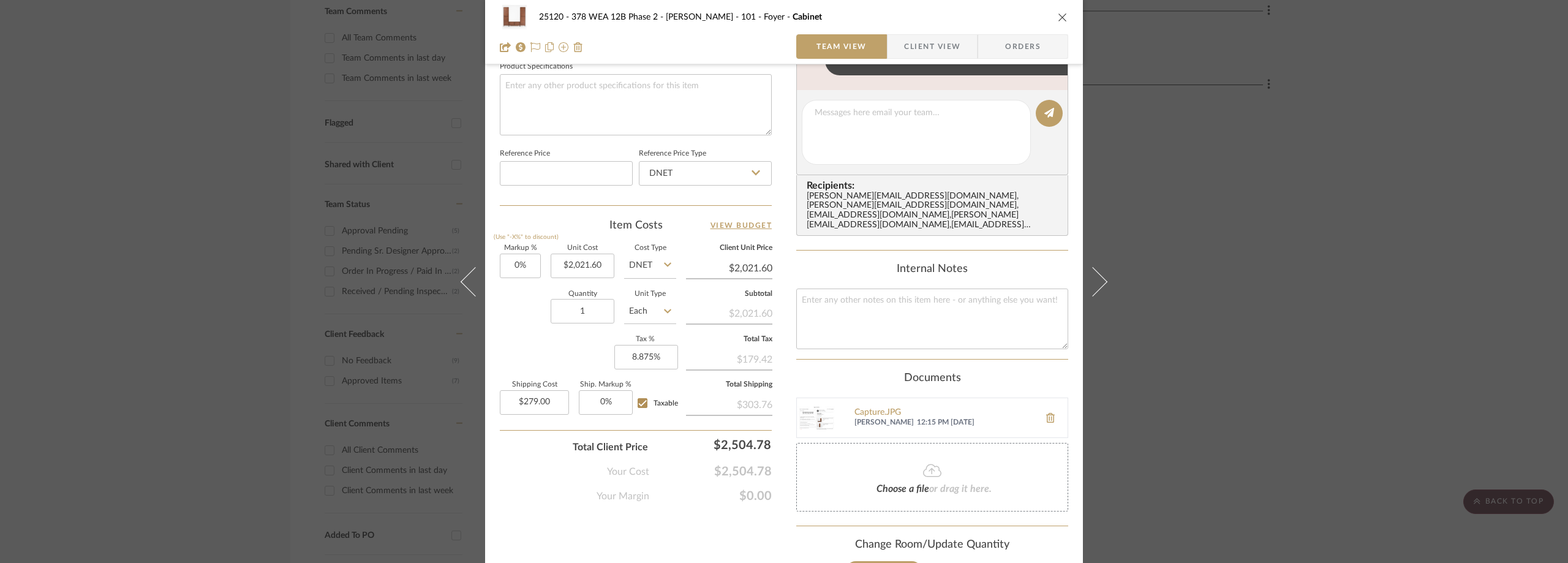
click at [145, 180] on div "25120 - 378 WEA 12B Phase 2 - Mautner 101 - Foyer Cabinet Team View Client View…" at bounding box center [784, 282] width 1568 height 563
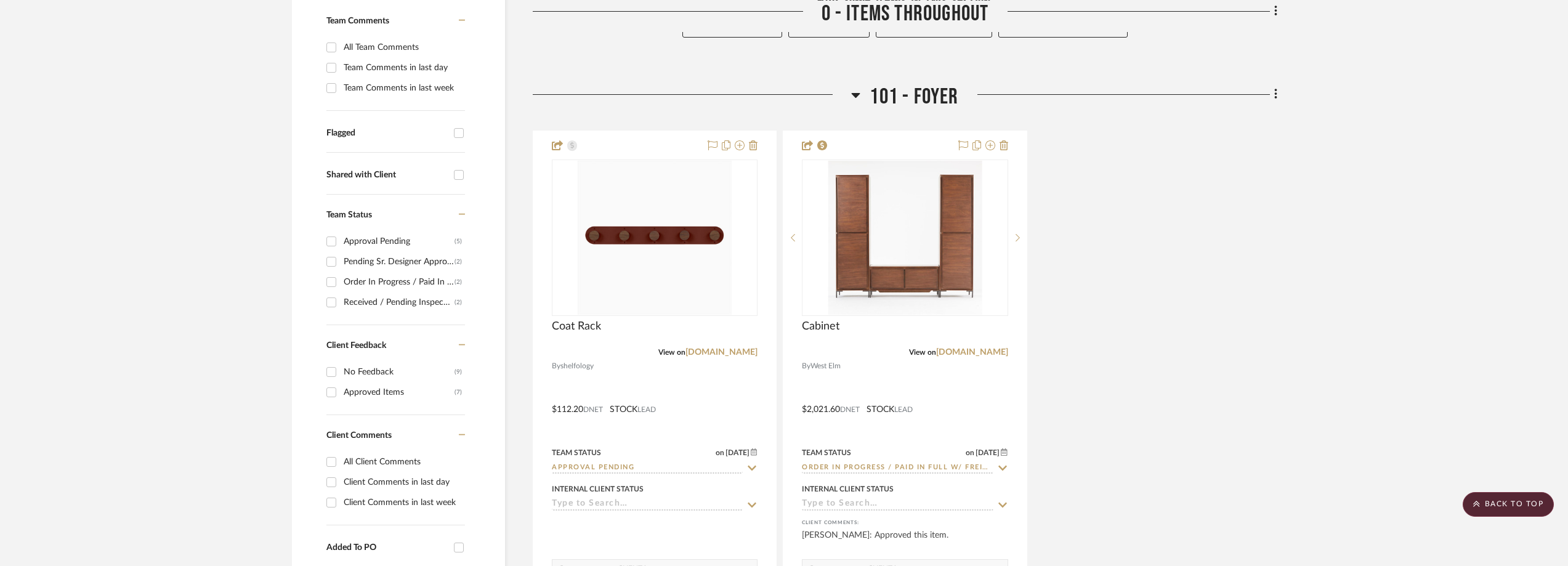
scroll to position [0, 0]
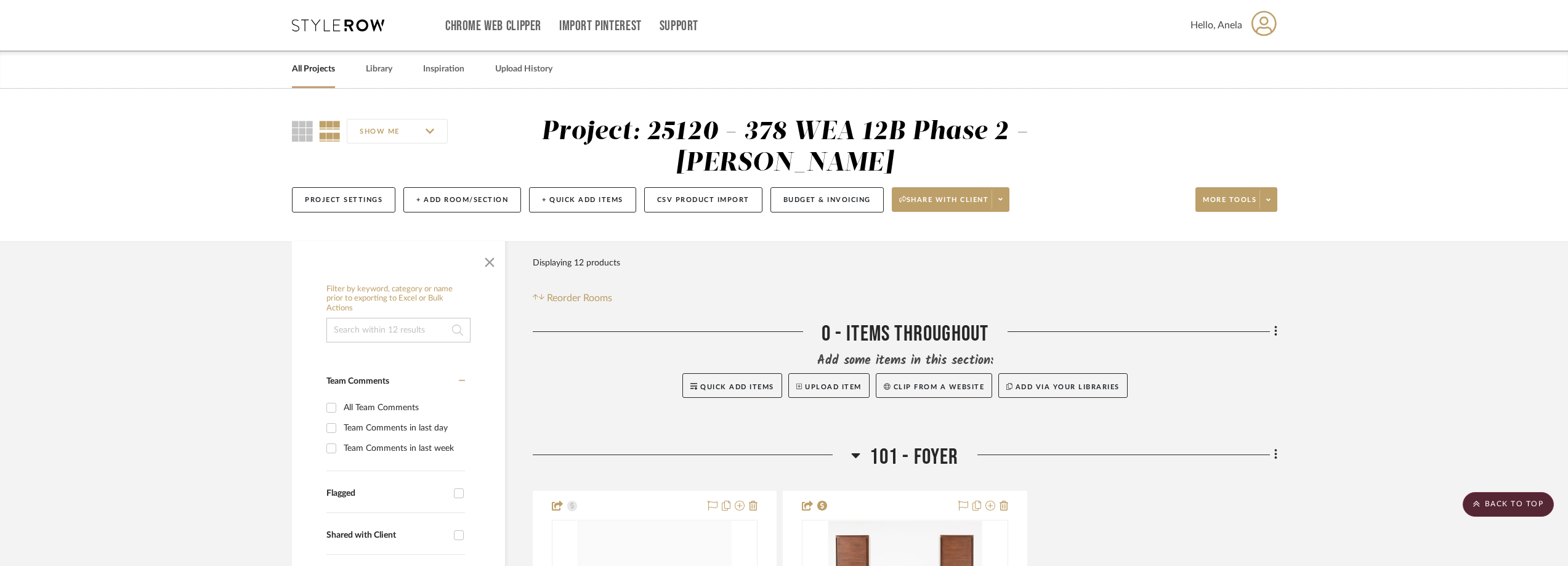
click at [357, 17] on div "Chrome Web Clipper Import Pinterest Support All Projects Library Inspiration Up…" at bounding box center [784, 25] width 985 height 51
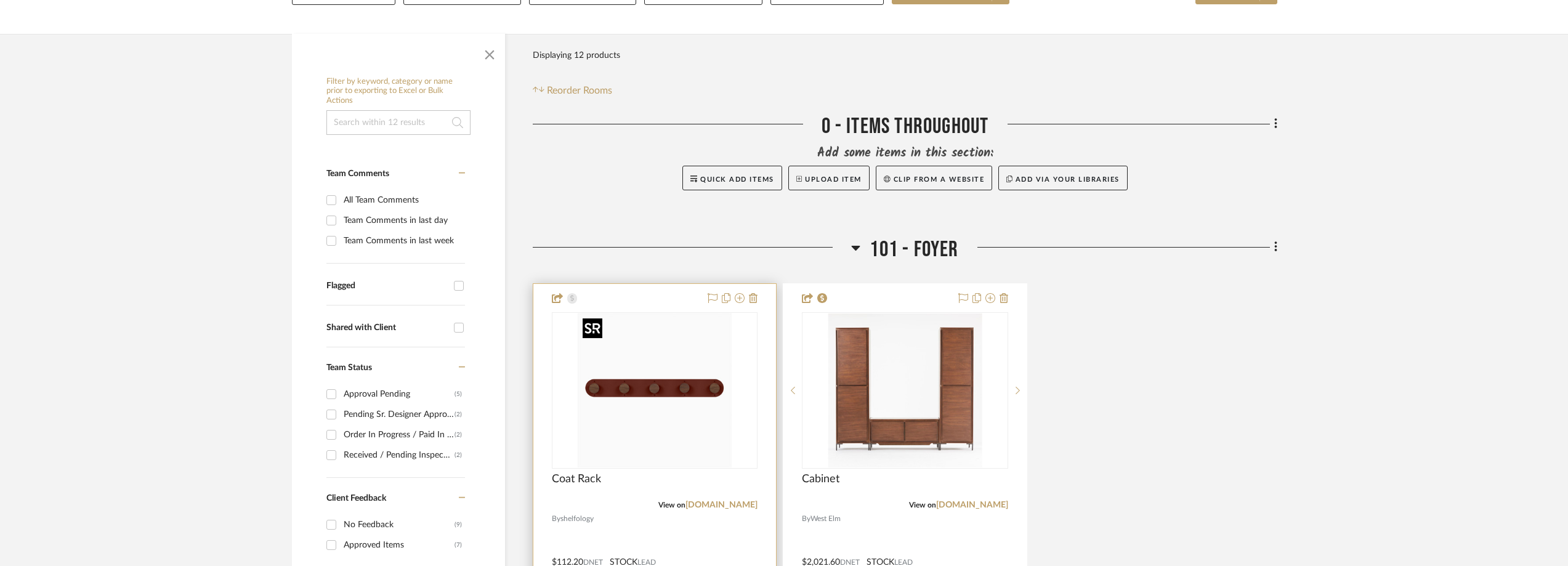
scroll to position [308, 0]
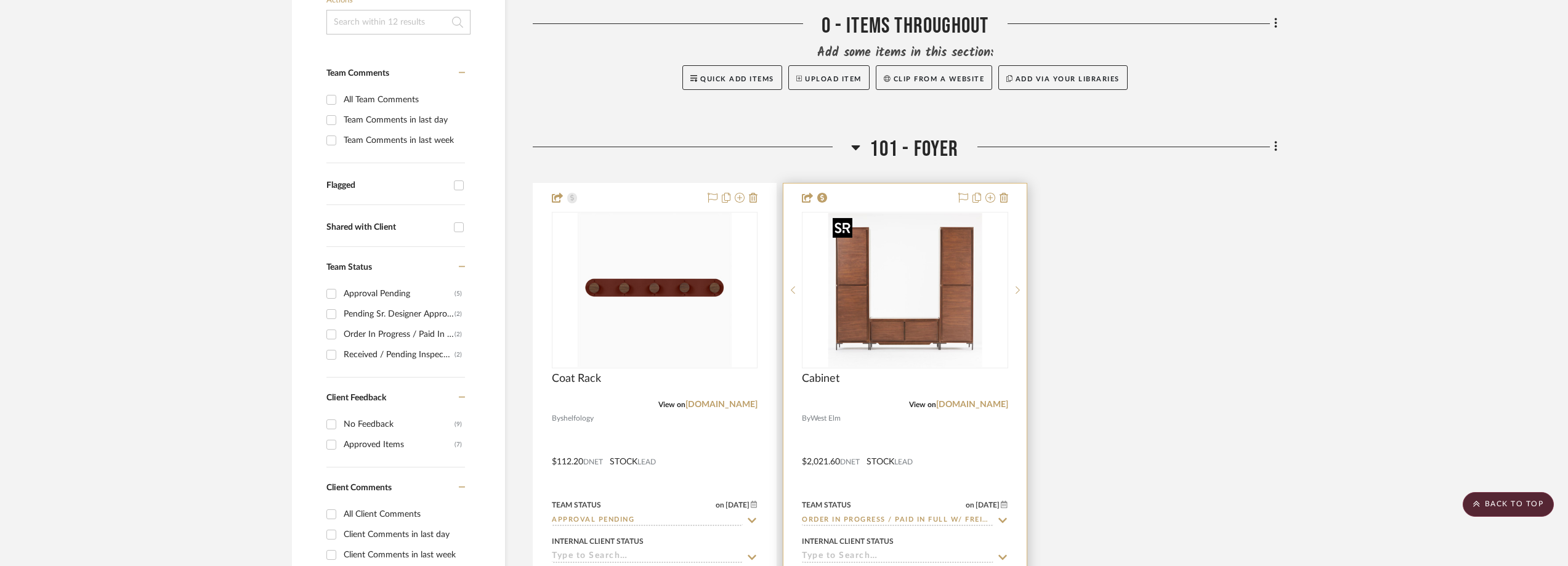
click at [886, 269] on img "0" at bounding box center [904, 290] width 154 height 154
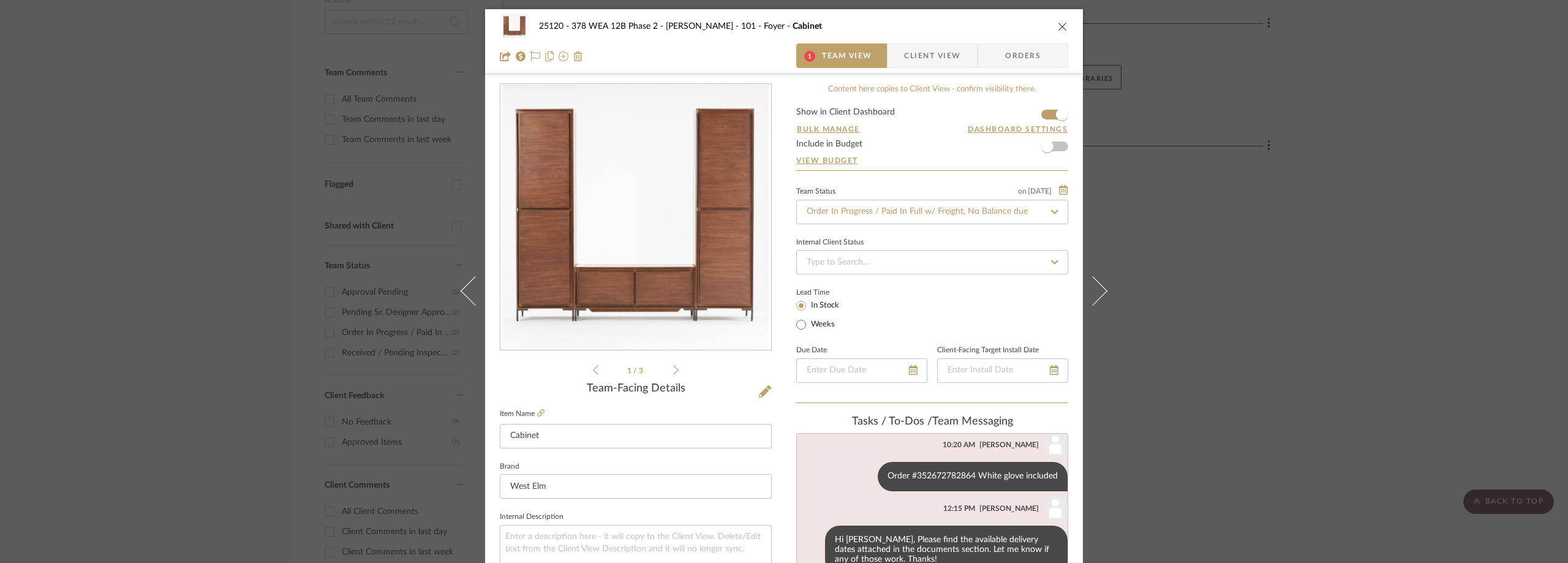
scroll to position [245, 0]
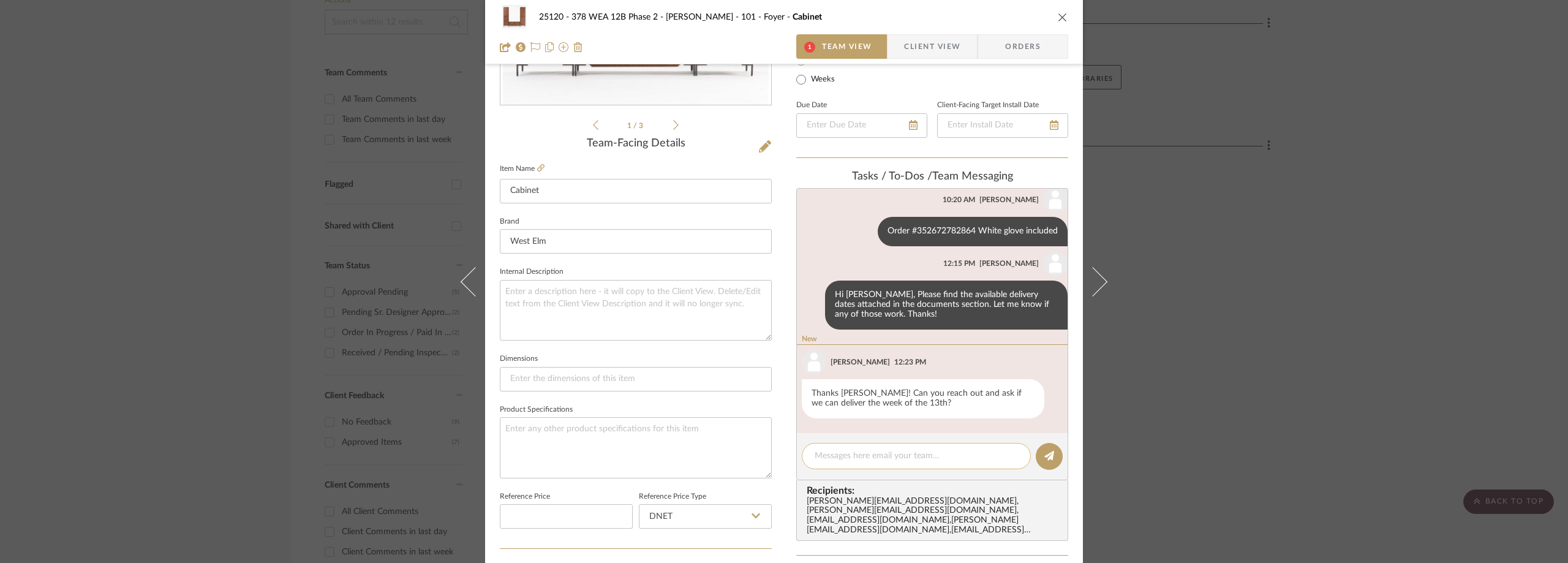
click at [879, 449] on div at bounding box center [916, 456] width 229 height 26
click at [879, 456] on textarea at bounding box center [916, 456] width 203 height 13
paste textarea "October 14, 2025"
click at [845, 456] on textarea "Delivery October 14, 2025" at bounding box center [916, 456] width 203 height 13
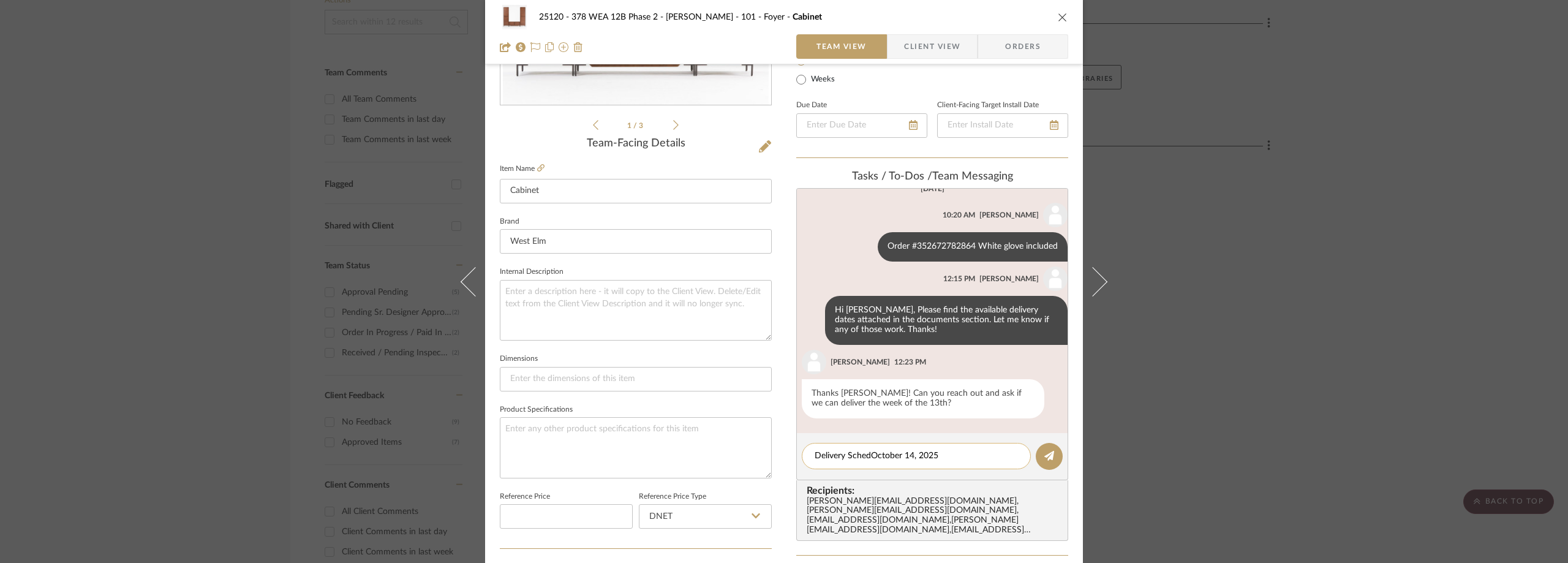
scroll to position [111, 0]
type textarea "Delivery Scheduled for October 14, 2025"
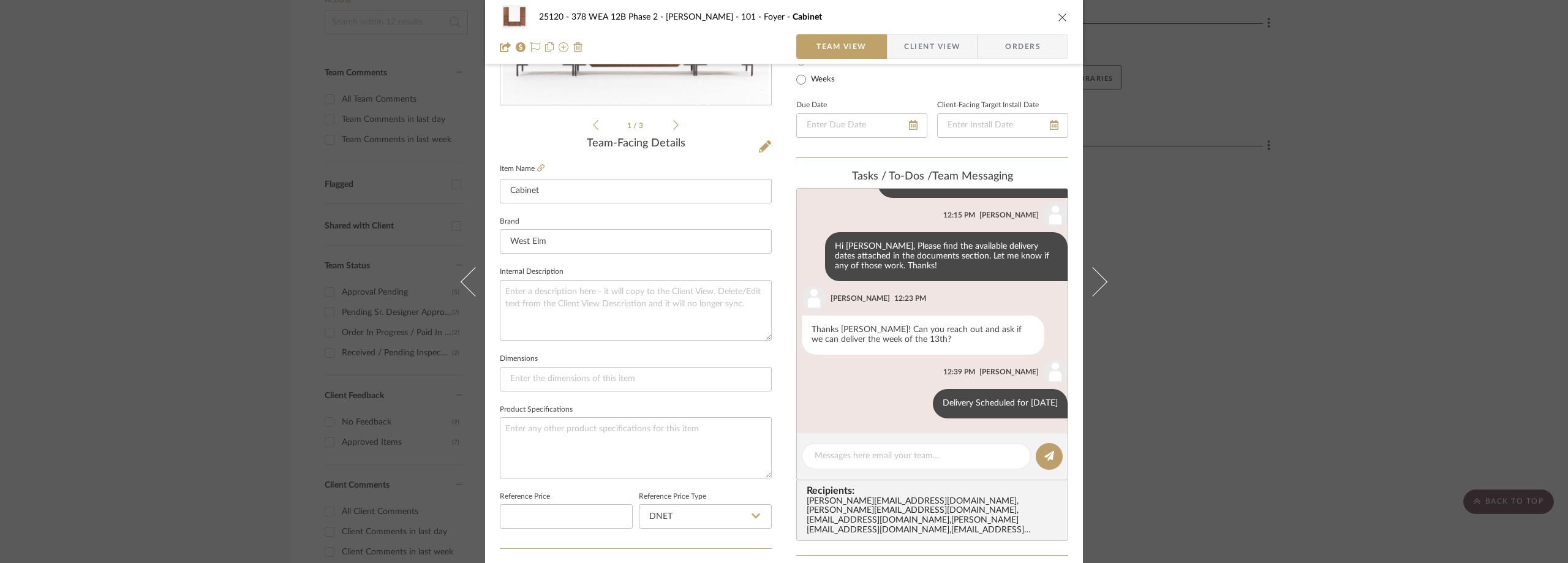
click at [307, 216] on div "25120 - 378 WEA 12B Phase 2 - Mautner 101 - Foyer Cabinet Team View Client View…" at bounding box center [784, 282] width 1568 height 563
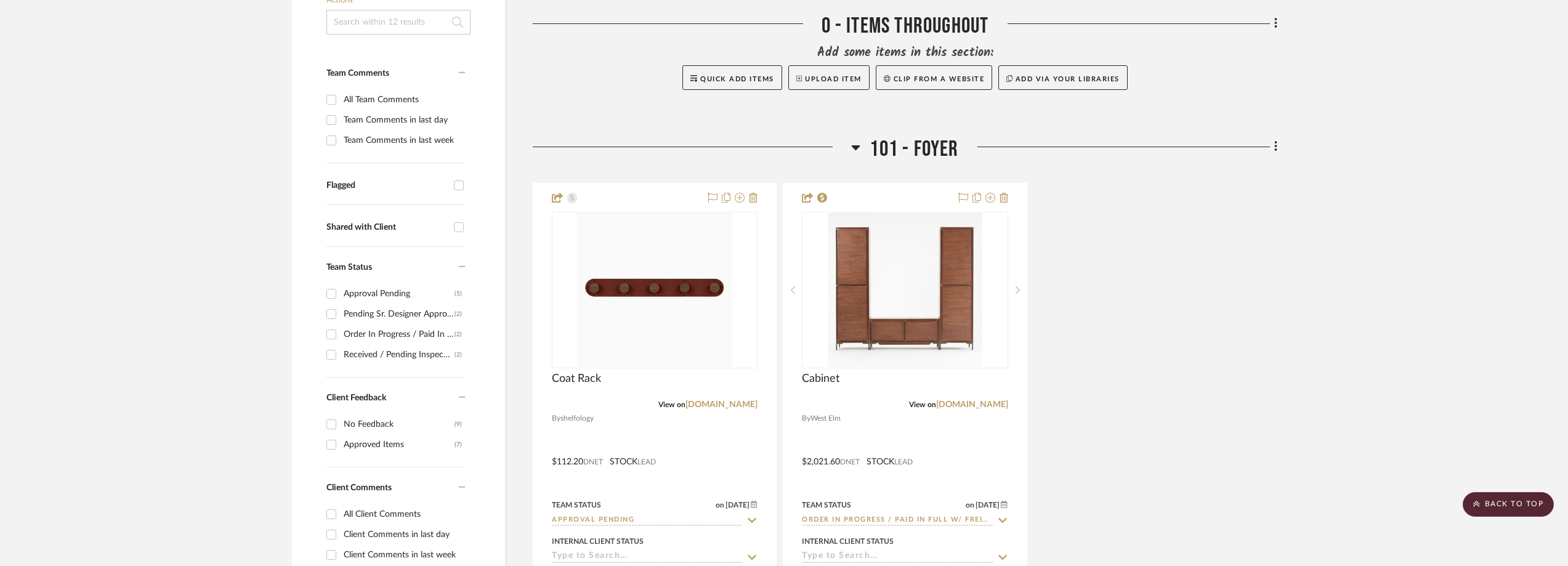
scroll to position [0, 0]
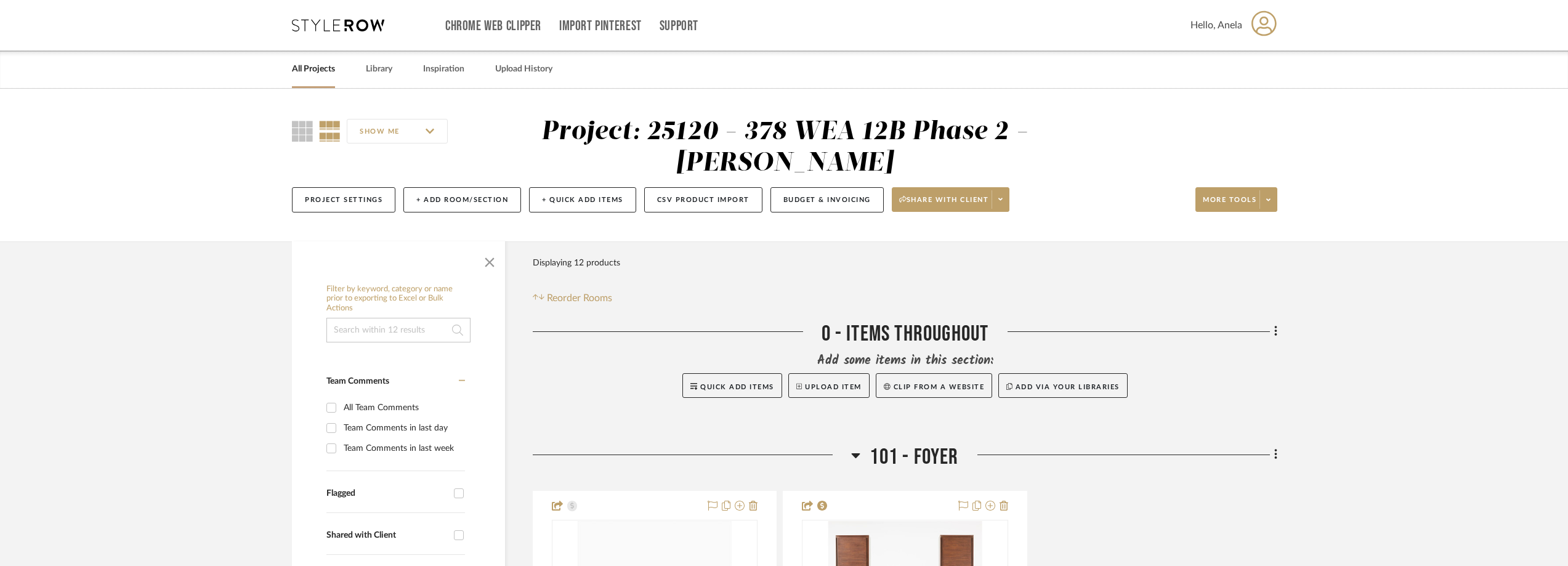
click at [333, 27] on icon at bounding box center [338, 25] width 92 height 12
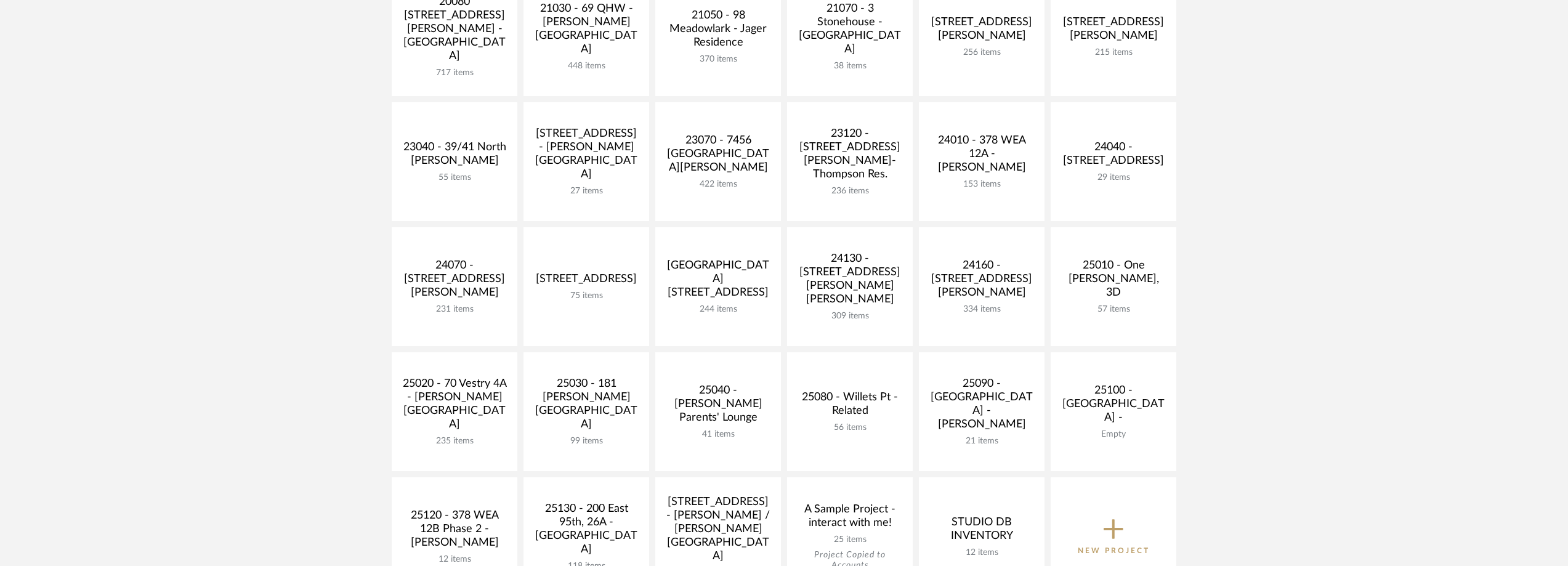
scroll to position [308, 0]
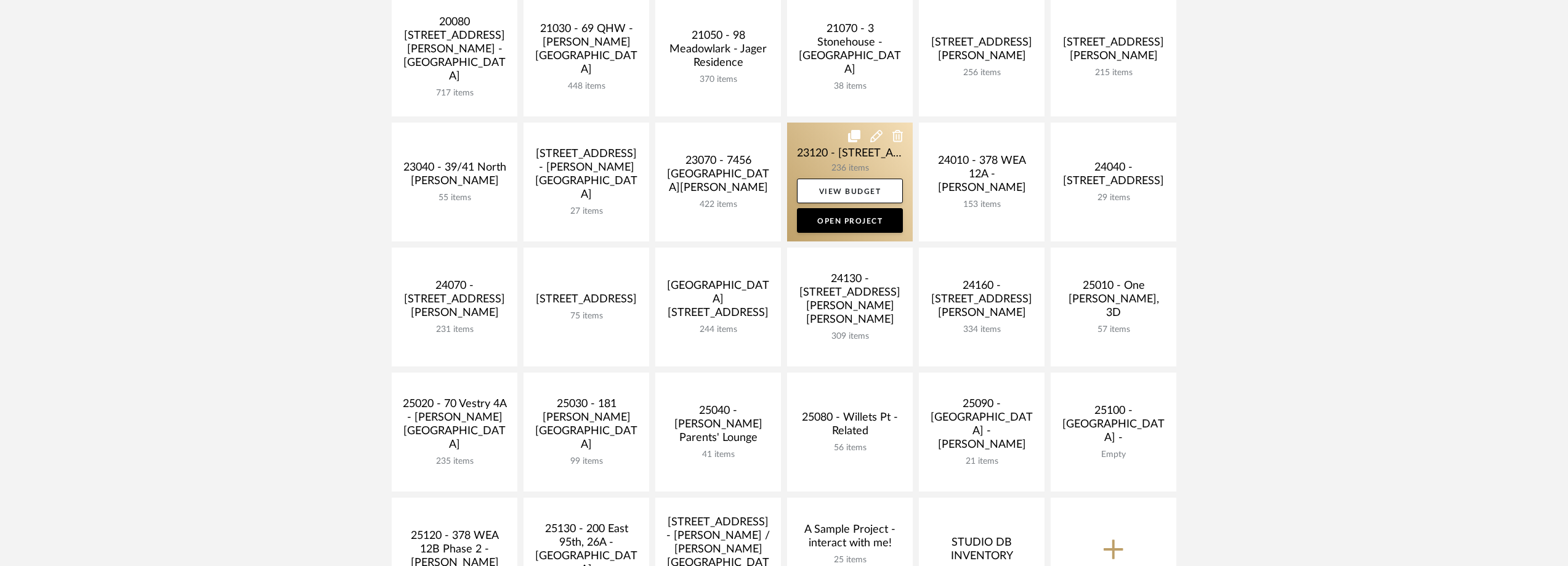
click at [812, 167] on link at bounding box center [849, 182] width 126 height 119
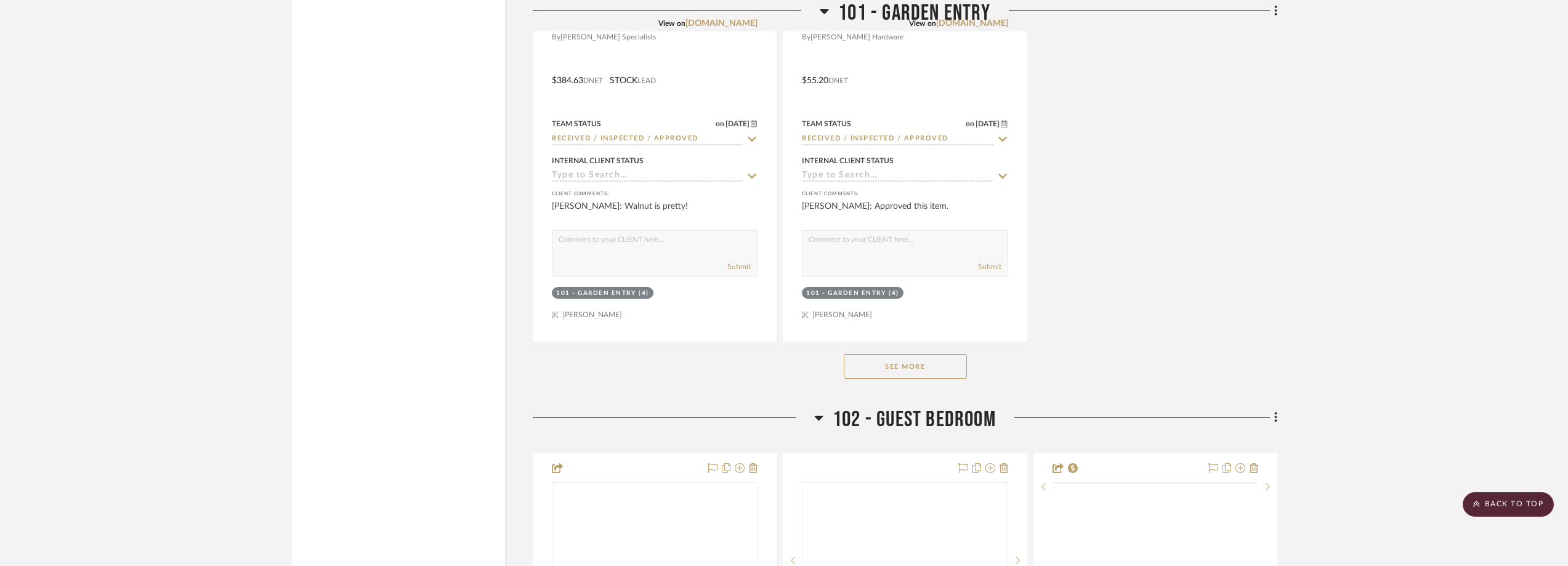
scroll to position [4189, 0]
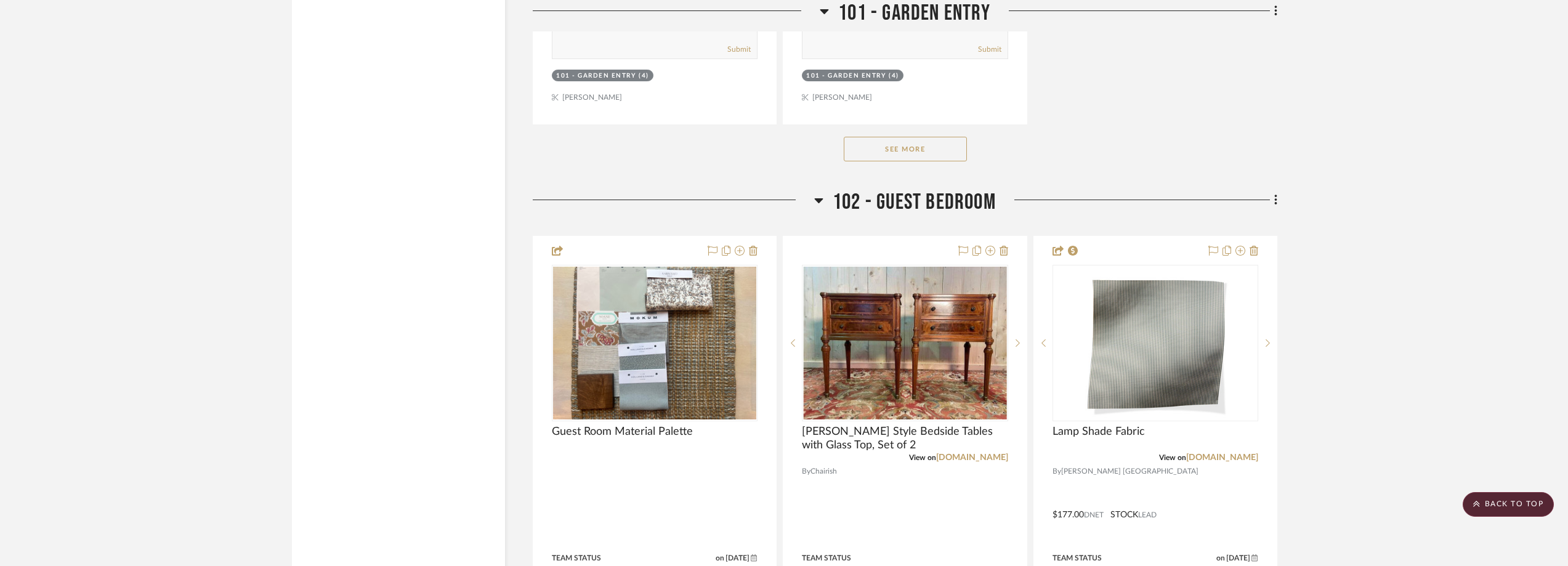
click at [943, 156] on button "See More" at bounding box center [904, 149] width 123 height 25
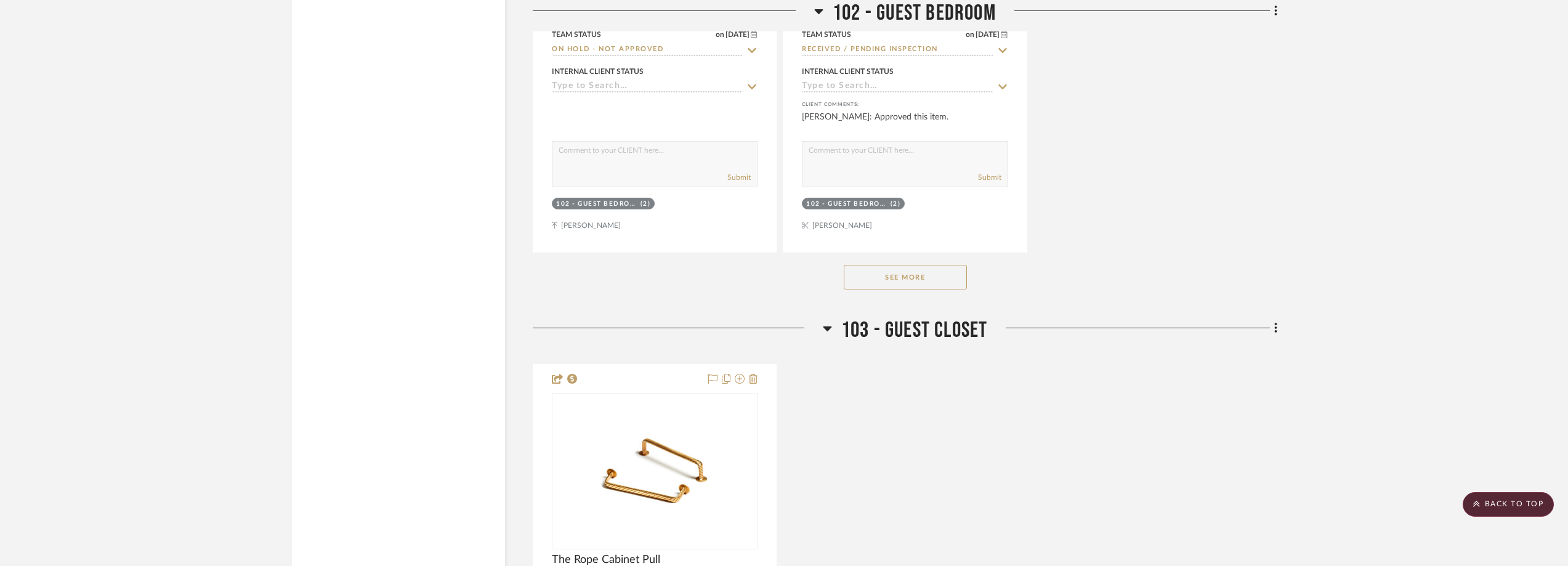
scroll to position [6531, 0]
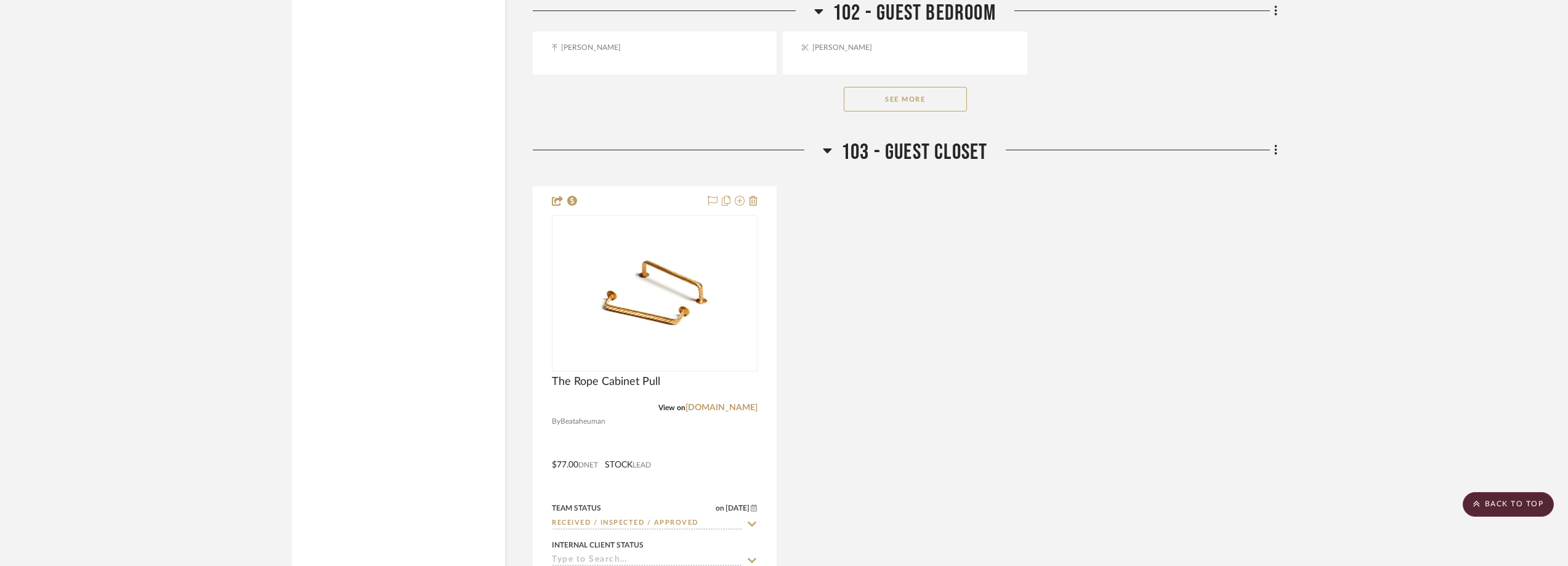
click at [928, 91] on button "See More" at bounding box center [904, 99] width 123 height 25
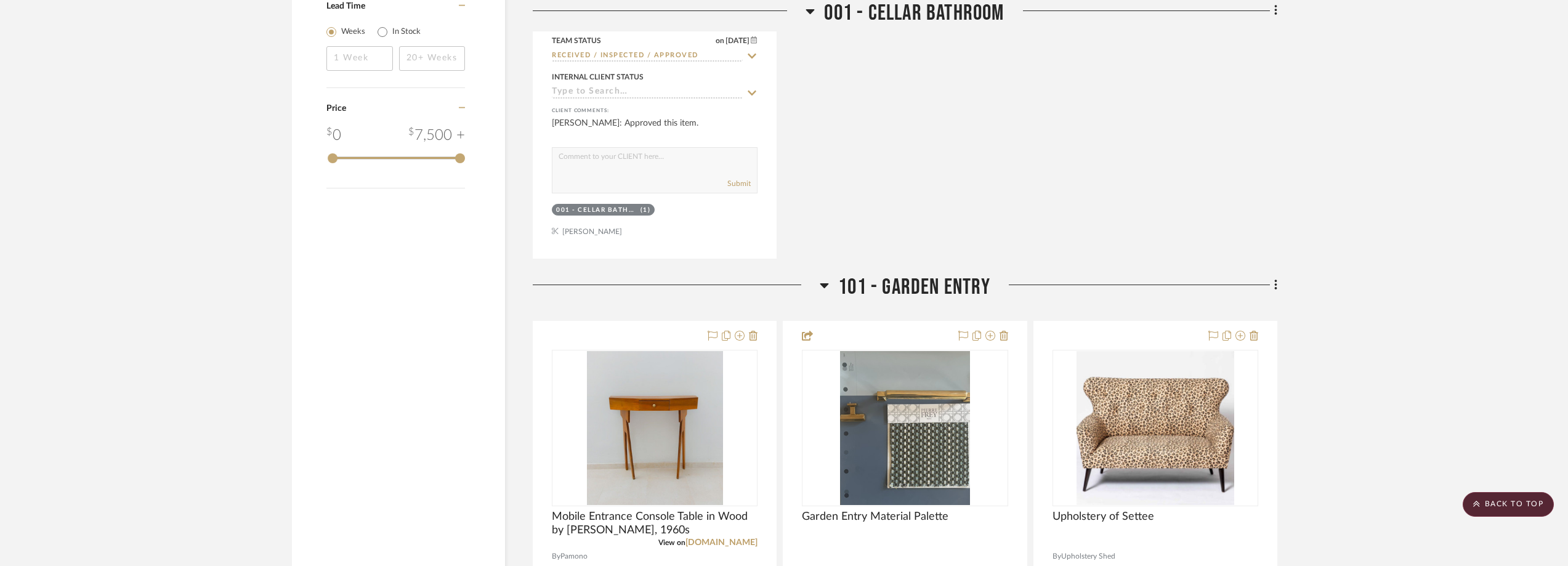
scroll to position [0, 0]
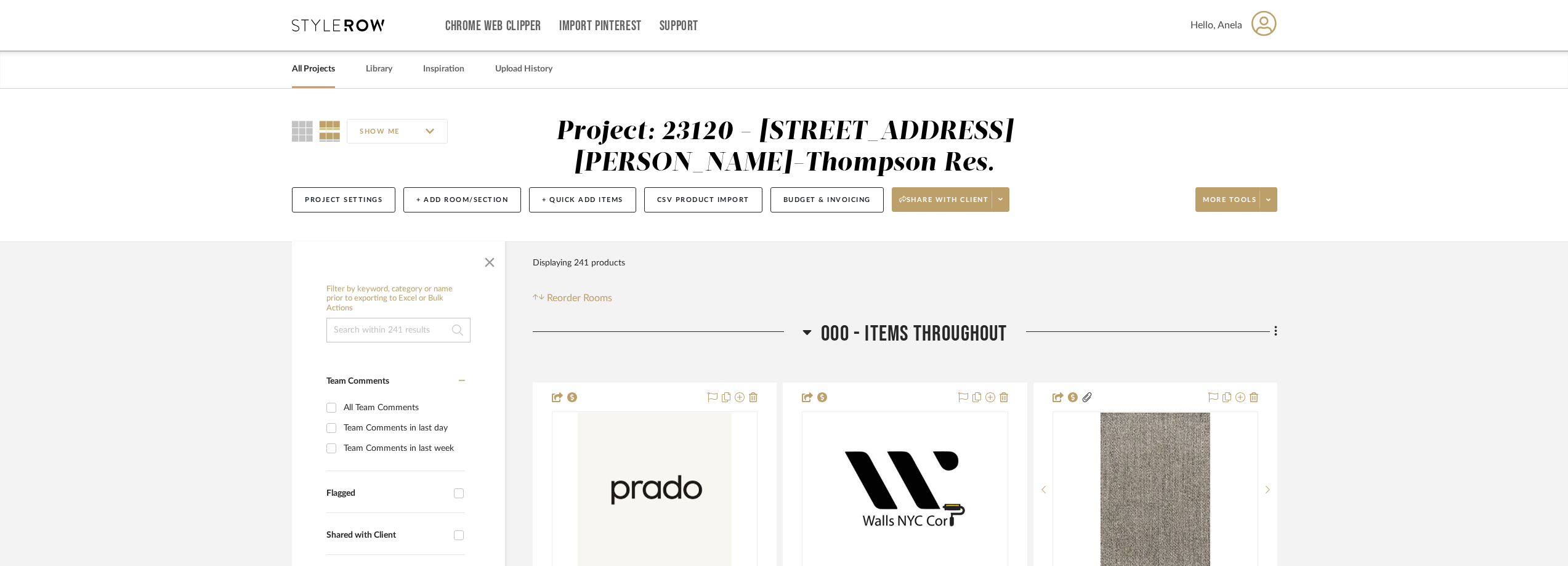
click at [346, 24] on icon at bounding box center [338, 25] width 92 height 12
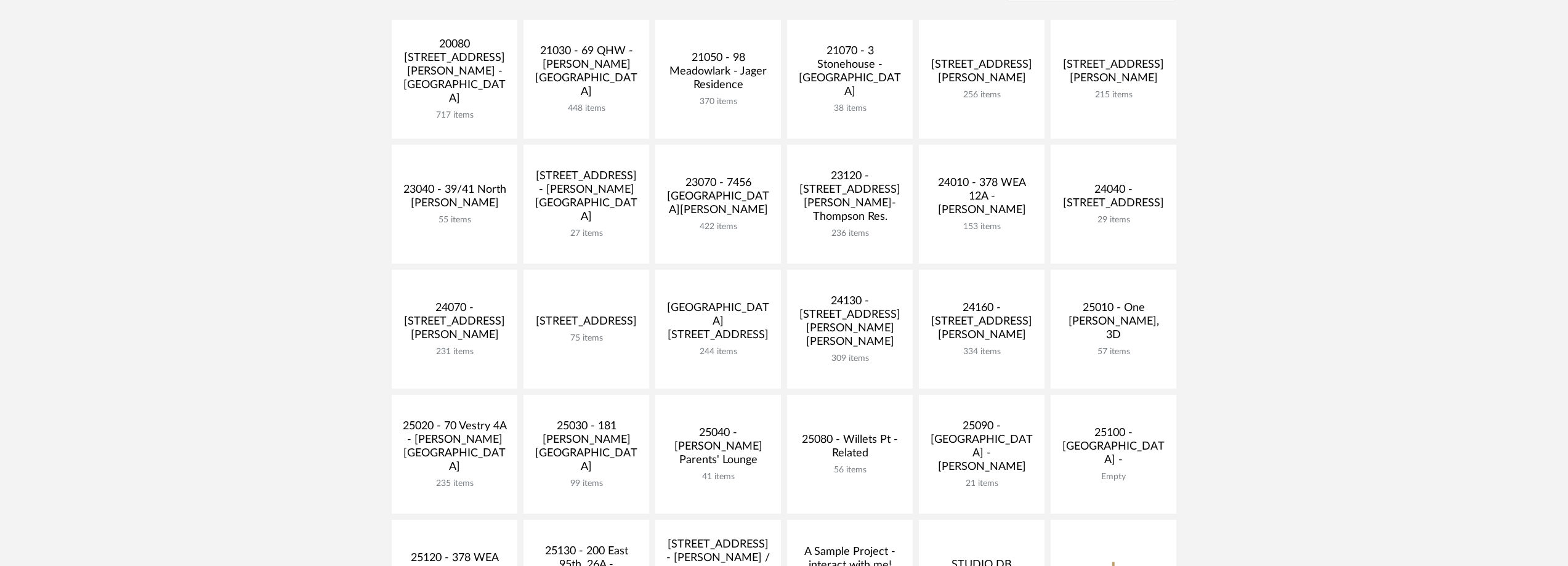
scroll to position [308, 0]
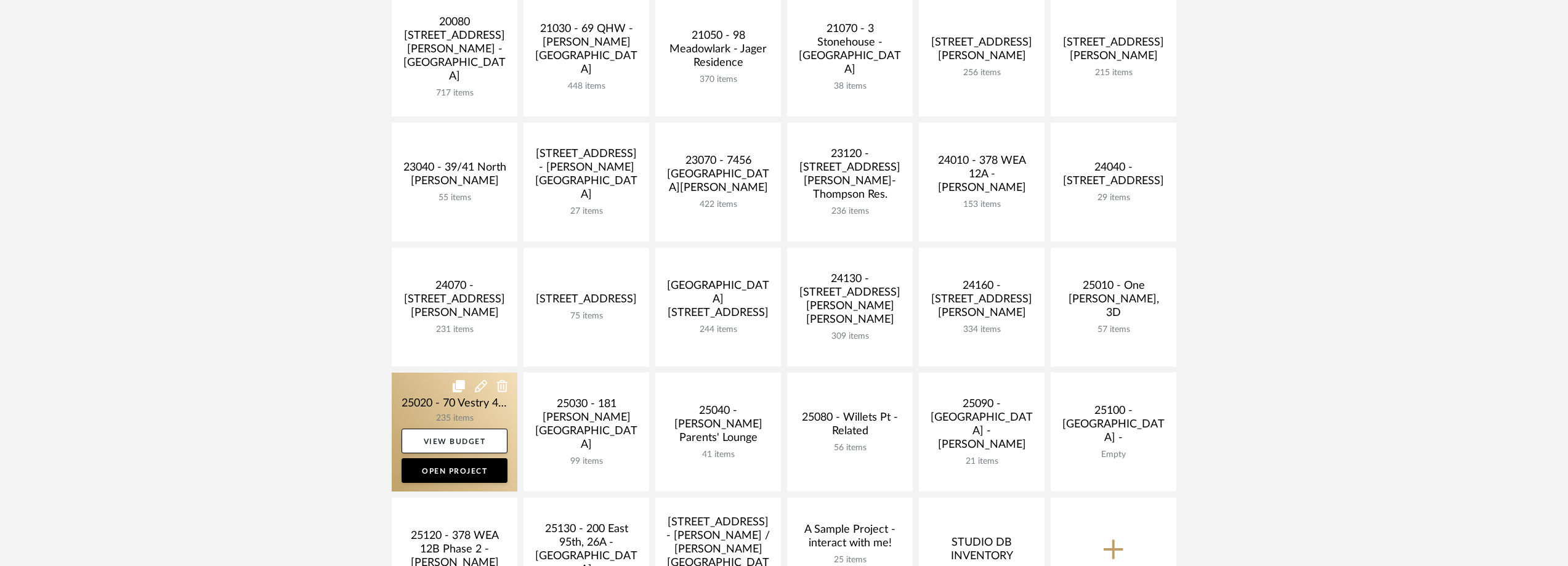
click at [425, 403] on link at bounding box center [454, 432] width 126 height 119
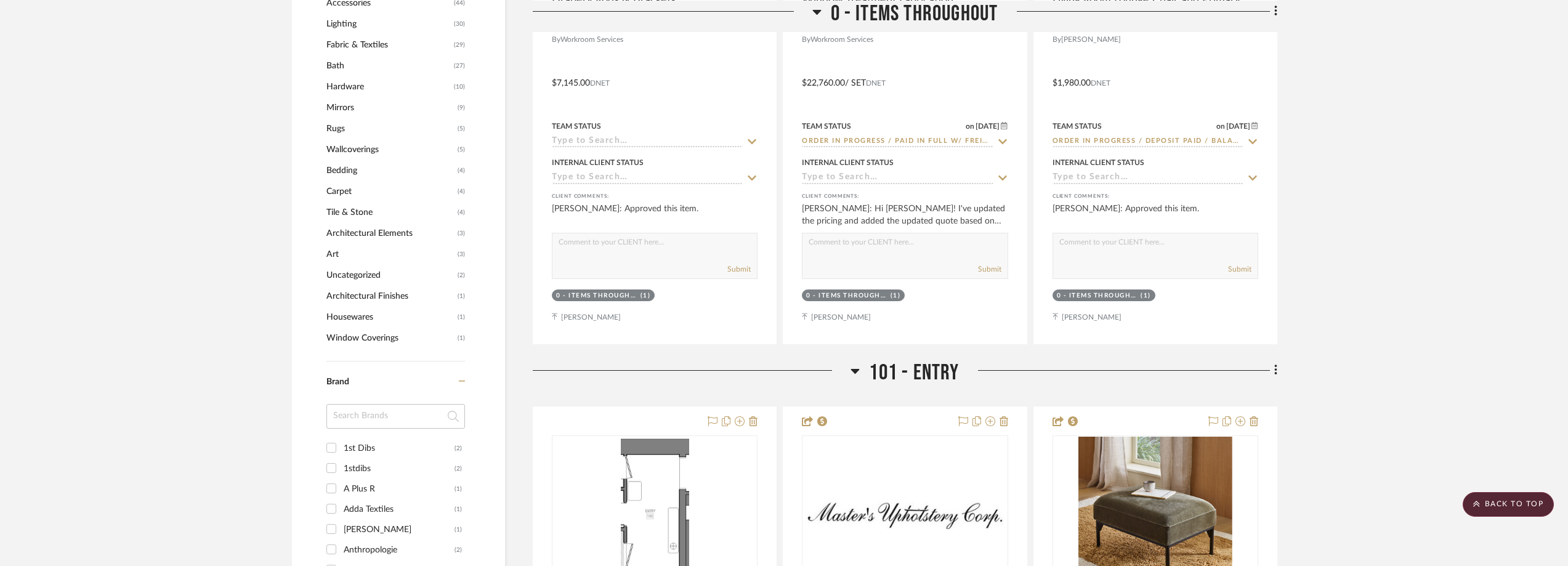
scroll to position [1170, 0]
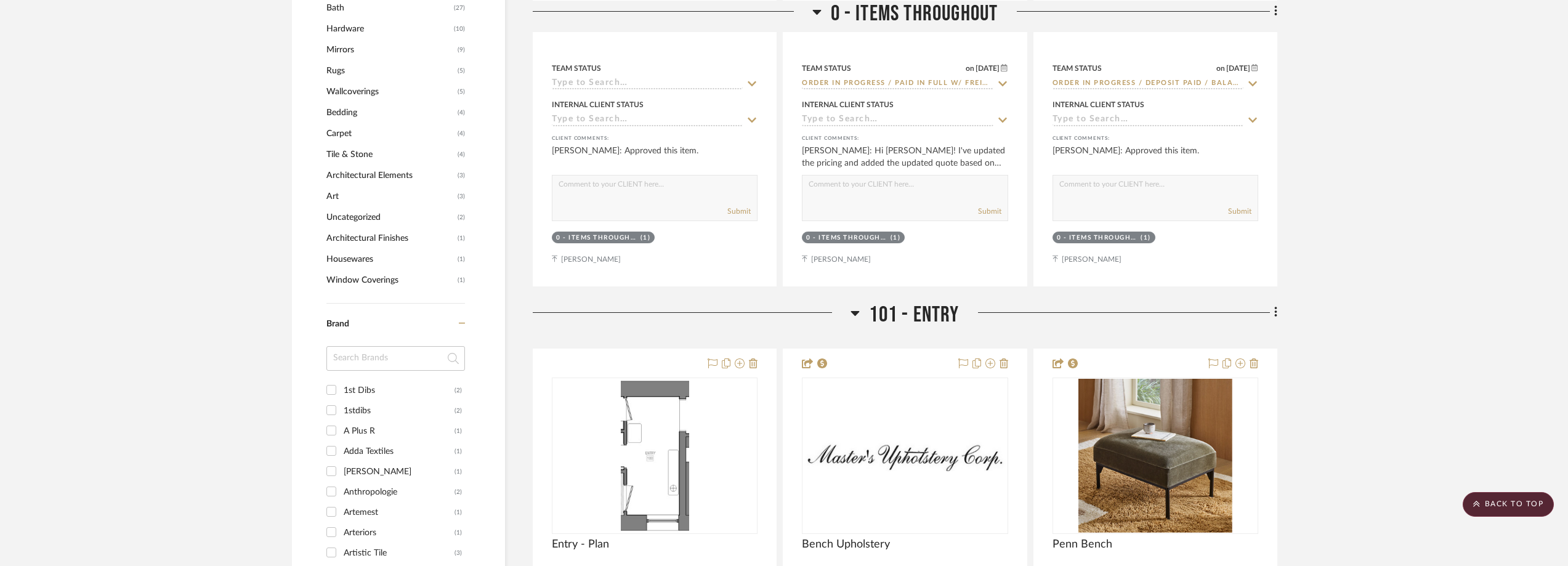
click at [380, 351] on input at bounding box center [396, 358] width 139 height 25
type input "soho home"
click at [422, 394] on div "Soho Home" at bounding box center [399, 391] width 111 height 20
click at [341, 394] on input "Soho Home (3)" at bounding box center [331, 390] width 20 height 20
checkbox input "true"
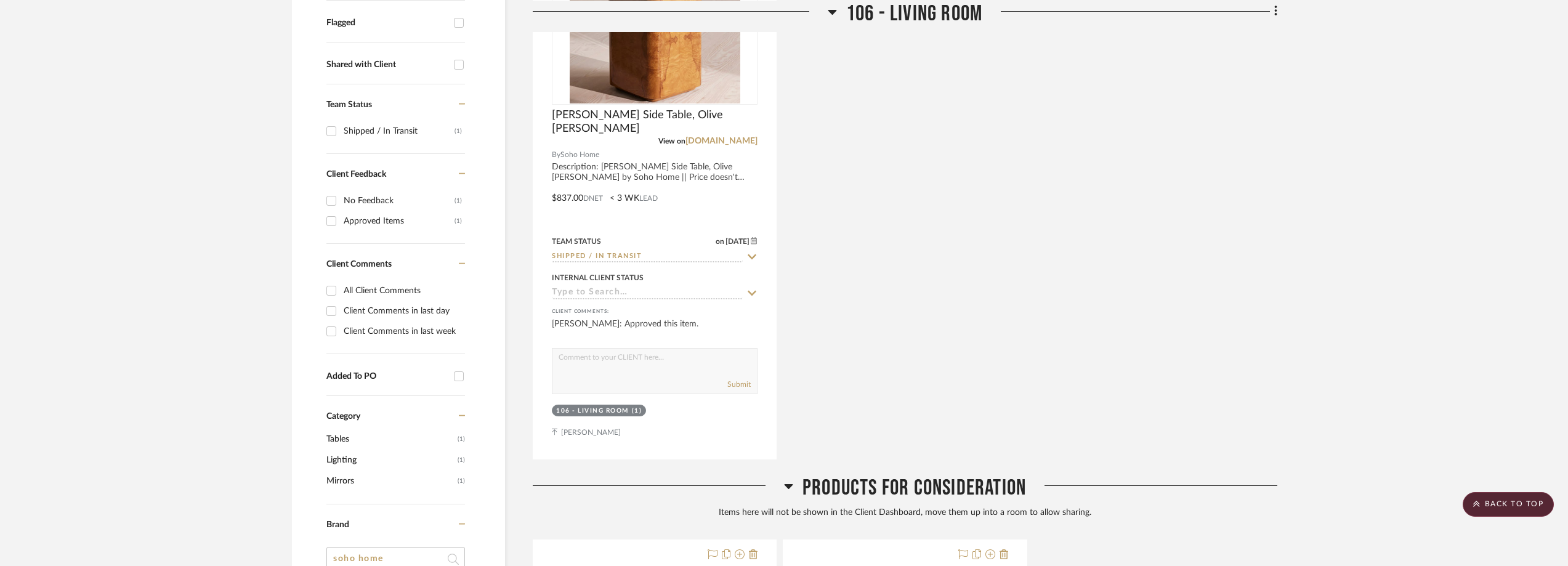
scroll to position [286, 0]
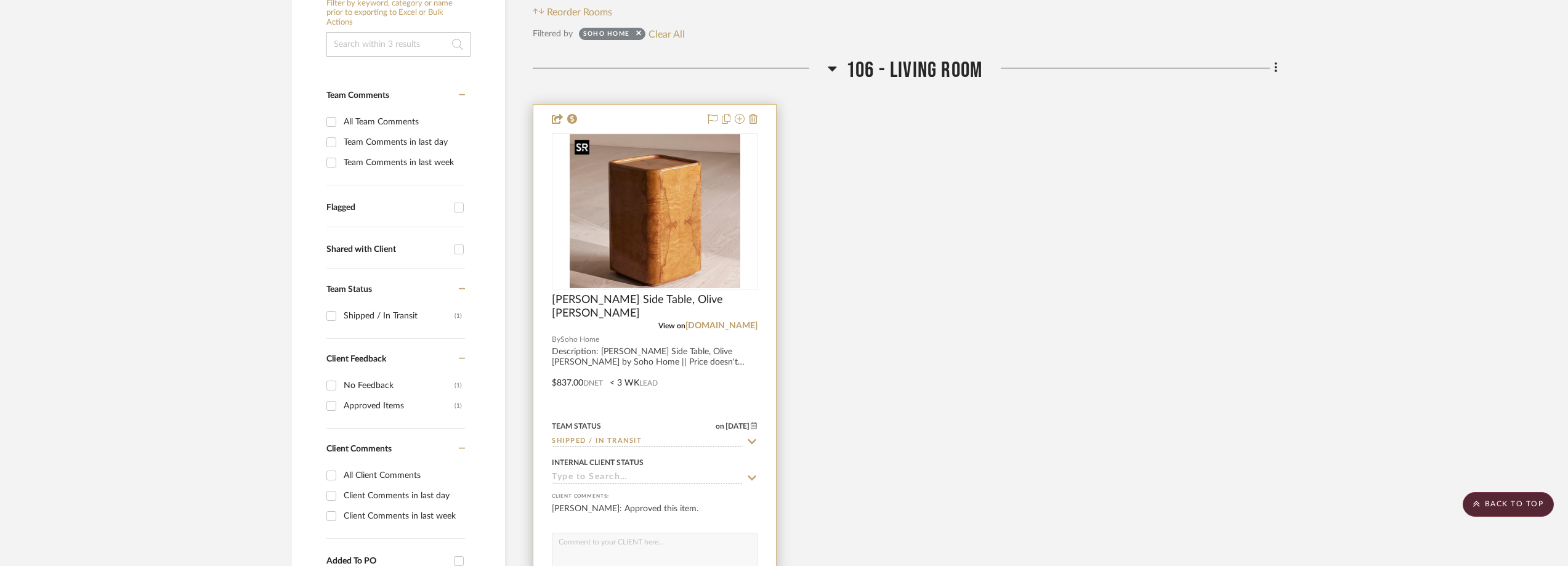
click at [0, 0] on img at bounding box center [0, 0] width 0 height 0
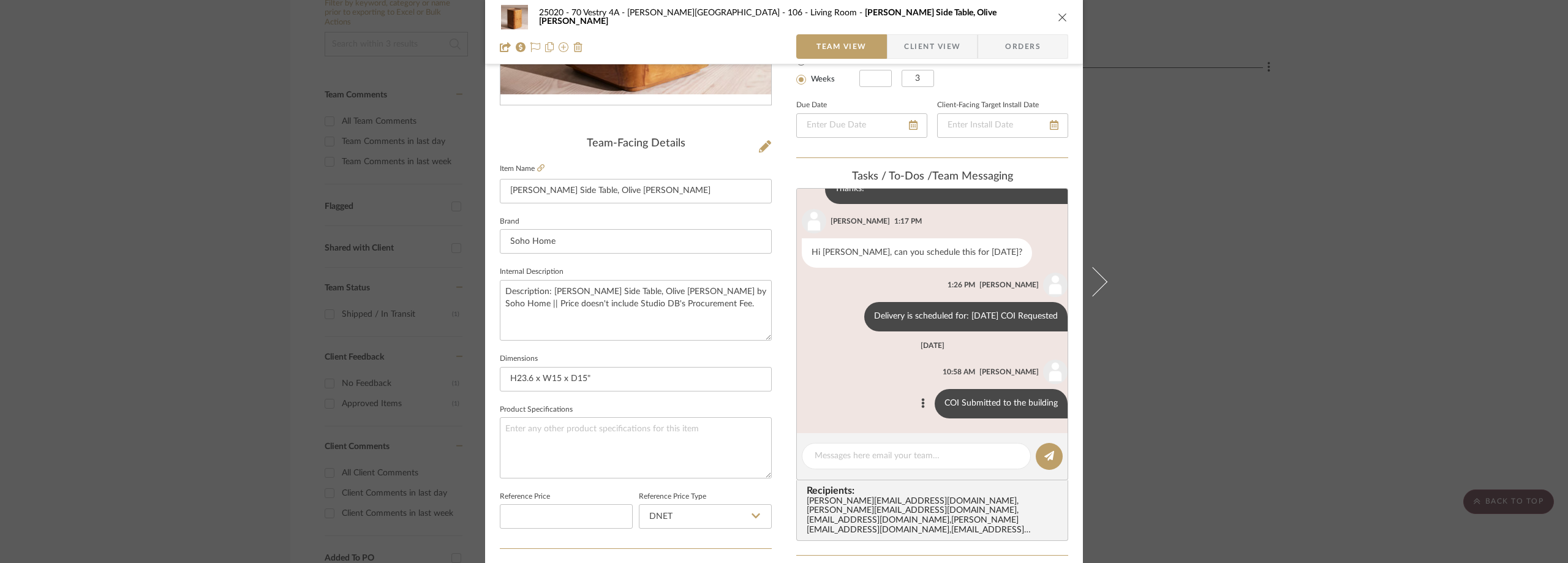
scroll to position [381, 0]
click at [859, 450] on textarea at bounding box center [916, 456] width 203 height 13
paste textarea "Order is set to arrive between 12:30 PM and 02:30 PM on Friday, September 26th …"
type textarea "Order is set to arrive between 12:30 PM and 02:30 PM on Friday, September 26th …"
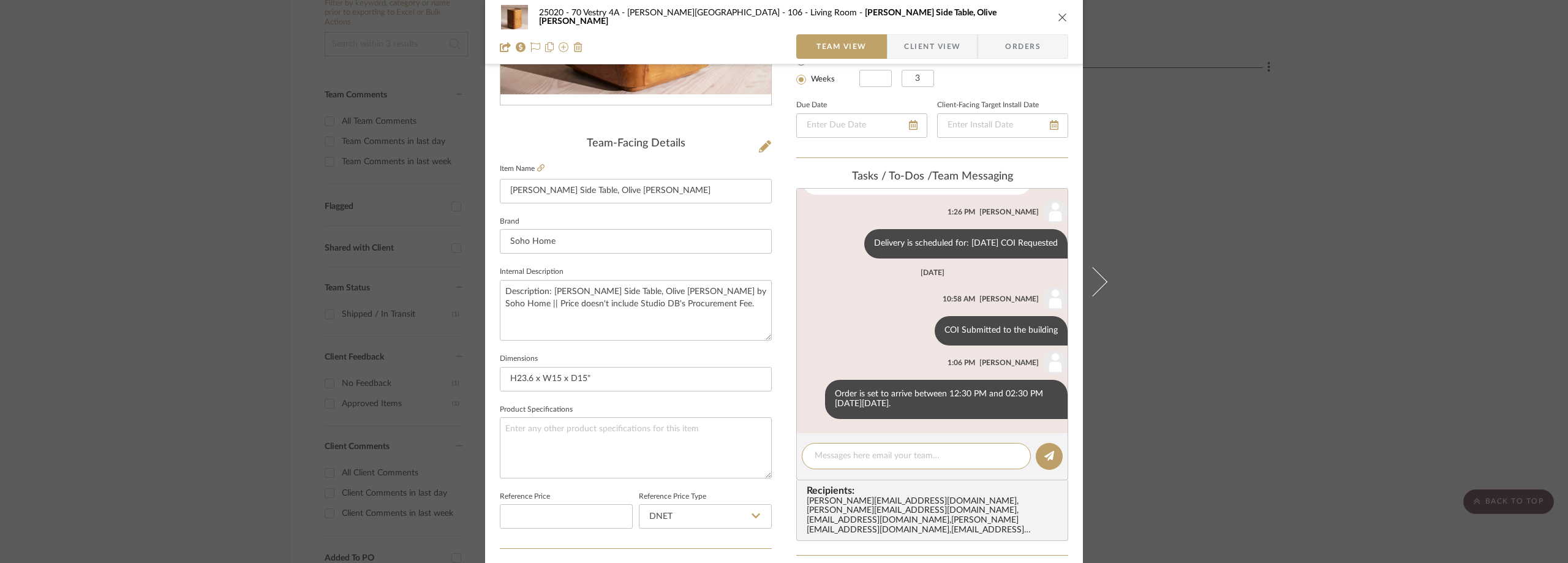
scroll to position [453, 0]
click at [214, 212] on div "25020 - 70 Vestry 4A - Grant-Stanleigh 106 - Living Room Dawson Side Table, Oli…" at bounding box center [784, 282] width 1568 height 563
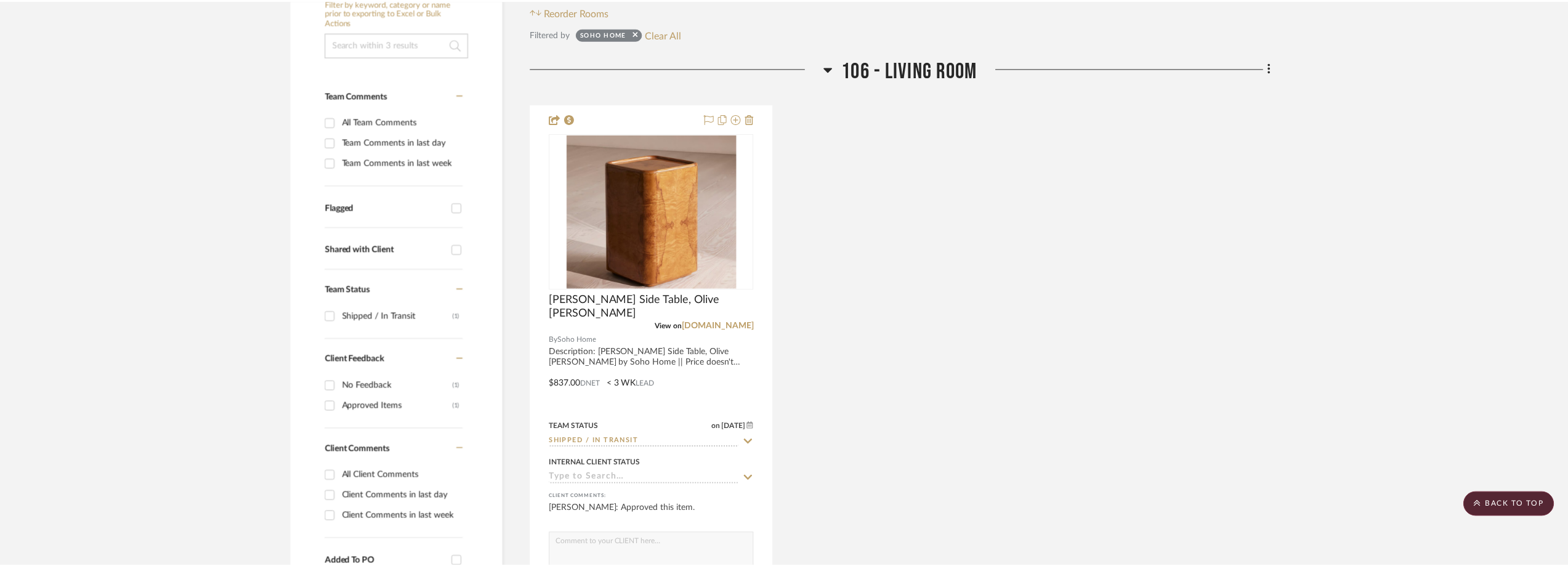
scroll to position [286, 0]
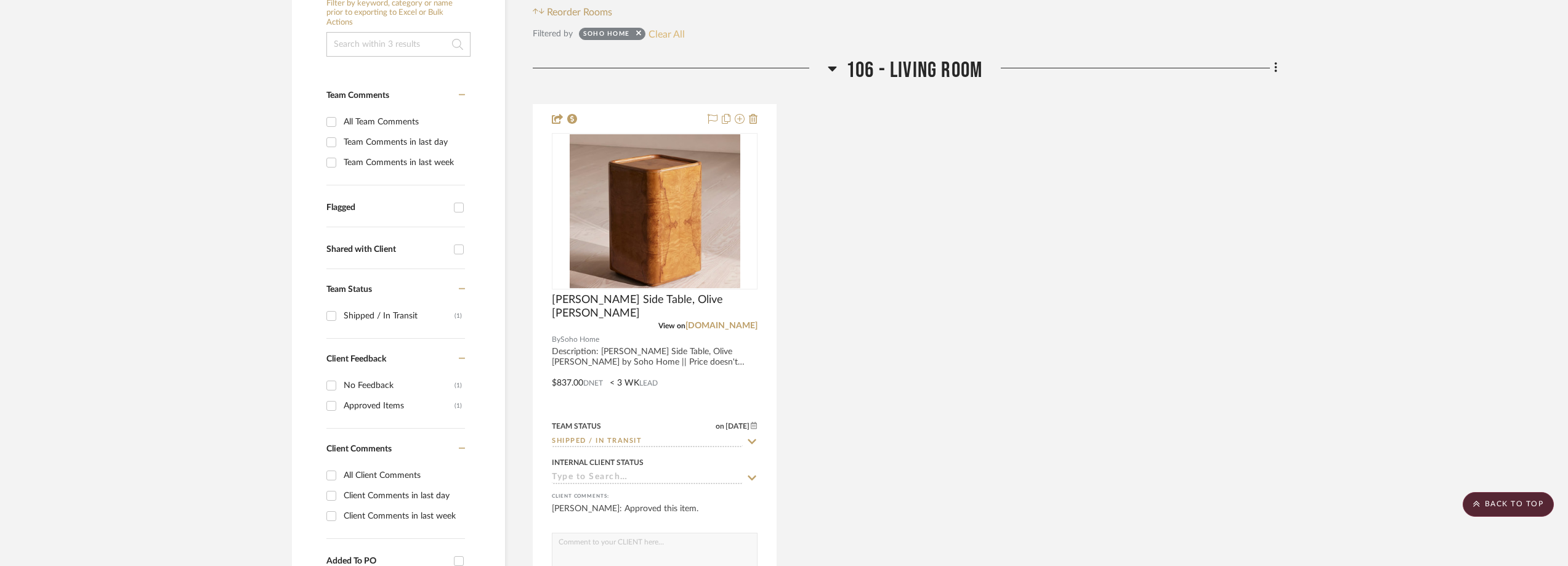
click at [670, 30] on button "Clear All" at bounding box center [667, 33] width 36 height 16
checkbox input "false"
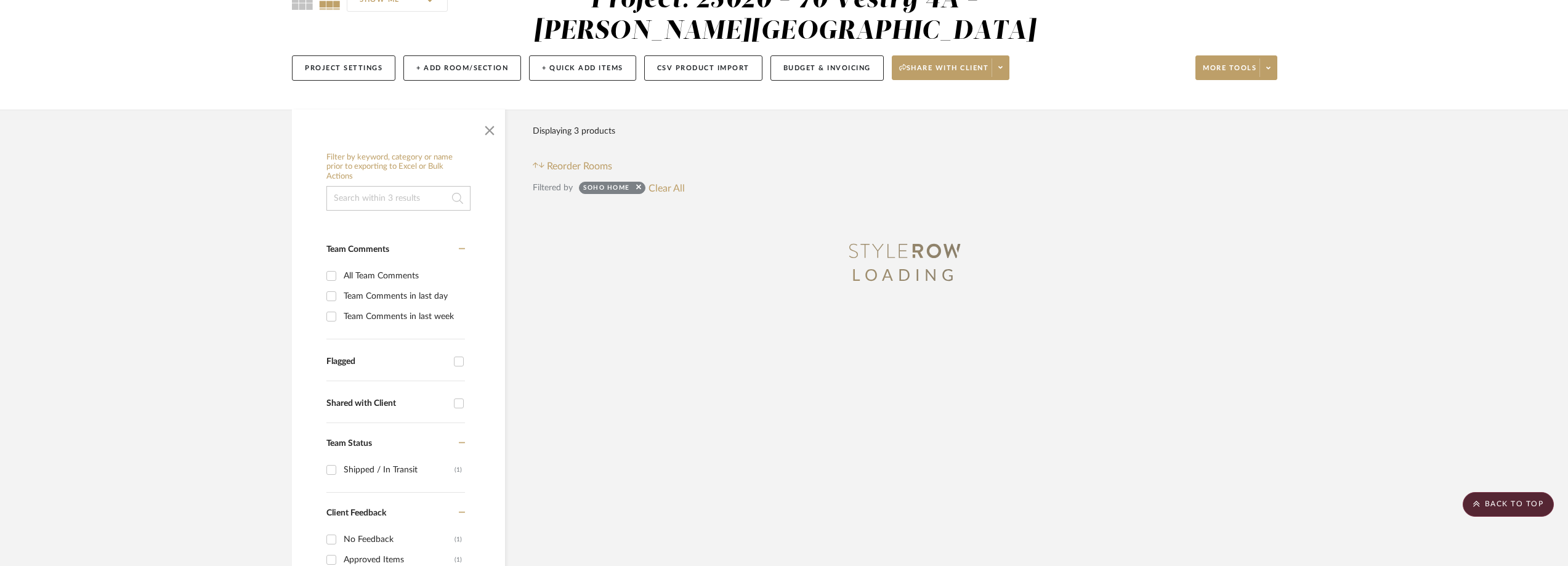
scroll to position [0, 0]
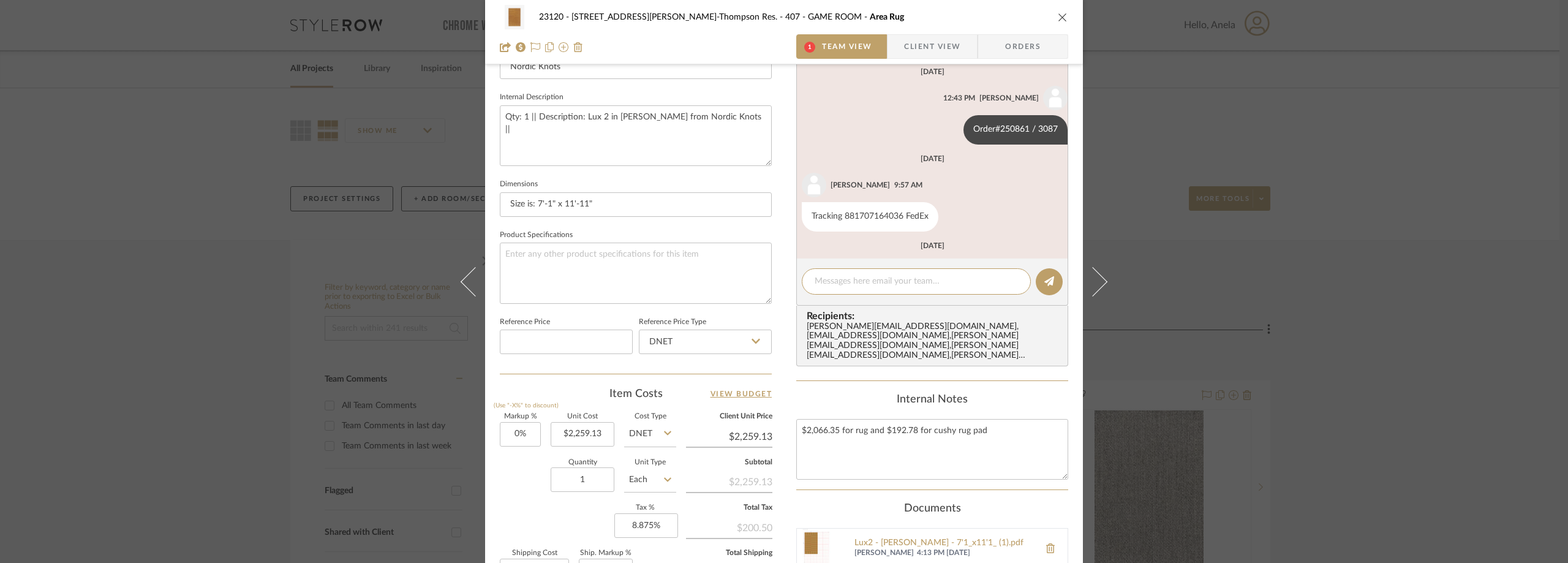
scroll to position [398, 0]
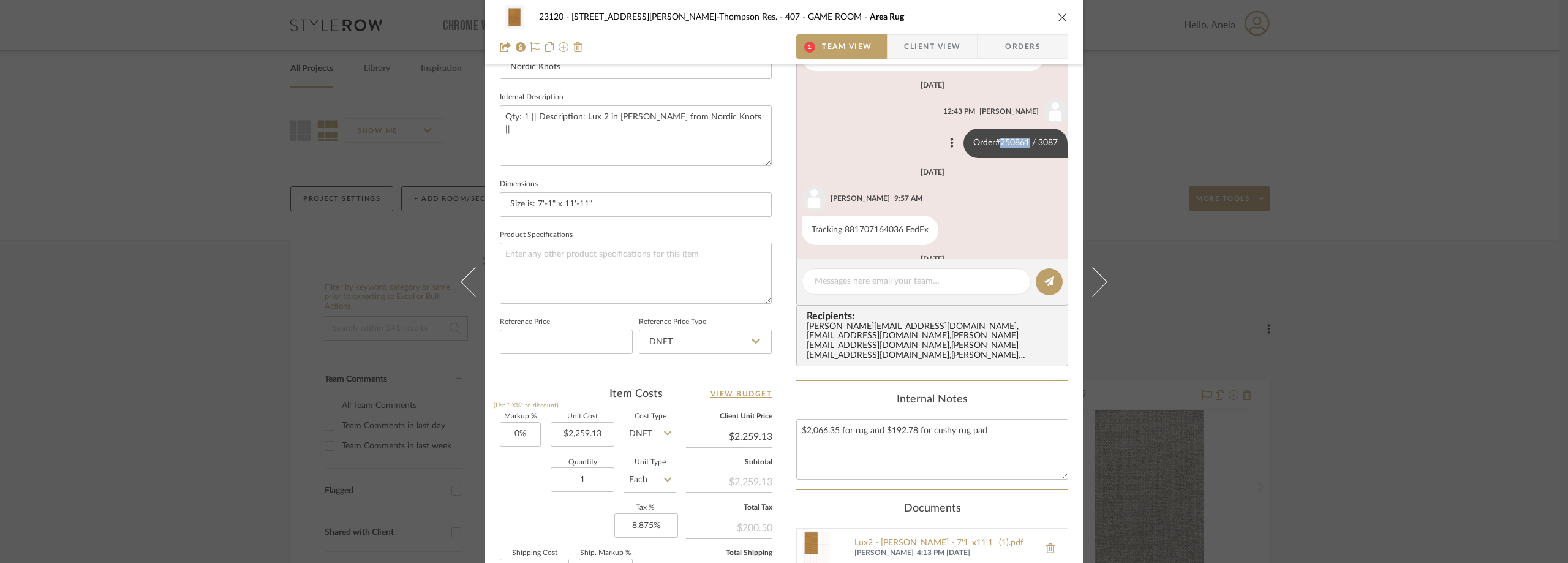
drag, startPoint x: 1017, startPoint y: 140, endPoint x: 988, endPoint y: 144, distance: 29.3
click at [988, 144] on div "Order#250861 / 3087" at bounding box center [1015, 143] width 104 height 29
copy div "250861"
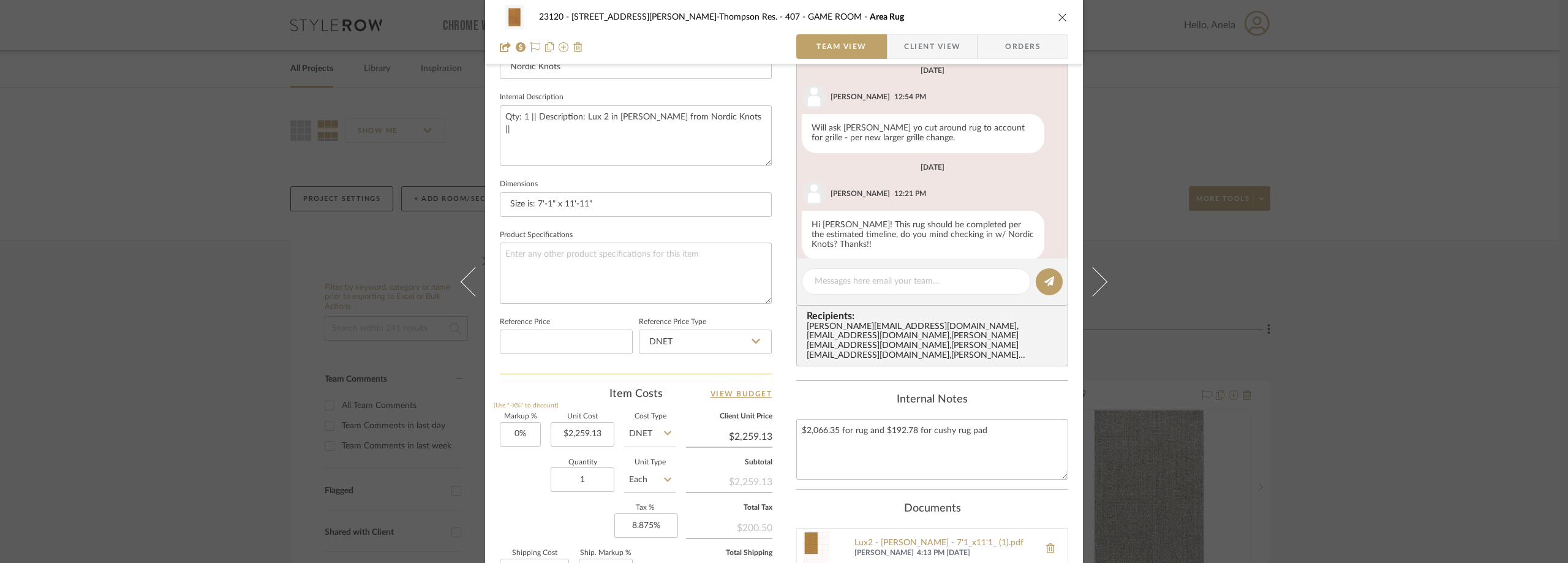
scroll to position [689, 0]
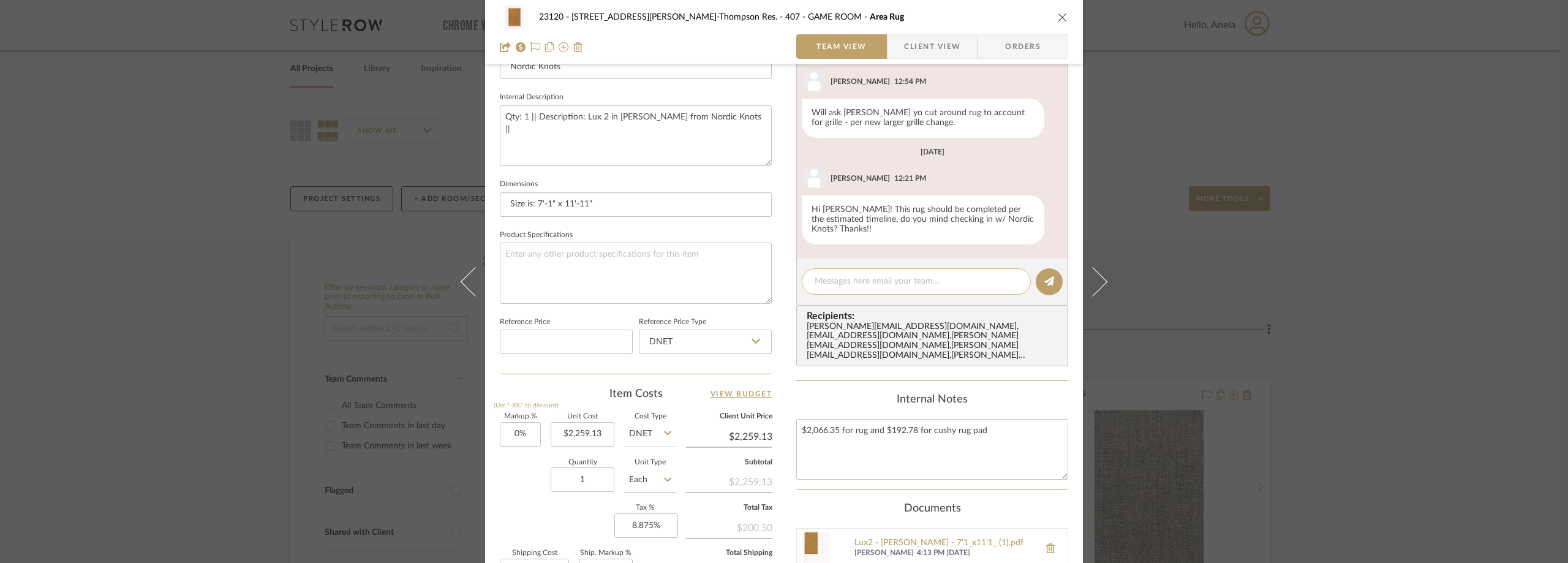
click at [850, 281] on textarea at bounding box center [916, 282] width 203 height 13
paste textarea "order is estimated to dispatch from [GEOGRAPHIC_DATA] on [DATE] so we are not a…"
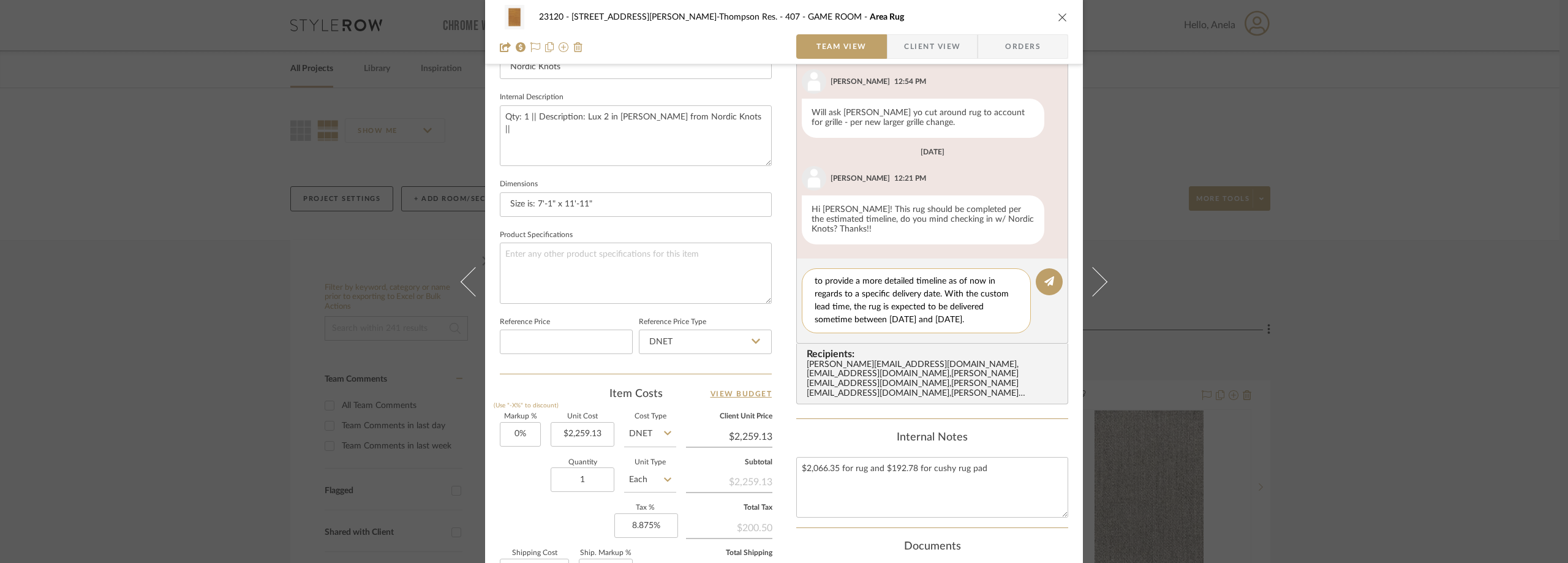
scroll to position [0, 0]
click at [815, 283] on textarea "order is estimated to dispatch from [GEOGRAPHIC_DATA] on [DATE] so we are not a…" at bounding box center [921, 301] width 212 height 52
click at [993, 322] on textarea "Nordic Knots: "order is estimated to dispatch from [GEOGRAPHIC_DATA] on [DATE] …" at bounding box center [921, 301] width 212 height 52
type textarea "Nordic Knots: "order is estimated to dispatch from [GEOGRAPHIC_DATA] on [DATE] …"
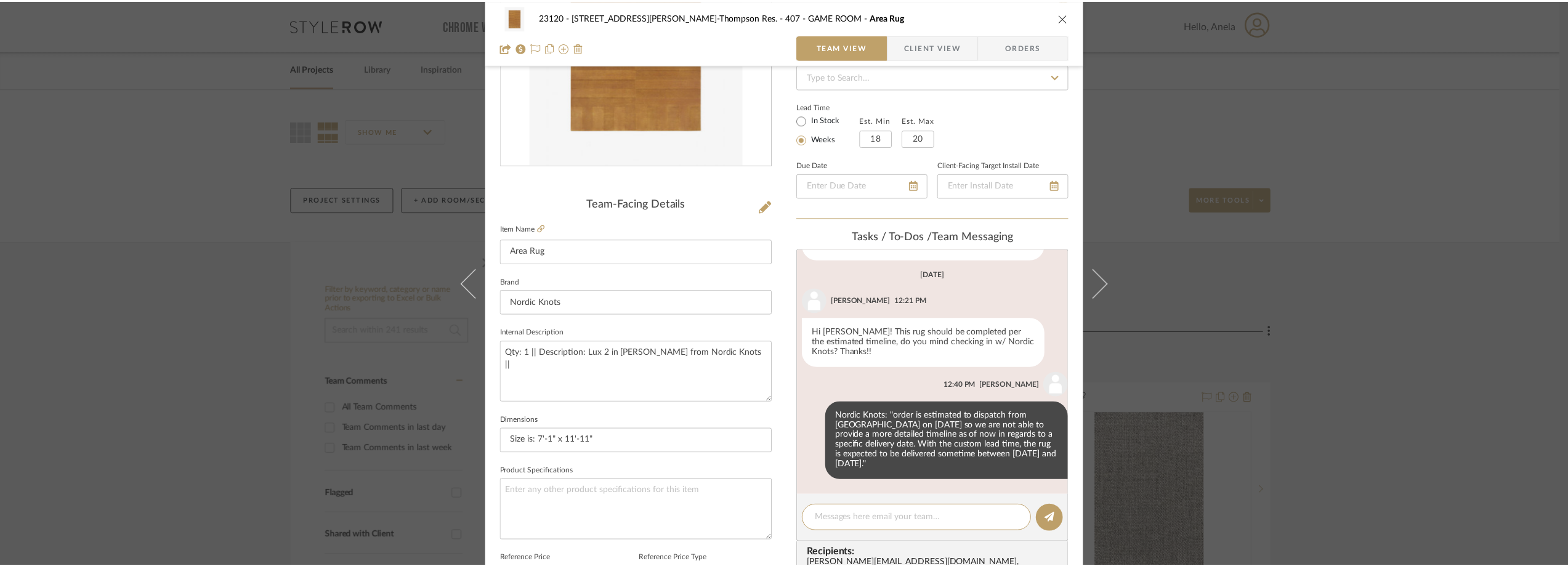
scroll to position [0, 0]
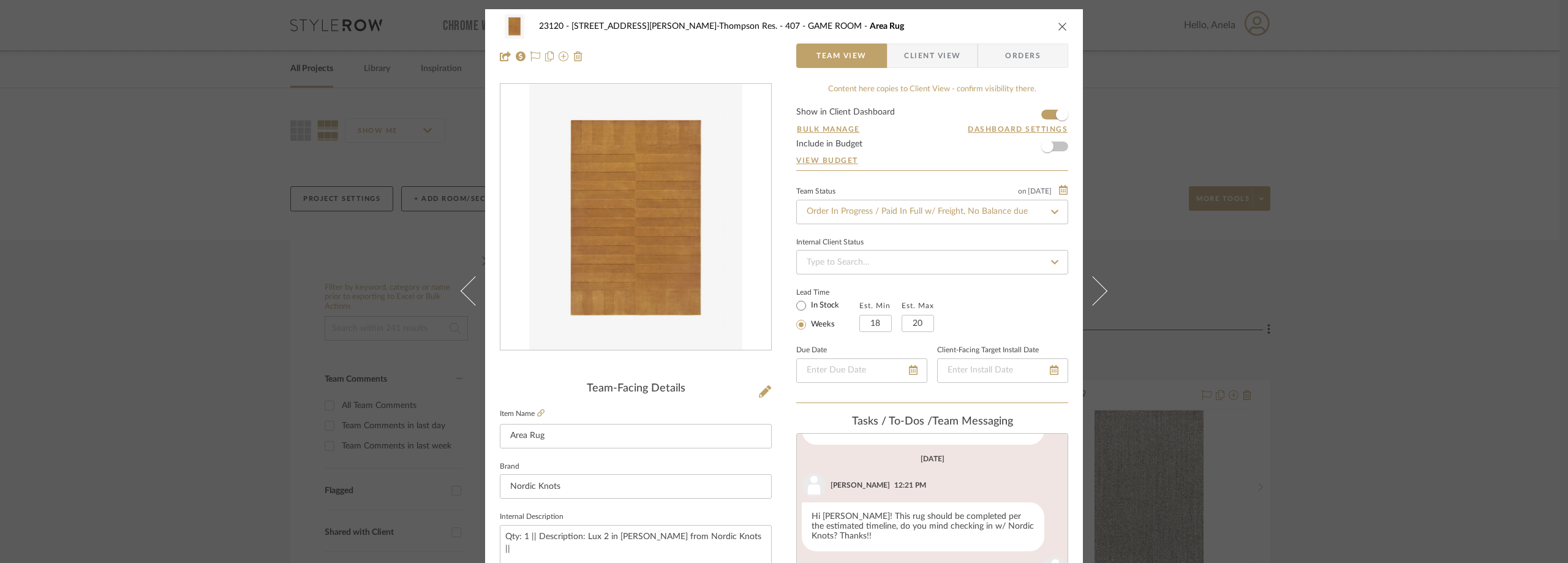
click at [287, 195] on div "23120 - [STREET_ADDRESS][PERSON_NAME]-Thompson Res. 407 - GAME ROOM Area Rug Te…" at bounding box center [784, 282] width 1568 height 563
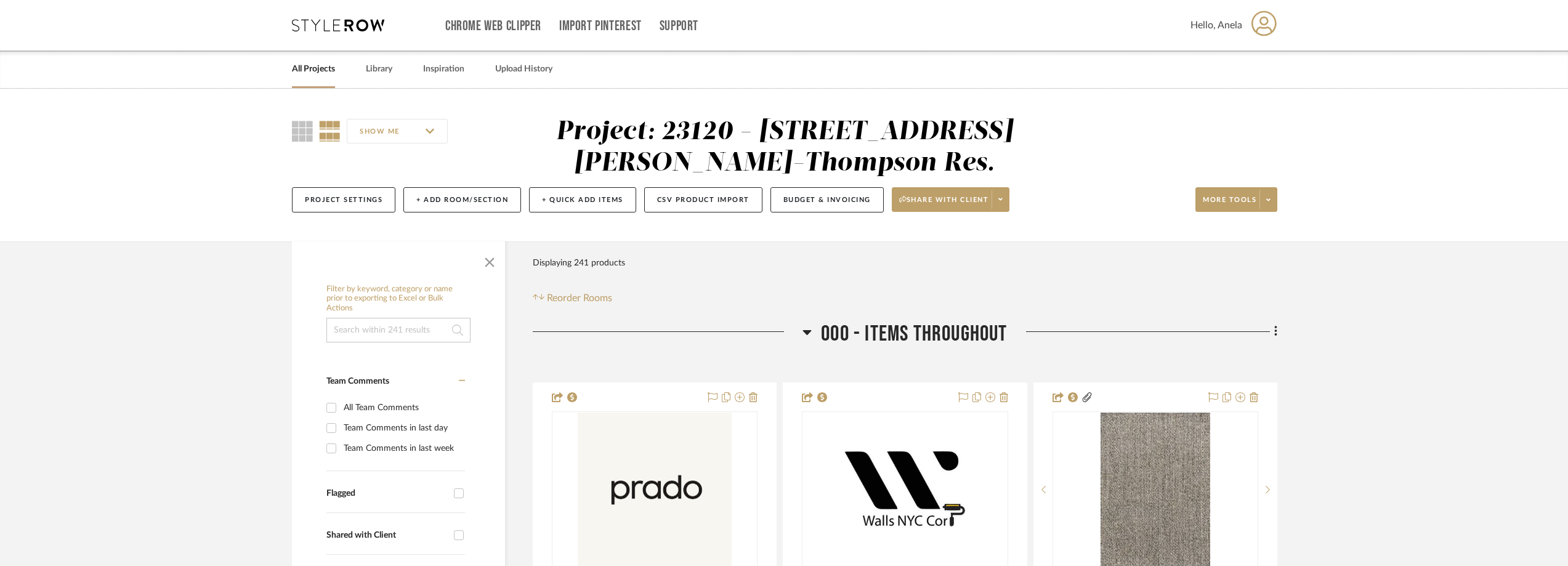
click at [311, 29] on icon at bounding box center [338, 25] width 92 height 12
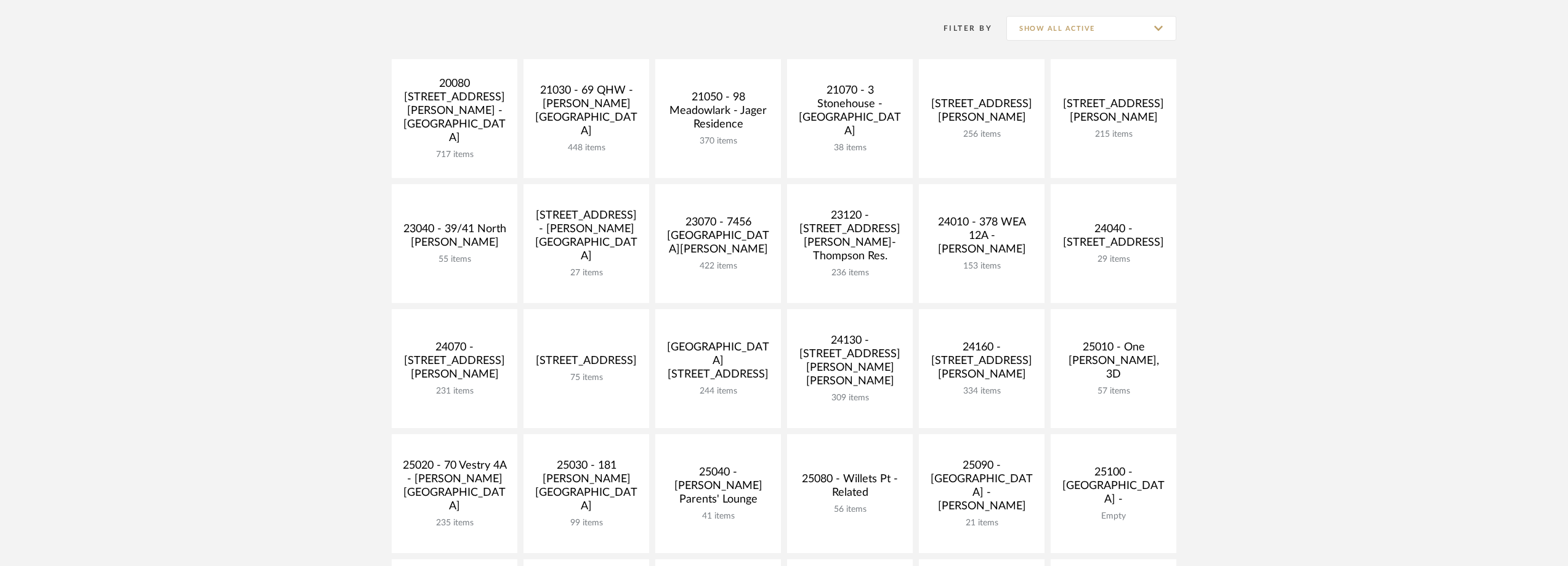
scroll to position [370, 0]
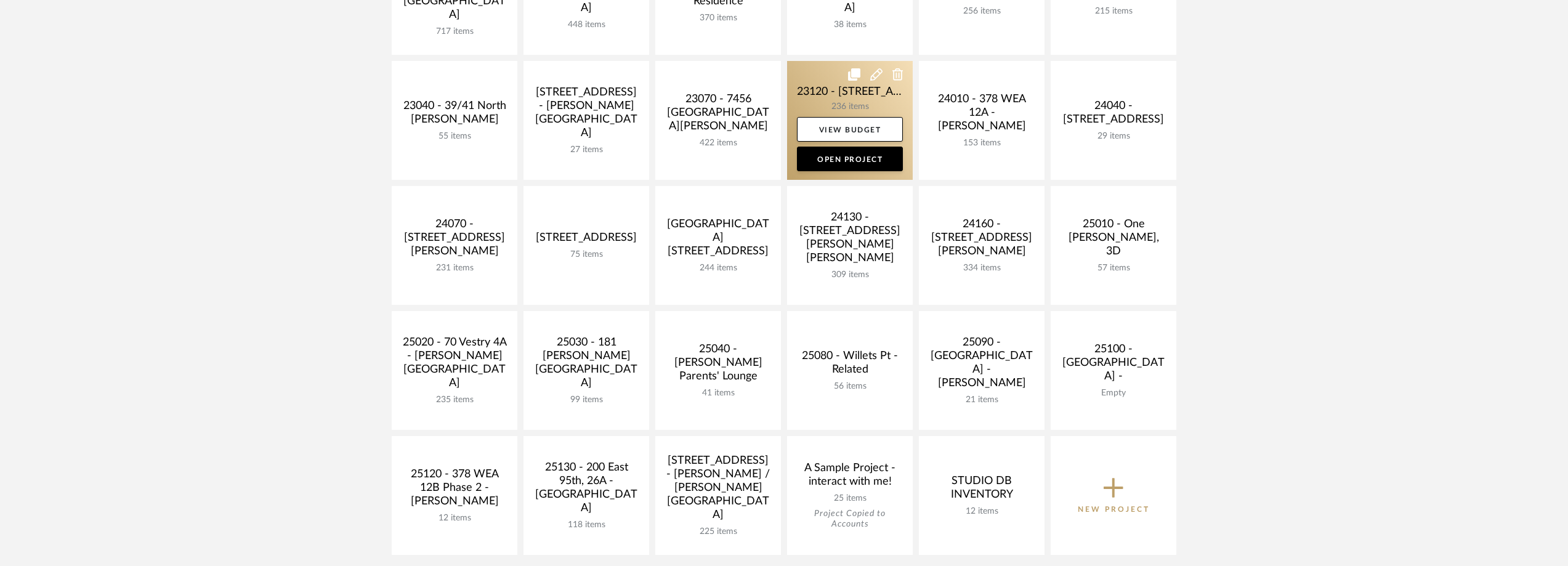
click at [832, 98] on link at bounding box center [849, 121] width 126 height 119
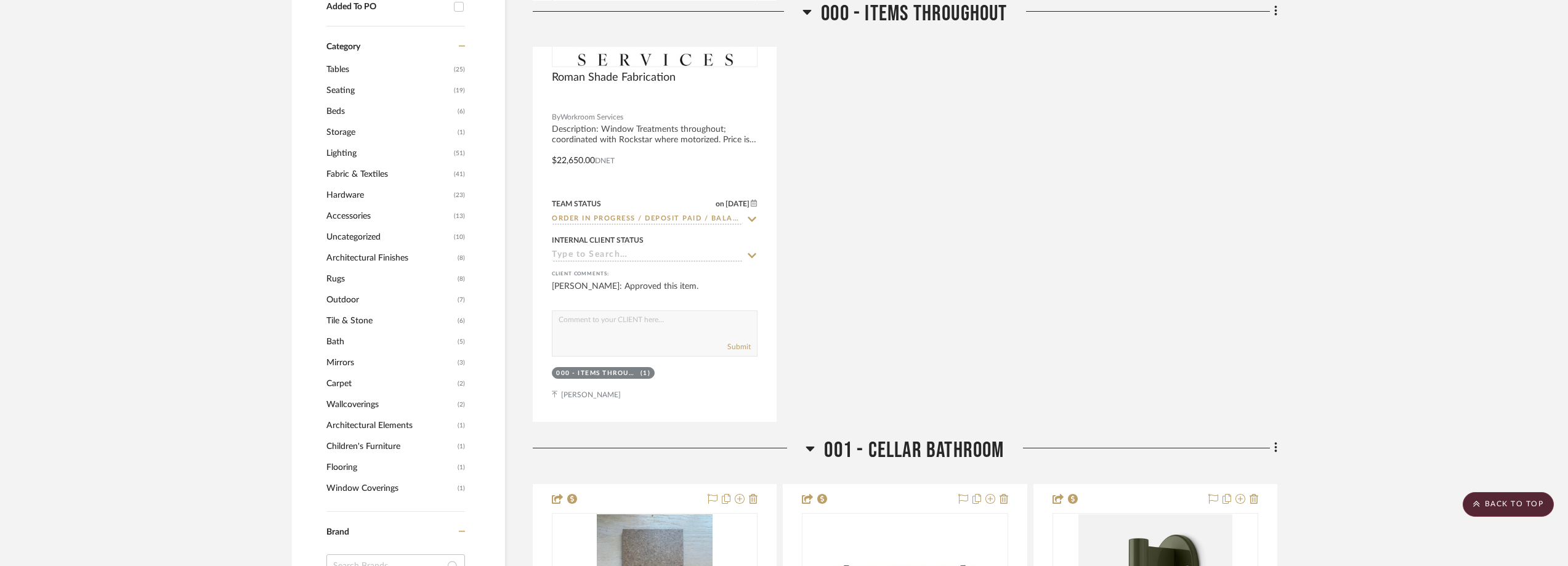
scroll to position [1355, 0]
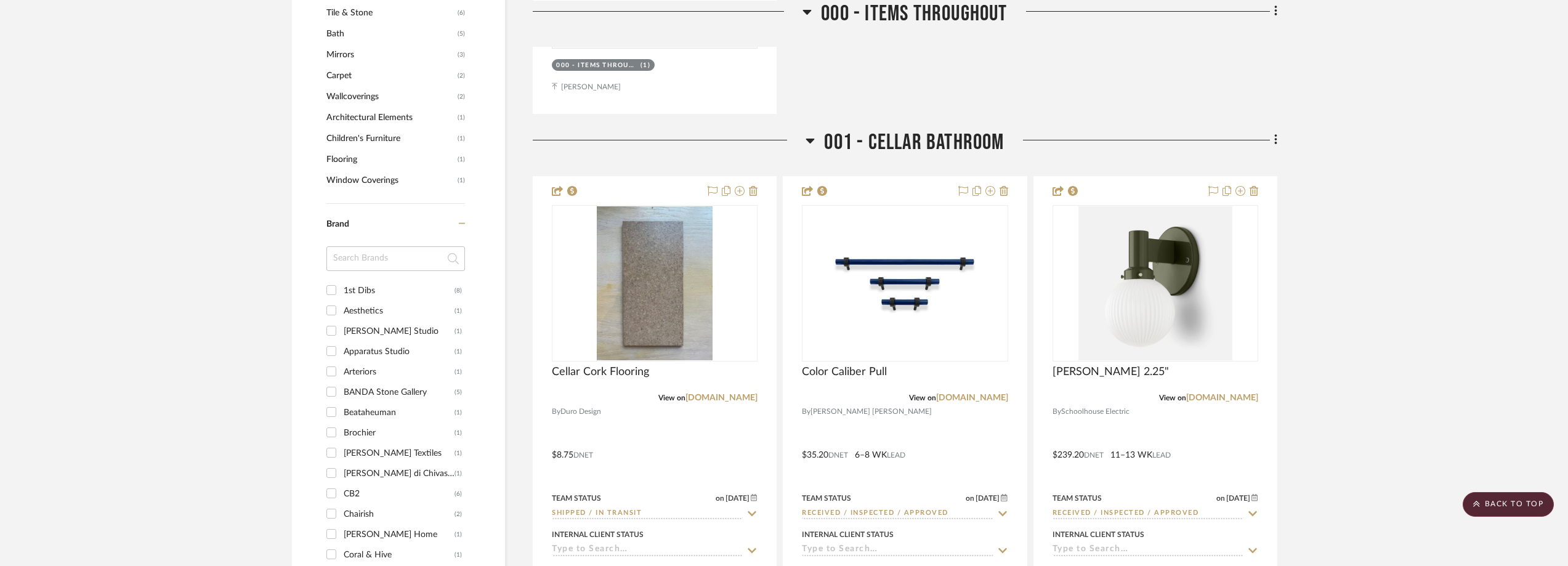
click at [381, 263] on input at bounding box center [396, 259] width 139 height 25
type input "temp"
click at [383, 281] on div "Temple Studio" at bounding box center [399, 291] width 111 height 20
click at [341, 280] on input "Temple Studio (4)" at bounding box center [331, 290] width 20 height 20
checkbox input "true"
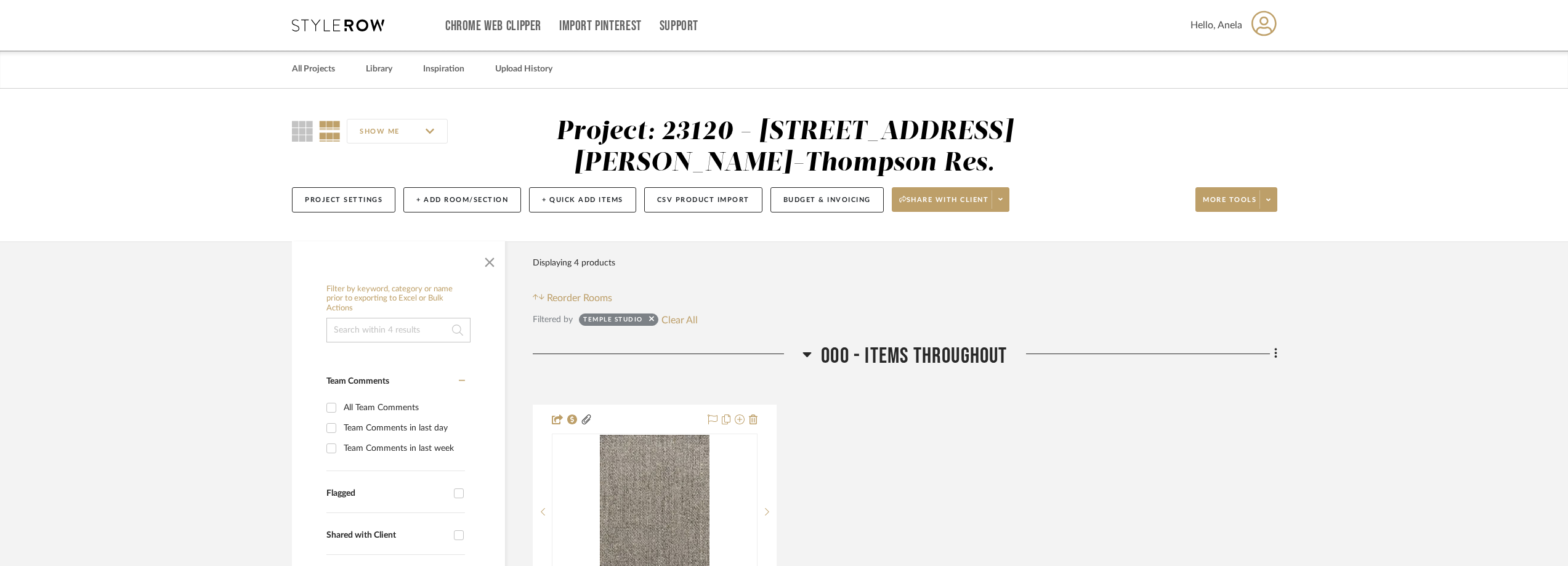
click at [354, 30] on icon at bounding box center [338, 25] width 92 height 12
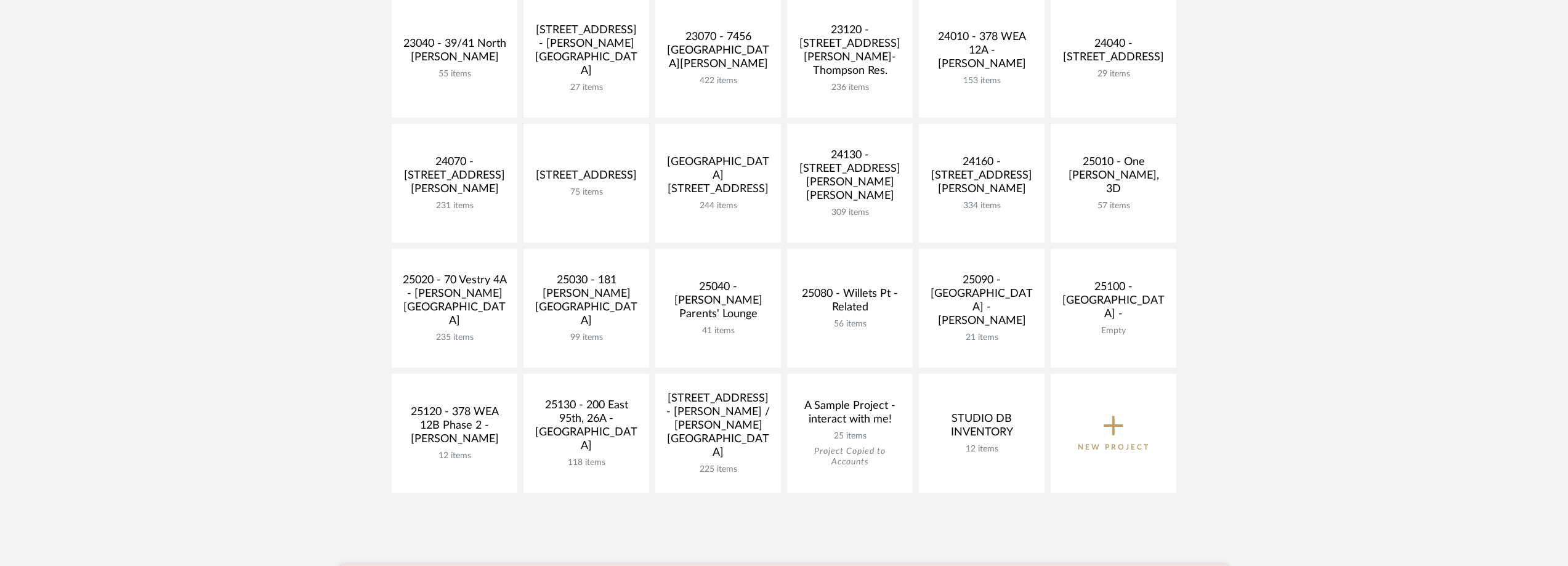
scroll to position [431, 0]
